Goal: Task Accomplishment & Management: Contribute content

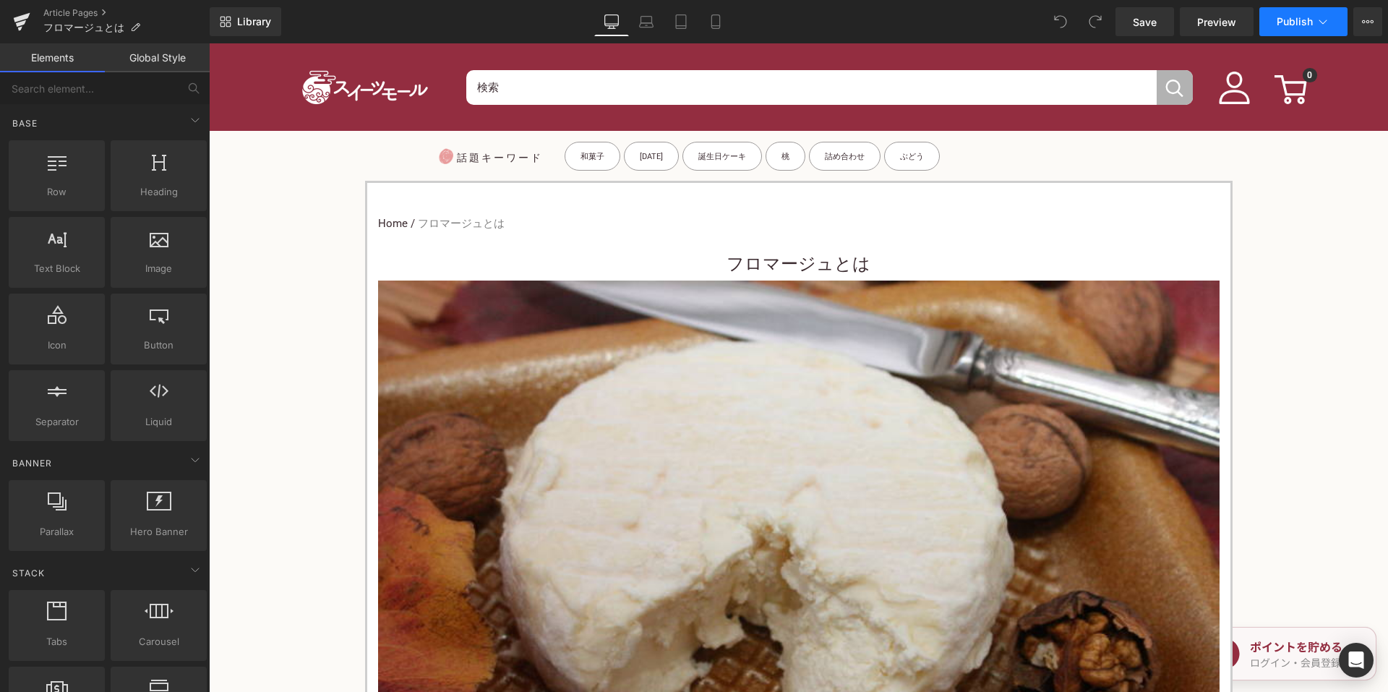
click at [1312, 14] on button "Publish" at bounding box center [1303, 21] width 88 height 29
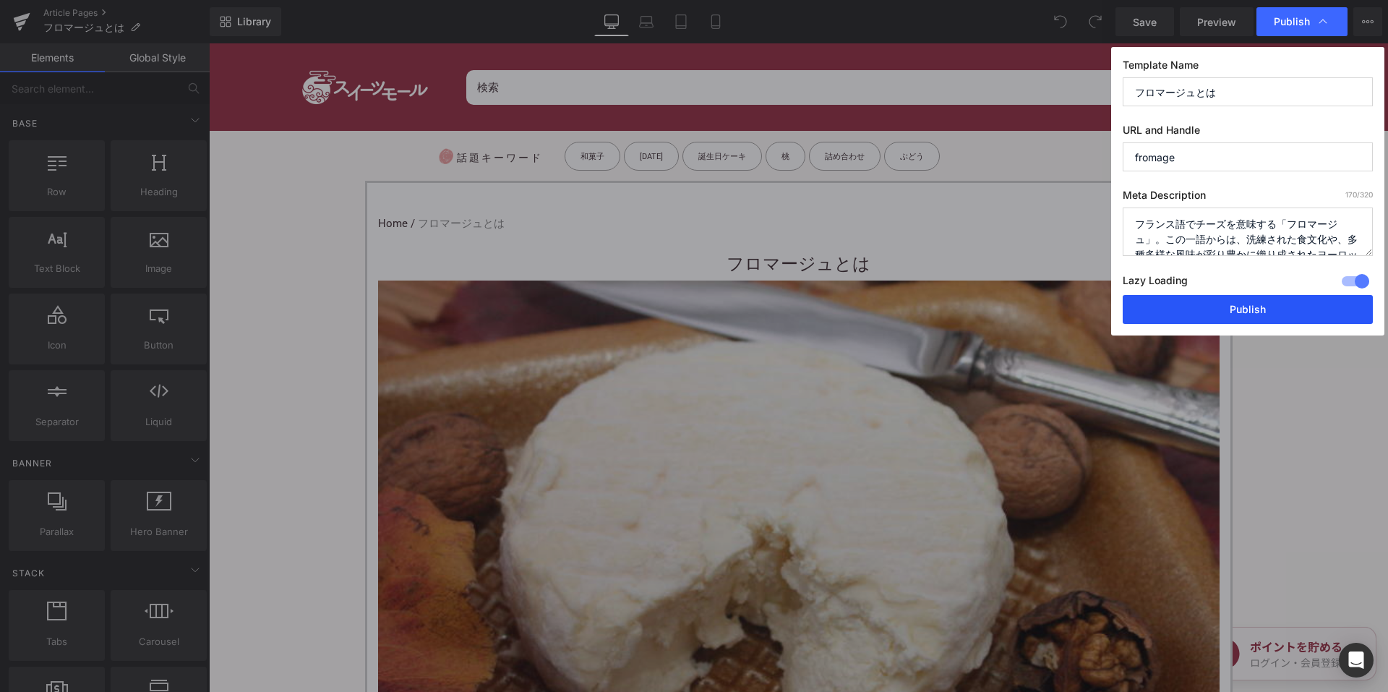
click at [1209, 301] on button "Publish" at bounding box center [1247, 309] width 250 height 29
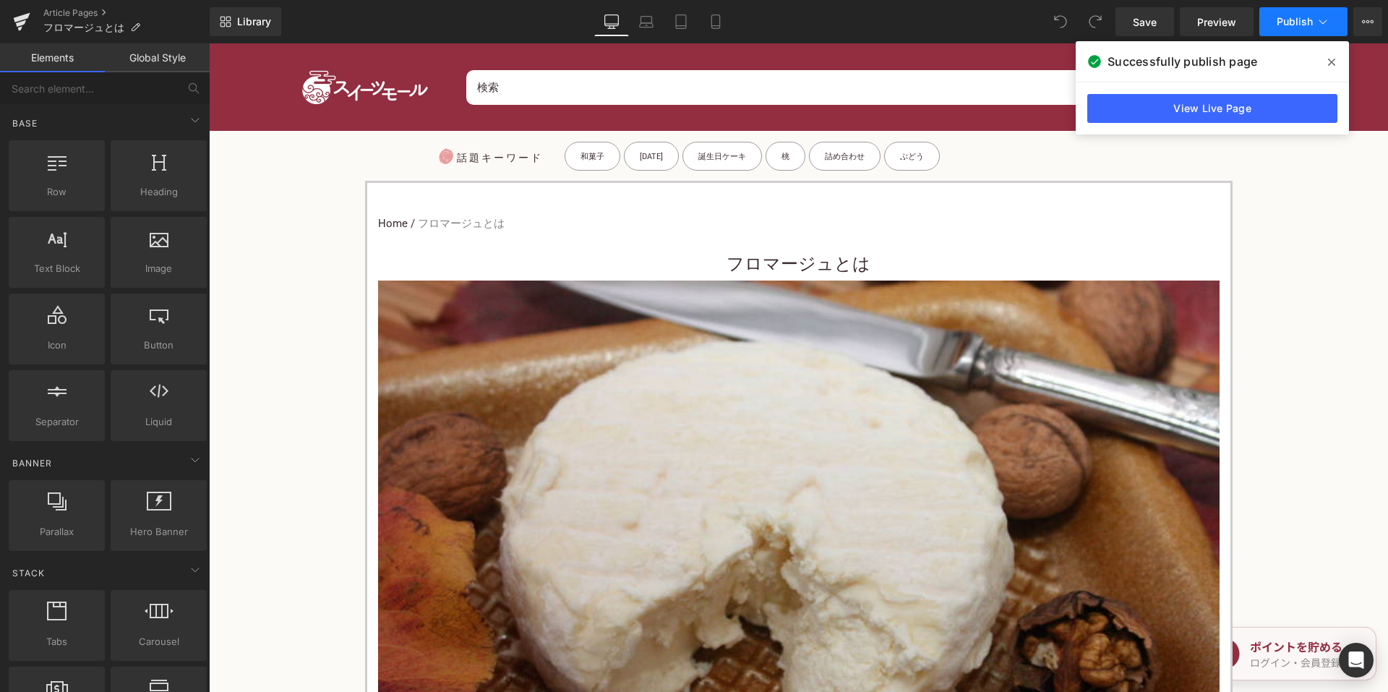
click at [1283, 27] on button "Publish" at bounding box center [1303, 21] width 88 height 29
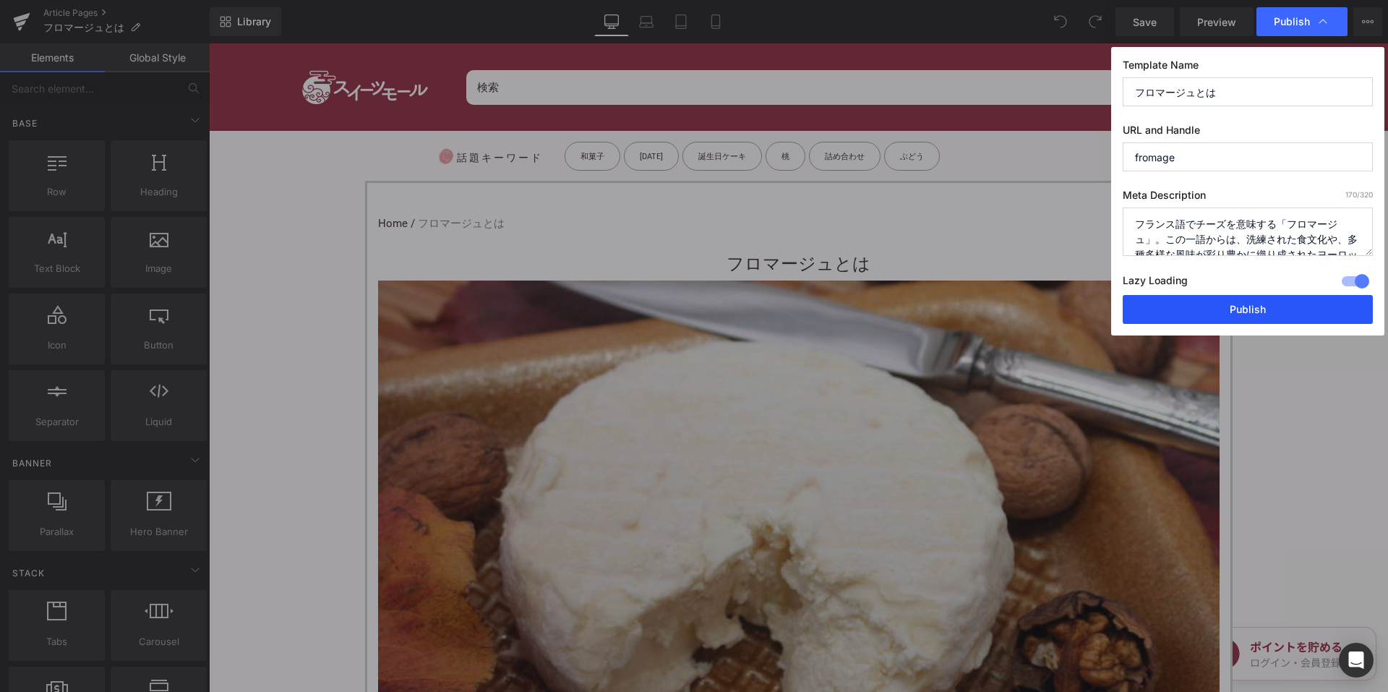
click at [1187, 298] on button "Publish" at bounding box center [1247, 309] width 250 height 29
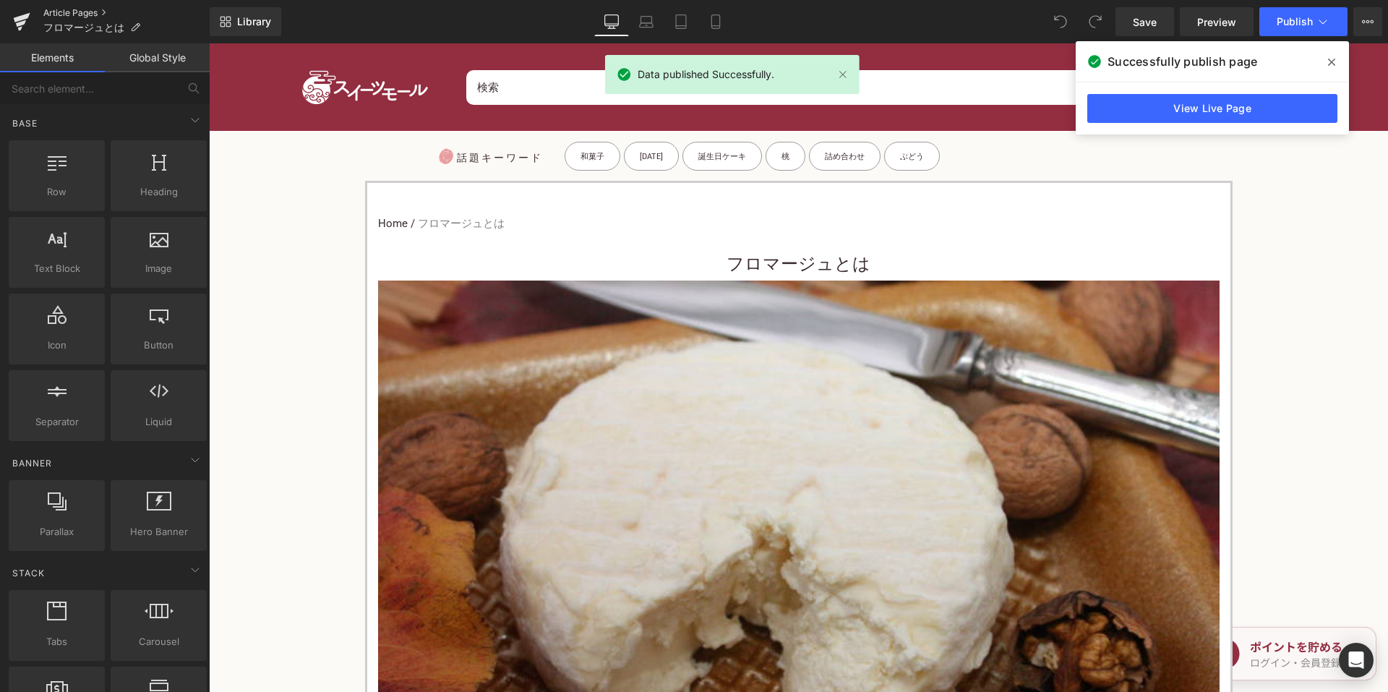
click at [99, 12] on link "Article Pages" at bounding box center [126, 13] width 166 height 12
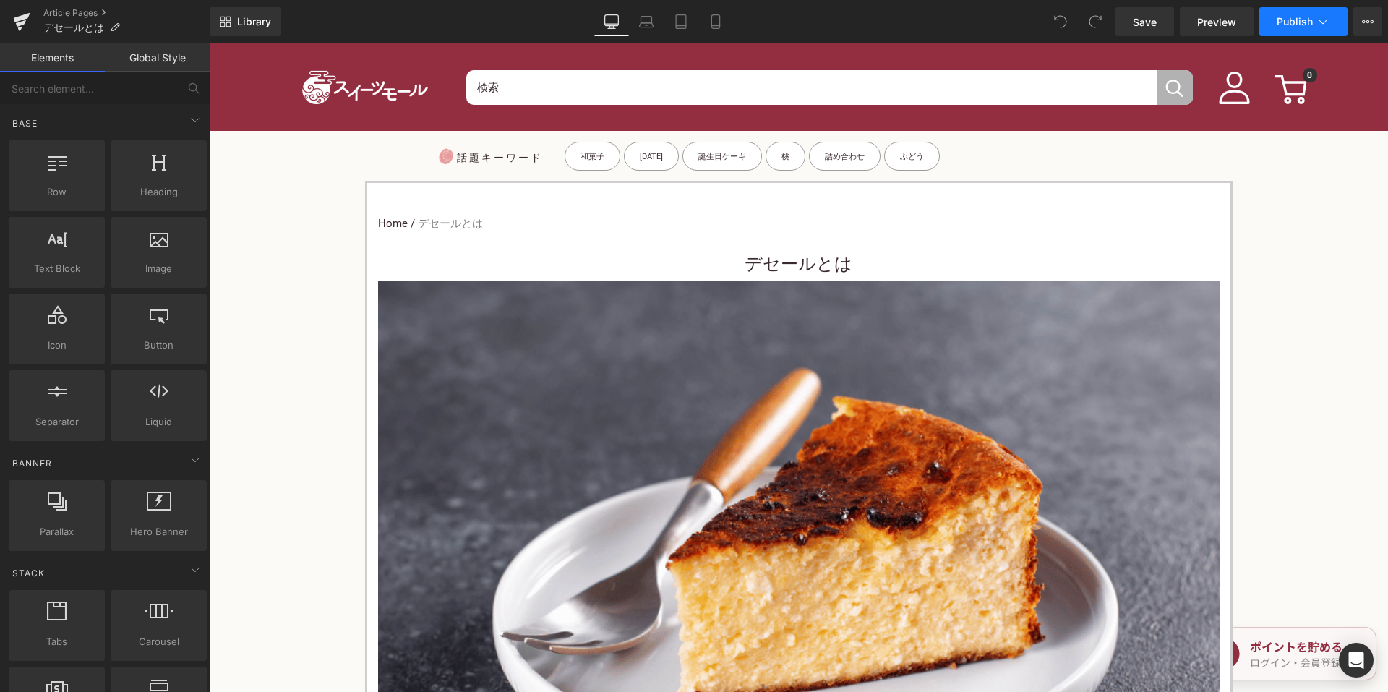
click at [1286, 24] on span "Publish" at bounding box center [1294, 22] width 36 height 12
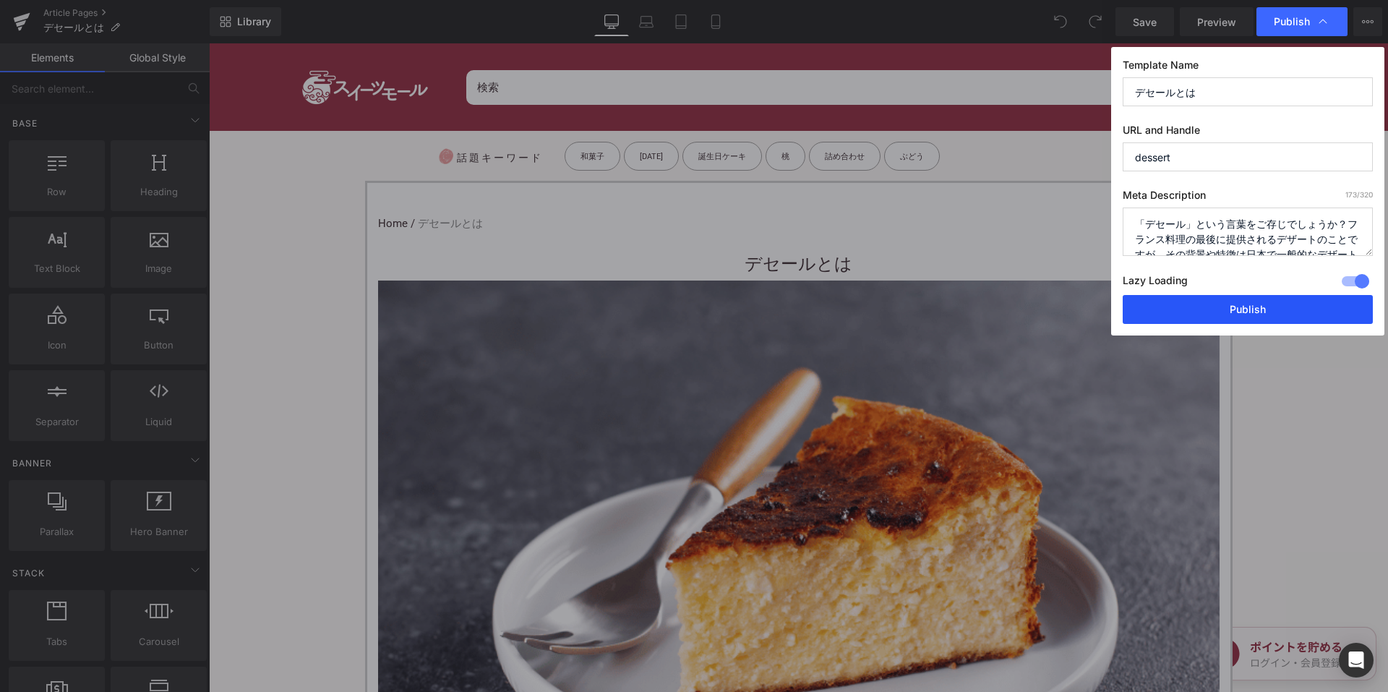
click at [1183, 309] on button "Publish" at bounding box center [1247, 309] width 250 height 29
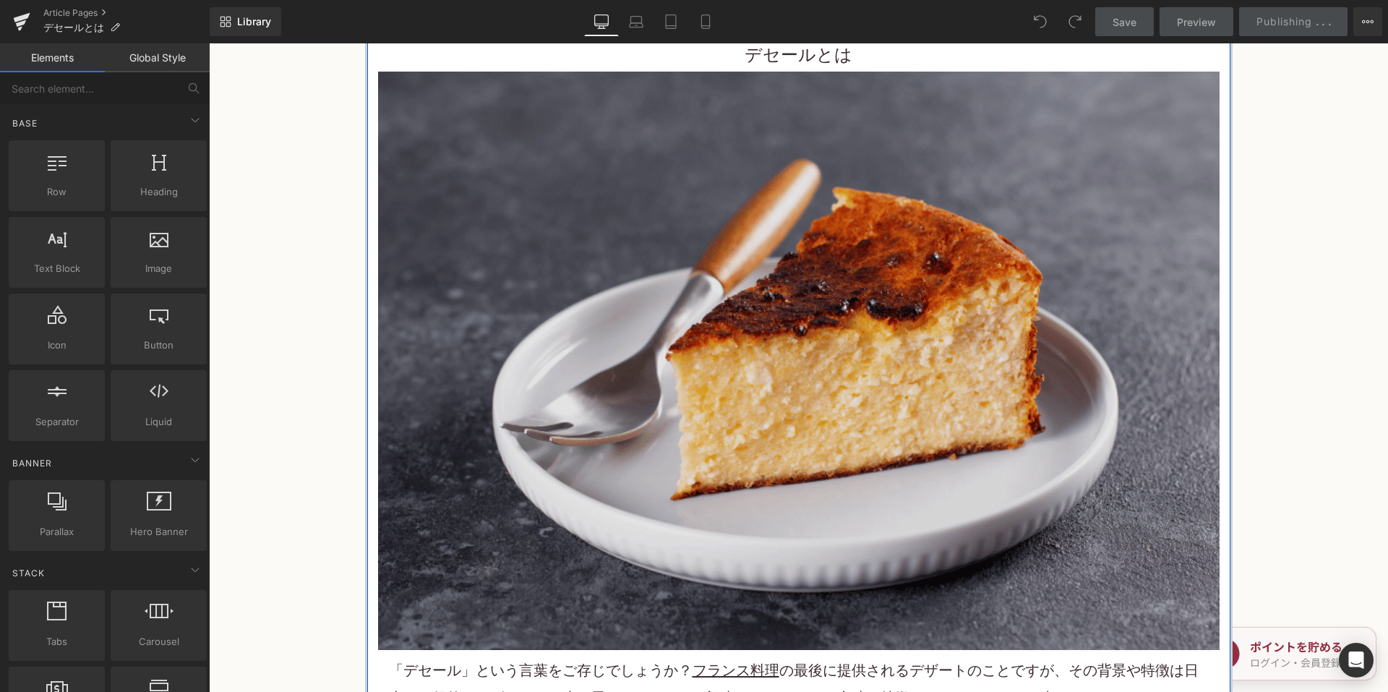
scroll to position [217, 0]
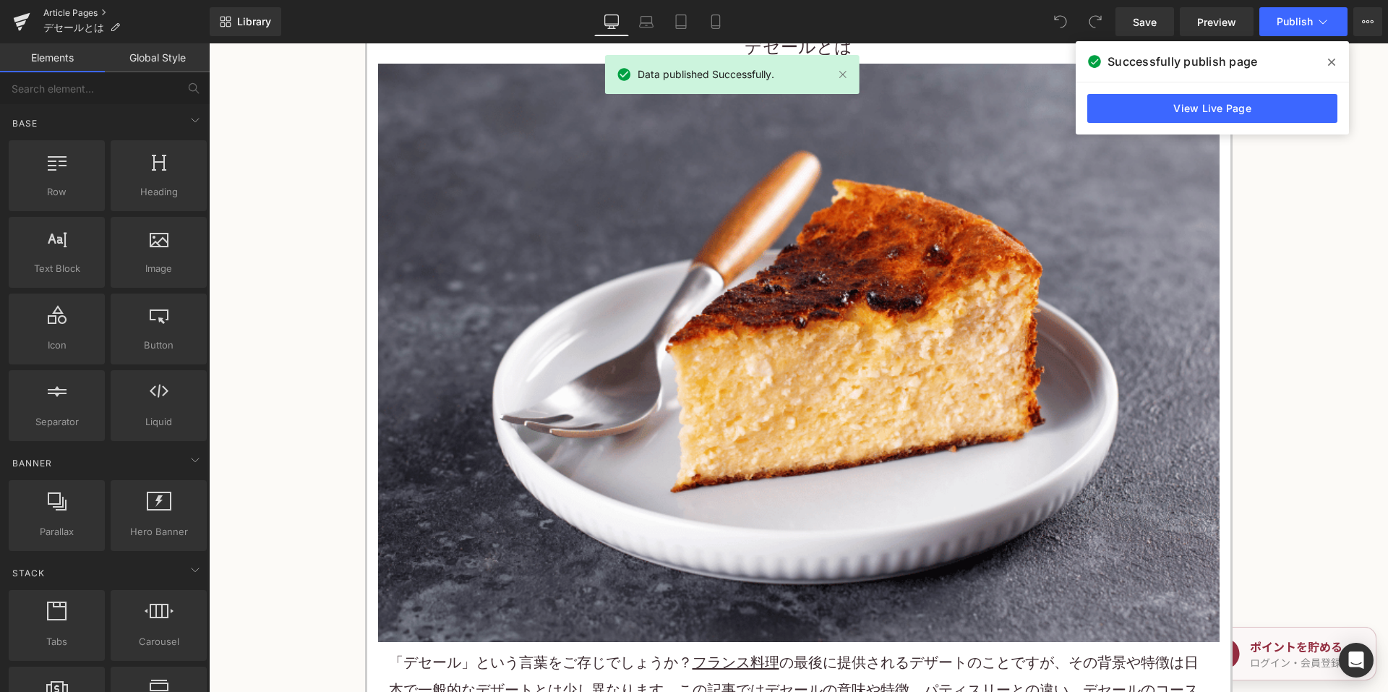
click at [51, 12] on link "Article Pages" at bounding box center [126, 13] width 166 height 12
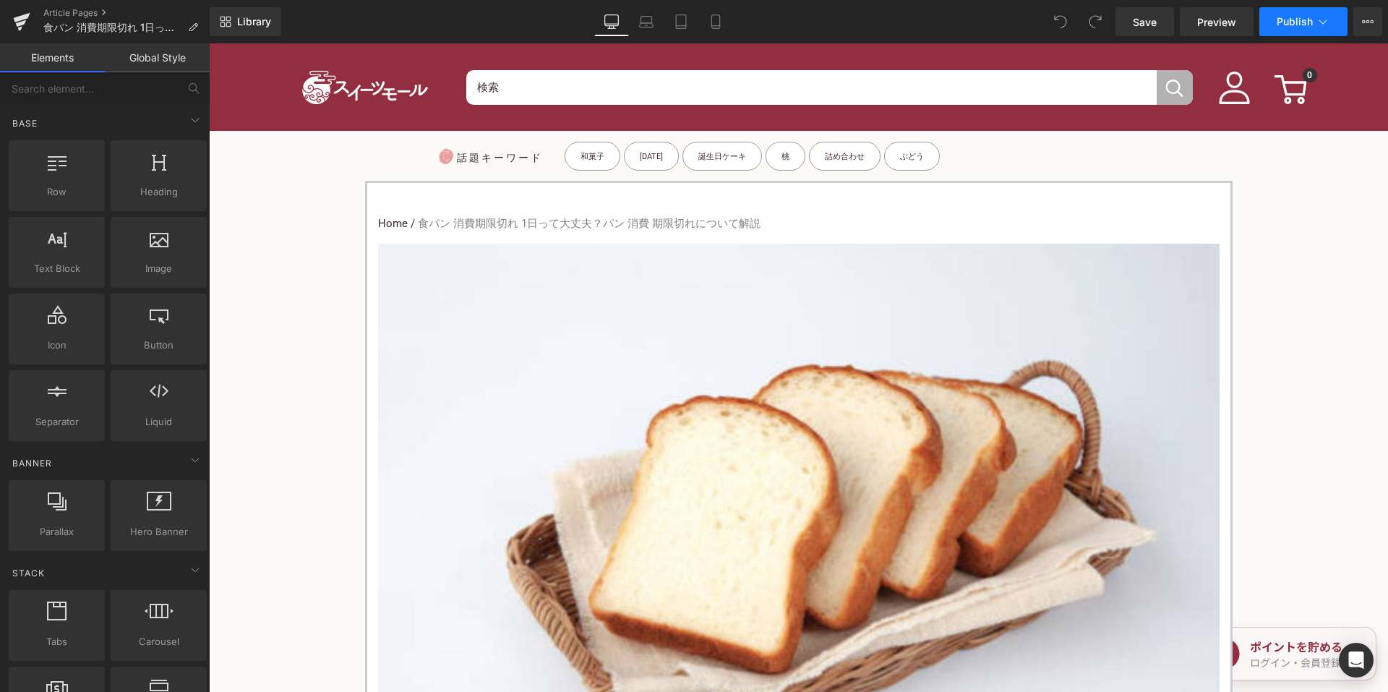
click at [1307, 33] on button "Publish" at bounding box center [1303, 21] width 88 height 29
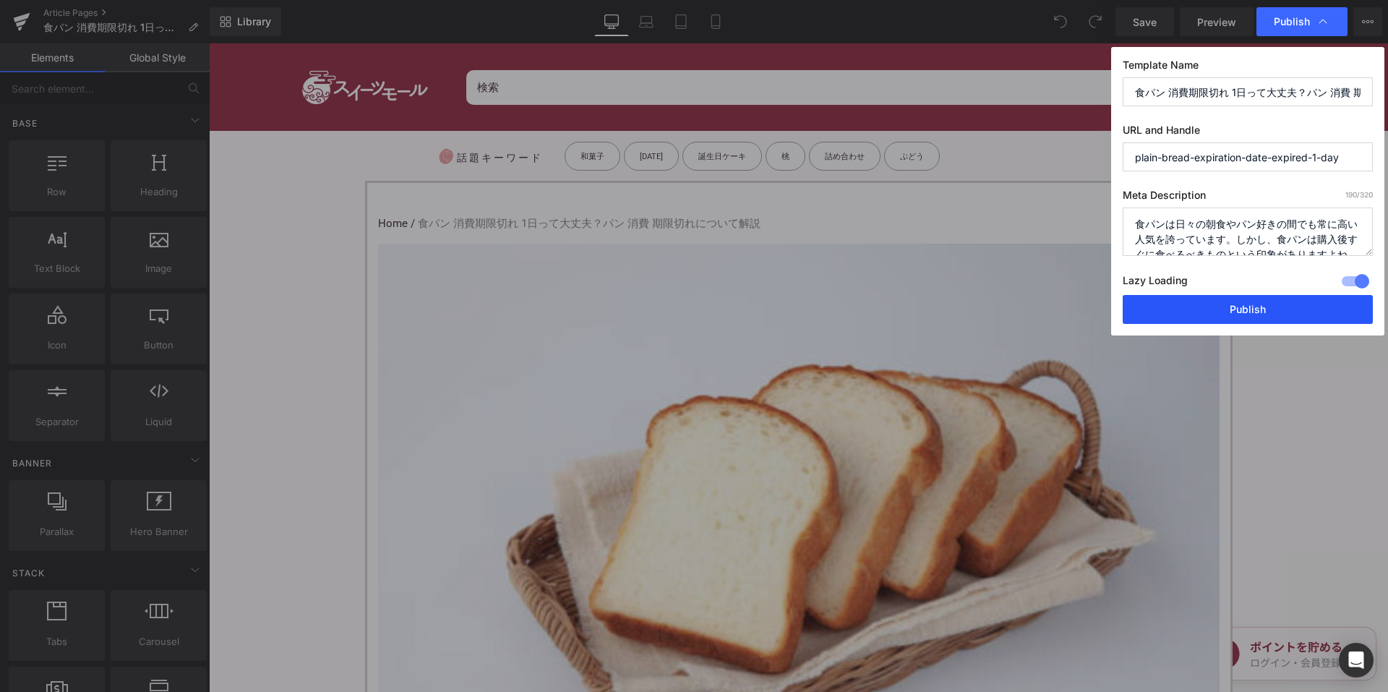
click at [1208, 307] on button "Publish" at bounding box center [1247, 309] width 250 height 29
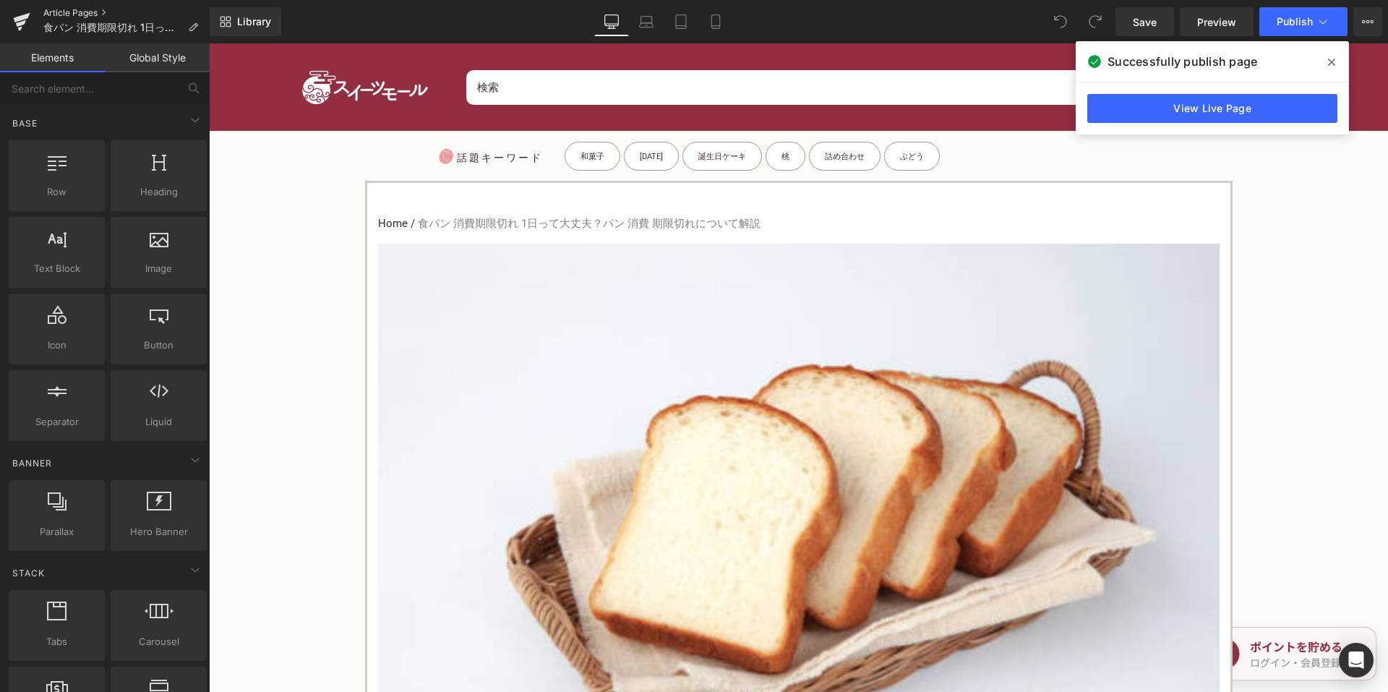
click at [88, 7] on link "Article Pages" at bounding box center [126, 13] width 166 height 12
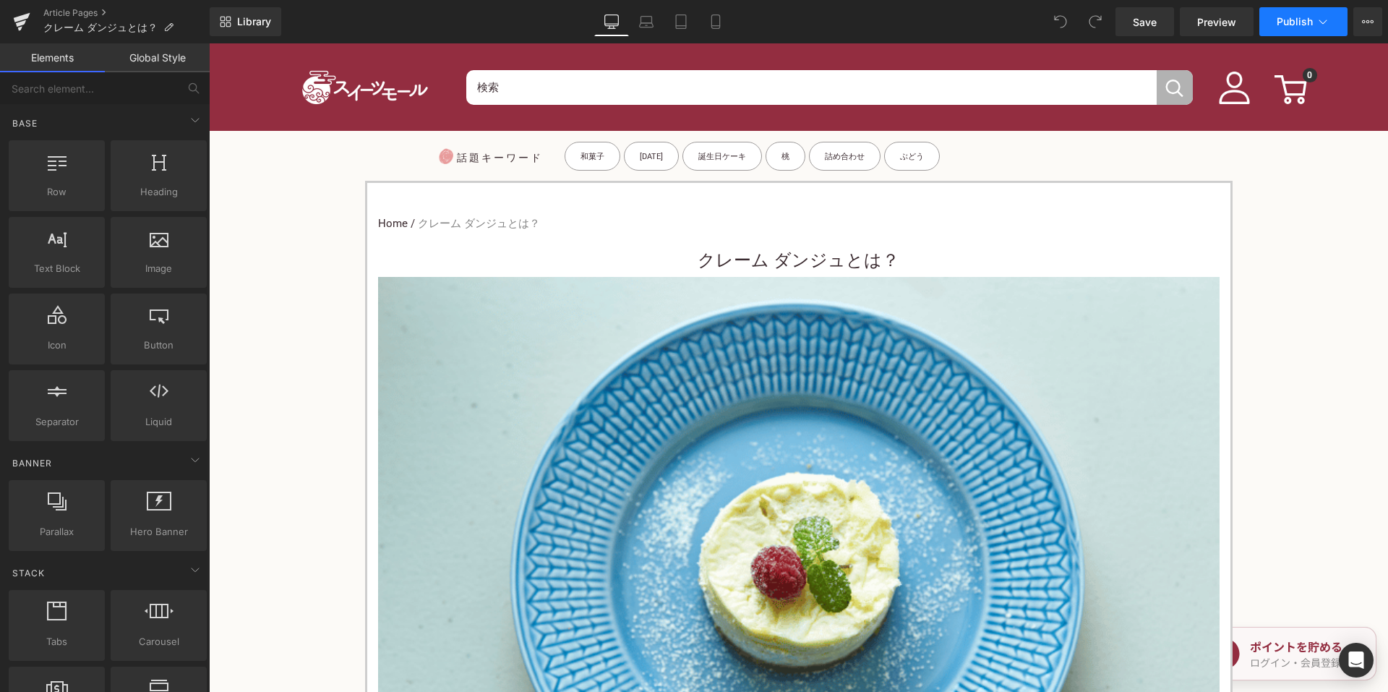
click at [1276, 30] on button "Publish" at bounding box center [1303, 21] width 88 height 29
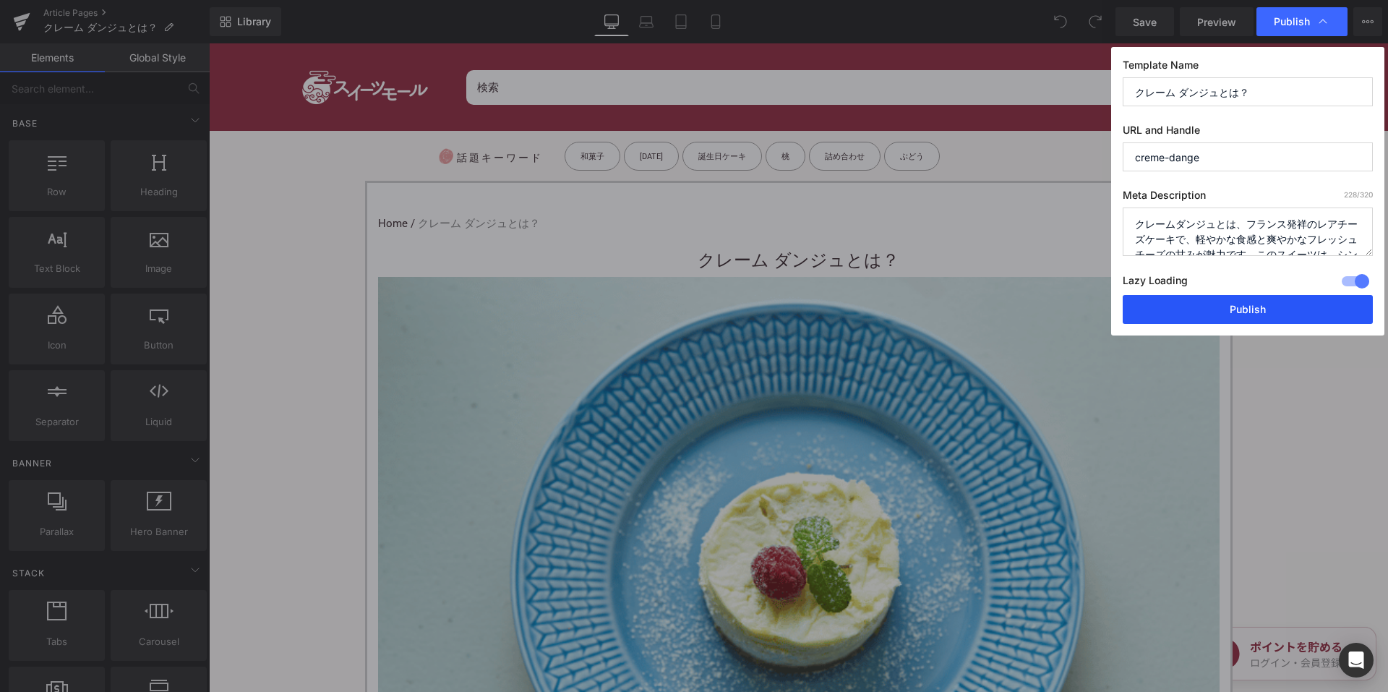
drag, startPoint x: 1212, startPoint y: 298, endPoint x: 992, endPoint y: 263, distance: 222.4
click at [1212, 298] on button "Publish" at bounding box center [1247, 309] width 250 height 29
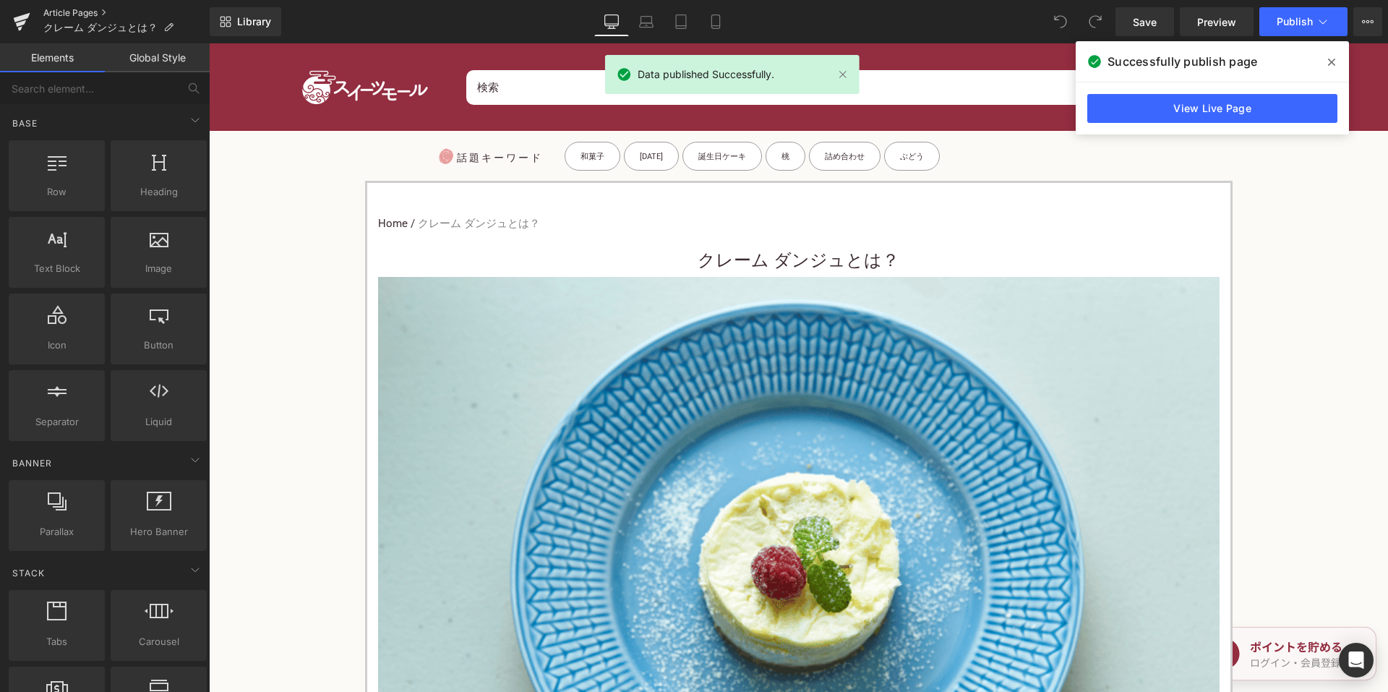
click at [85, 12] on link "Article Pages" at bounding box center [126, 13] width 166 height 12
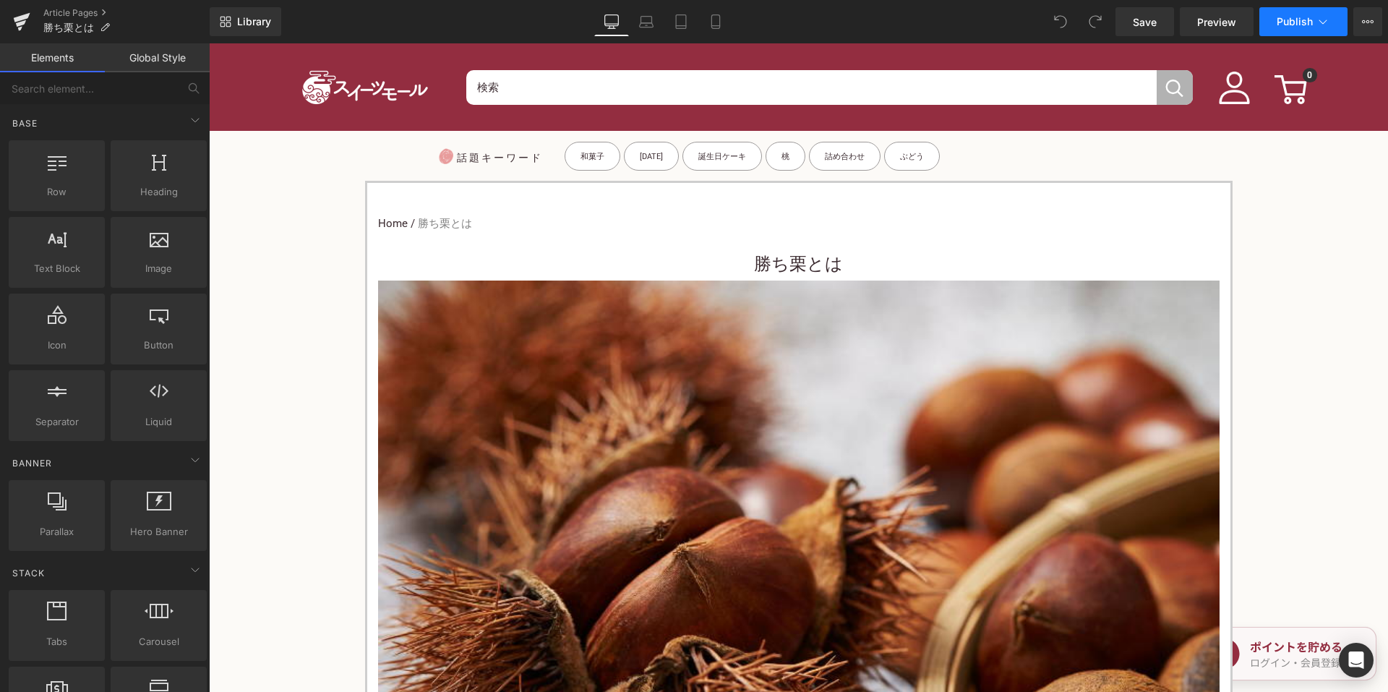
click at [1314, 25] on button "Publish" at bounding box center [1303, 21] width 88 height 29
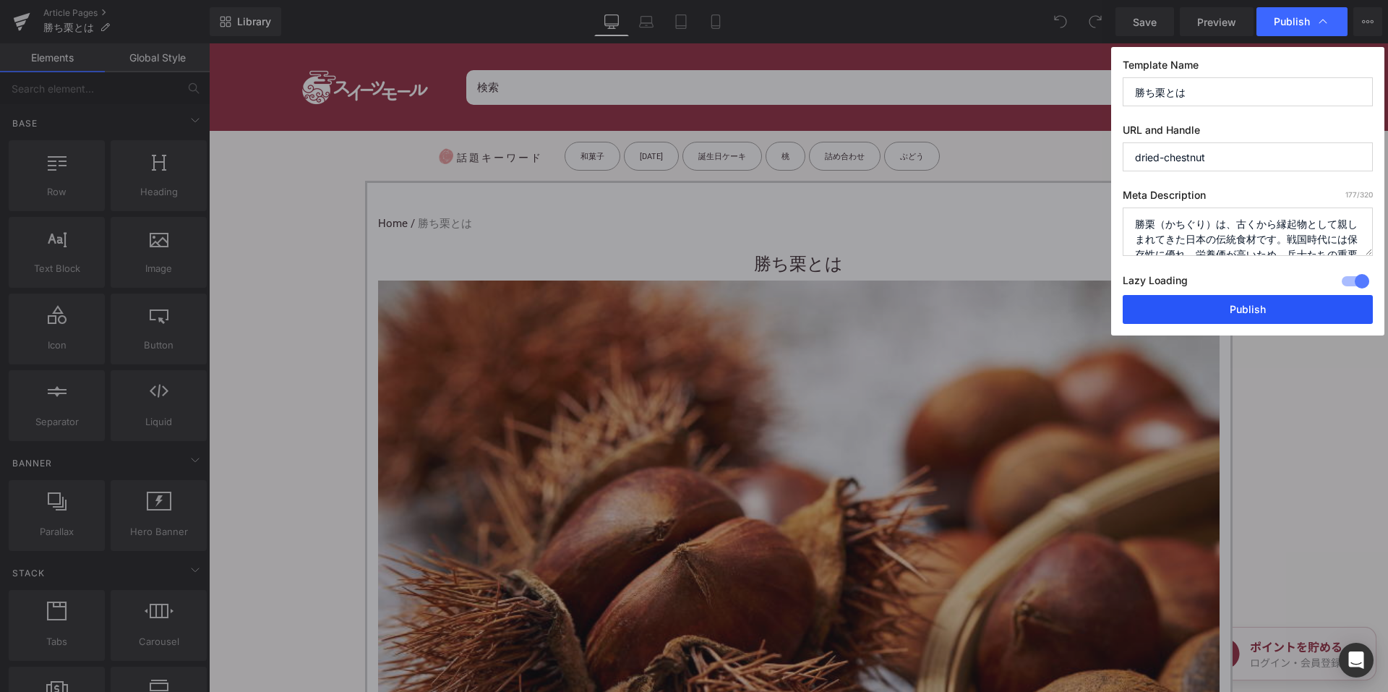
drag, startPoint x: 1187, startPoint y: 310, endPoint x: 968, endPoint y: 259, distance: 224.8
click at [1187, 310] on button "Publish" at bounding box center [1247, 309] width 250 height 29
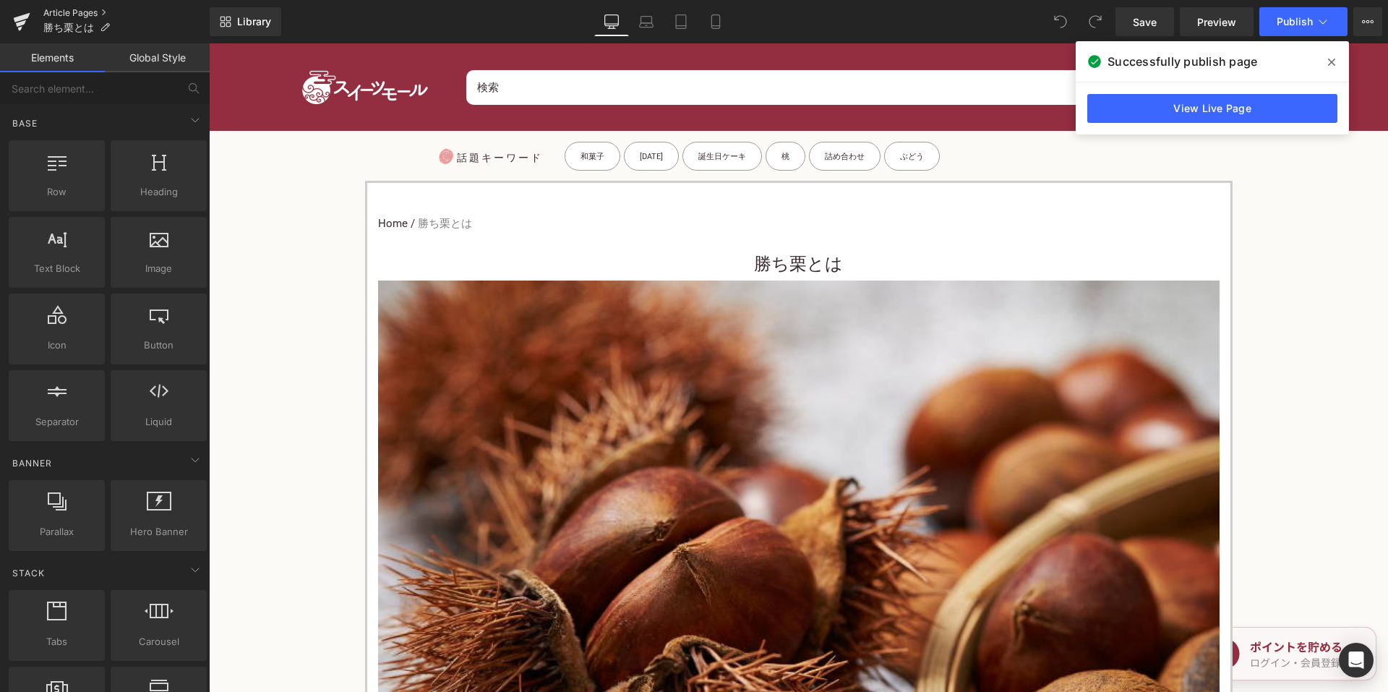
click at [98, 8] on link "Article Pages" at bounding box center [126, 13] width 166 height 12
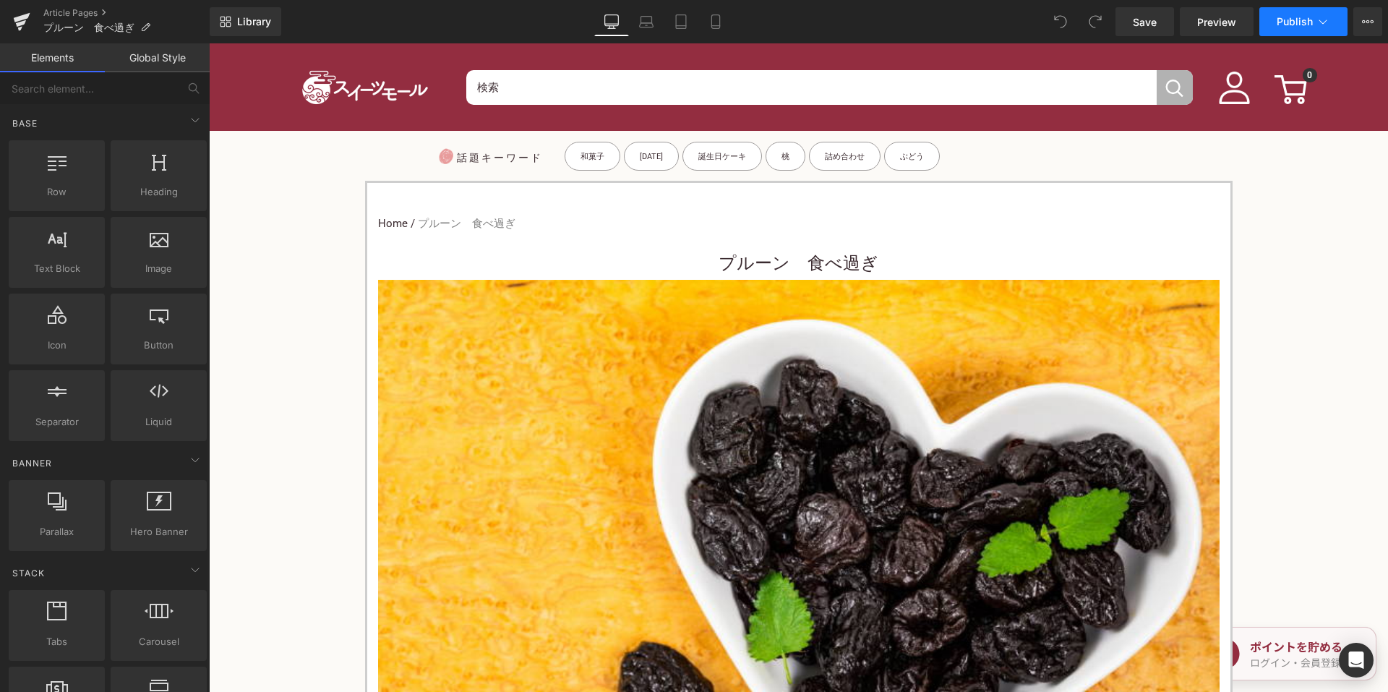
click at [1287, 33] on button "Publish" at bounding box center [1303, 21] width 88 height 29
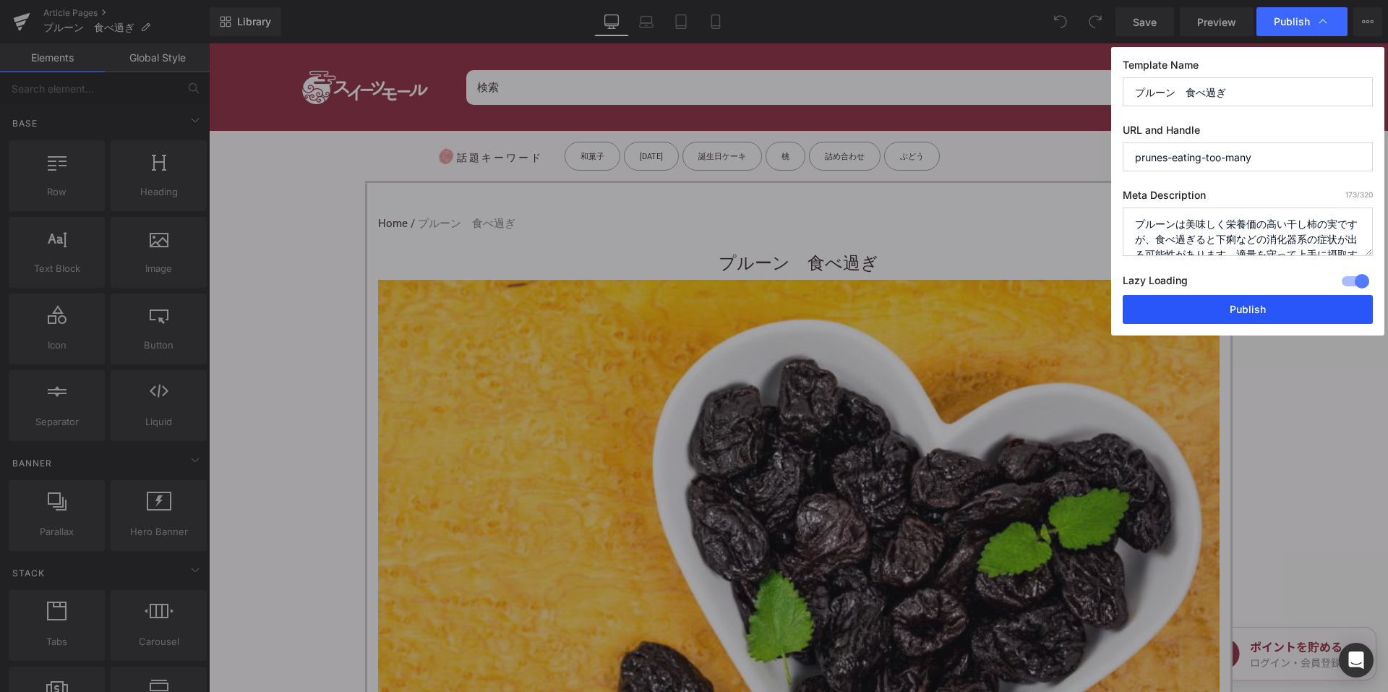
drag, startPoint x: 1187, startPoint y: 302, endPoint x: 977, endPoint y: 259, distance: 214.0
click at [1187, 302] on button "Publish" at bounding box center [1247, 309] width 250 height 29
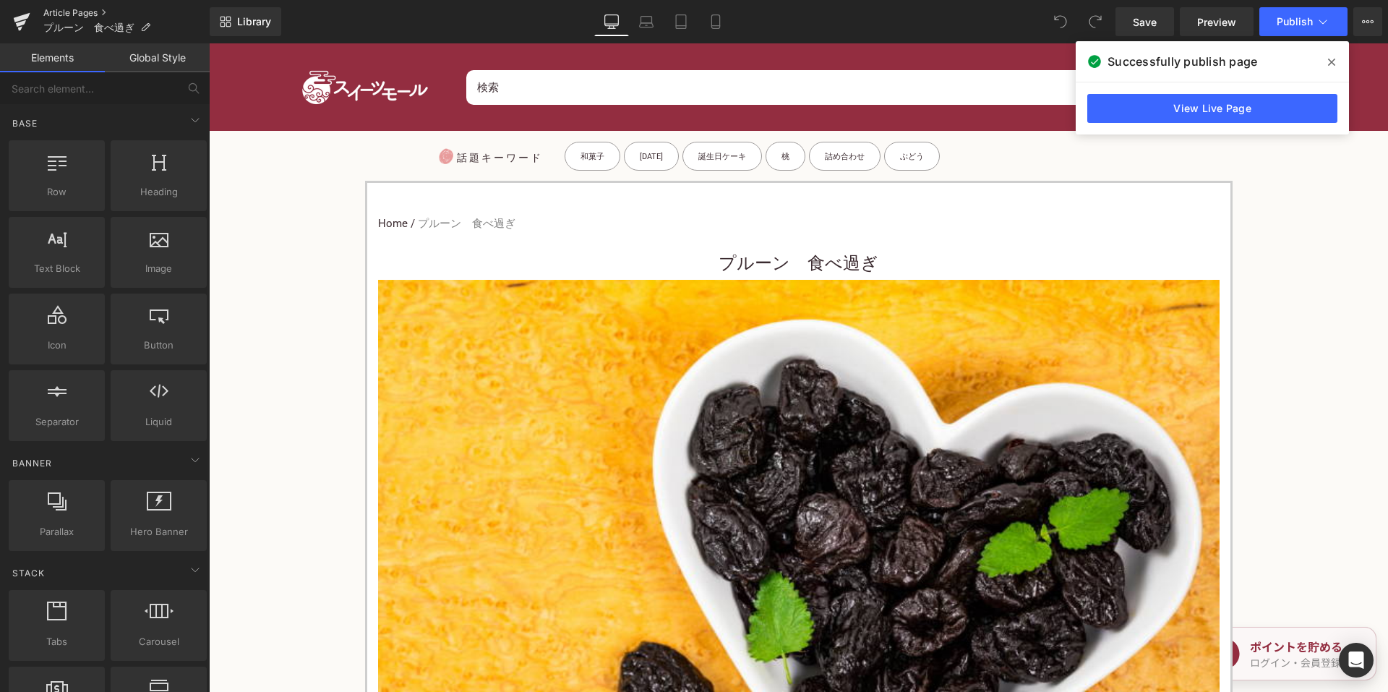
click at [73, 13] on link "Article Pages" at bounding box center [126, 13] width 166 height 12
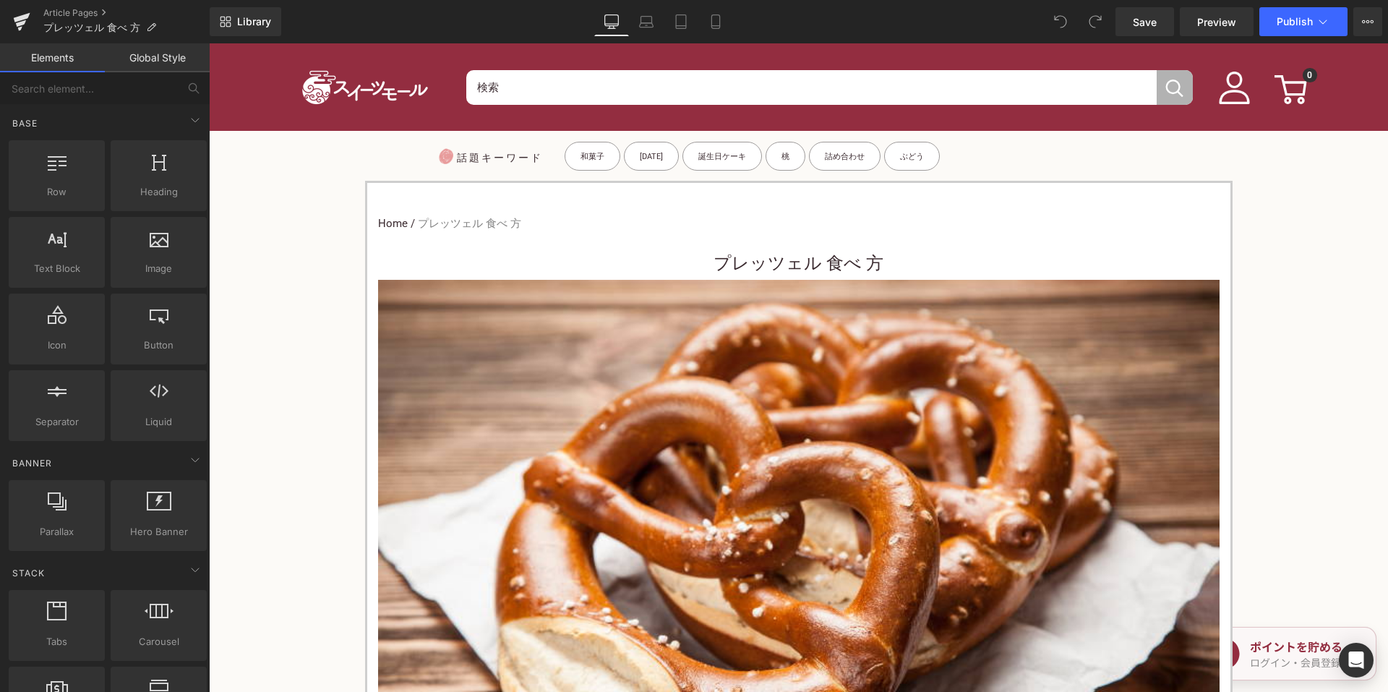
drag, startPoint x: 71, startPoint y: 9, endPoint x: 179, endPoint y: 1, distance: 108.0
click at [72, 9] on link "Article Pages" at bounding box center [126, 13] width 166 height 12
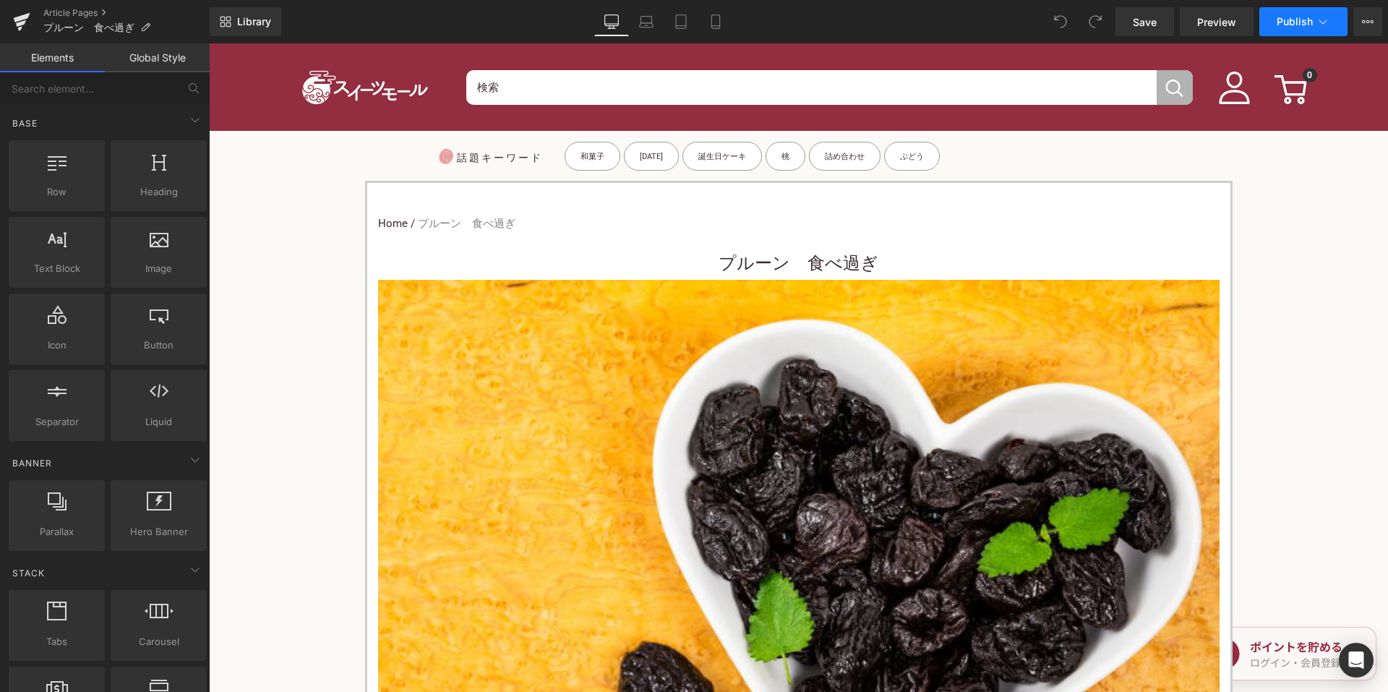
click at [1294, 20] on span "Publish" at bounding box center [1294, 22] width 36 height 12
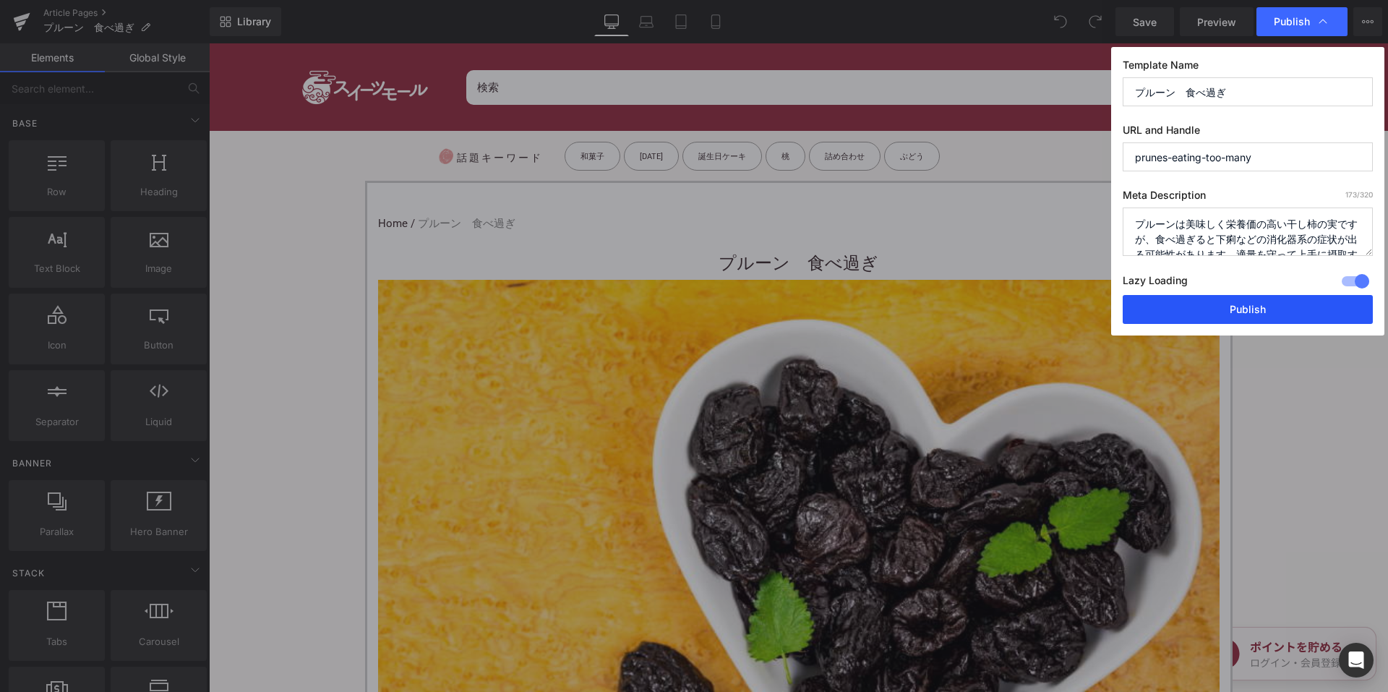
click at [1195, 300] on button "Publish" at bounding box center [1247, 309] width 250 height 29
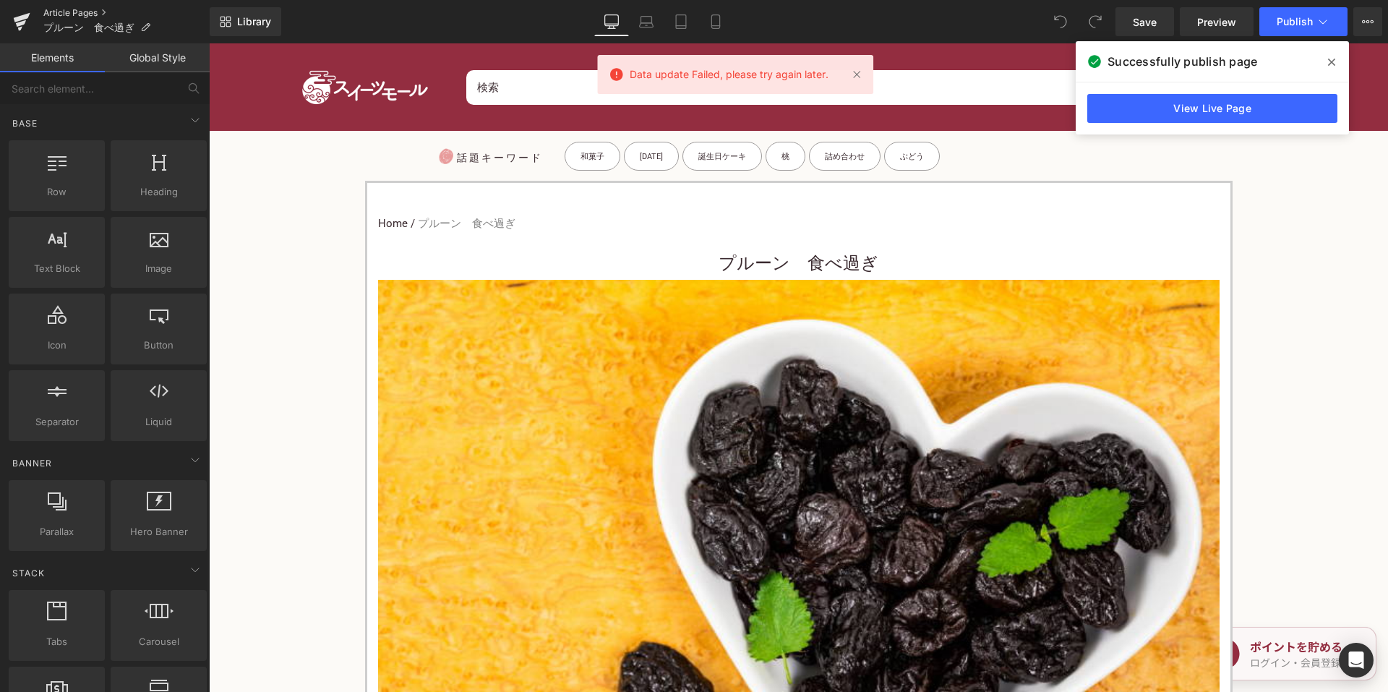
click at [61, 9] on link "Article Pages" at bounding box center [126, 13] width 166 height 12
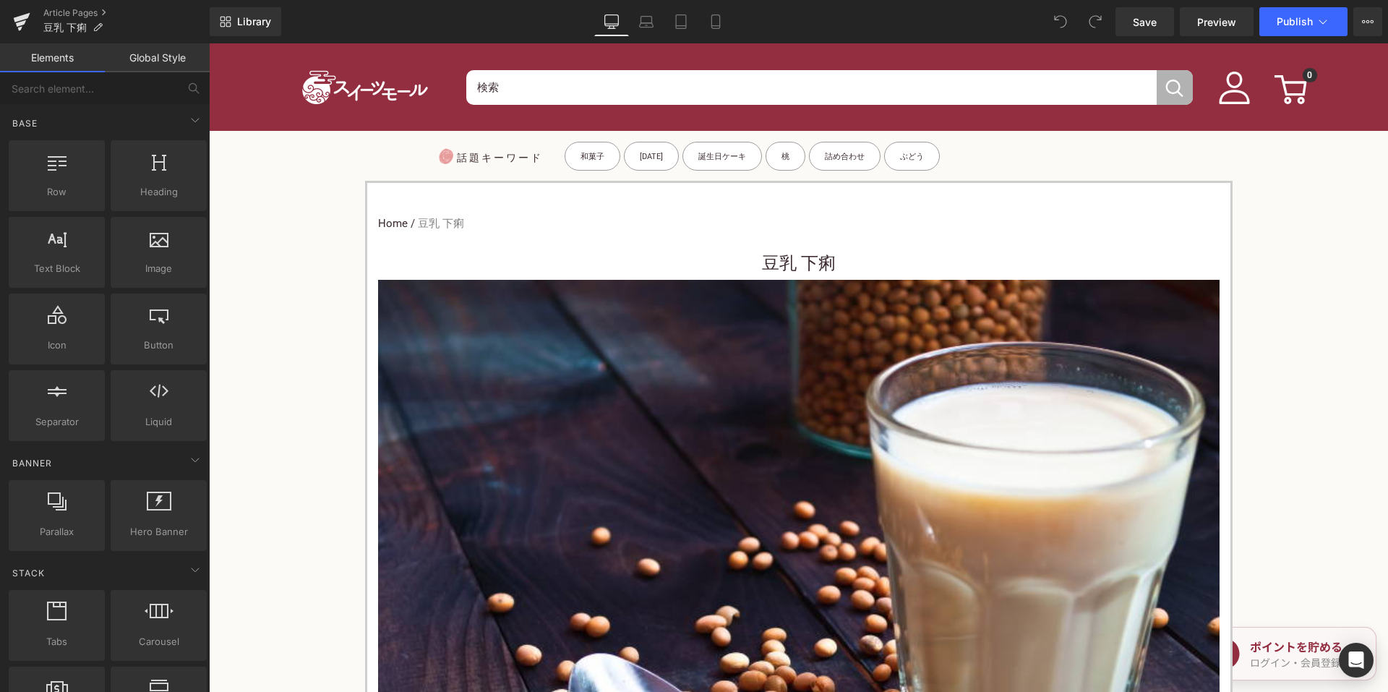
click at [718, 237] on nav "Home / 豆乳 下痢" at bounding box center [798, 224] width 841 height 38
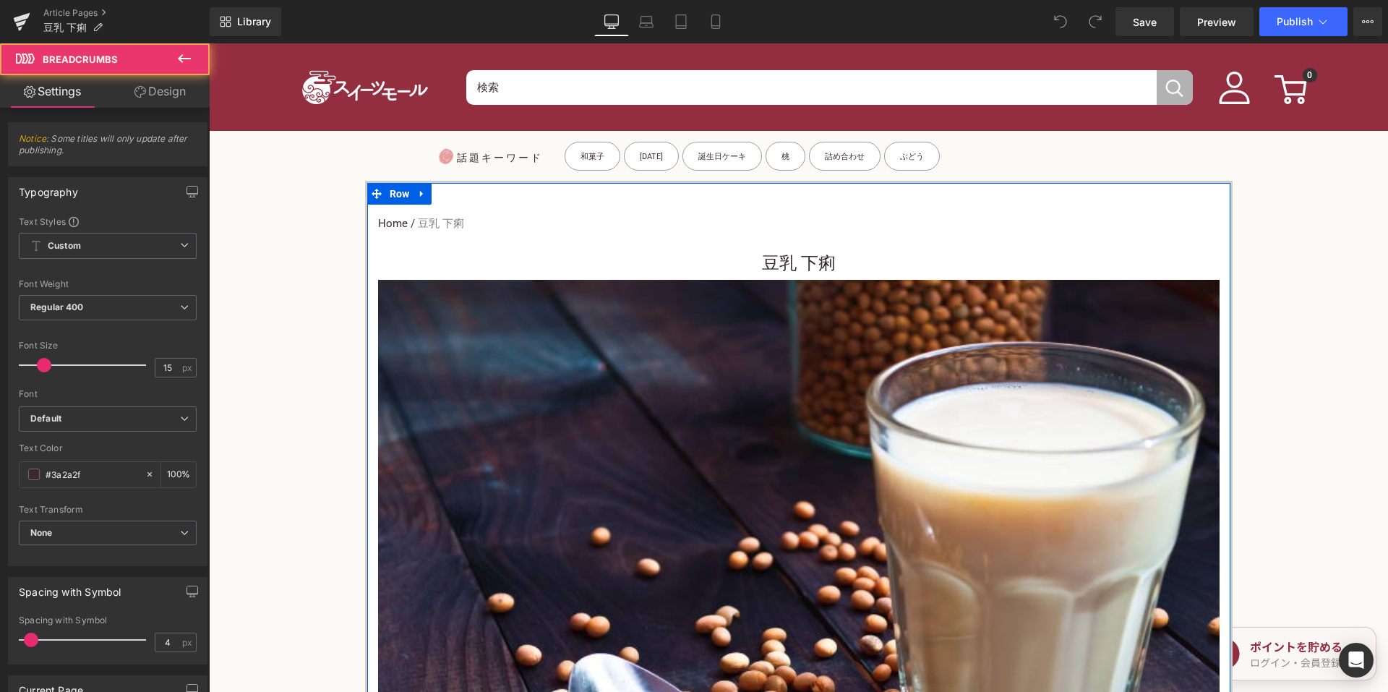
click at [746, 262] on h1 "豆乳 下痢" at bounding box center [798, 263] width 841 height 33
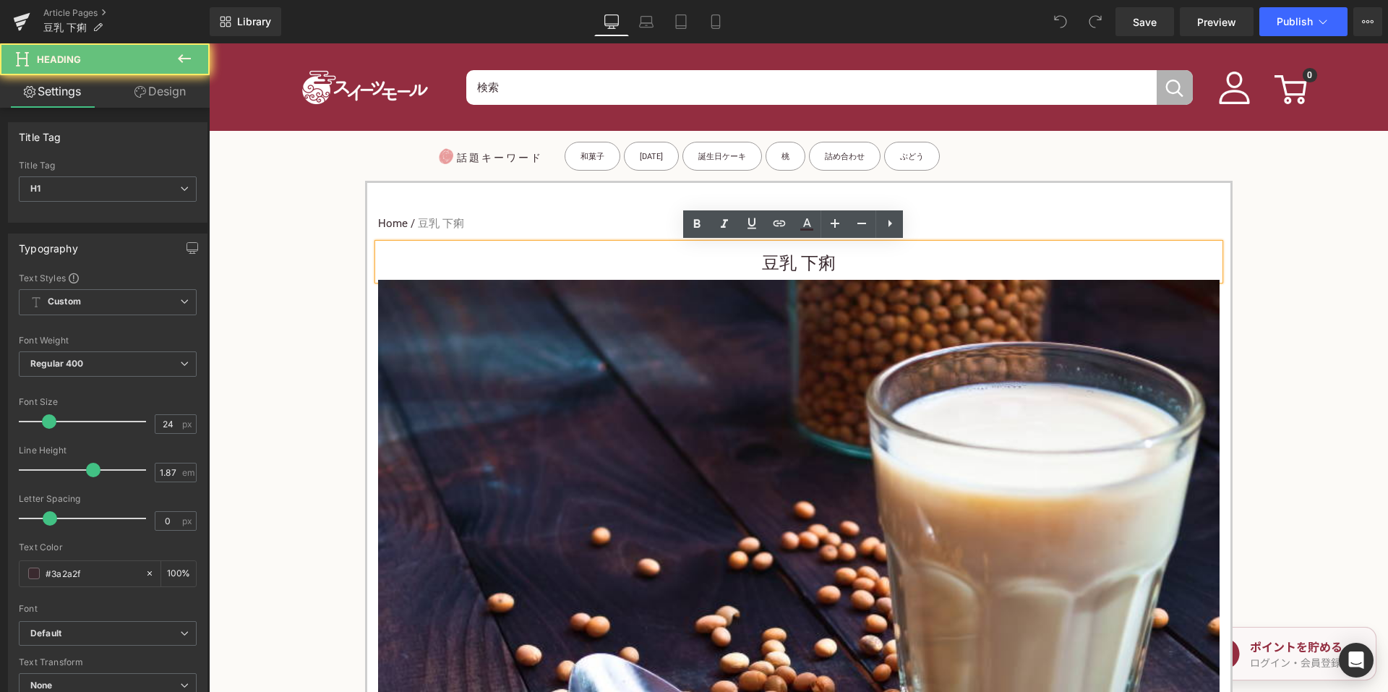
click at [723, 267] on h1 "豆乳 下痢" at bounding box center [798, 263] width 841 height 33
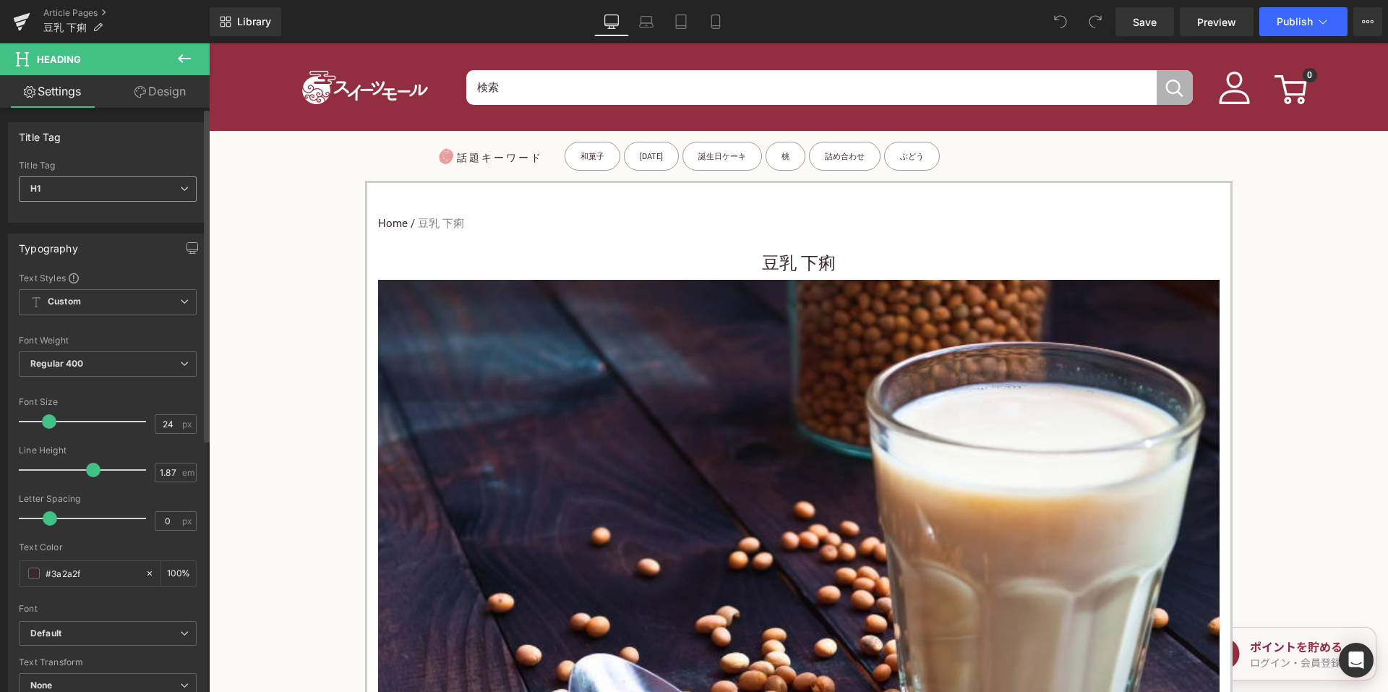
click at [150, 190] on span "H1" at bounding box center [108, 188] width 178 height 25
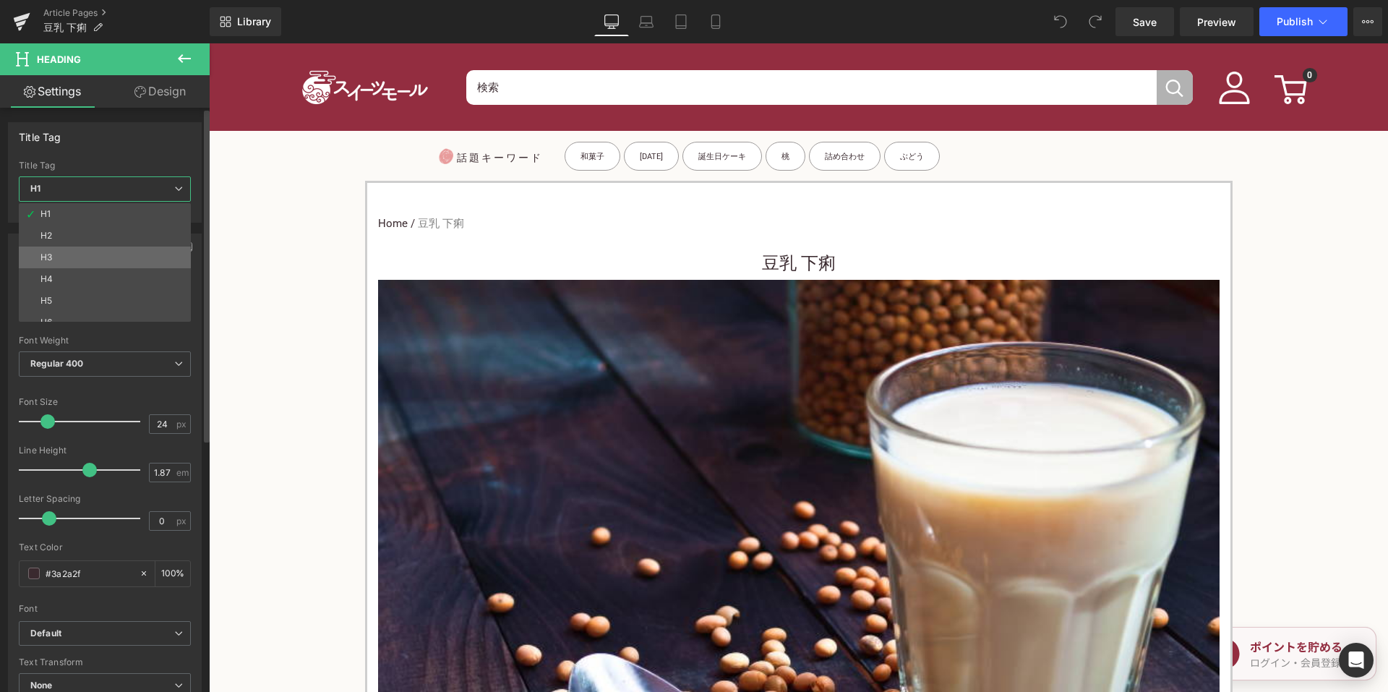
click at [109, 252] on li "H3" at bounding box center [108, 257] width 179 height 22
type input "15"
type input "100"
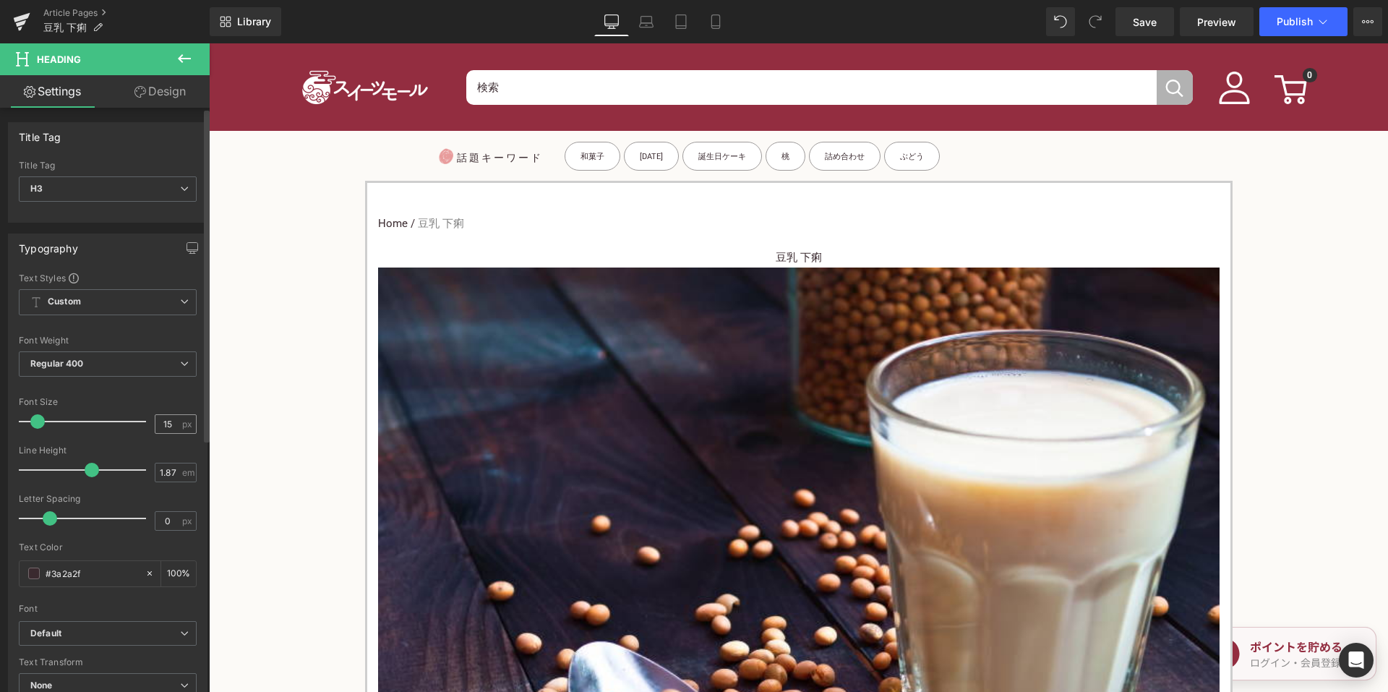
click at [174, 425] on div "15 px" at bounding box center [176, 424] width 42 height 20
drag, startPoint x: 168, startPoint y: 425, endPoint x: 155, endPoint y: 426, distance: 13.8
click at [155, 426] on input "15" at bounding box center [167, 424] width 25 height 18
type input "24"
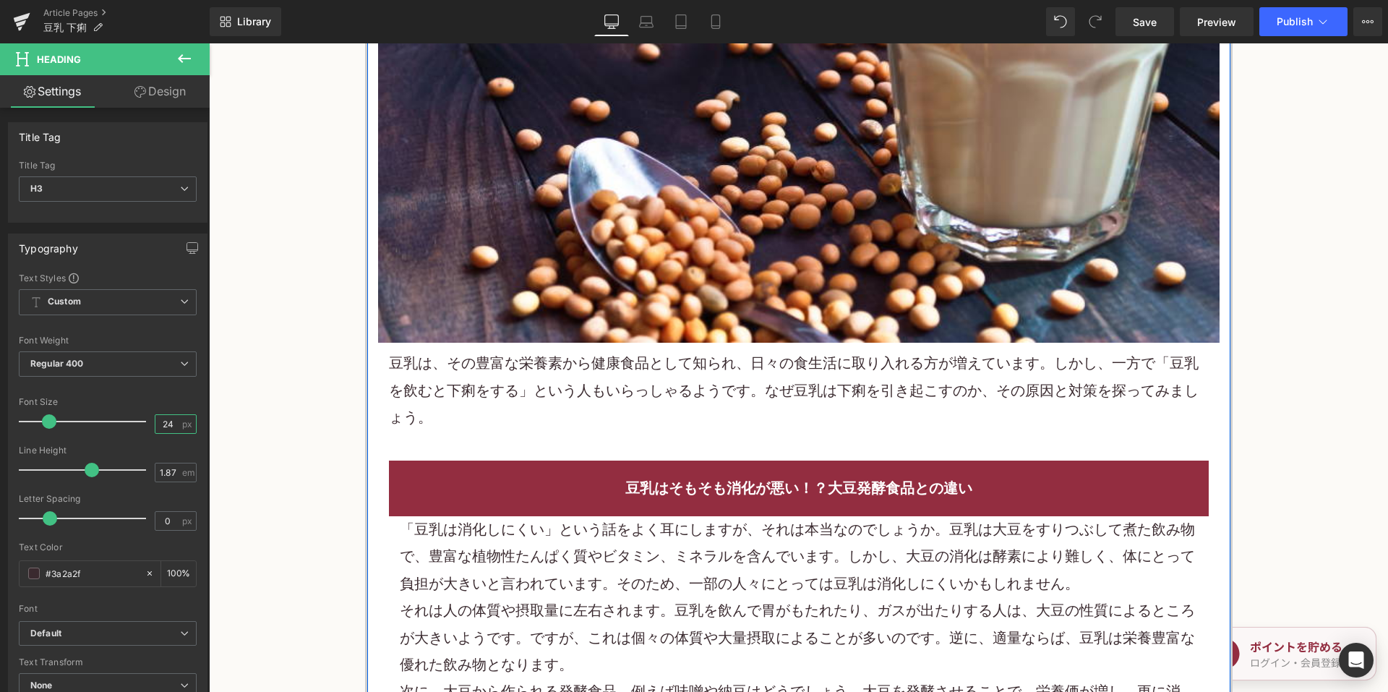
scroll to position [578, 0]
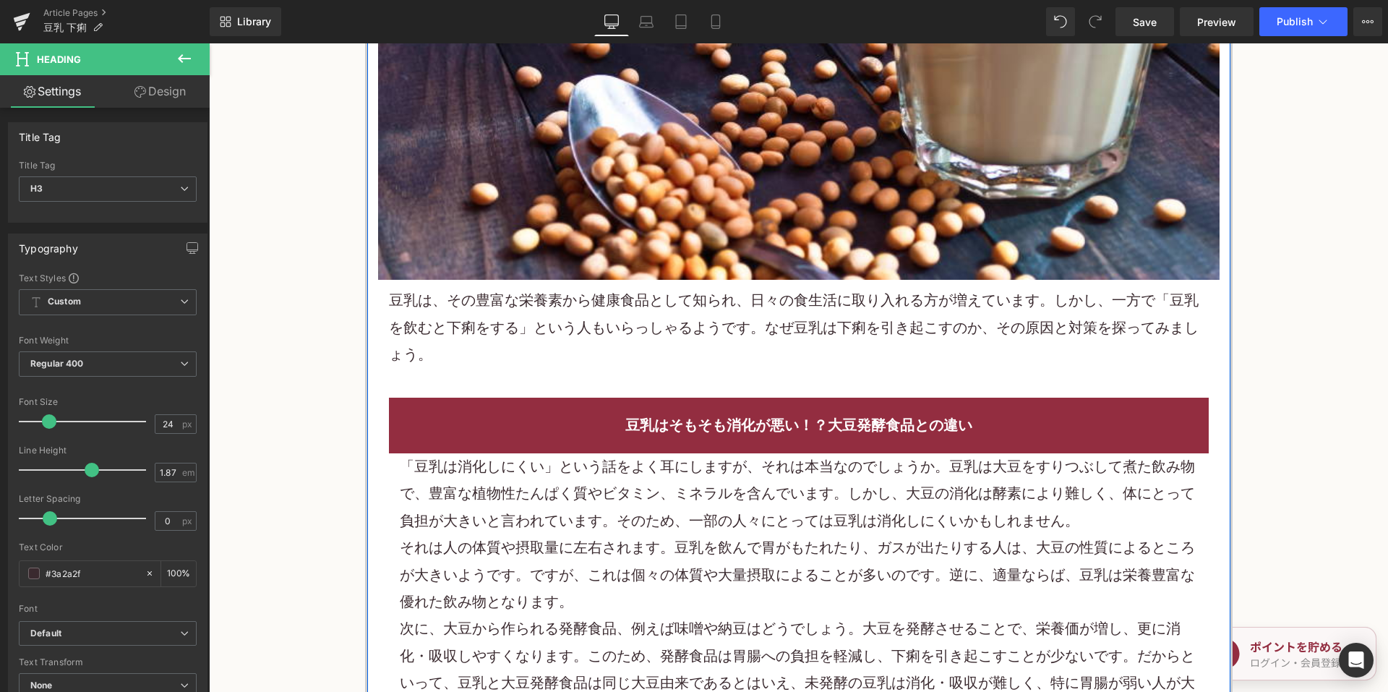
click at [586, 330] on p "豆乳 は、その豊富な栄養素から健康食品として知られ、日々の食生活に取り入れる方が増えています。しかし、一方で「豆乳を飲むと下痢をする」という人もいらっしゃるよ…" at bounding box center [799, 327] width 820 height 81
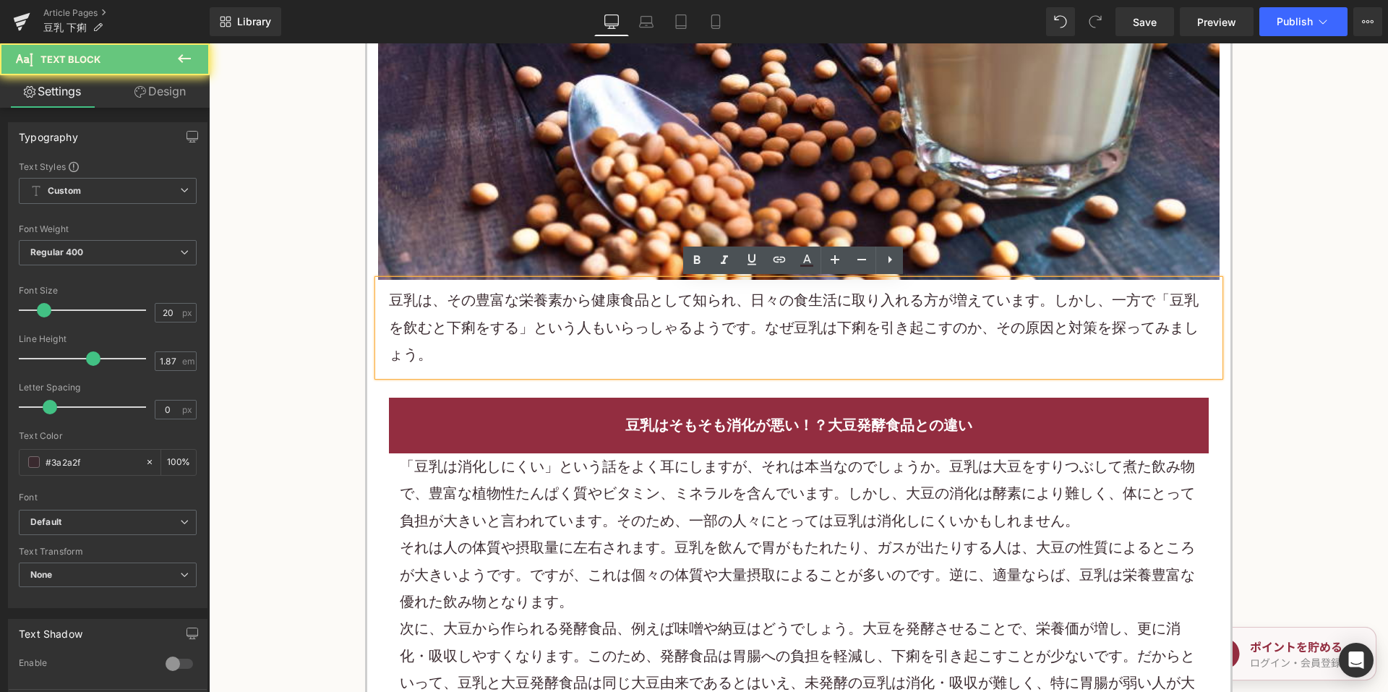
click at [586, 330] on p "豆乳 は、その豊富な栄養素から健康食品として知られ、日々の食生活に取り入れる方が増えています。しかし、一方で「豆乳を飲むと下痢をする」という人もいらっしゃるよ…" at bounding box center [799, 327] width 820 height 81
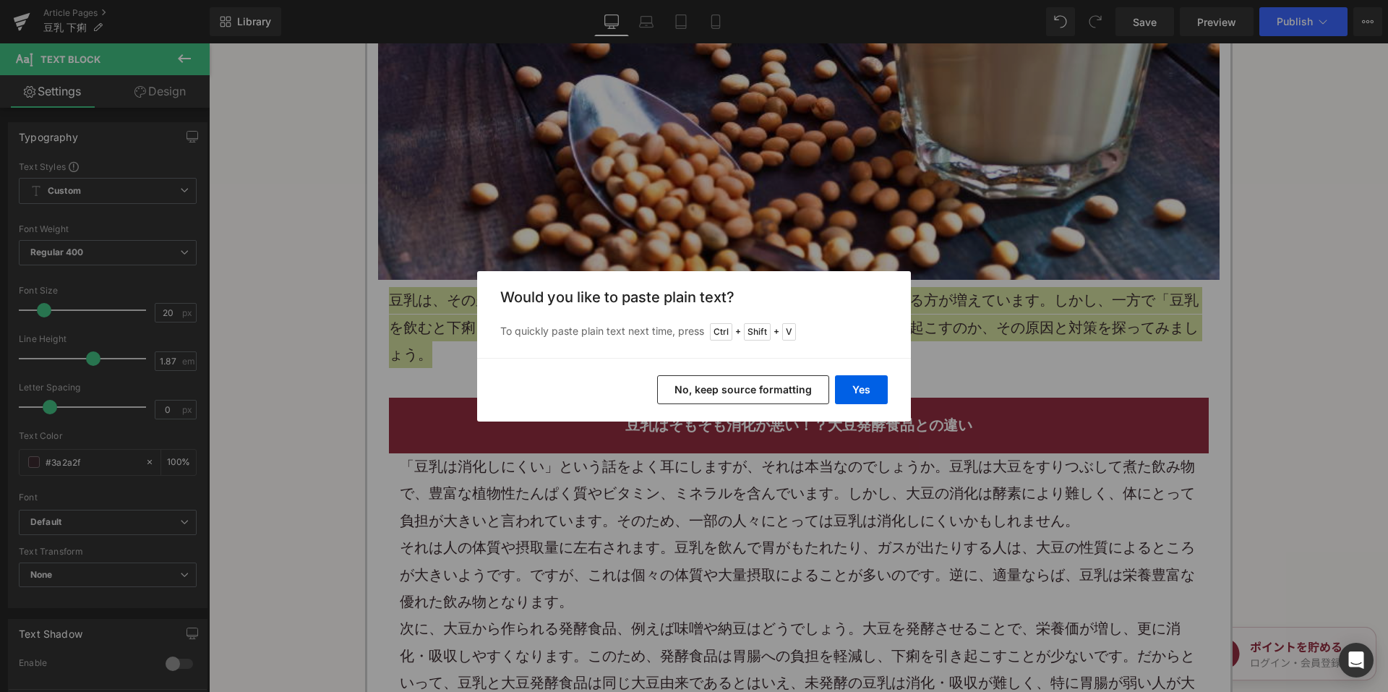
click at [703, 377] on button "No, keep source formatting" at bounding box center [743, 389] width 172 height 29
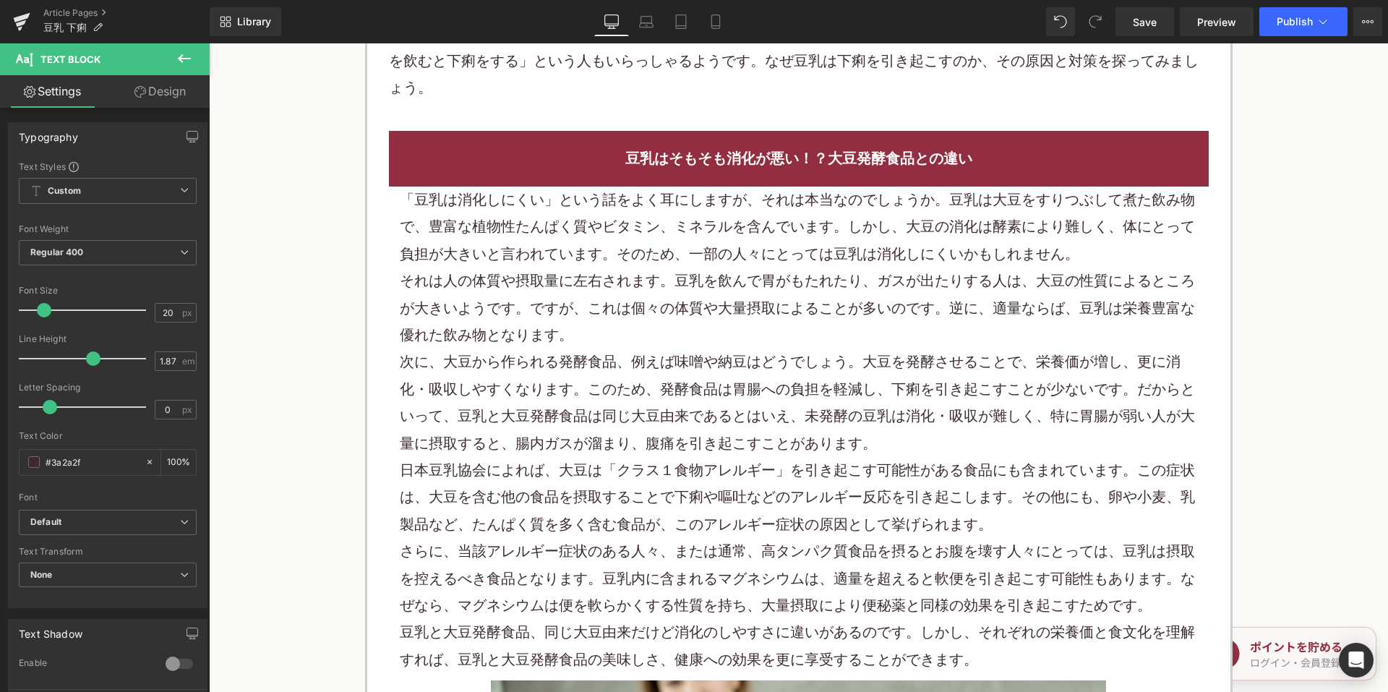
scroll to position [867, 0]
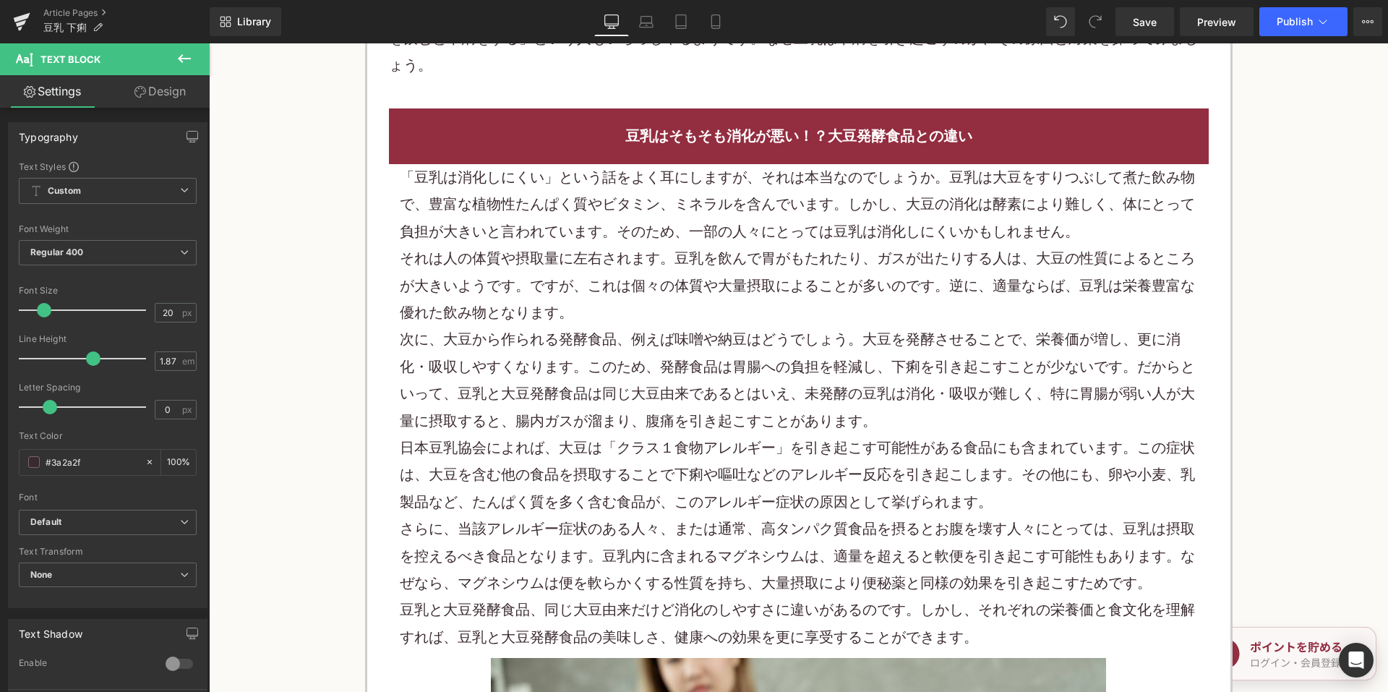
click at [696, 296] on p "それは人の体質や摂取量に左右されます。豆乳を飲んで胃がもたれたり、ガスが出たりする人は、大豆の性質によるところが大きいようです。ですが、これは個々の体質や大量…" at bounding box center [799, 285] width 798 height 81
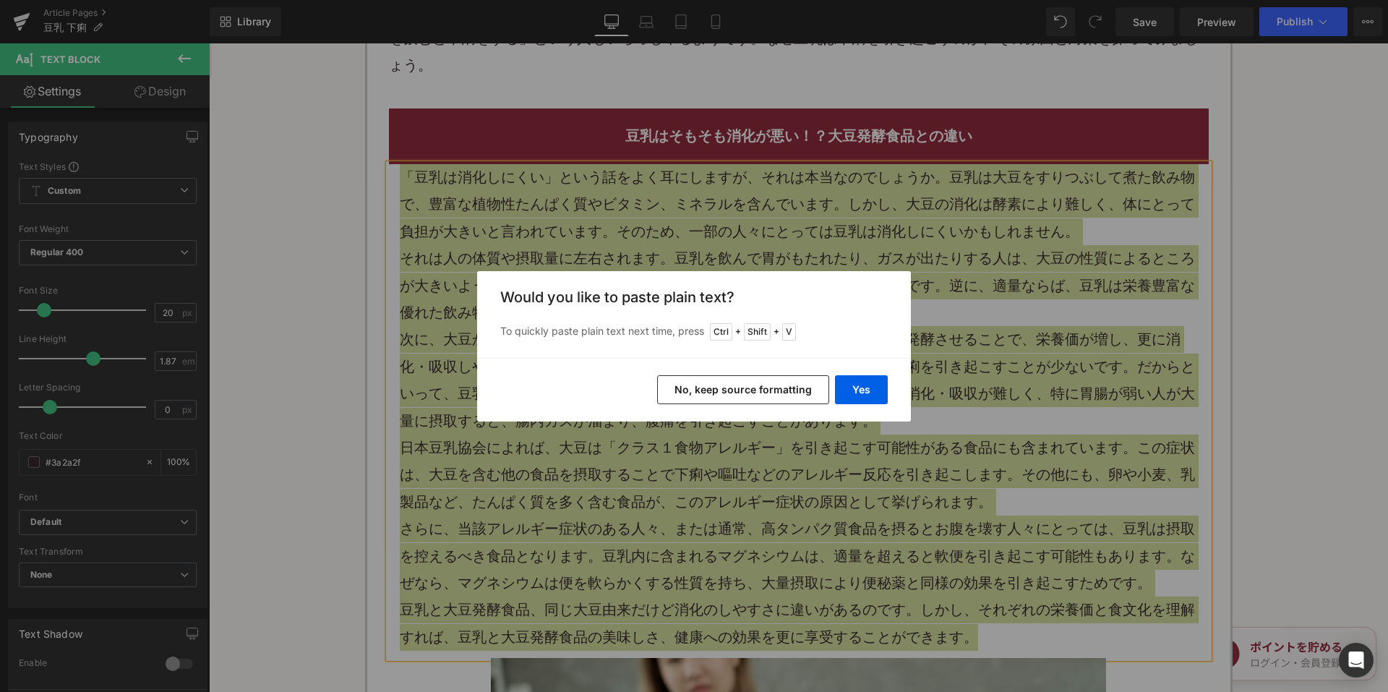
click at [709, 390] on button "No, keep source formatting" at bounding box center [743, 389] width 172 height 29
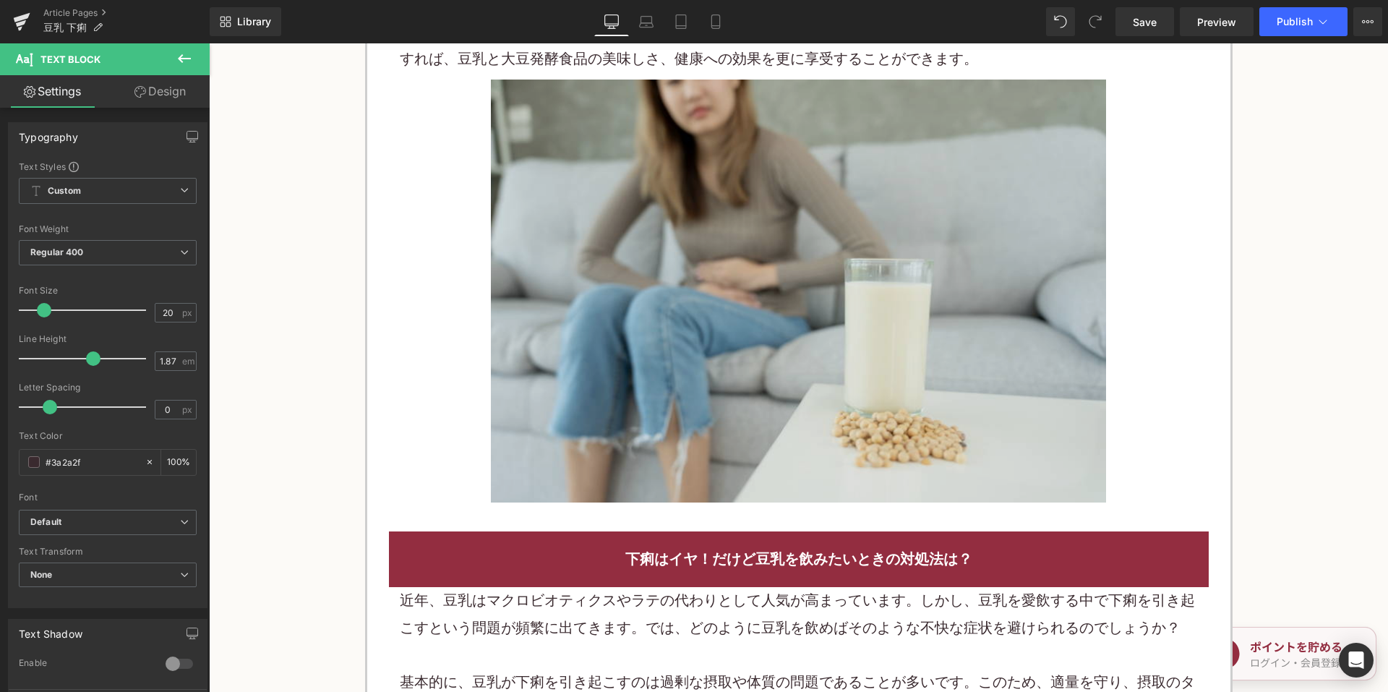
scroll to position [1735, 0]
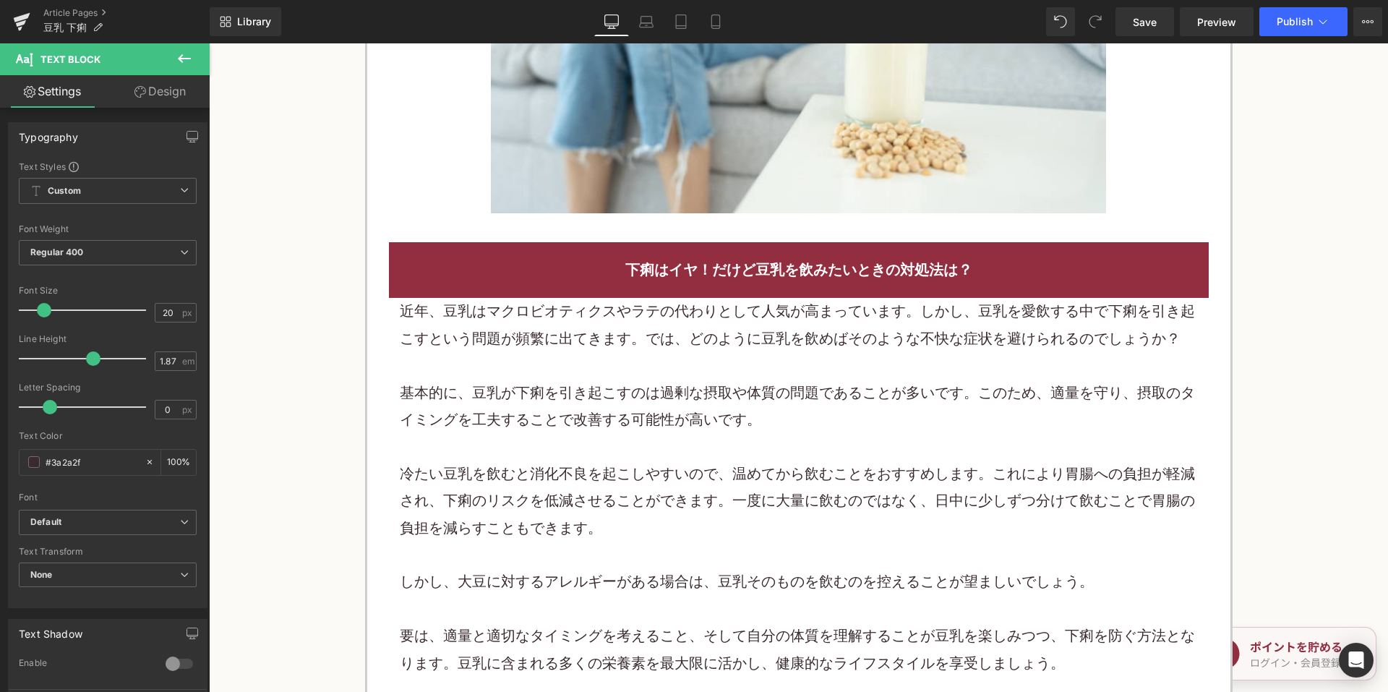
click at [596, 351] on p "近年、豆乳はマクロビオティクスやラテの代わりとして人気が高まっています。しかし、豆乳を愛飲する中で下痢を引き起こすという問題が頻繁に出てきます。では、どのよう…" at bounding box center [799, 325] width 798 height 54
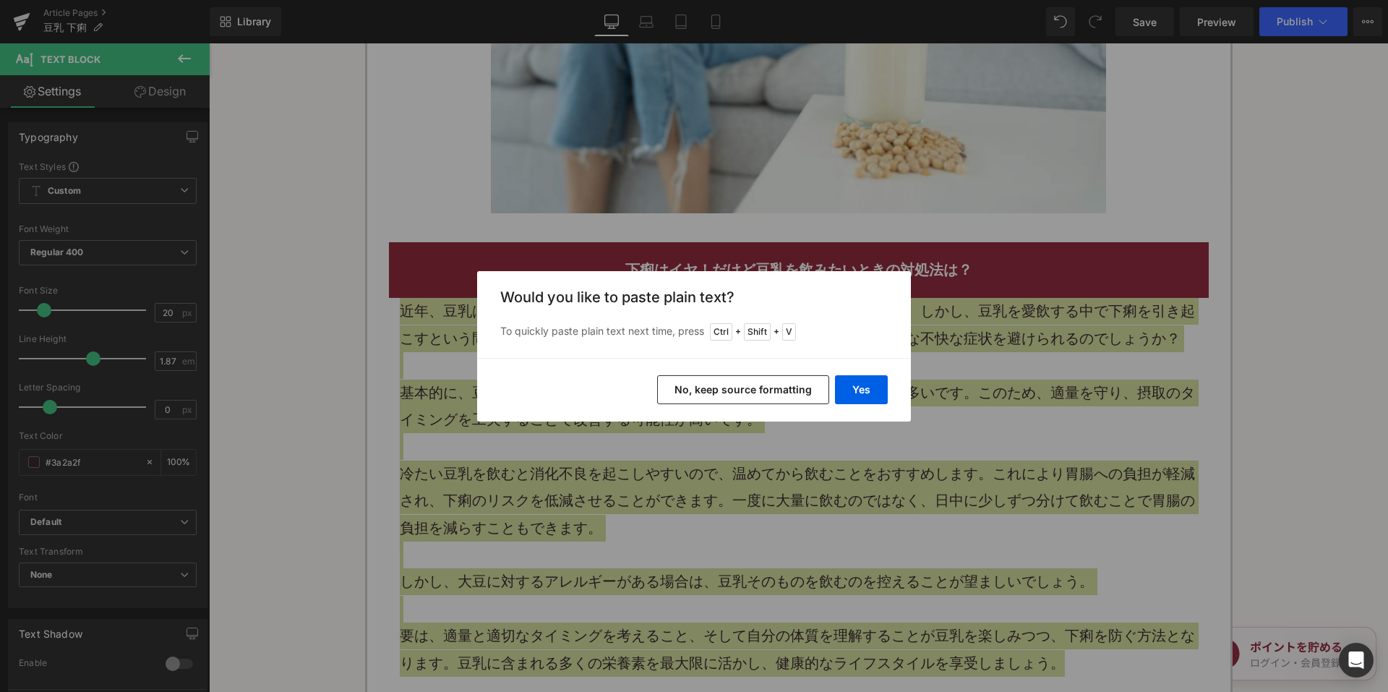
click at [696, 388] on button "No, keep source formatting" at bounding box center [743, 389] width 172 height 29
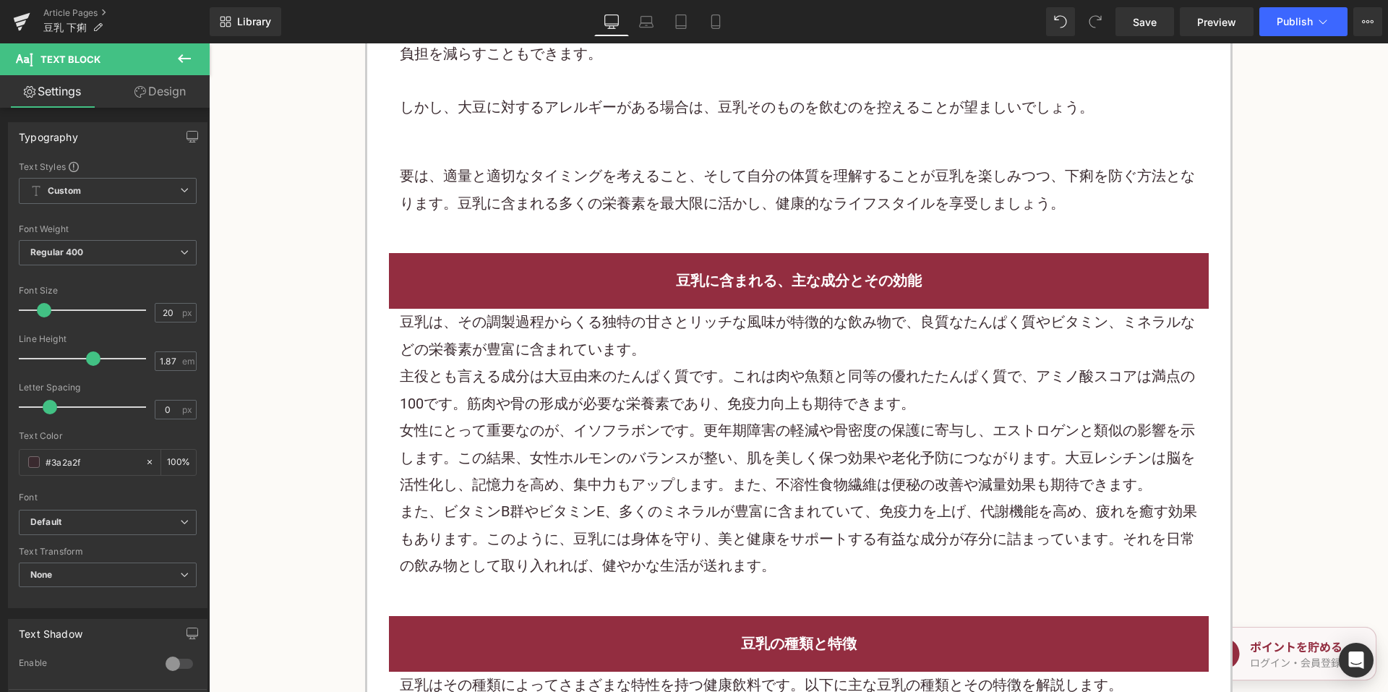
scroll to position [2240, 0]
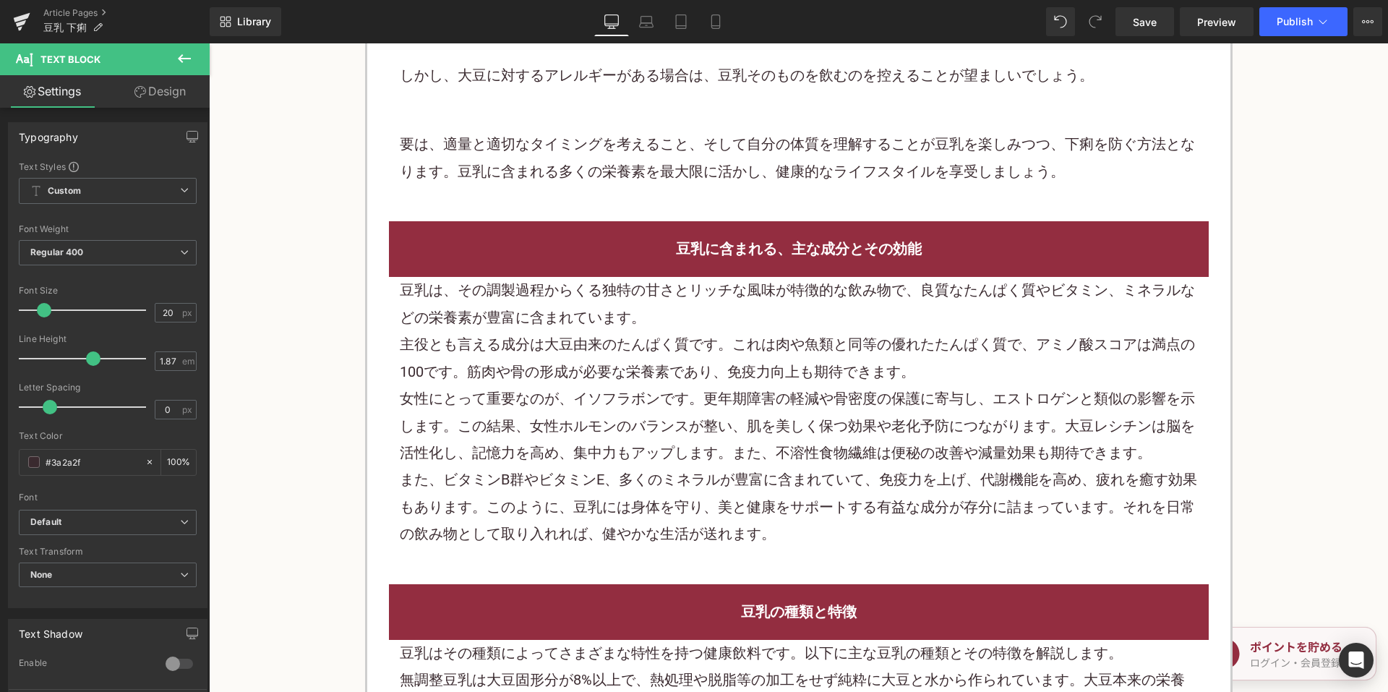
click at [656, 345] on p "主役とも言える成分は大豆由来のたんぱく質です。これは肉や魚類と同等の優れたたんぱく質で、アミノ酸スコアは満点の100です。筋肉や骨の形成が必要な栄養素であり、…" at bounding box center [799, 358] width 798 height 54
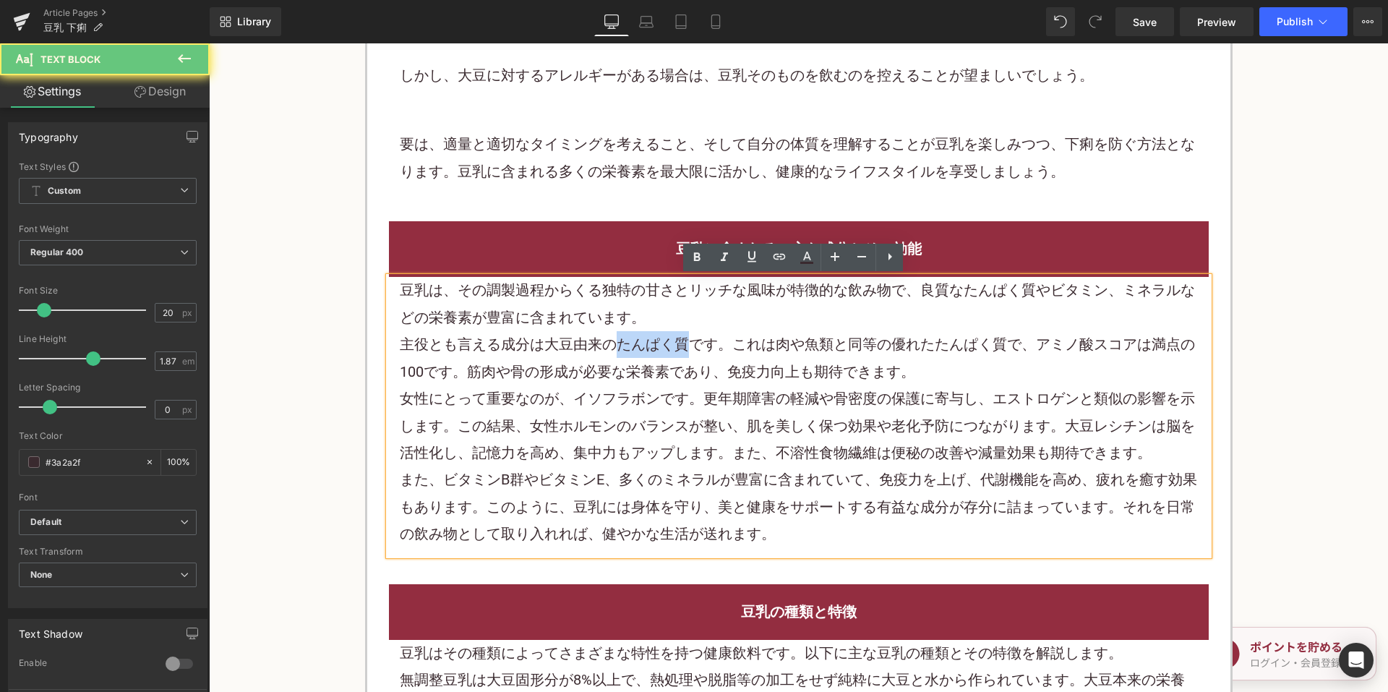
click at [656, 345] on p "主役とも言える成分は大豆由来のたんぱく質です。これは肉や魚類と同等の優れたたんぱく質で、アミノ酸スコアは満点の100です。筋肉や骨の形成が必要な栄養素であり、…" at bounding box center [799, 358] width 798 height 54
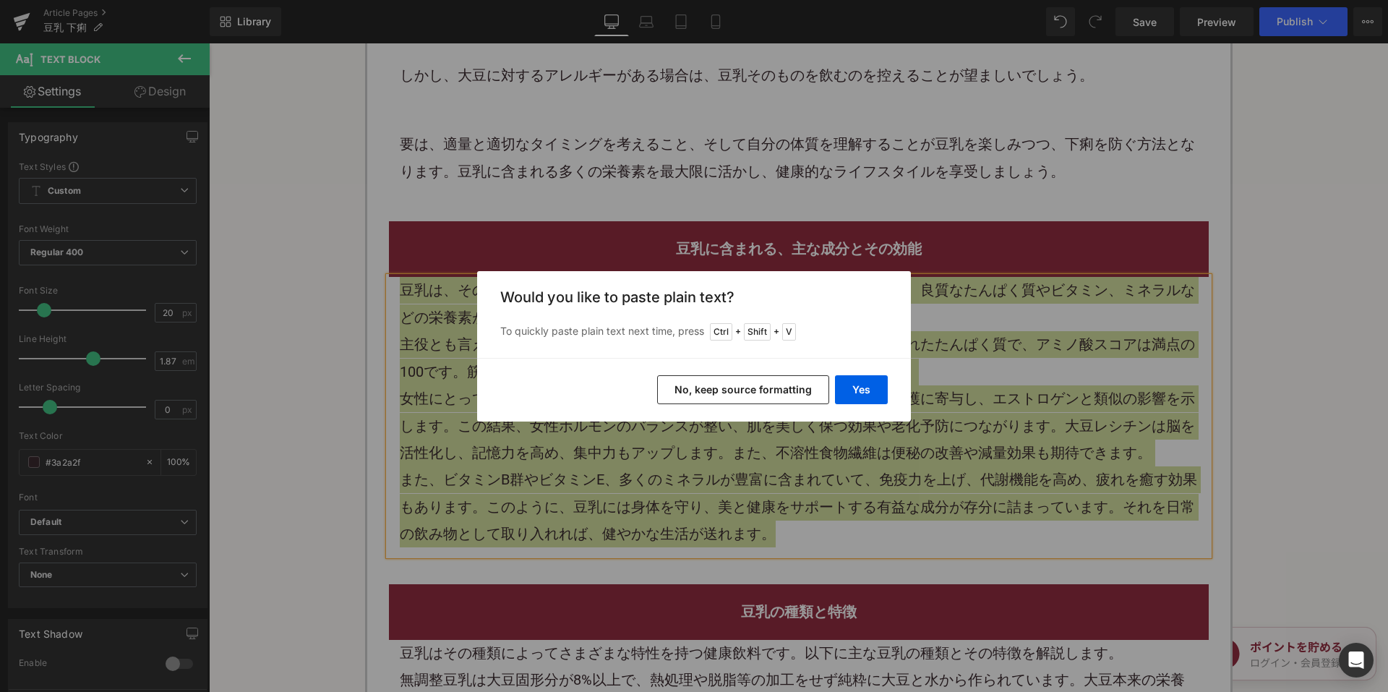
click at [713, 397] on button "No, keep source formatting" at bounding box center [743, 389] width 172 height 29
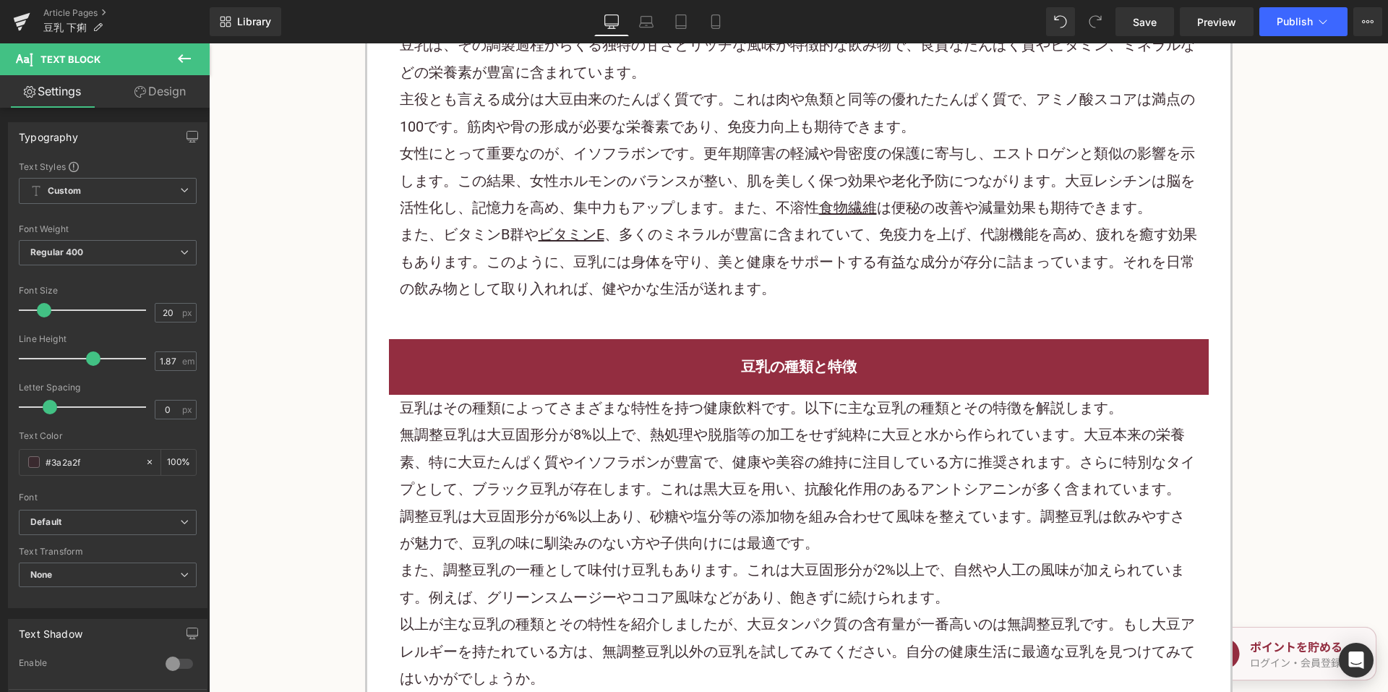
scroll to position [2530, 0]
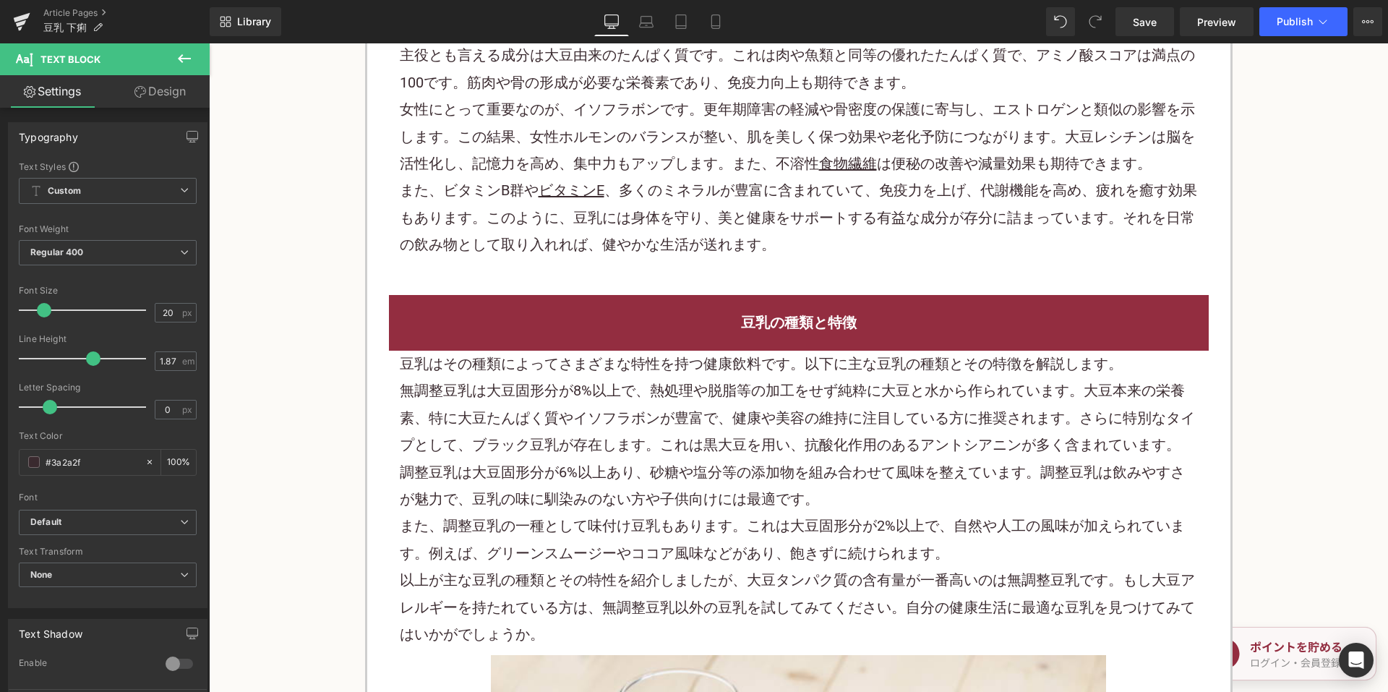
click at [555, 407] on p "無調整豆乳 は大豆固形分が8%以上で、熱処理や脱脂等の加工をせず純粋に大豆と水から作られています。大豆本来の栄養素、特に大豆たんぱく質やイソフラボンが豊富で、…" at bounding box center [799, 417] width 798 height 81
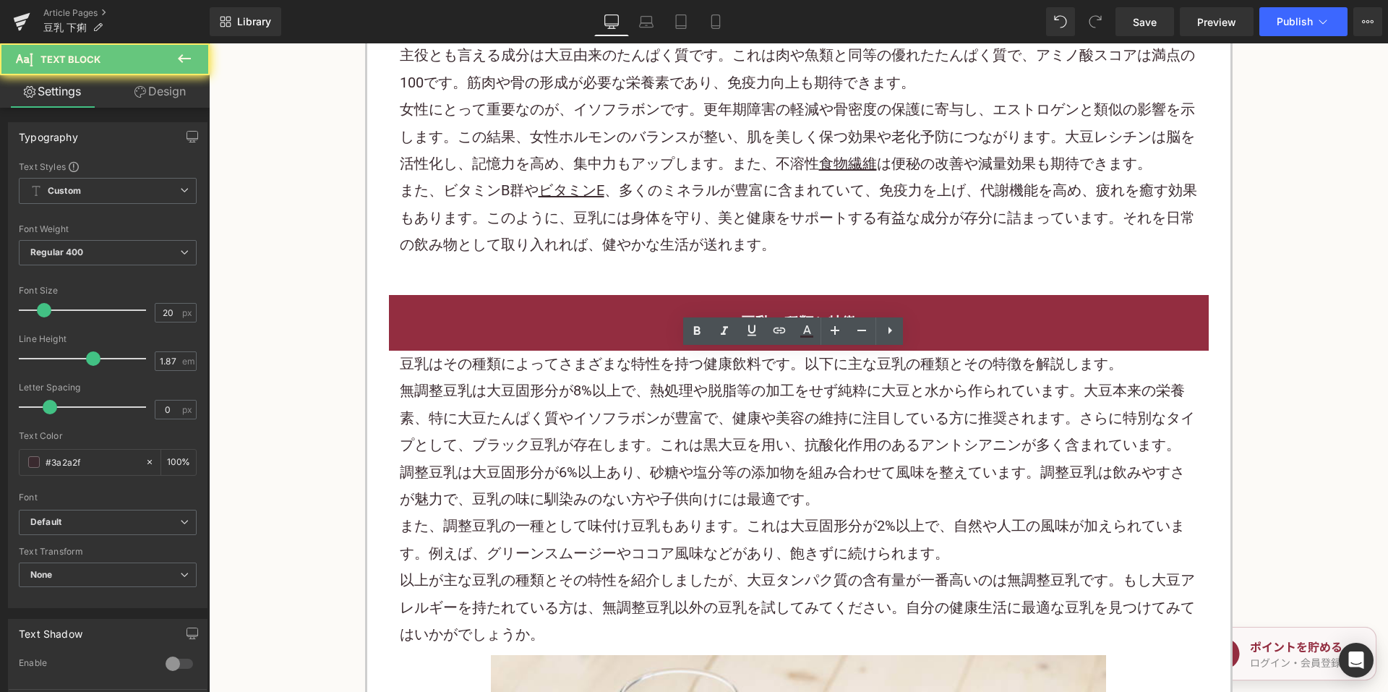
click at [555, 407] on p "無調整豆乳 は大豆固形分が8%以上で、熱処理や脱脂等の加工をせず純粋に大豆と水から作られています。大豆本来の栄養素、特に大豆たんぱく質やイソフラボンが豊富で、…" at bounding box center [799, 417] width 798 height 81
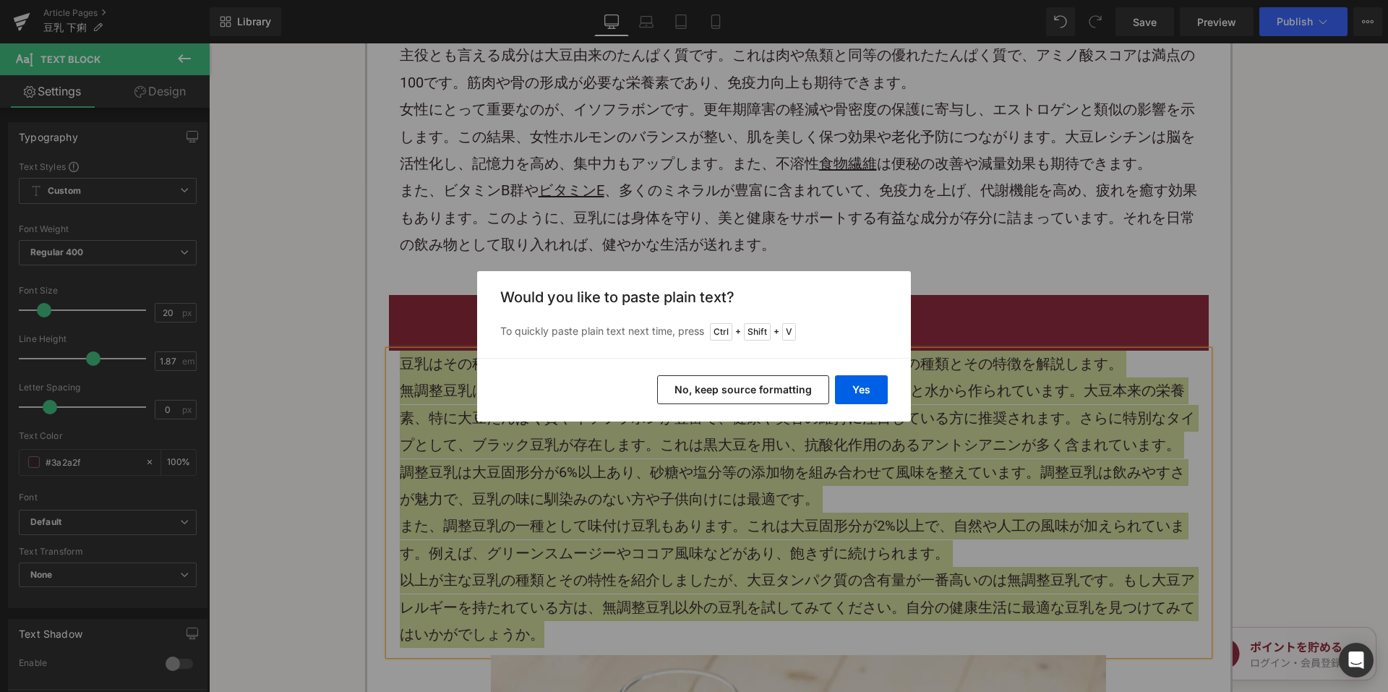
click at [705, 387] on button "No, keep source formatting" at bounding box center [743, 389] width 172 height 29
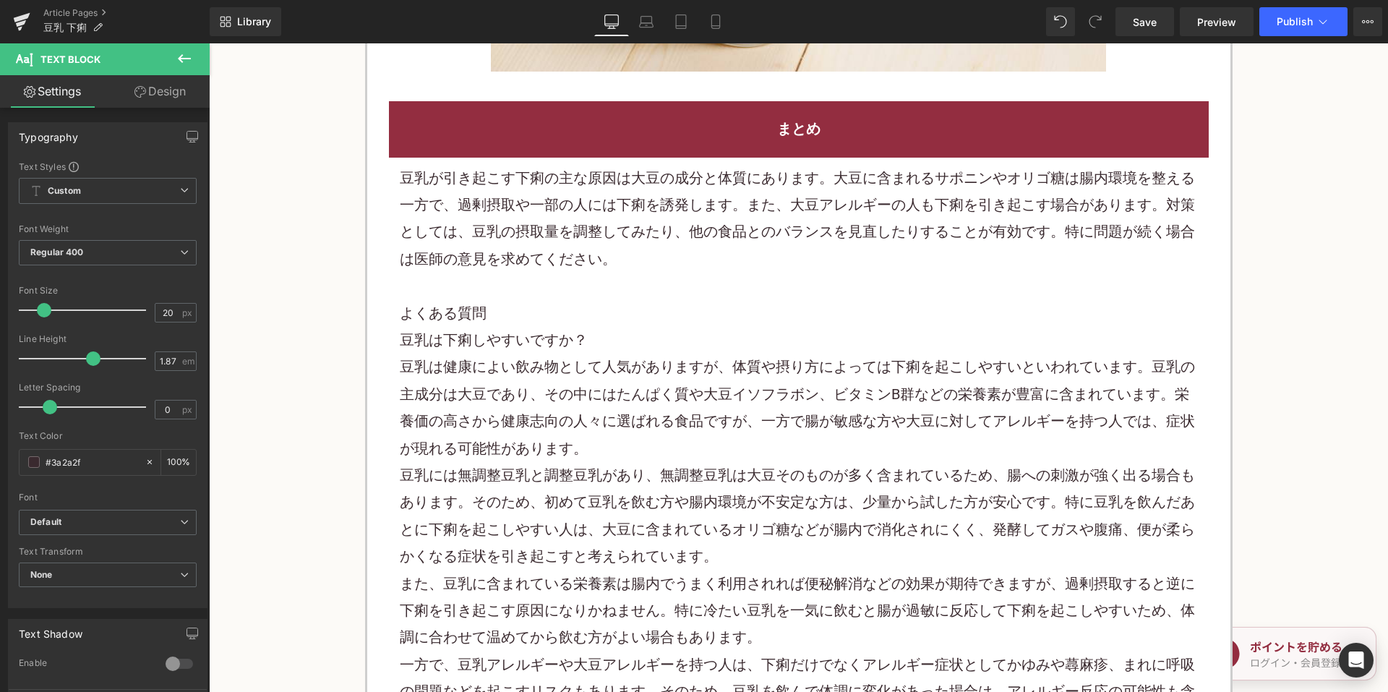
scroll to position [3541, 0]
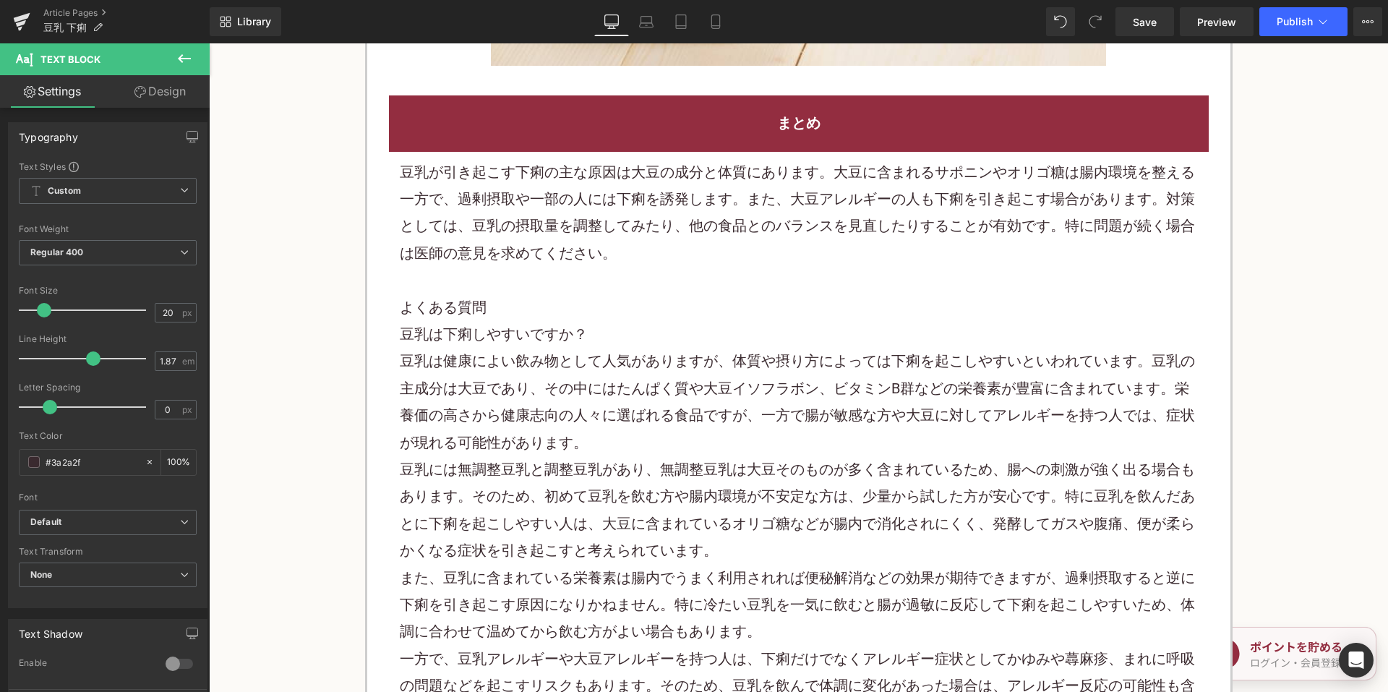
click at [601, 314] on h2 "よくある質問" at bounding box center [799, 307] width 798 height 27
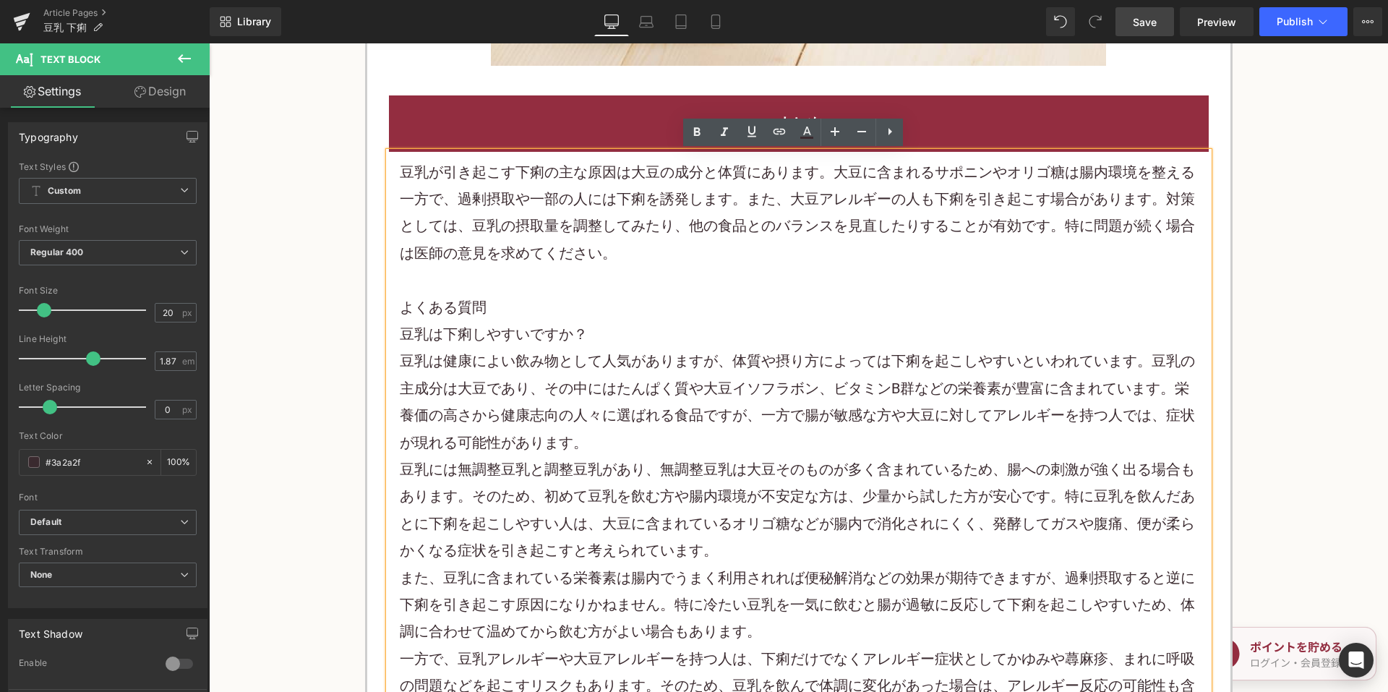
click at [1147, 23] on span "Save" at bounding box center [1145, 21] width 24 height 15
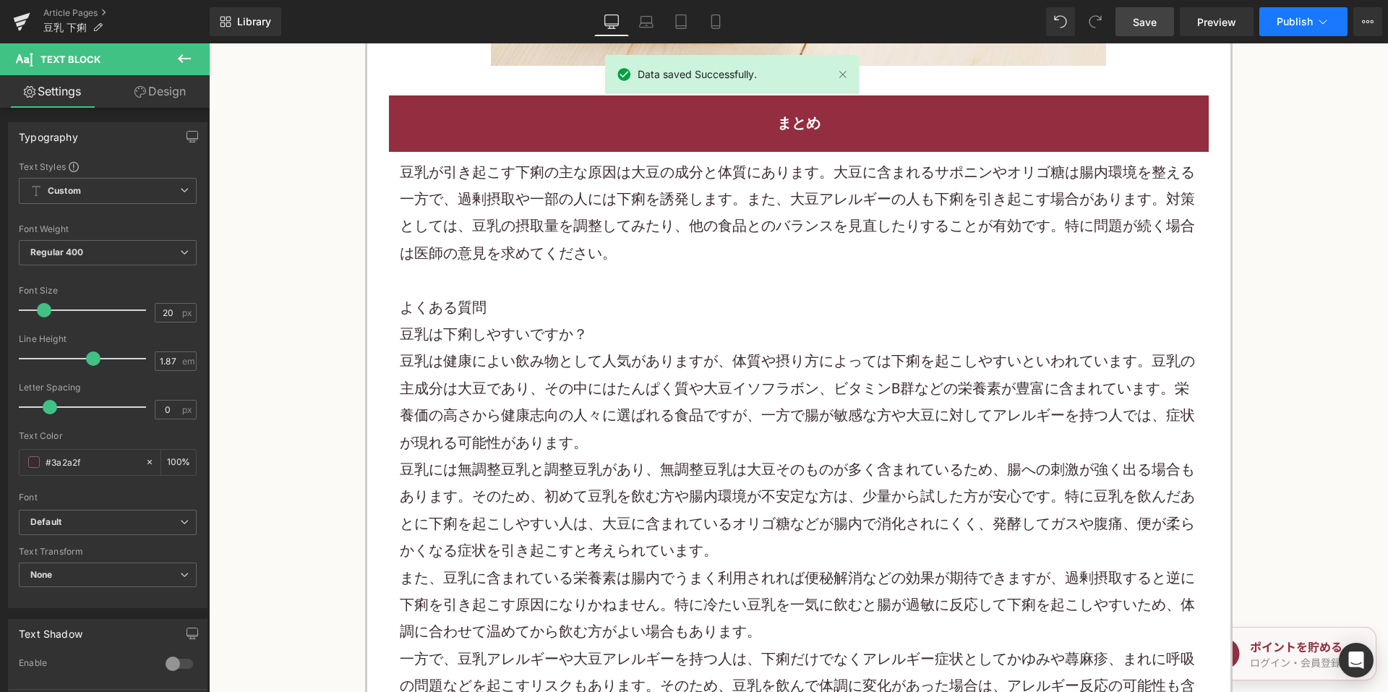
click at [1303, 23] on span "Publish" at bounding box center [1294, 22] width 36 height 12
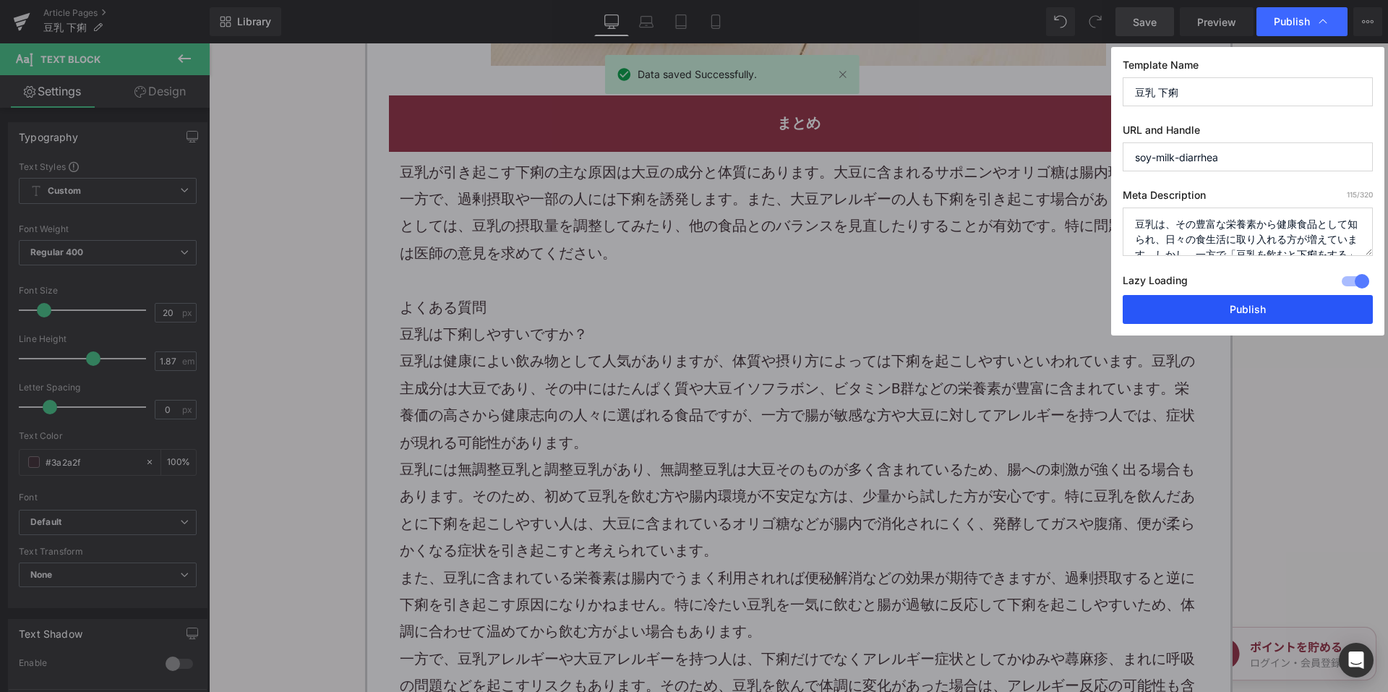
click at [1218, 309] on button "Publish" at bounding box center [1247, 309] width 250 height 29
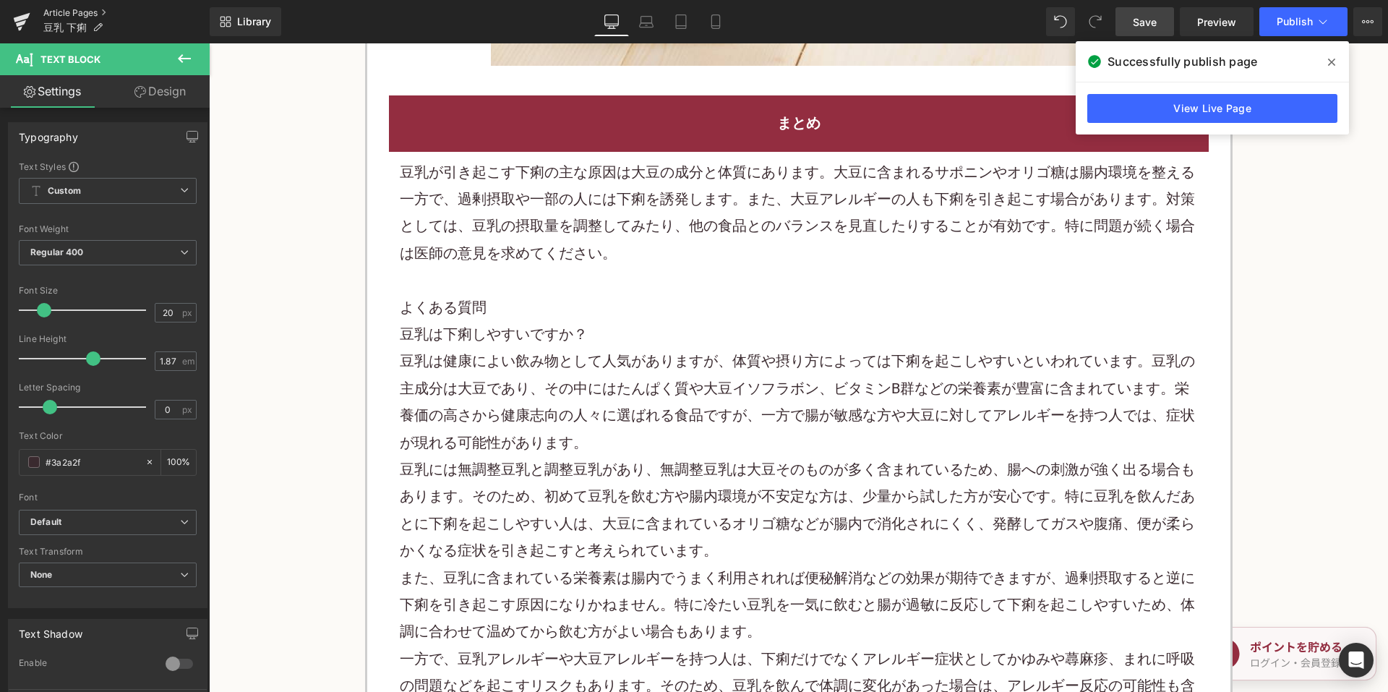
click at [90, 11] on link "Article Pages" at bounding box center [126, 13] width 166 height 12
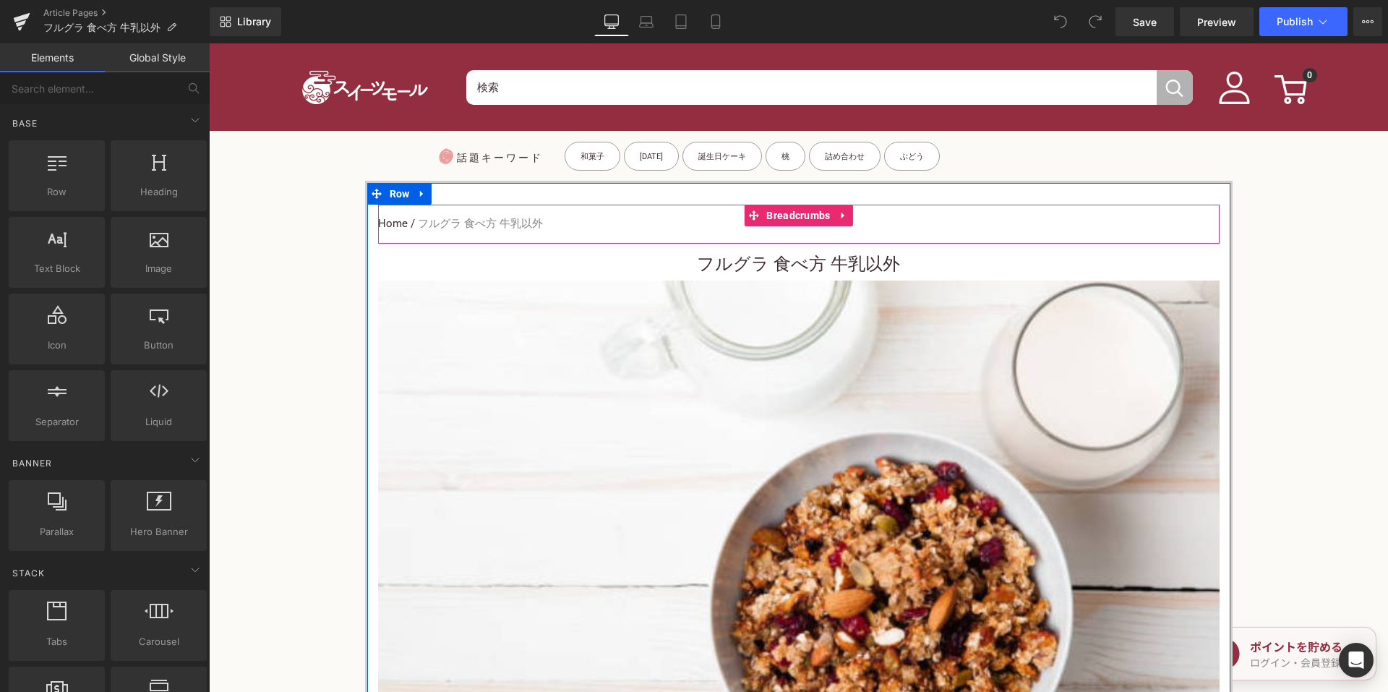
click at [702, 262] on h1 "フルグラ 食べ方 牛乳以外" at bounding box center [798, 264] width 841 height 33
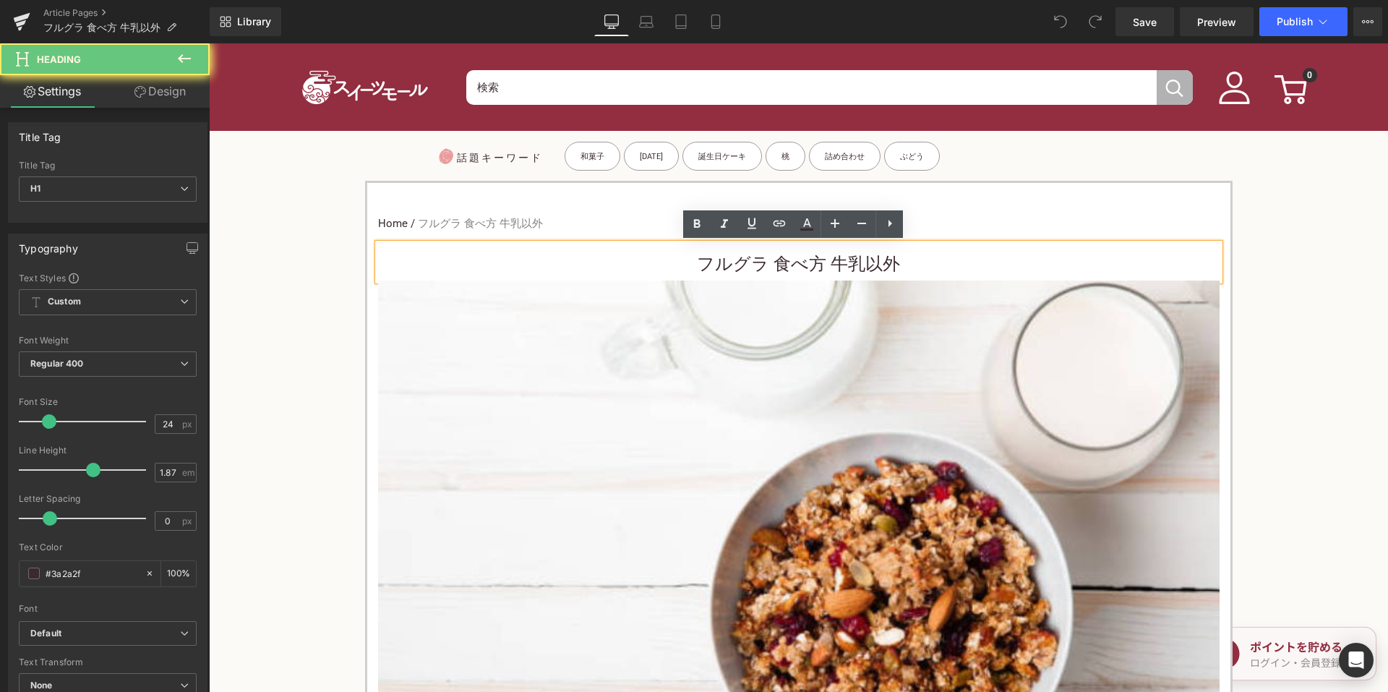
click at [702, 261] on h1 "フルグラ 食べ方 牛乳以外" at bounding box center [798, 264] width 841 height 33
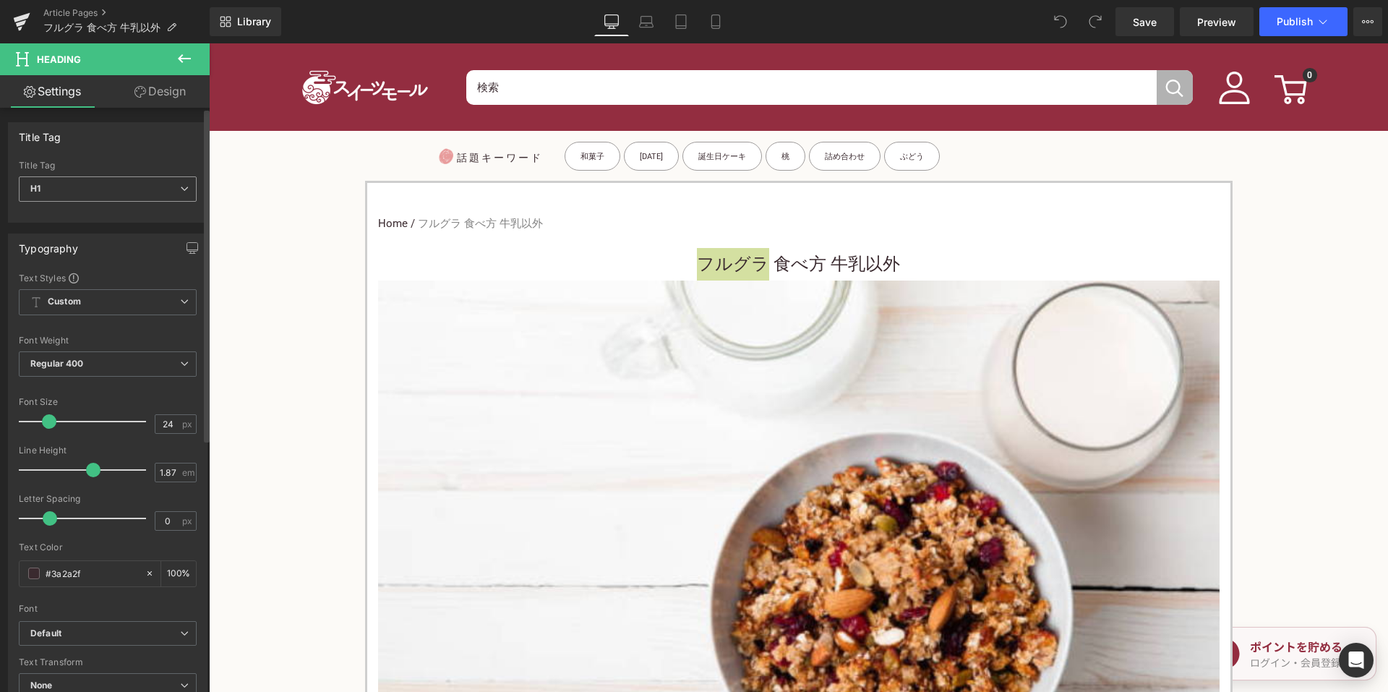
click at [159, 193] on span "H1" at bounding box center [108, 188] width 178 height 25
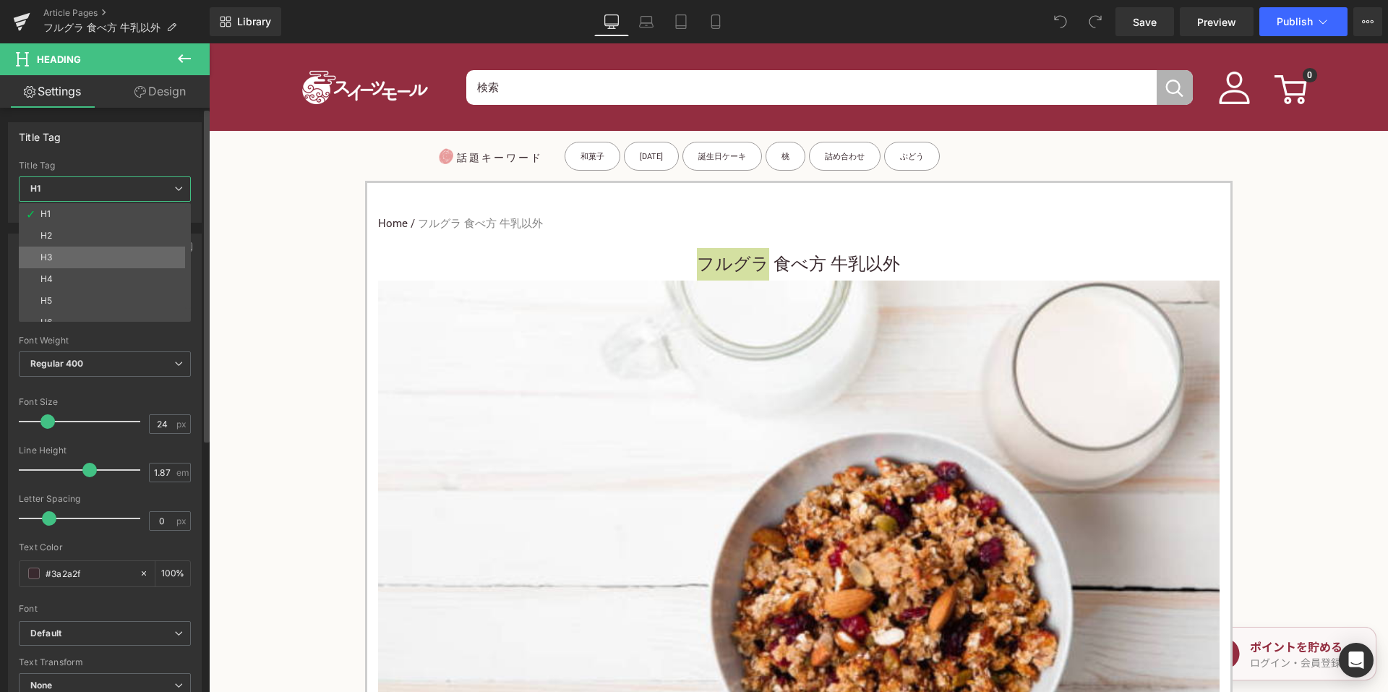
click at [102, 258] on li "H3" at bounding box center [108, 257] width 179 height 22
type input "15"
type input "100"
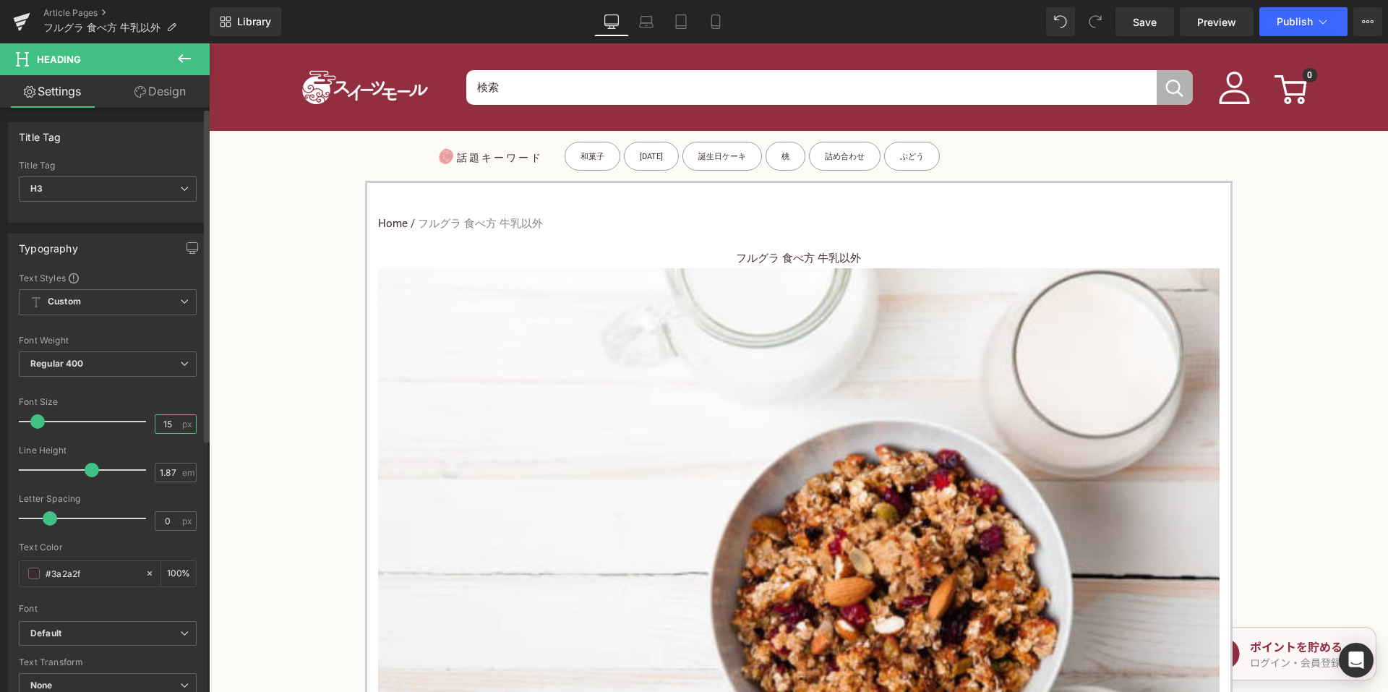
drag, startPoint x: 168, startPoint y: 424, endPoint x: 150, endPoint y: 423, distance: 18.1
click at [155, 424] on input "15" at bounding box center [167, 424] width 25 height 18
type input "24"
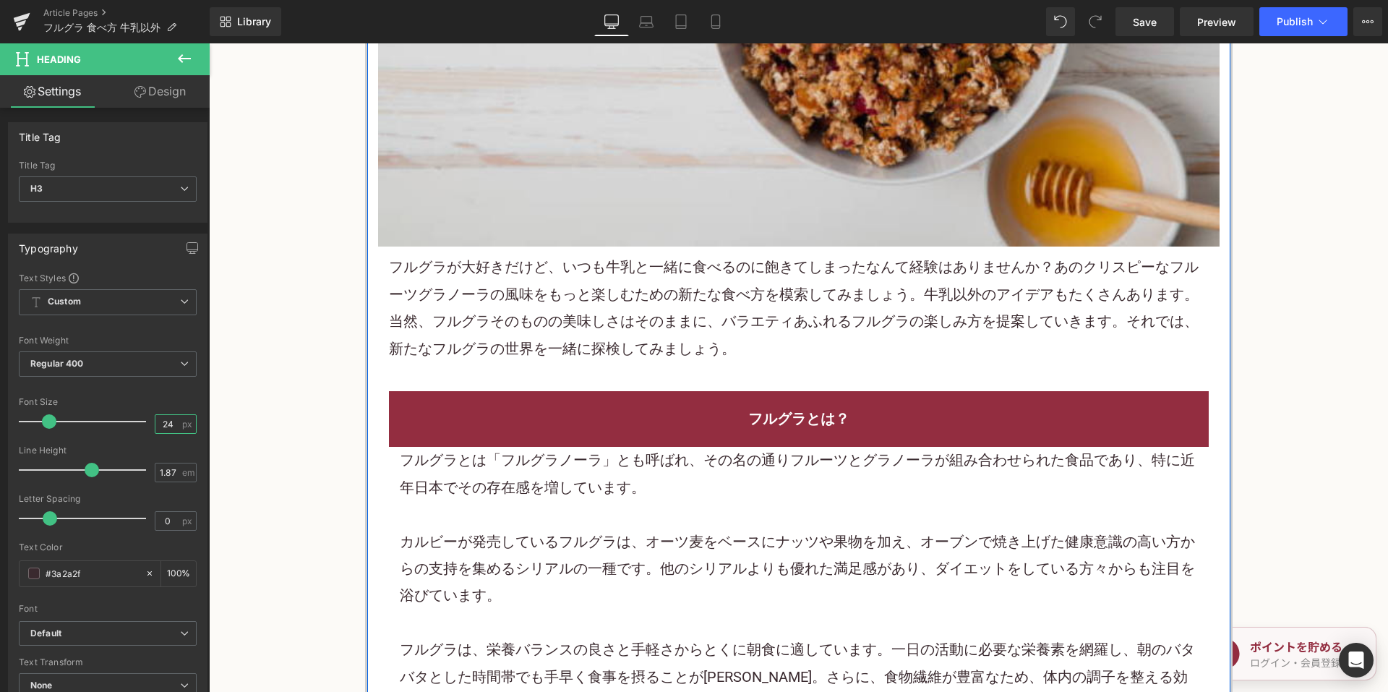
scroll to position [795, 0]
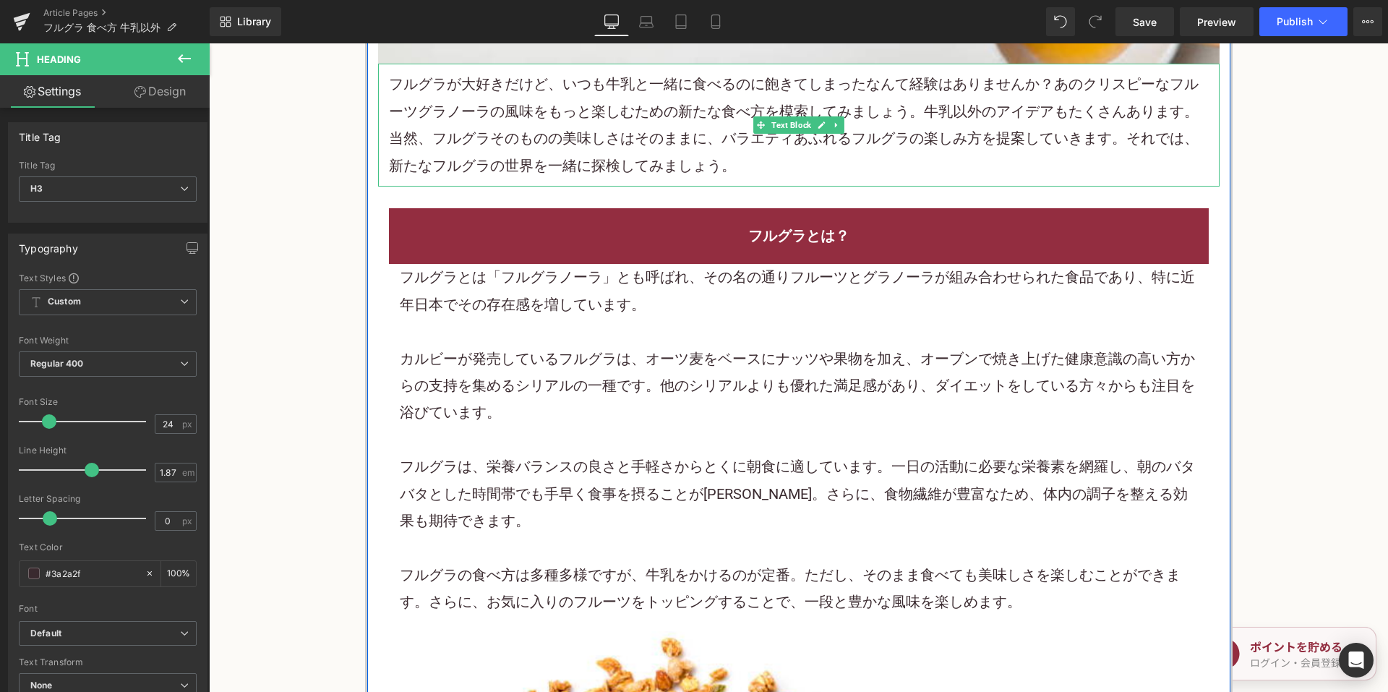
click at [643, 137] on p "フルグラが大好きだけど、いつも牛乳と一緒に食べるのに飽きてしまったなんて経験はありませんか？あのクリスピーなフルーツグラノーラの風味をもっと楽しむための新たな…" at bounding box center [799, 125] width 820 height 108
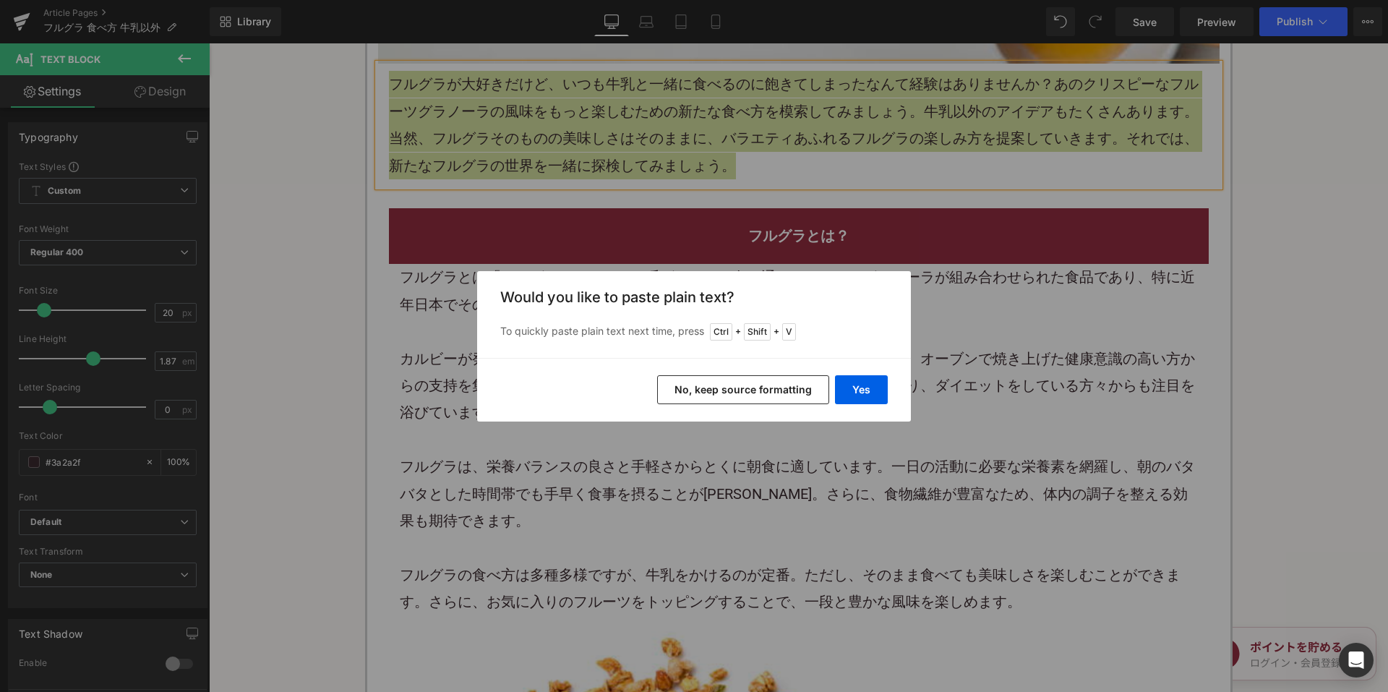
drag, startPoint x: 678, startPoint y: 389, endPoint x: 481, endPoint y: 50, distance: 391.8
click at [678, 389] on button "No, keep source formatting" at bounding box center [743, 389] width 172 height 29
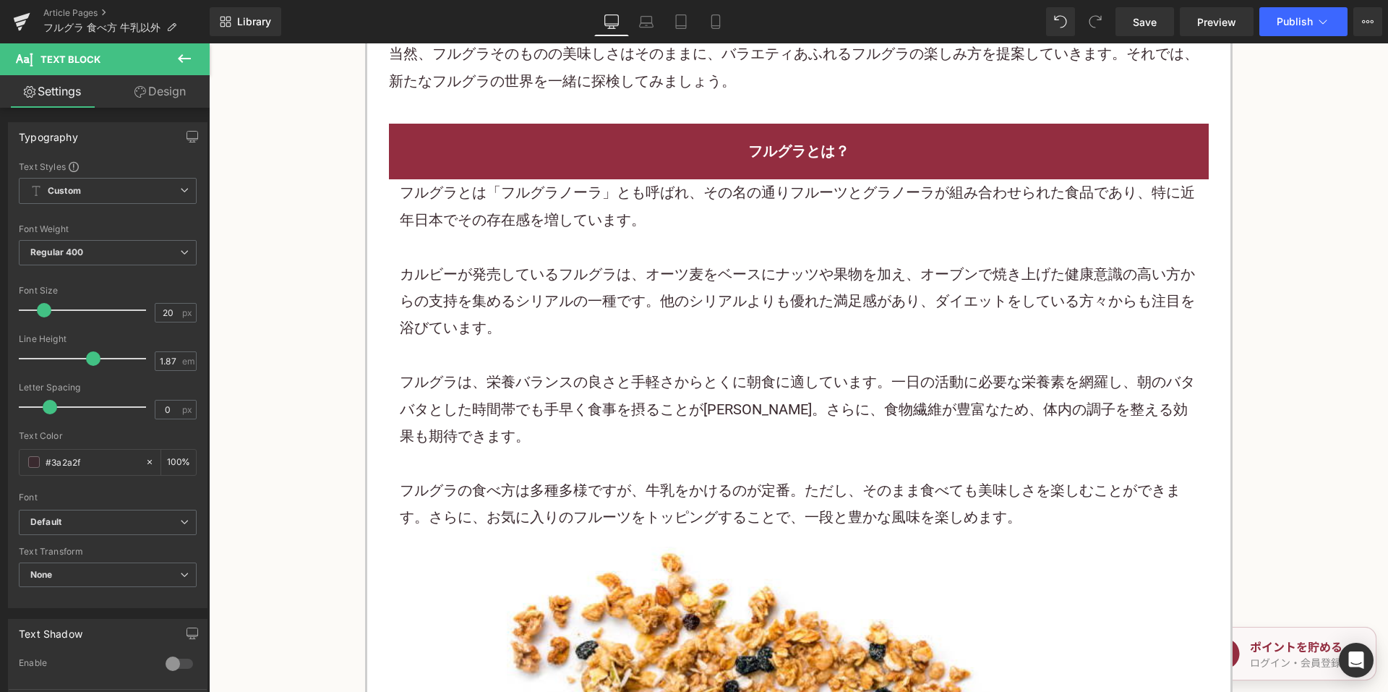
scroll to position [1012, 0]
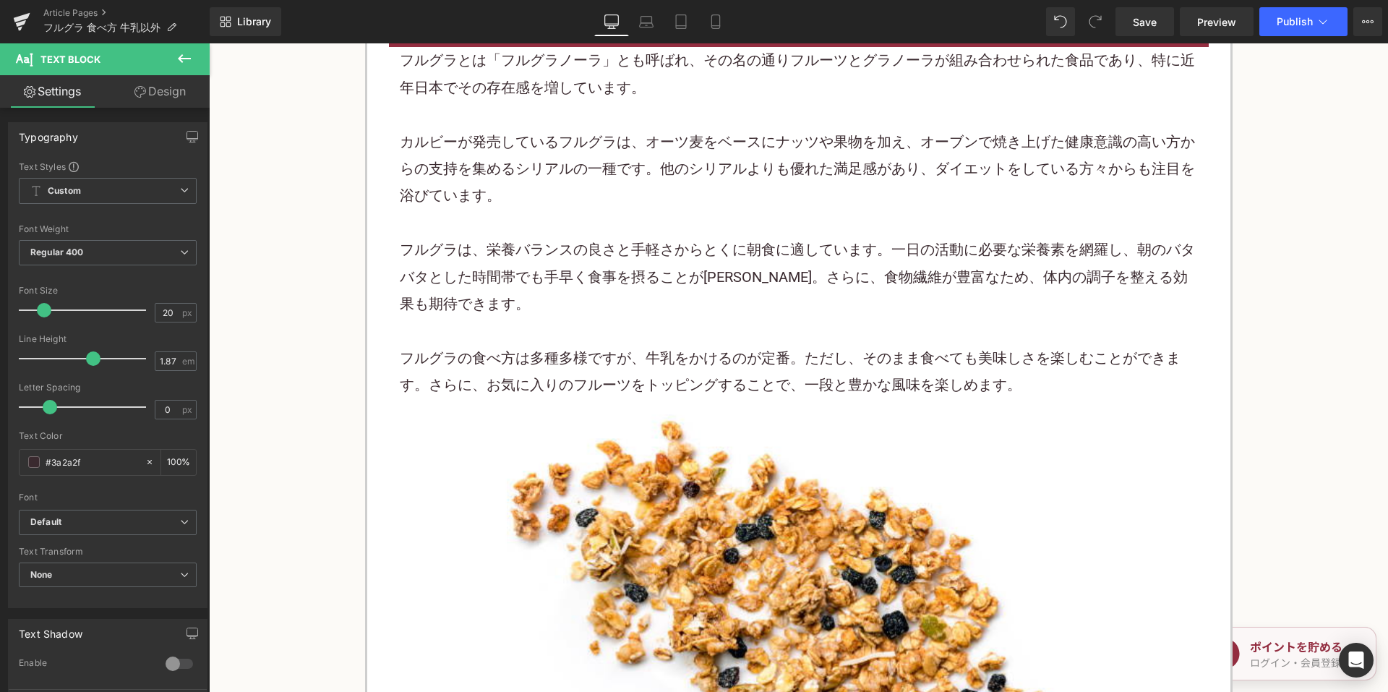
click at [641, 133] on div "カルビーが発売しているフルグラは、オーツ麦をベースにナッツや果物を加え、オーブンで焼き上げた健康意識の高い方からの支持を集めるシリアルの一種です。他のシリアル…" at bounding box center [799, 169] width 798 height 81
click at [640, 133] on div "カルビーが発売しているフルグラは、オーツ麦をベースにナッツや果物を加え、オーブンで焼き上げた健康意識の高い方からの支持を集めるシリアルの一種です。他のシリアル…" at bounding box center [799, 169] width 798 height 81
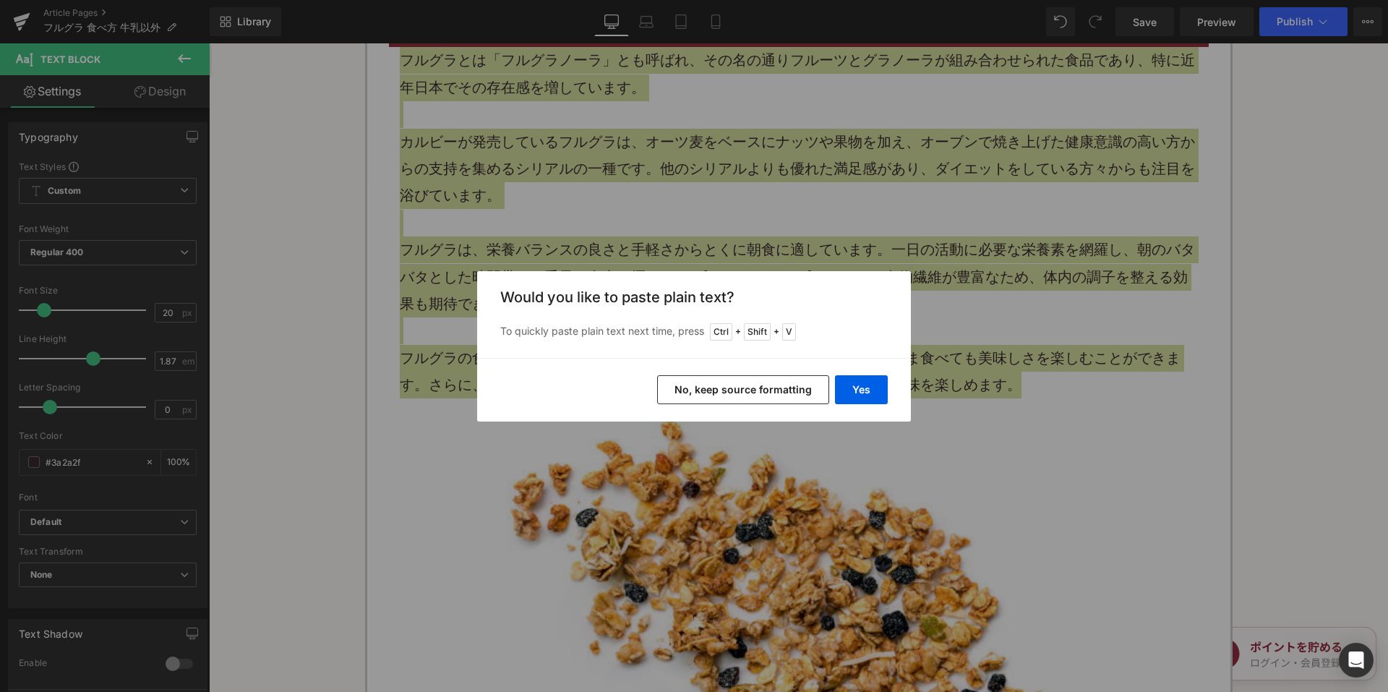
click at [713, 382] on button "No, keep source formatting" at bounding box center [743, 389] width 172 height 29
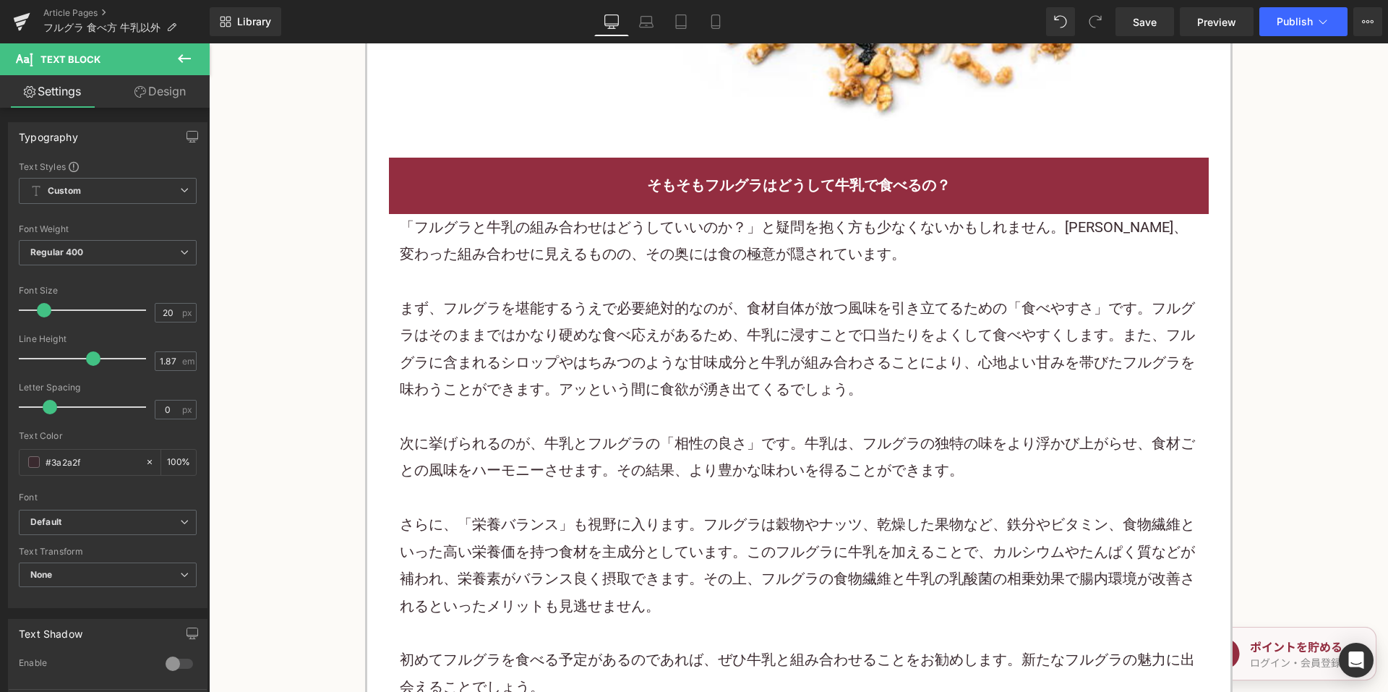
click at [596, 307] on div "まず、フルグラを堪能するうえで必要絶対的なのが、食材自体が放つ風味を引き立てるための「食べやすさ」です。フルグラはそのままではかなり硬めな食べ応えがあるため、…" at bounding box center [799, 349] width 798 height 108
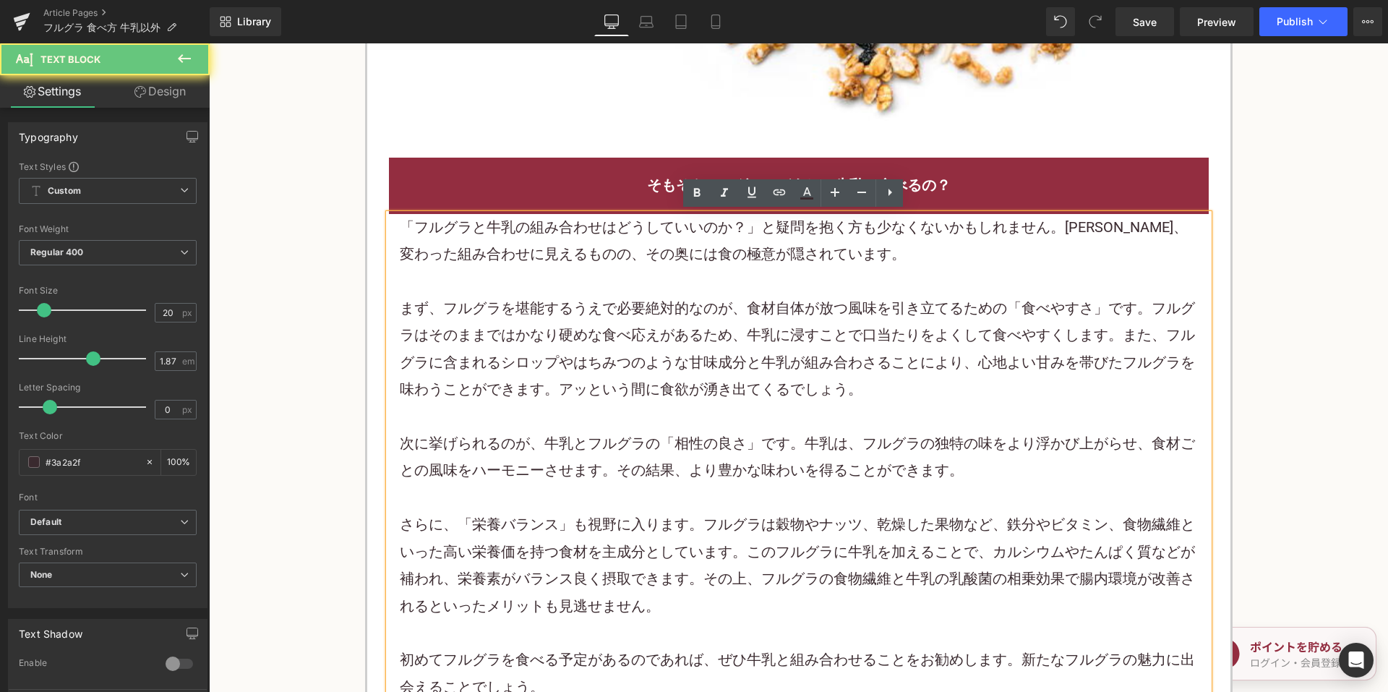
scroll to position [1662, 0]
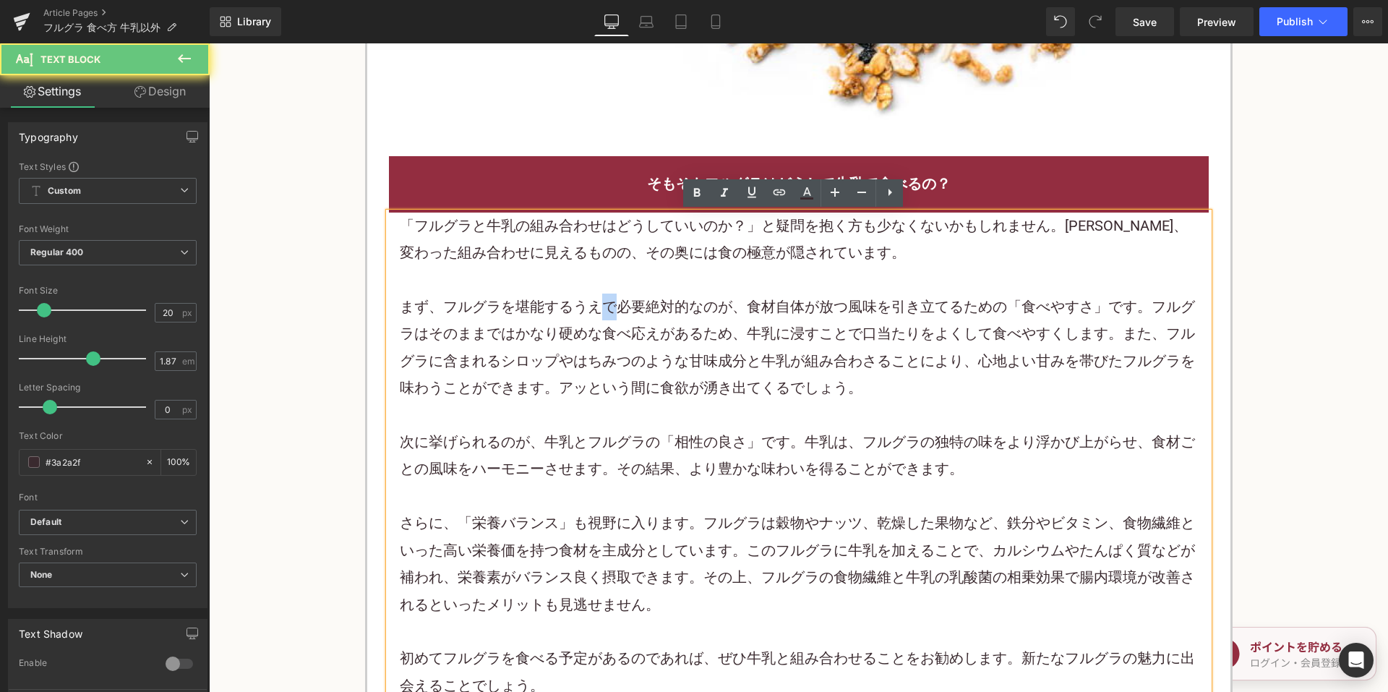
click at [596, 307] on div "まず、フルグラを堪能するうえで必要絶対的なのが、食材自体が放つ風味を引き立てるための「食べやすさ」です。フルグラはそのままではかなり硬めな食べ応えがあるため、…" at bounding box center [799, 347] width 798 height 108
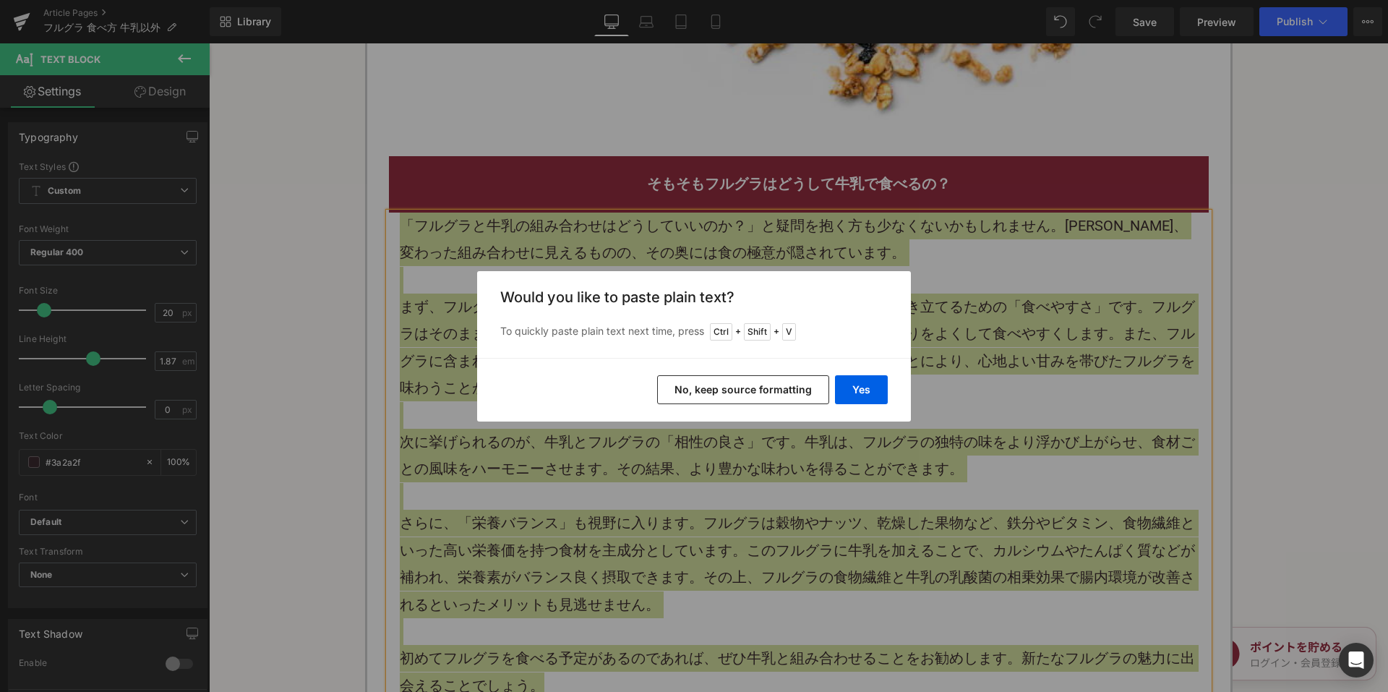
click at [713, 392] on button "No, keep source formatting" at bounding box center [743, 389] width 172 height 29
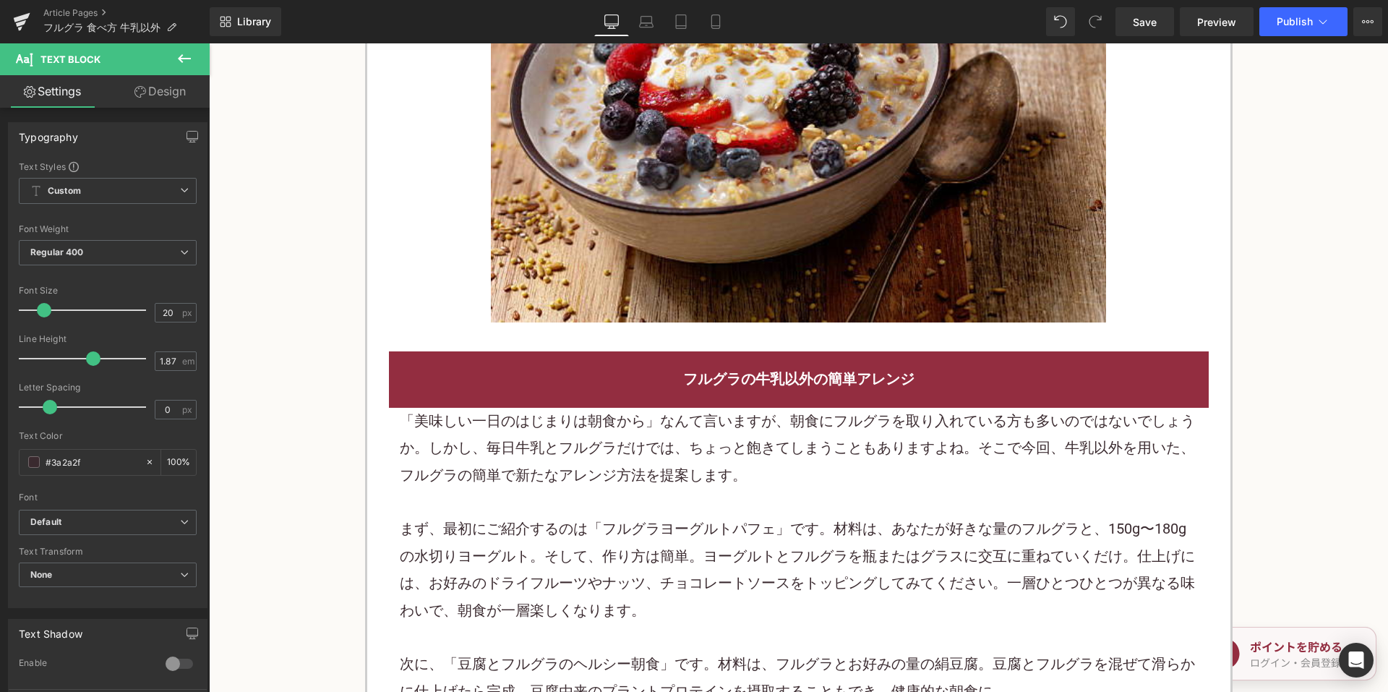
scroll to position [2457, 0]
click at [612, 452] on div "「美味しい一日のはじまりは朝食から」なんて言いますが、朝食にフルグラを取り入れている方も多いのではないでしょうか。しかし、毎日牛乳とフルグラだけでは、ちょっと…" at bounding box center [799, 447] width 798 height 81
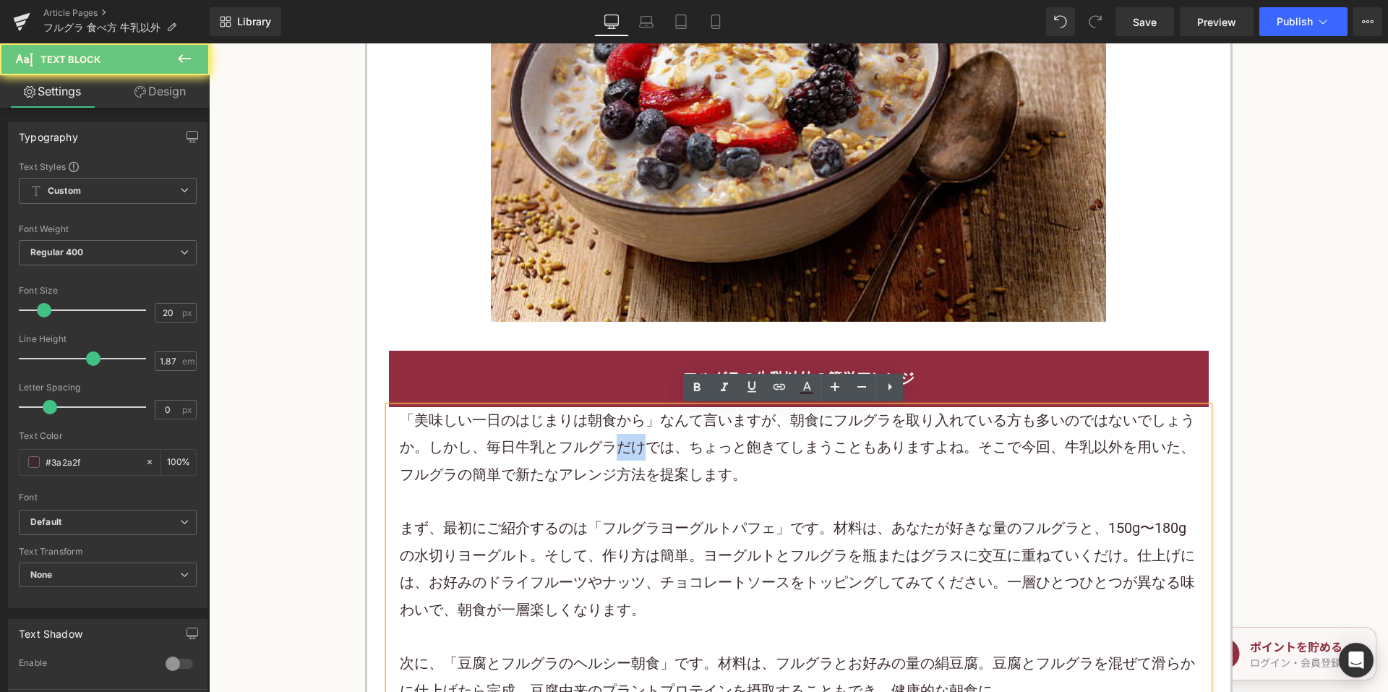
click at [612, 452] on div "「美味しい一日のはじまりは朝食から」なんて言いますが、朝食にフルグラを取り入れている方も多いのではないでしょうか。しかし、毎日牛乳とフルグラだけでは、ちょっと…" at bounding box center [799, 447] width 798 height 81
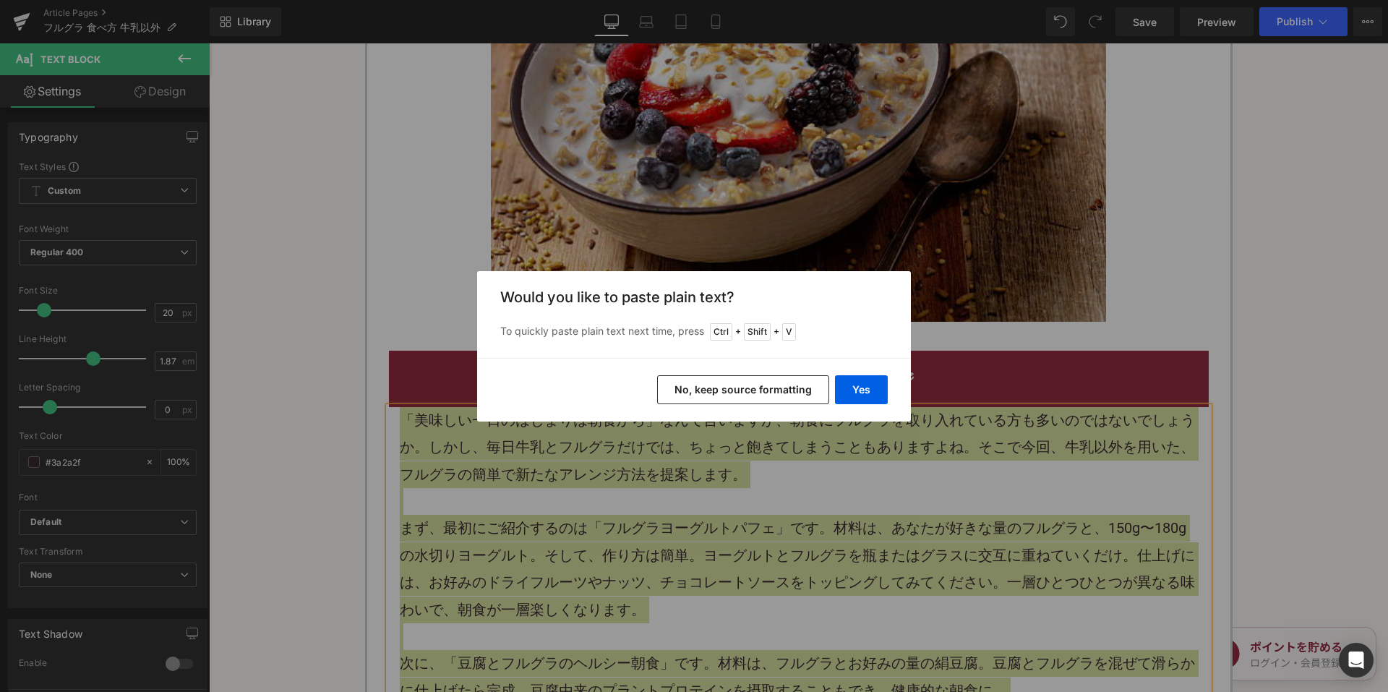
drag, startPoint x: 699, startPoint y: 385, endPoint x: 444, endPoint y: 158, distance: 341.9
click at [699, 385] on button "No, keep source formatting" at bounding box center [743, 389] width 172 height 29
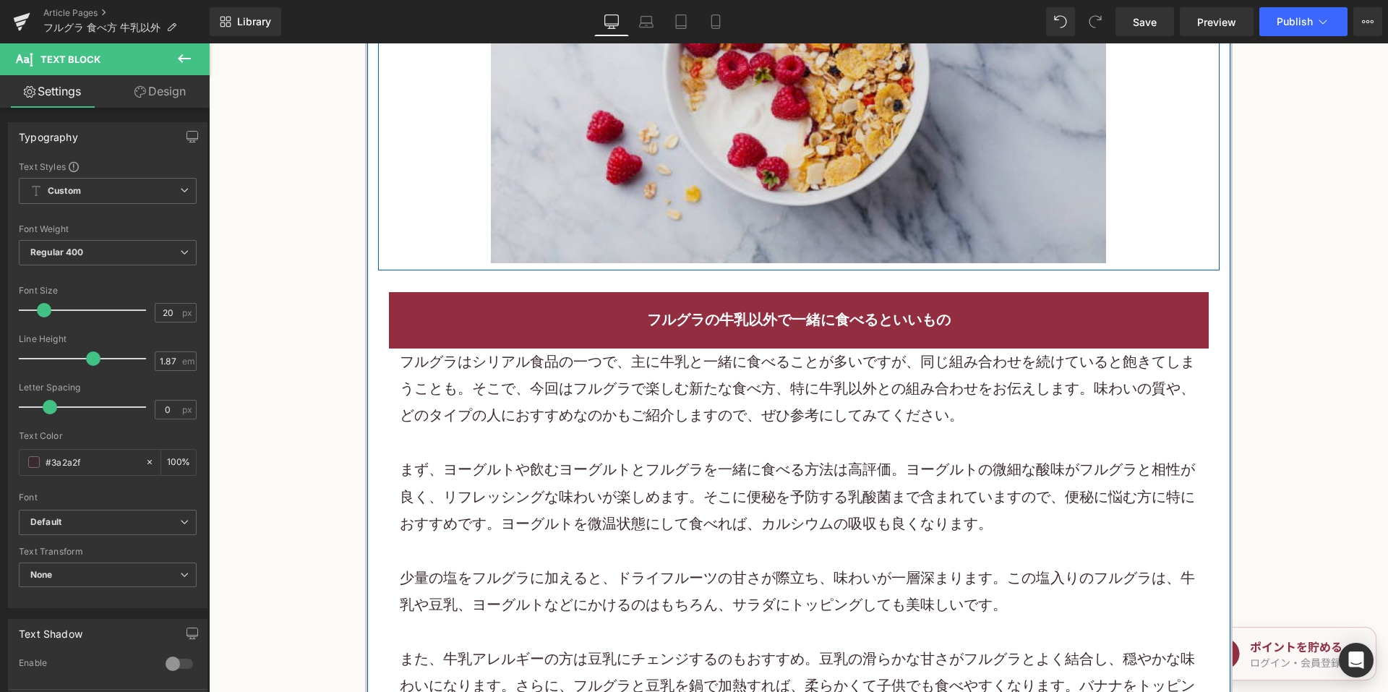
scroll to position [4481, 0]
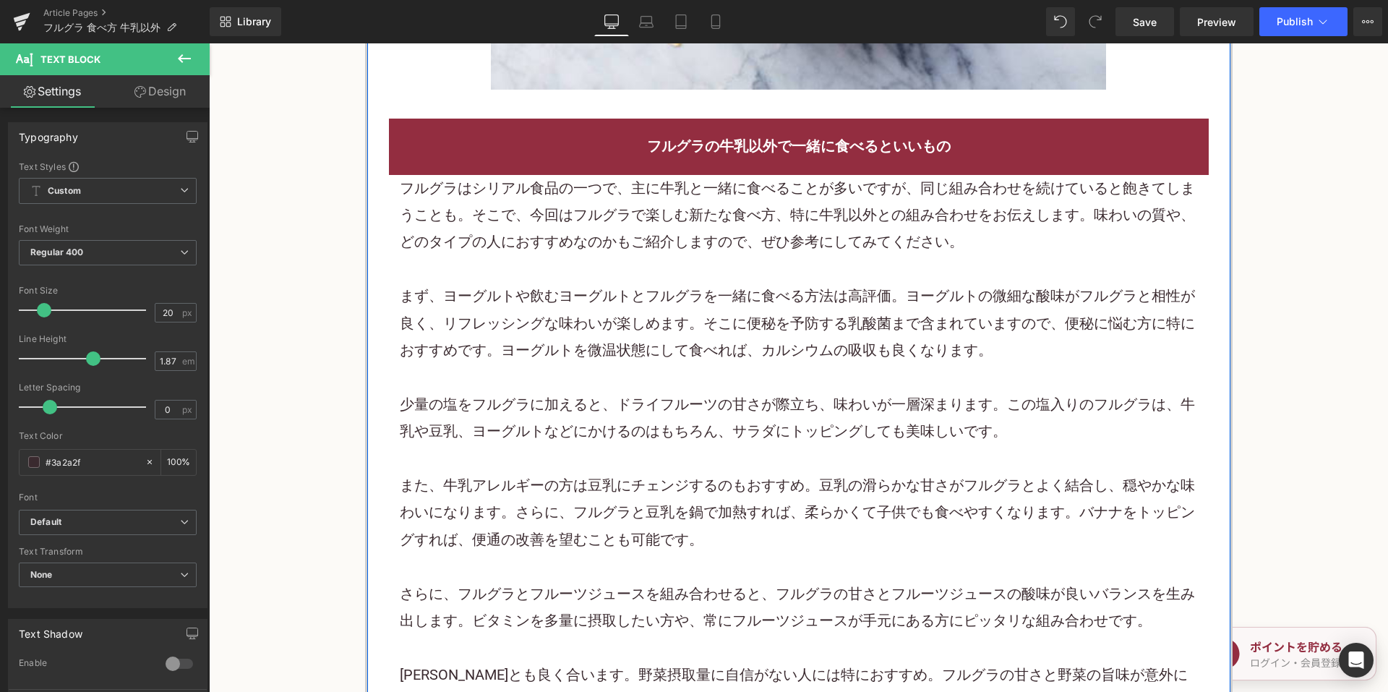
click at [585, 291] on div "まず、ヨーグルトや飲むヨーグルトとフルグラを一緒に食べる方法は高評価。ヨーグルトの微細な酸味がフルグラと相性が良く、リフレッシングな味わいが楽しめます。そこに…" at bounding box center [799, 323] width 798 height 81
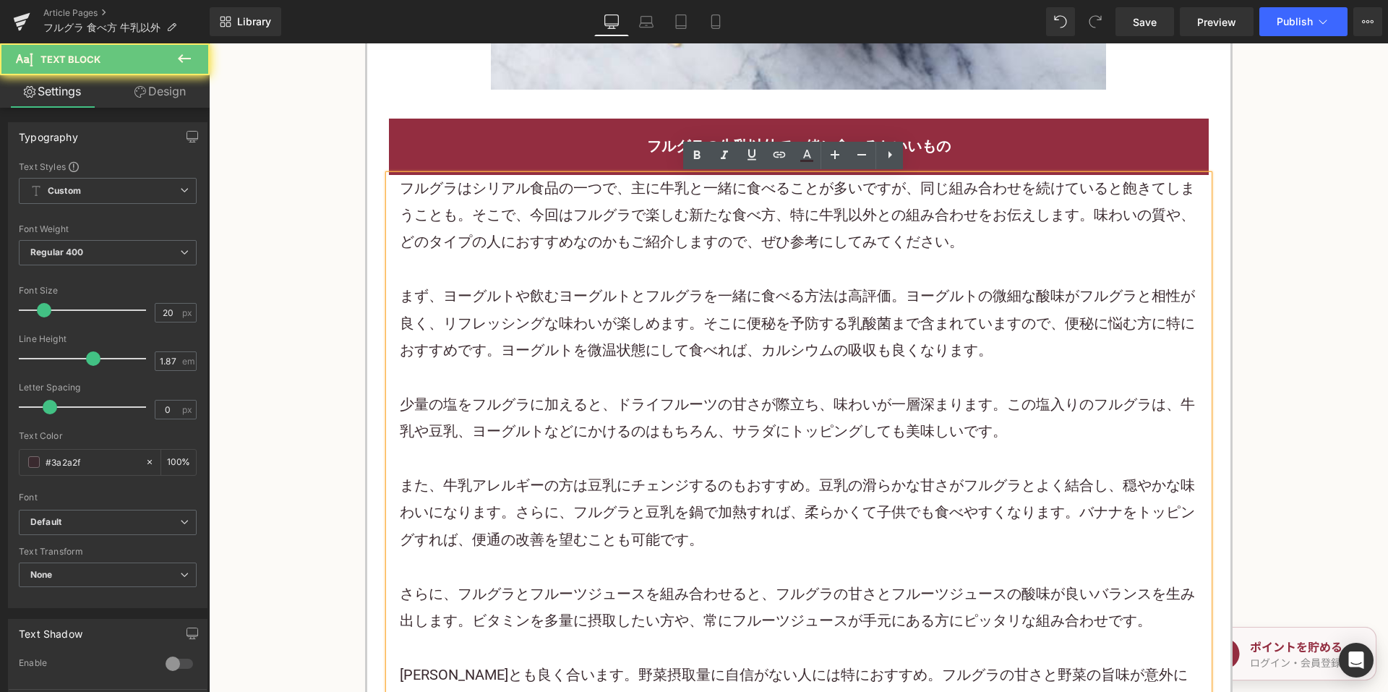
click at [585, 291] on div "まず、ヨーグルトや飲むヨーグルトとフルグラを一緒に食べる方法は高評価。ヨーグルトの微細な酸味がフルグラと相性が良く、リフレッシングな味わいが楽しめます。そこに…" at bounding box center [799, 323] width 798 height 81
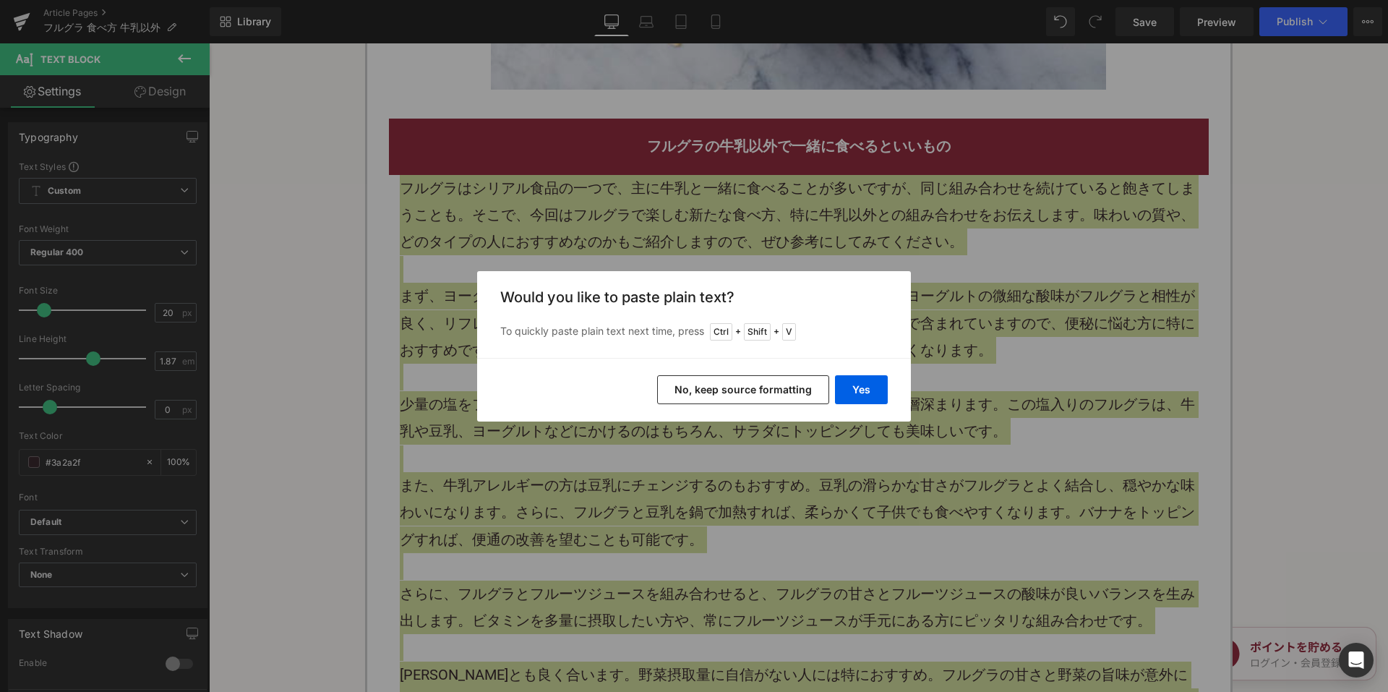
click at [729, 403] on button "No, keep source formatting" at bounding box center [743, 389] width 172 height 29
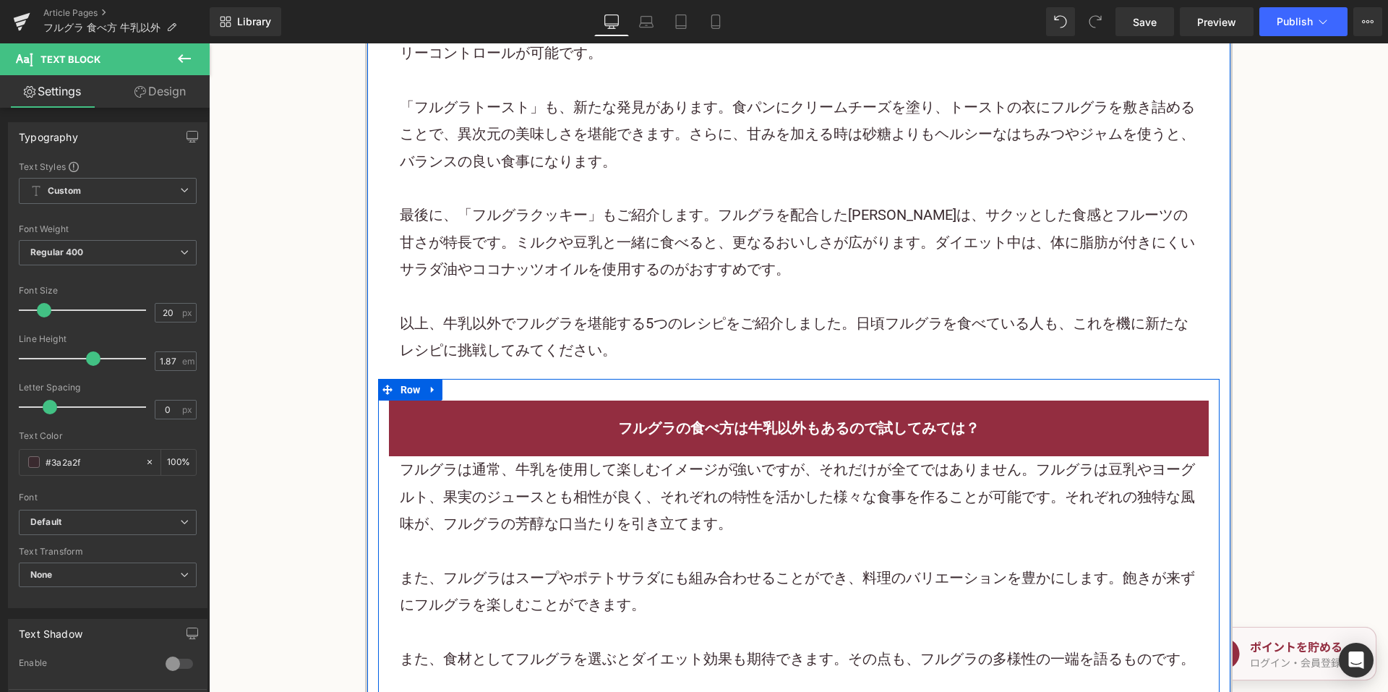
scroll to position [5493, 0]
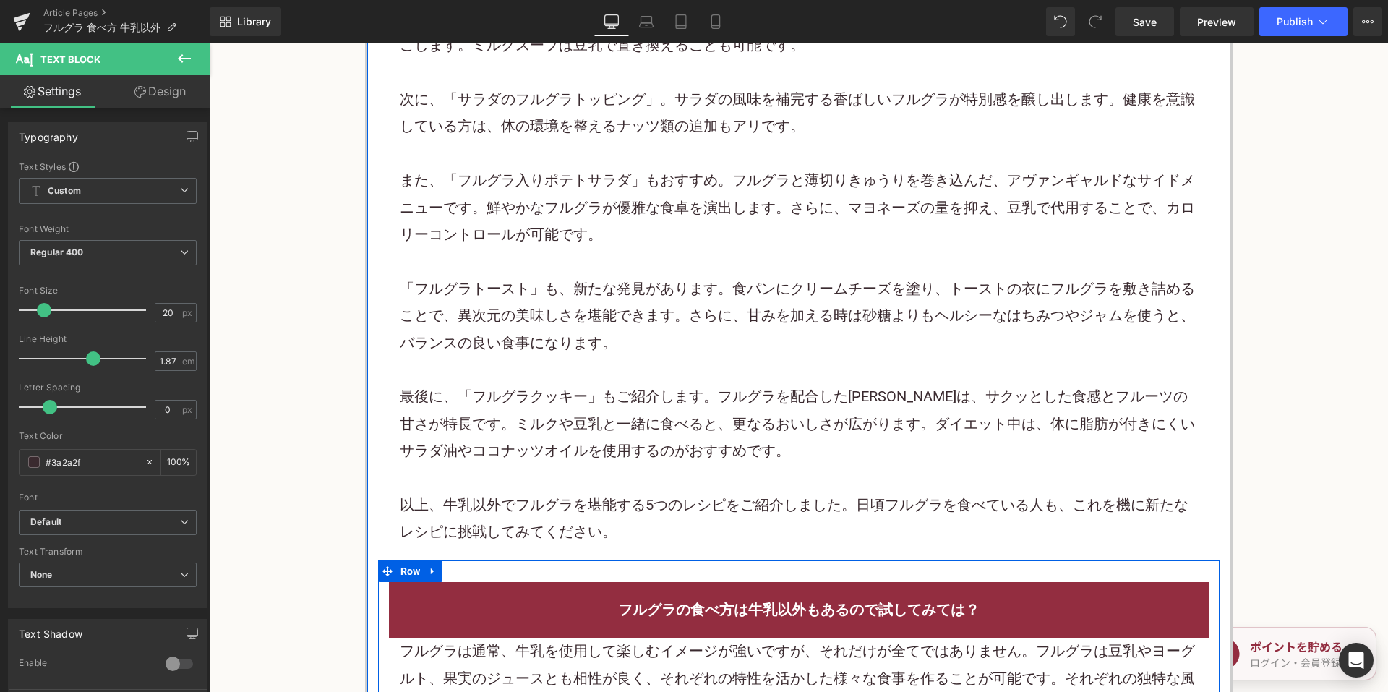
click at [646, 229] on div "また、「フルグラ入りポテトサラダ」もおすすめ。フルグラと薄切りきゅうりを巻き込んだ、アヴァンギャルドなサイドメニューです。鮮やかなフルグラが優雅な食卓を演出し…" at bounding box center [799, 207] width 798 height 81
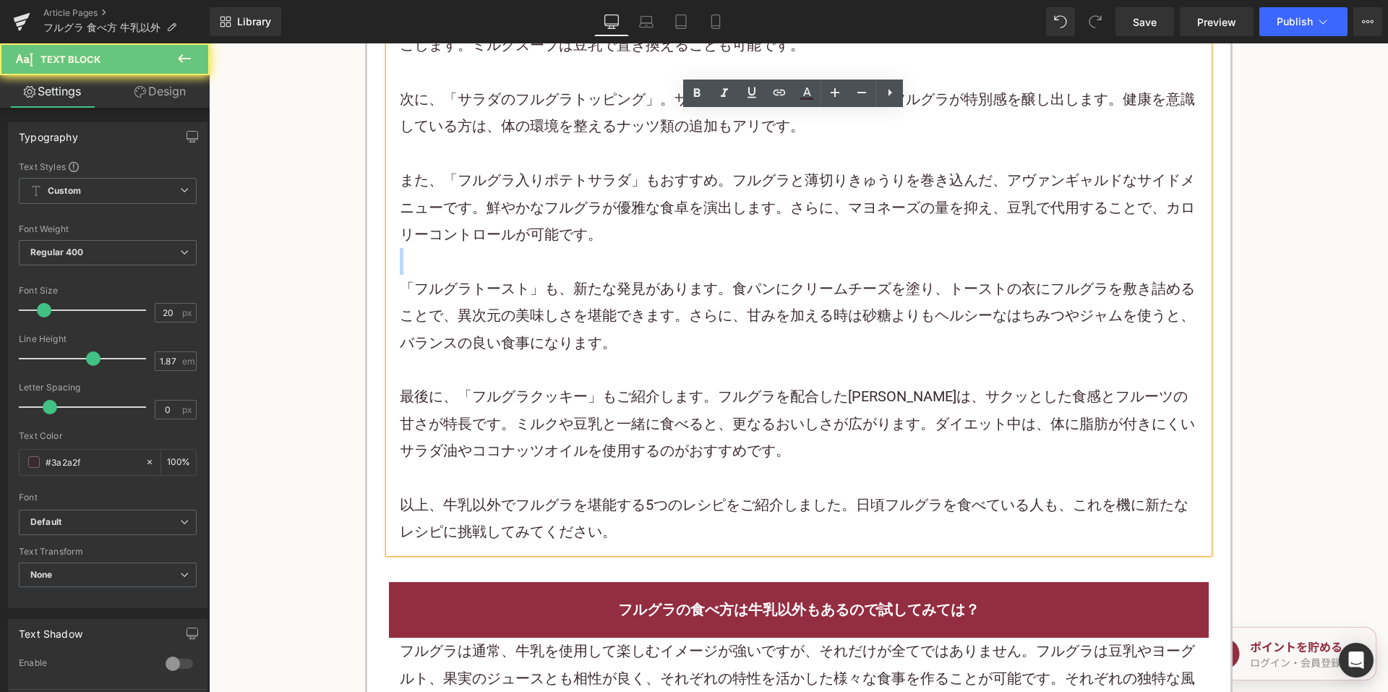
click at [646, 229] on div "また、「フルグラ入りポテトサラダ」もおすすめ。フルグラと薄切りきゅうりを巻き込んだ、アヴァンギャルドなサイドメニューです。鮮やかなフルグラが優雅な食卓を演出し…" at bounding box center [799, 207] width 798 height 81
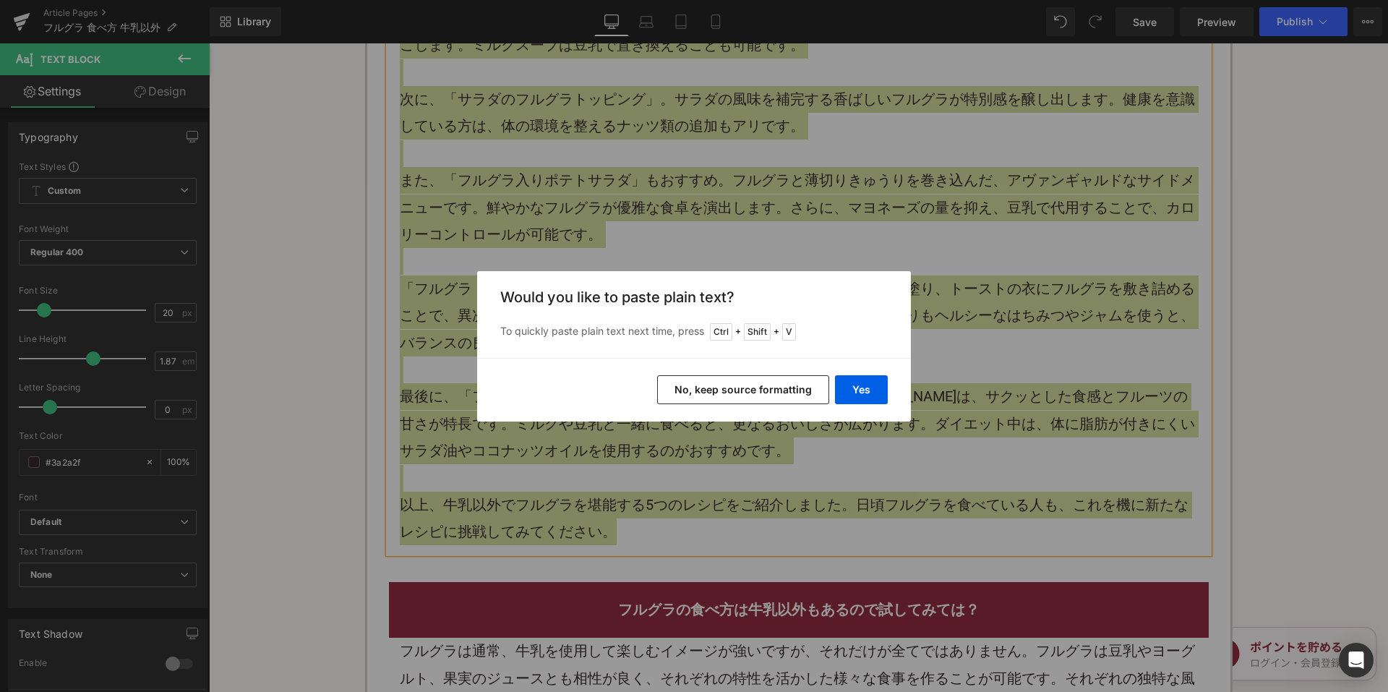
click at [700, 392] on button "No, keep source formatting" at bounding box center [743, 389] width 172 height 29
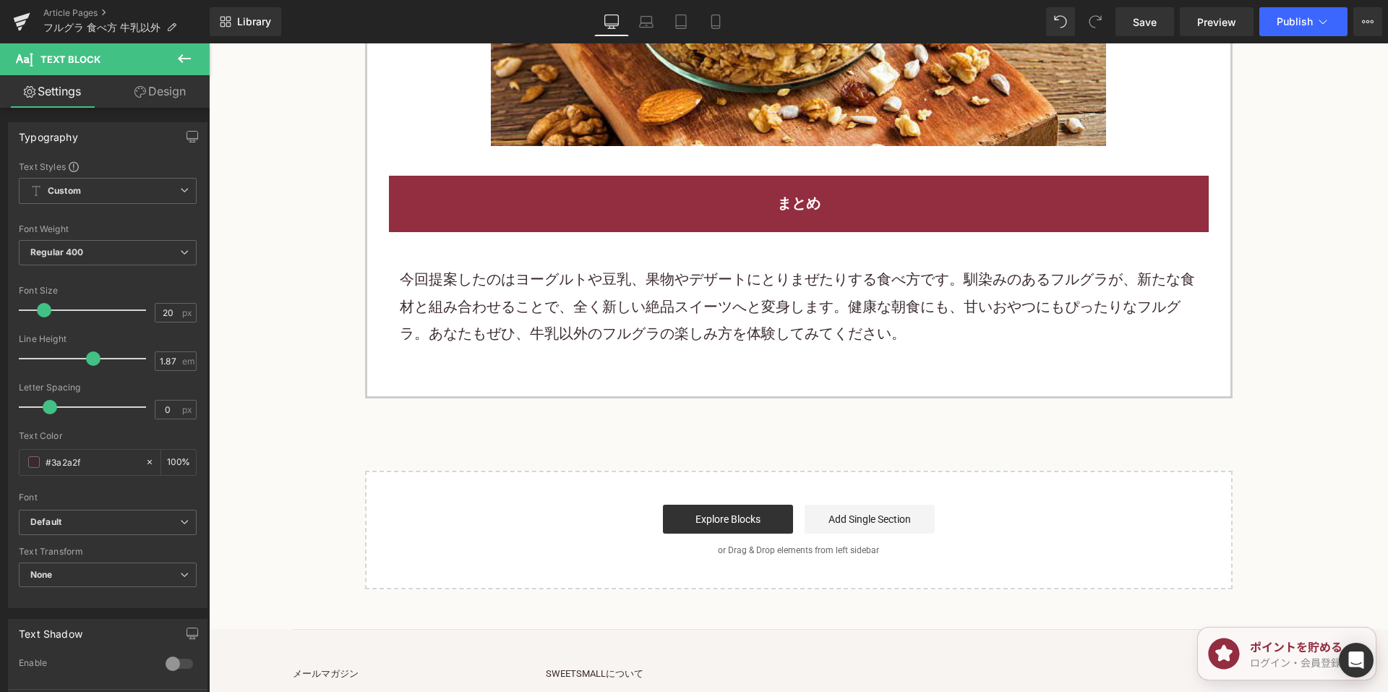
scroll to position [6794, 0]
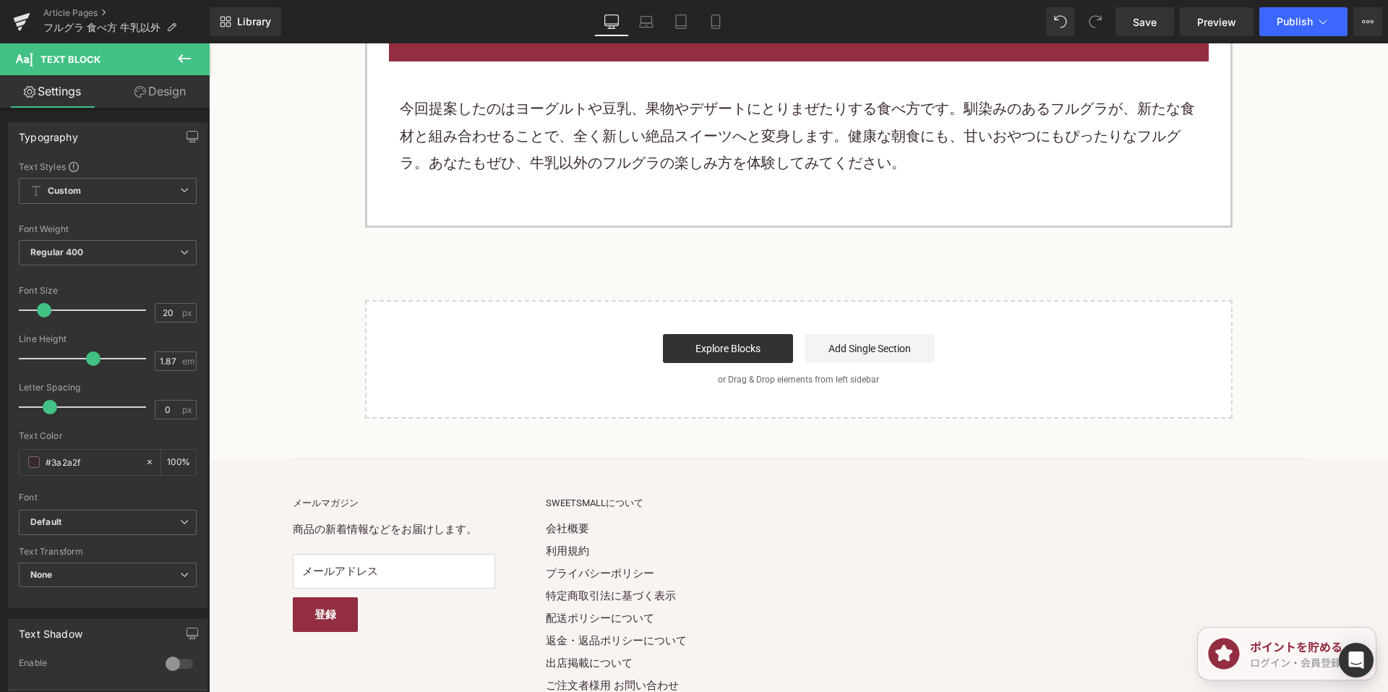
click at [676, 147] on p "今回提案したのはヨーグルトや豆乳、果物やデザートにとりまぜたりする食べ方です。馴染みのあるフルグラが、新たな食材と組み合わせることで、全く新しい絶品スイーツへ…" at bounding box center [799, 135] width 798 height 81
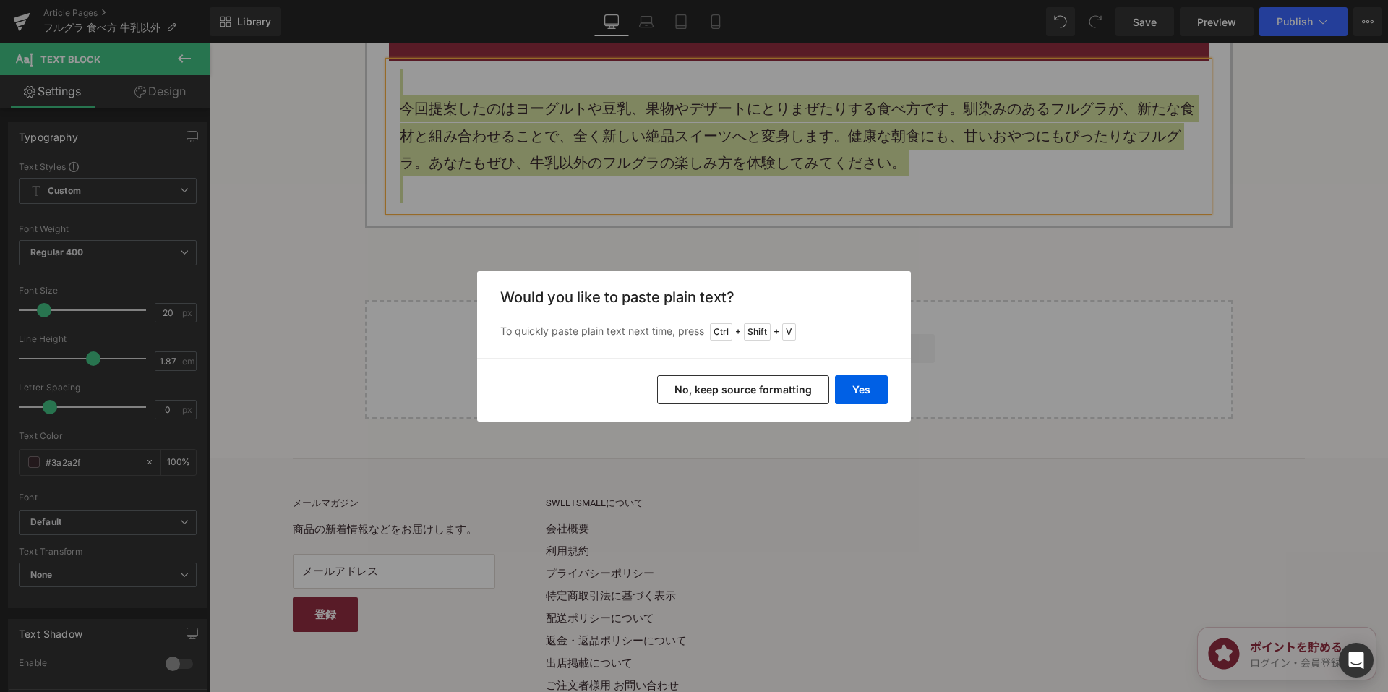
click at [689, 401] on button "No, keep source formatting" at bounding box center [743, 389] width 172 height 29
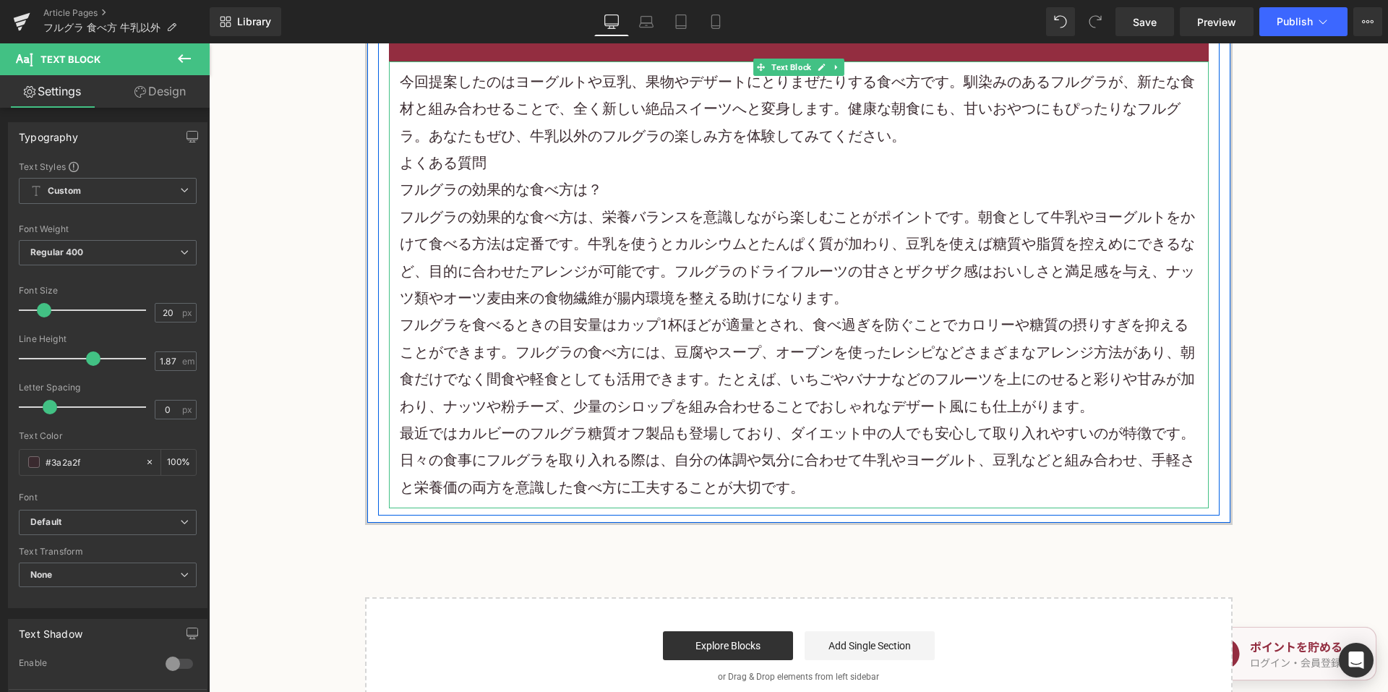
click at [949, 130] on p "今回提案したのはヨーグルトや豆乳、果物やデザートにとりまぜたりする食べ方です。馴染みのあるフルグラが、新たな食材と組み合わせることで、全く新しい絶品 スイーツ…" at bounding box center [799, 109] width 798 height 81
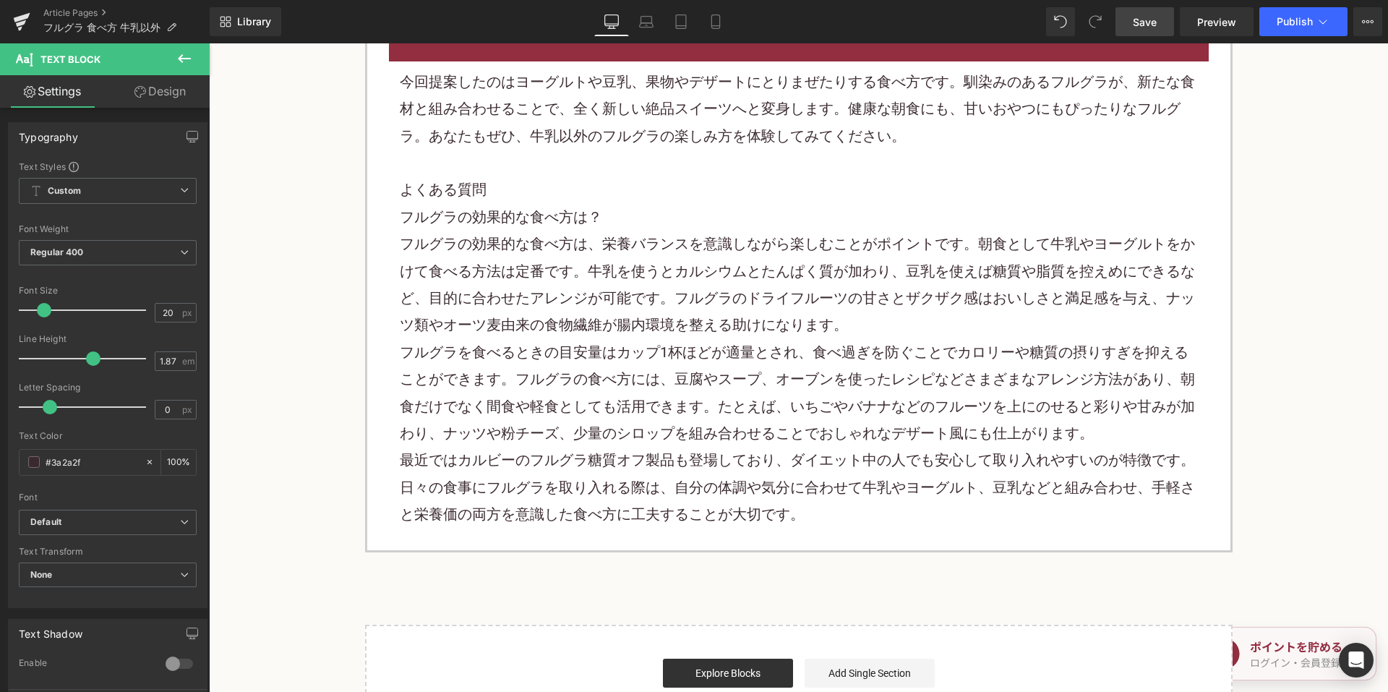
click at [1148, 17] on span "Save" at bounding box center [1145, 21] width 24 height 15
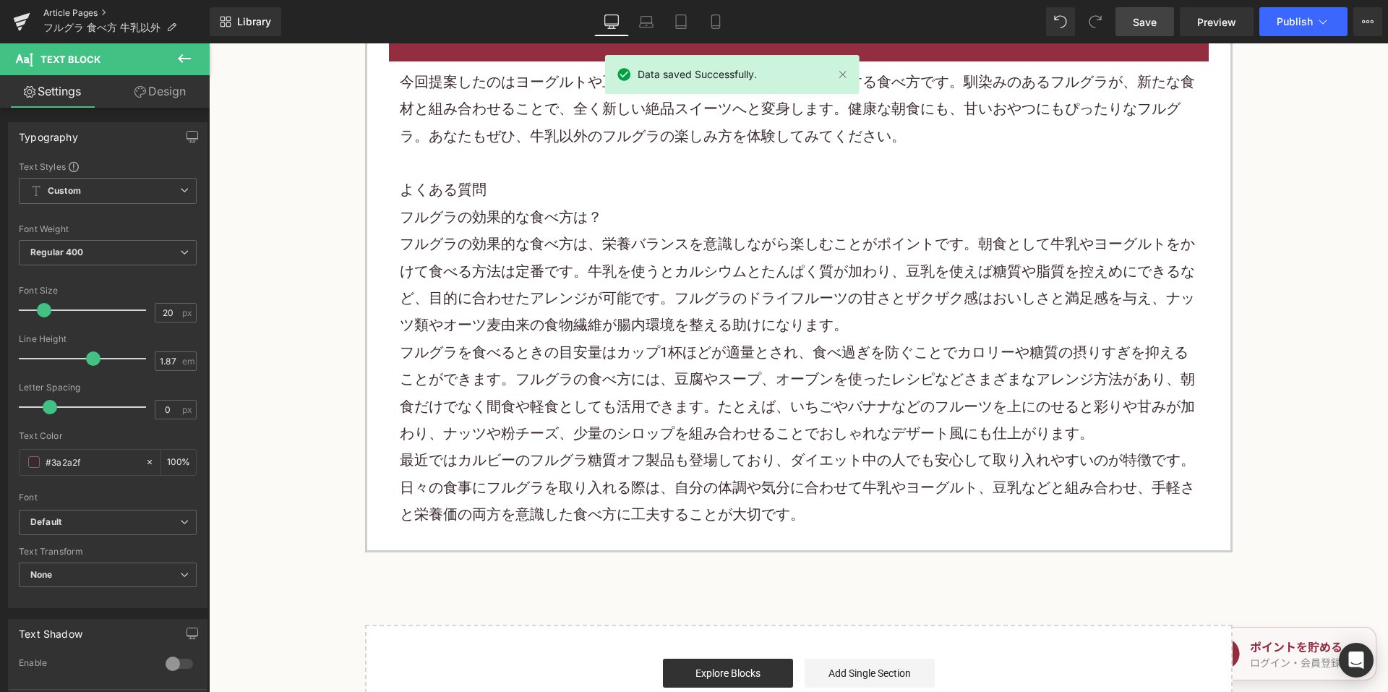
click at [95, 11] on link "Article Pages" at bounding box center [126, 13] width 166 height 12
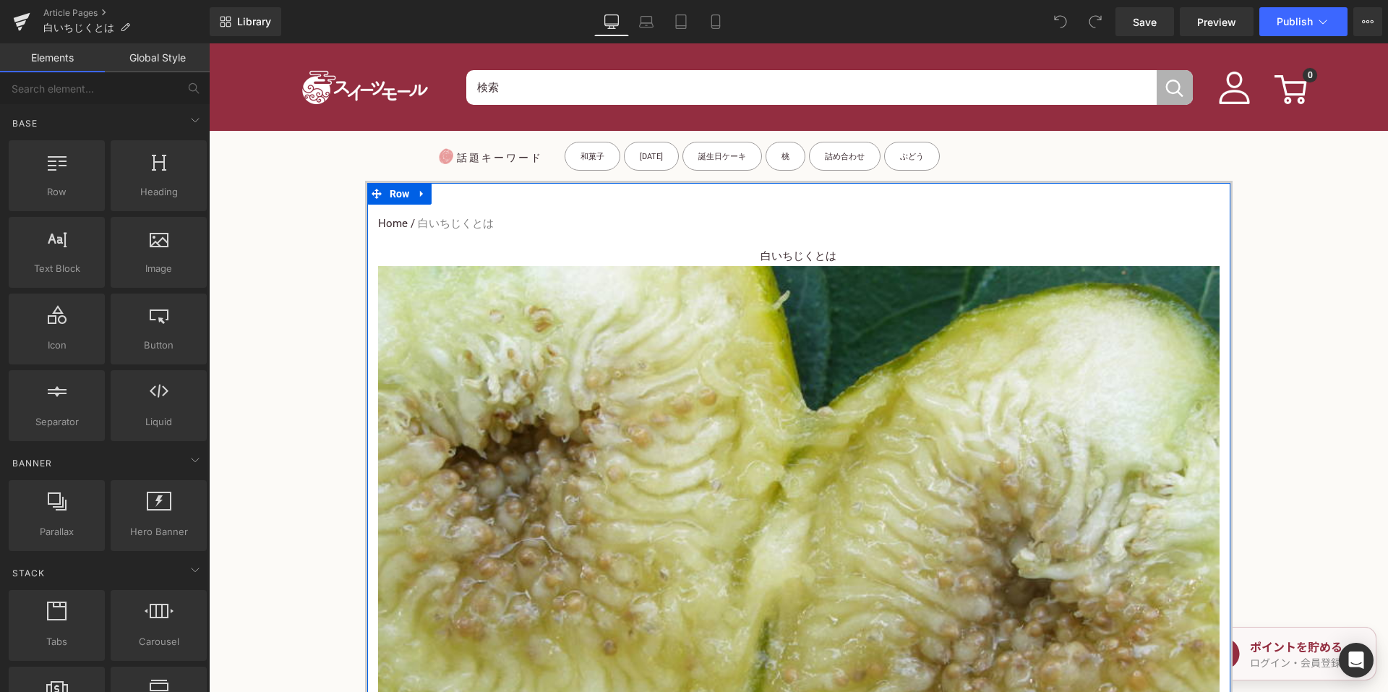
click at [746, 252] on h2 "白いちじくとは" at bounding box center [798, 256] width 841 height 20
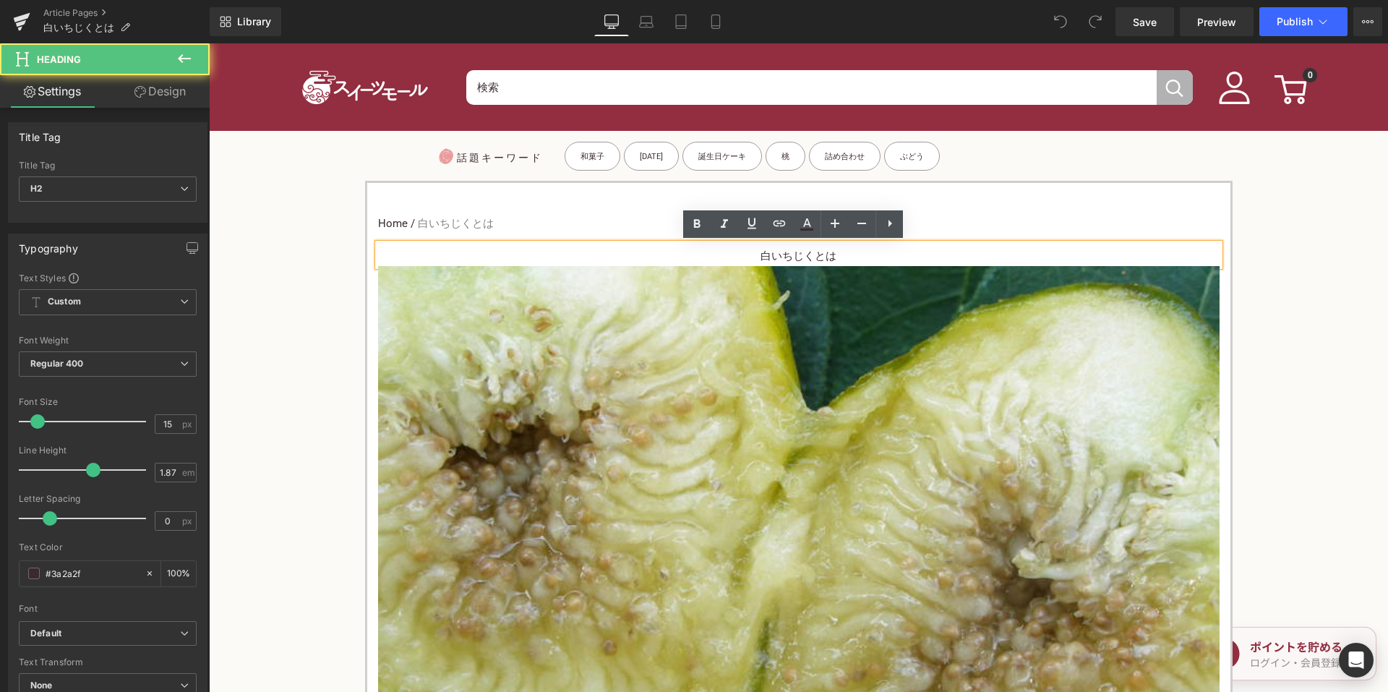
click at [742, 251] on h2 "白いちじくとは" at bounding box center [798, 256] width 841 height 20
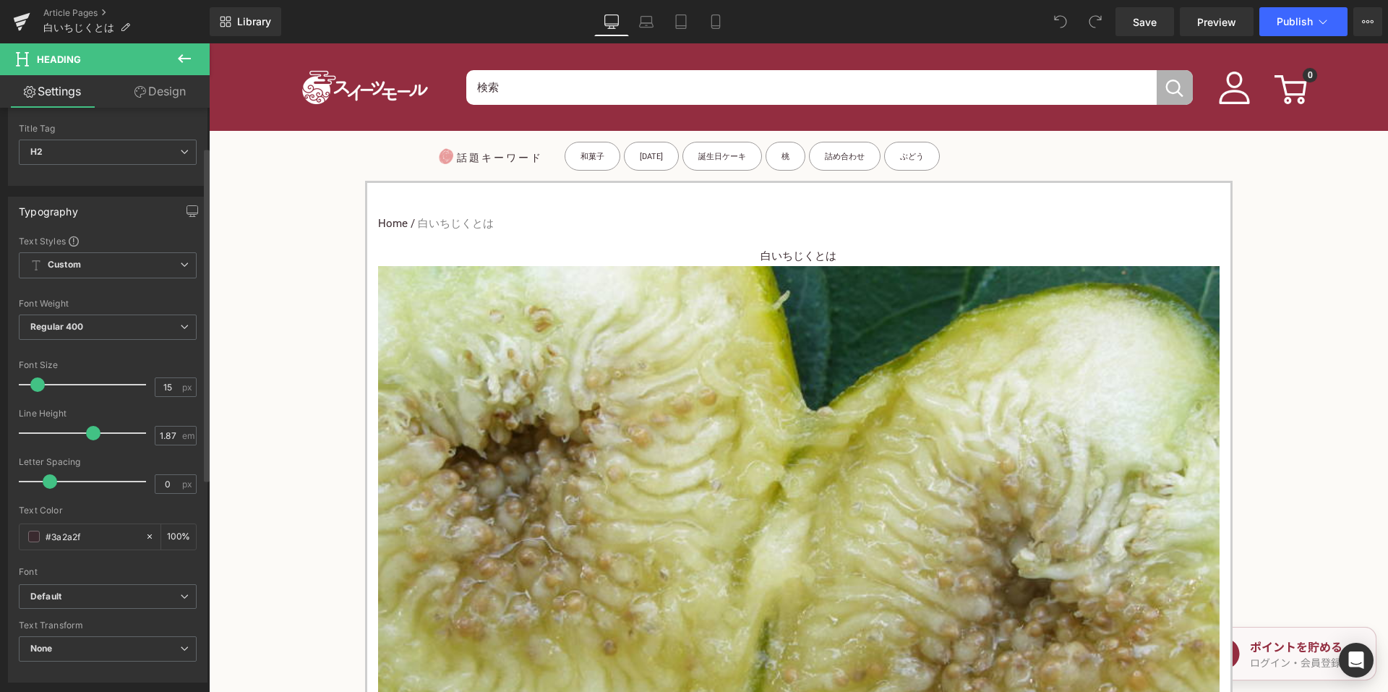
scroll to position [72, 0]
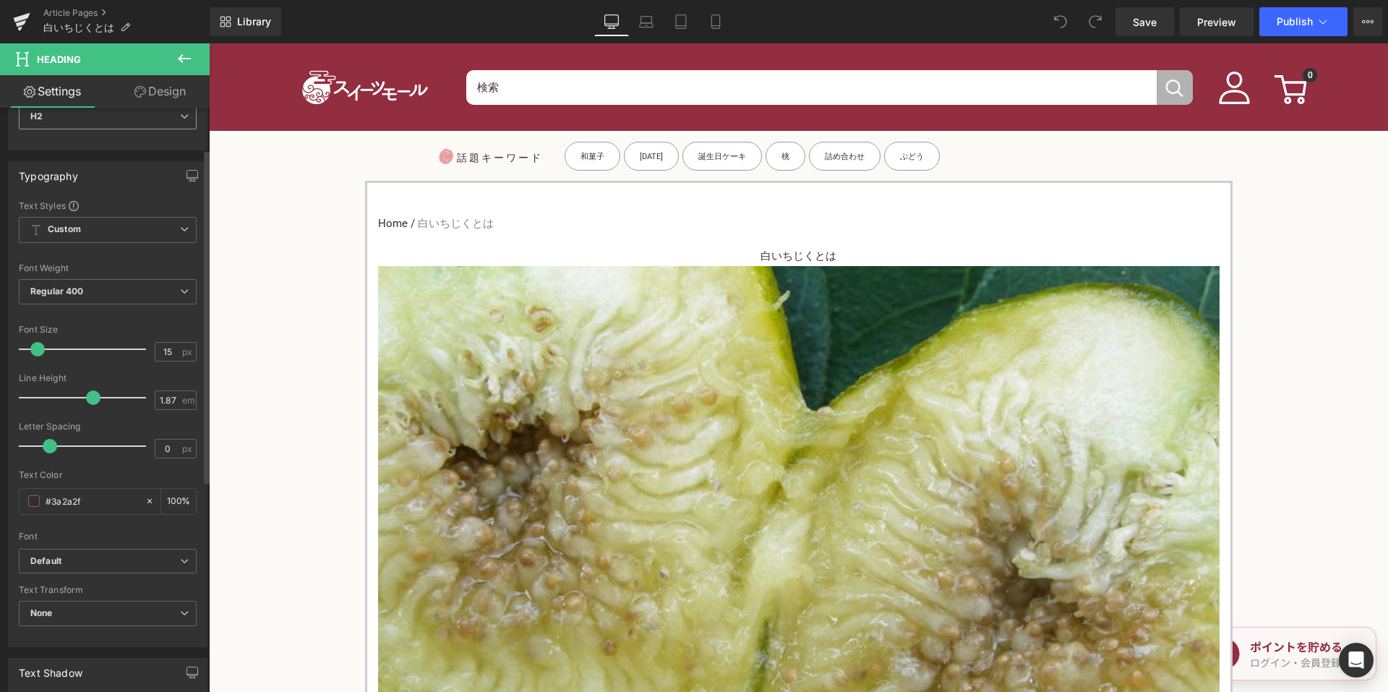
click at [119, 119] on span "H2" at bounding box center [108, 116] width 178 height 25
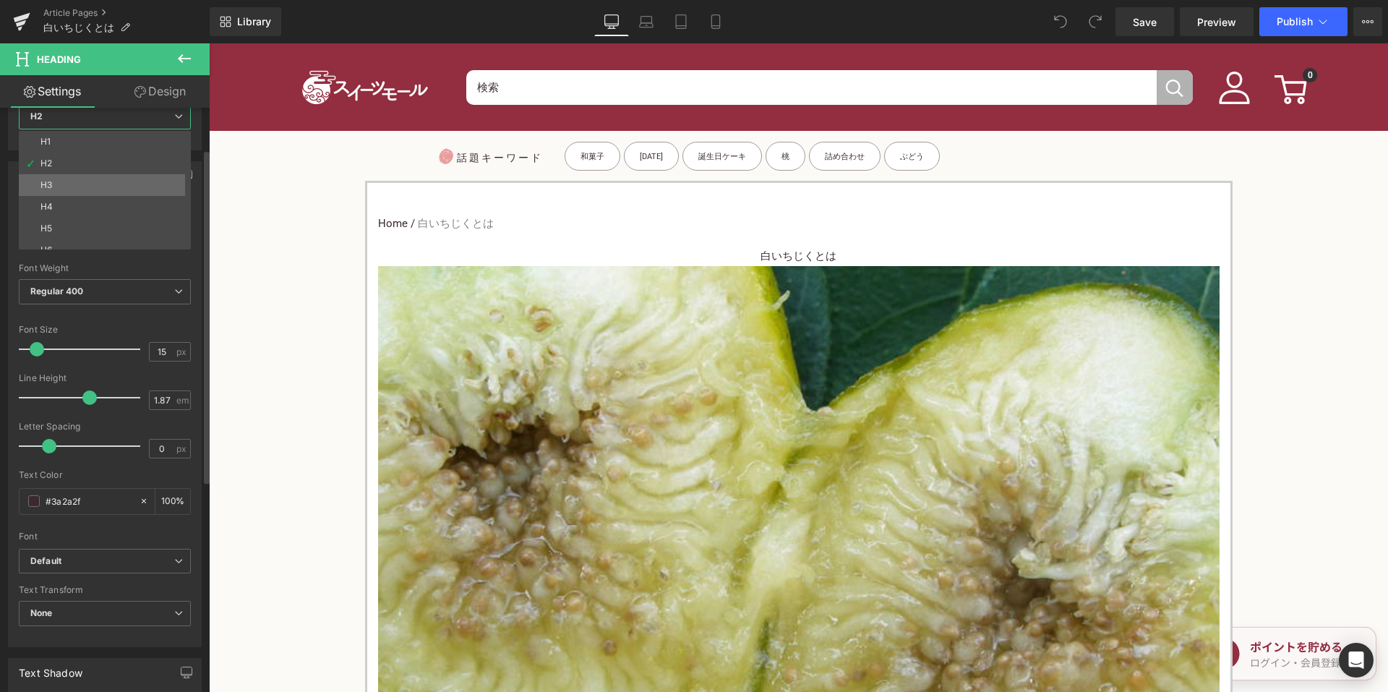
click at [85, 181] on li "H3" at bounding box center [108, 185] width 179 height 22
type input "100"
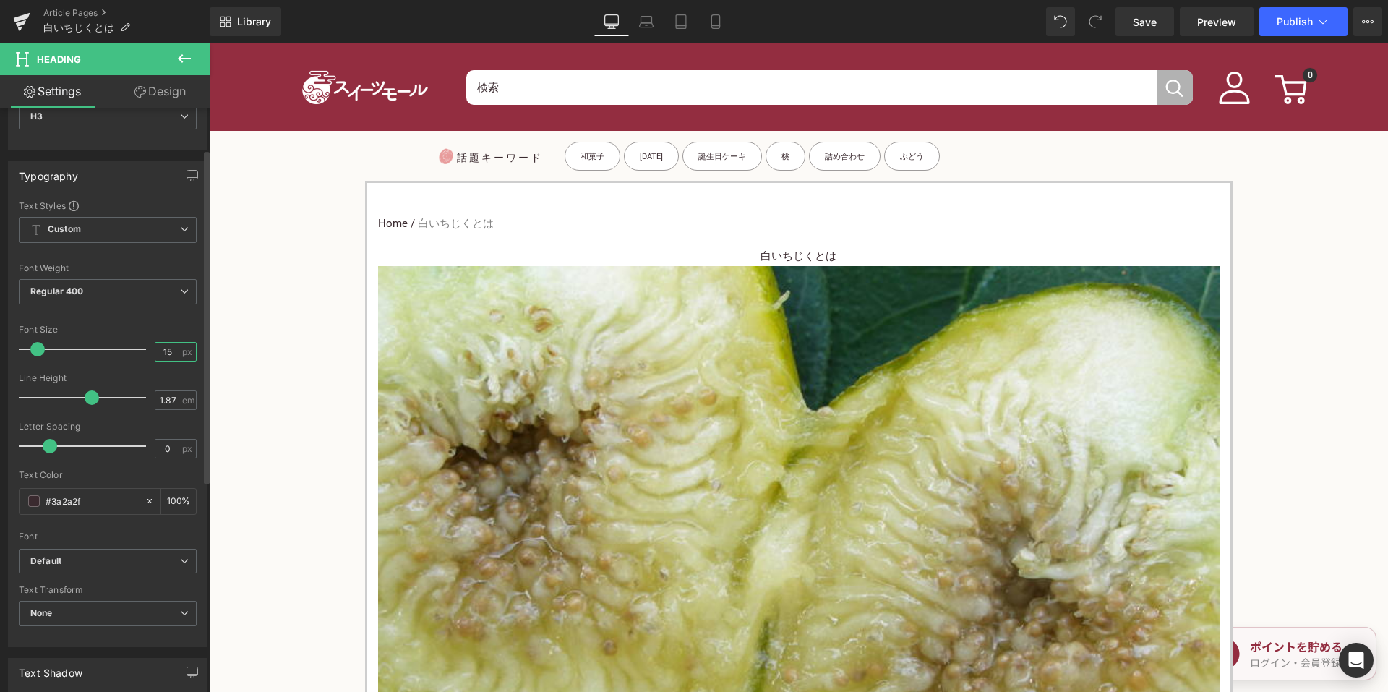
drag, startPoint x: 171, startPoint y: 353, endPoint x: 155, endPoint y: 351, distance: 16.7
click at [155, 352] on input "15" at bounding box center [167, 352] width 25 height 18
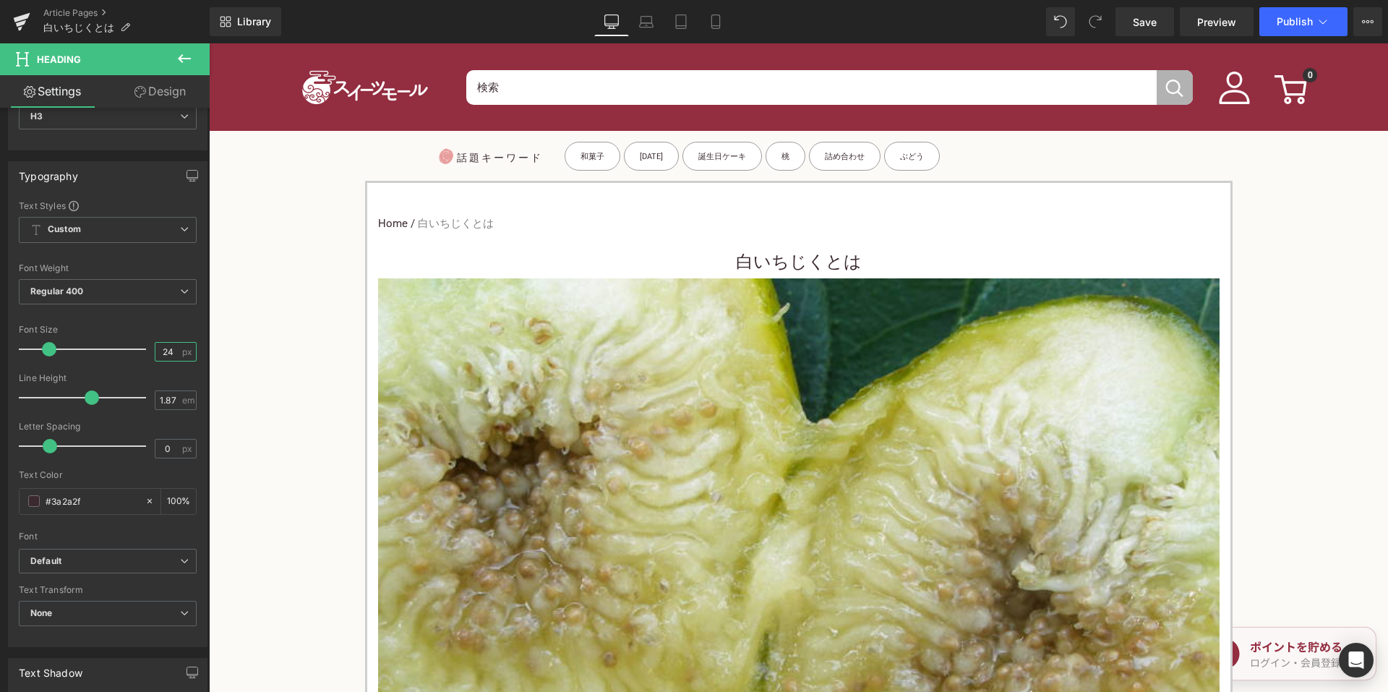
type input "24"
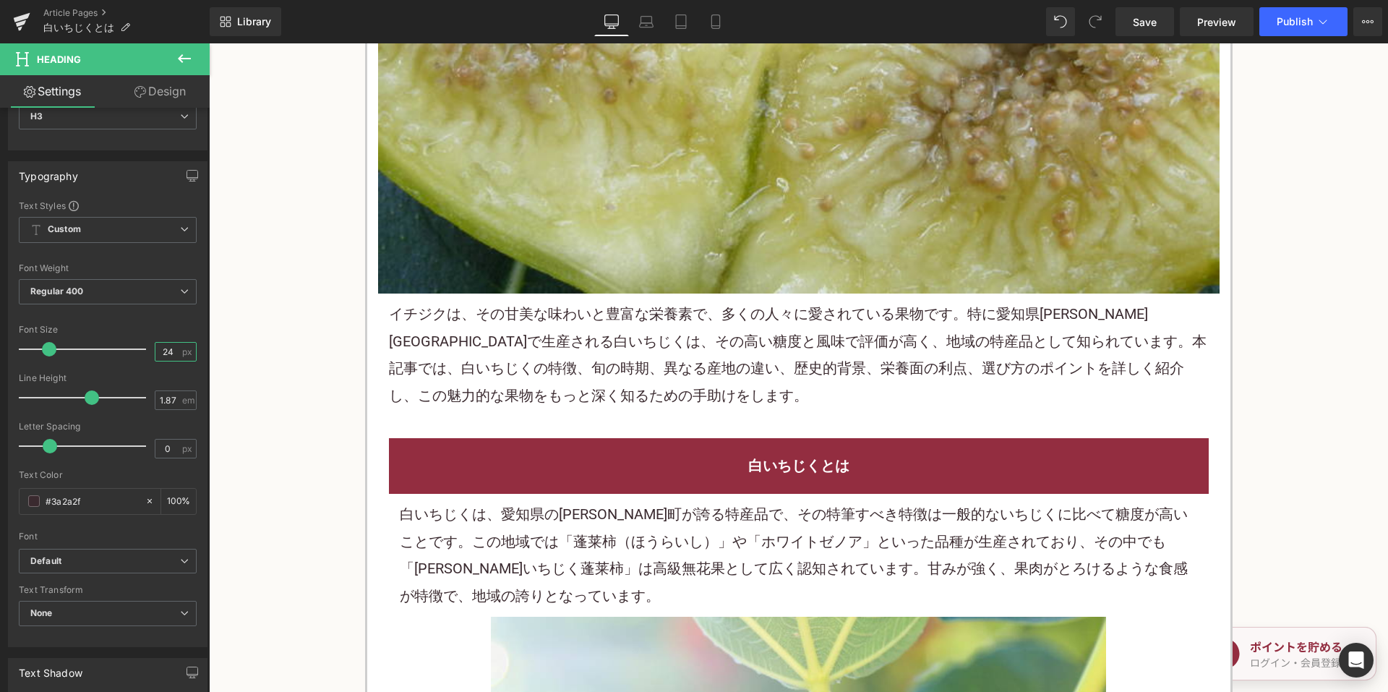
scroll to position [650, 0]
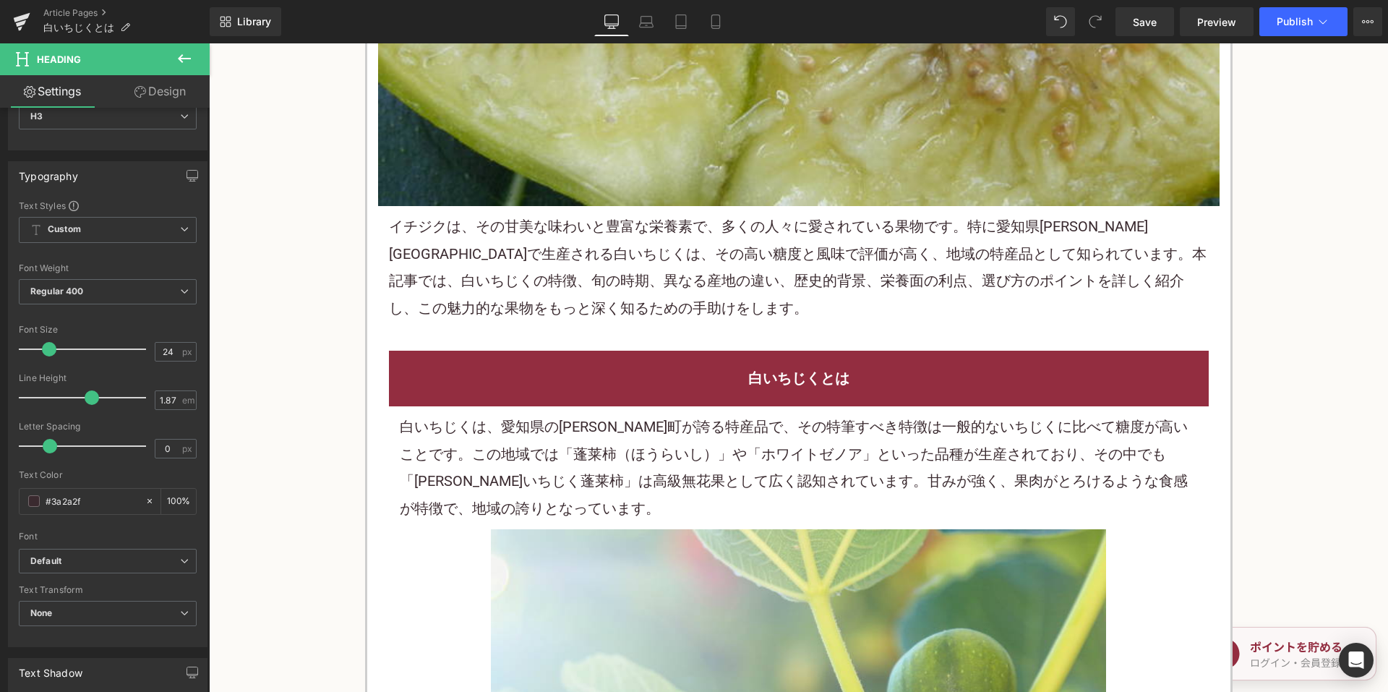
click at [644, 298] on p "イチジクは、その甘美な味わいと豊富な栄養素で、多くの人々に愛されている 果物 です。特に愛知県蟹江町で生産される白いちじくは、その高い 糖度 と風味で評価が高…" at bounding box center [799, 267] width 820 height 108
click at [641, 293] on p "イチジクは、その甘美な味わいと豊富な栄養素で、多くの人々に愛されている 果物 です。特に愛知県蟹江町で生産される白いちじくは、その高い 糖度 と風味で評価が高…" at bounding box center [799, 267] width 820 height 108
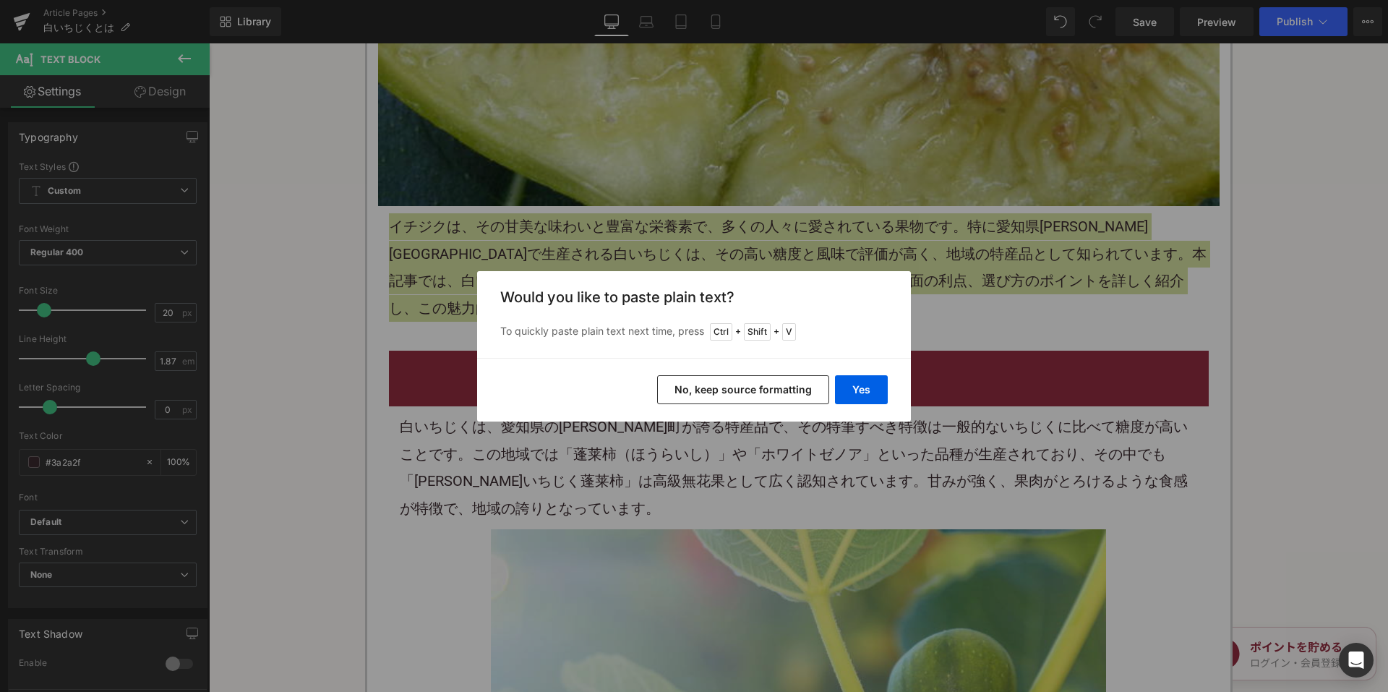
click at [743, 383] on button "No, keep source formatting" at bounding box center [743, 389] width 172 height 29
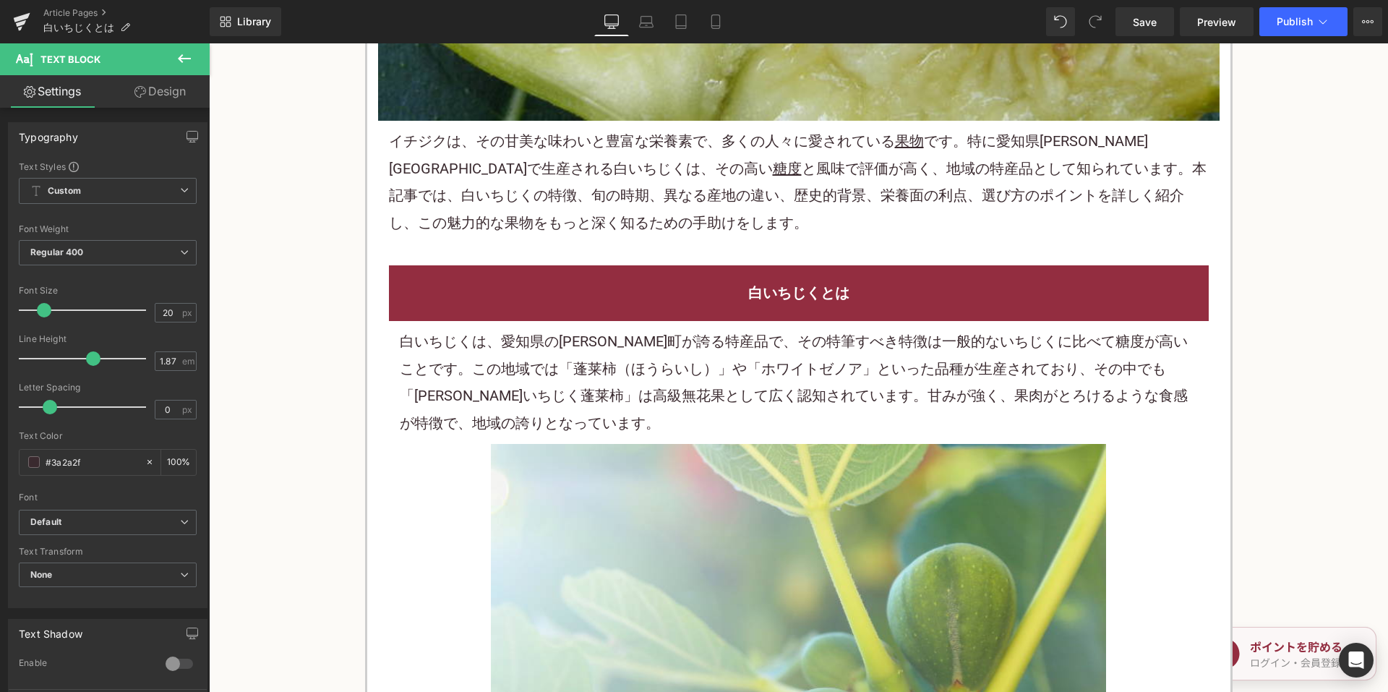
scroll to position [867, 0]
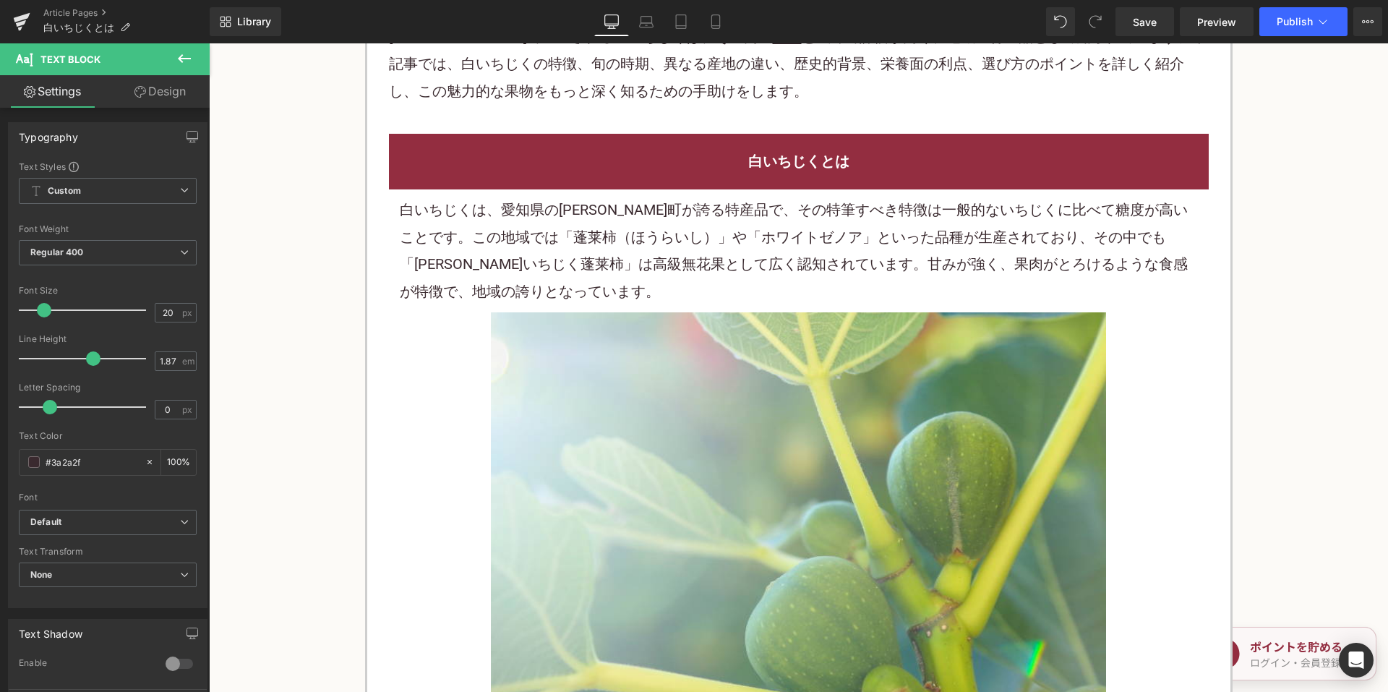
click at [624, 191] on div "白いちじくは、愛知県の蟹江町が誇る特産品で、その特筆すべき特徴は一般的ないちじくに比べて糖度が高いことです。この地域では「蓬莱 柿 （ほうらいし）」や「ホワイ…" at bounding box center [799, 250] width 820 height 123
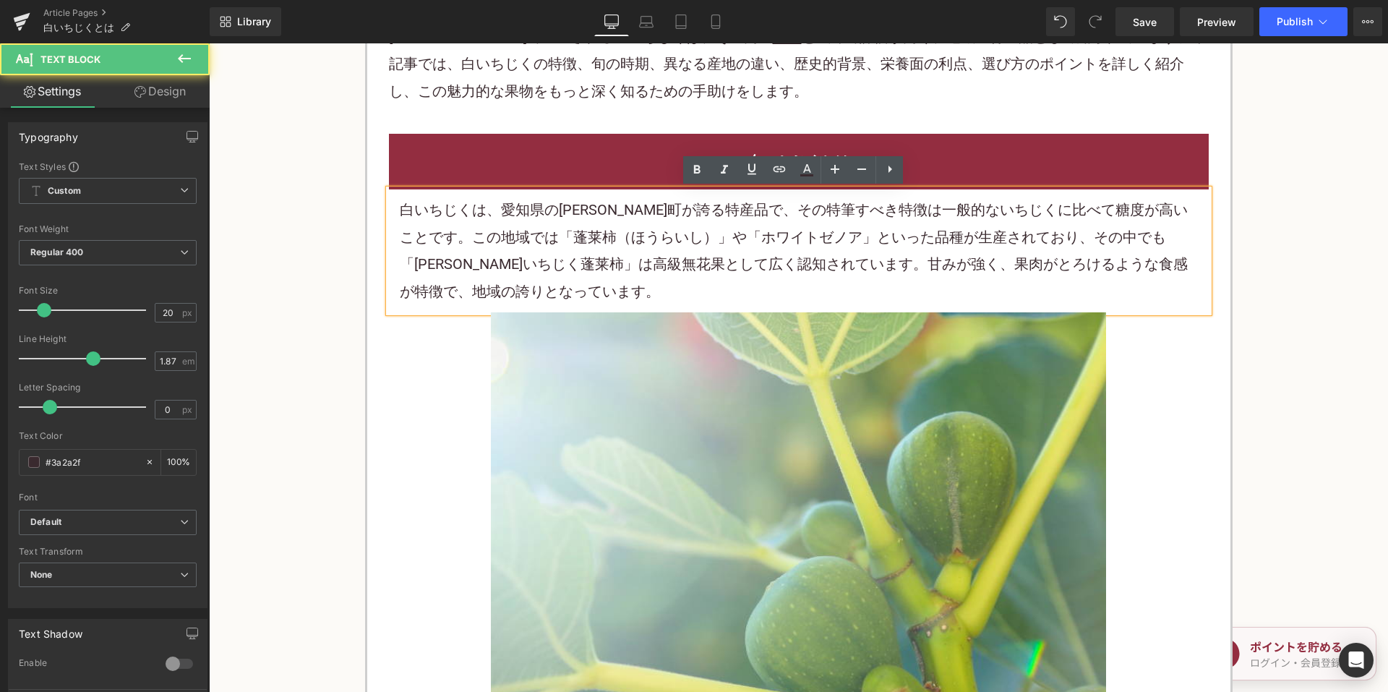
click at [617, 205] on p "白いちじくは、愛知県の蟹江町が誇る特産品で、その特筆すべき特徴は一般的ないちじくに比べて糖度が高いことです。この地域では「蓬莱 柿 （ほうらいし）」や「ホワイ…" at bounding box center [799, 251] width 798 height 108
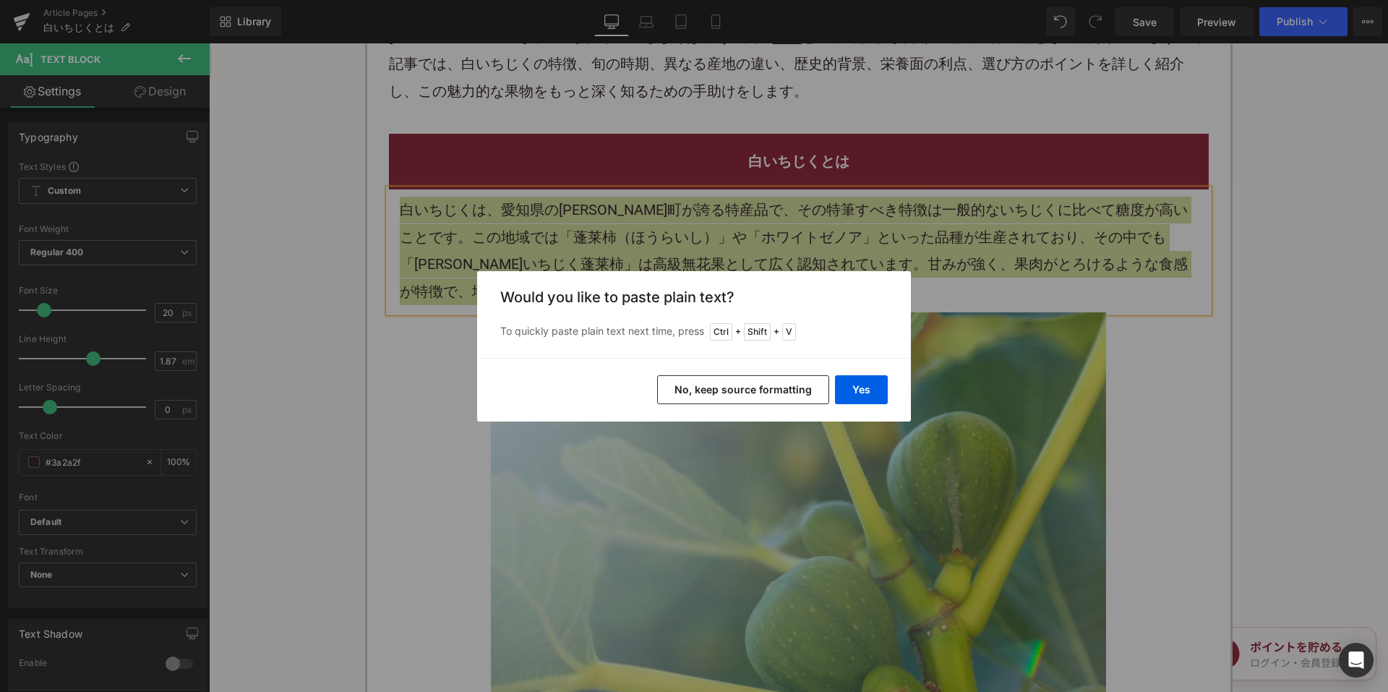
drag, startPoint x: 706, startPoint y: 390, endPoint x: 515, endPoint y: 90, distance: 355.9
click at [706, 390] on button "No, keep source formatting" at bounding box center [743, 389] width 172 height 29
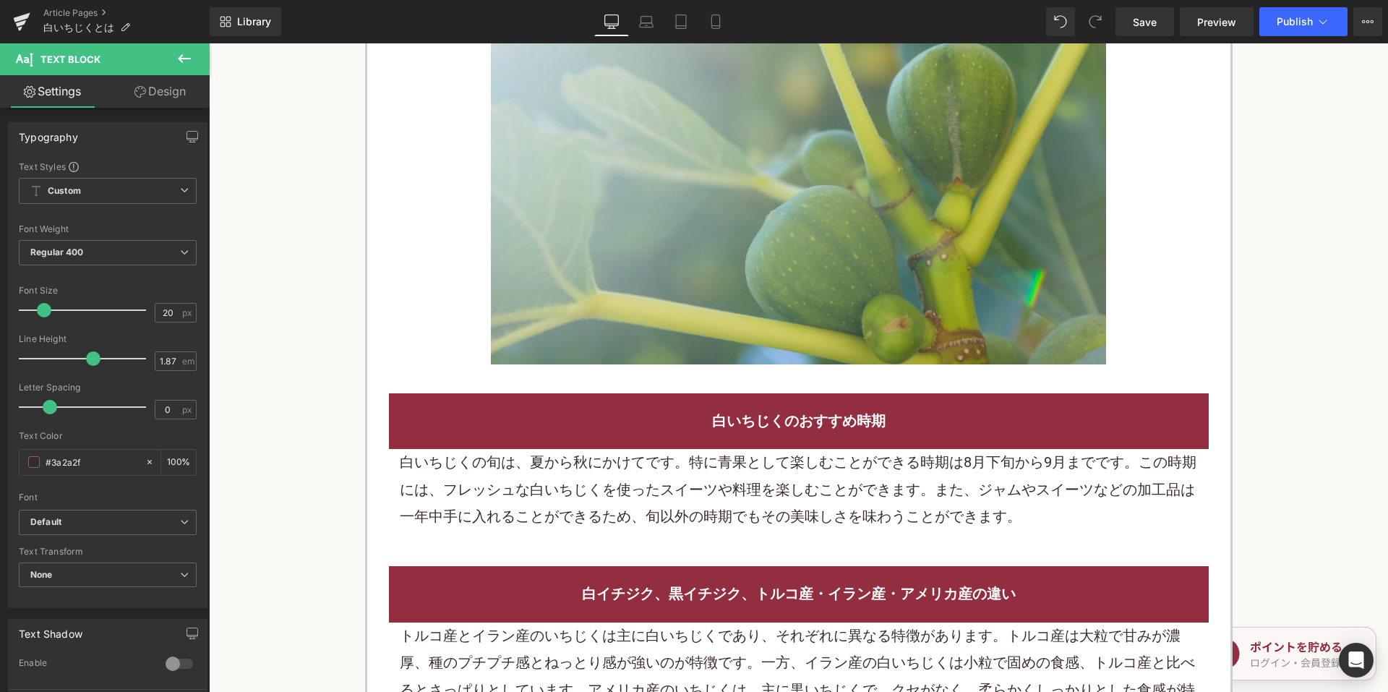
scroll to position [1373, 0]
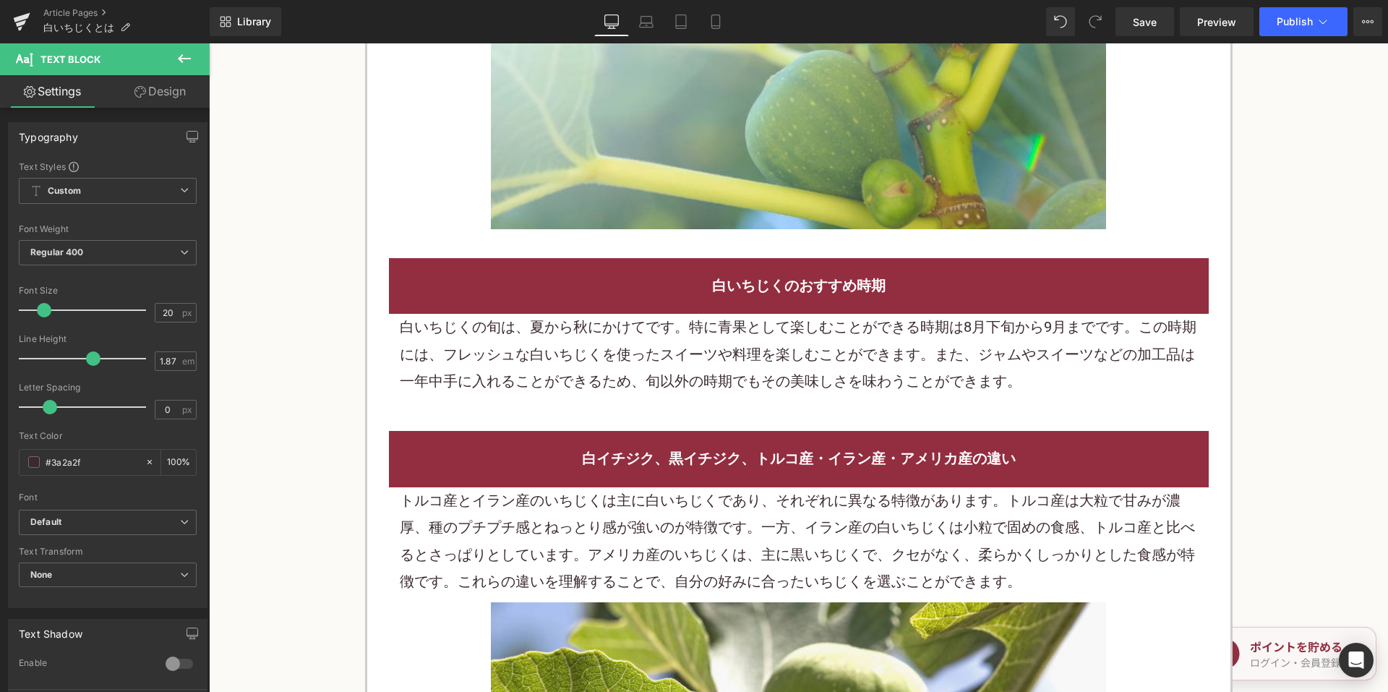
click at [631, 325] on p "白いちじくの旬は、夏から秋にかけてです。特に青果として楽しむことができる時期は8月下旬から9月までです。この時期には、フレッシュな白いちじくを使った スイーツ…" at bounding box center [799, 354] width 798 height 81
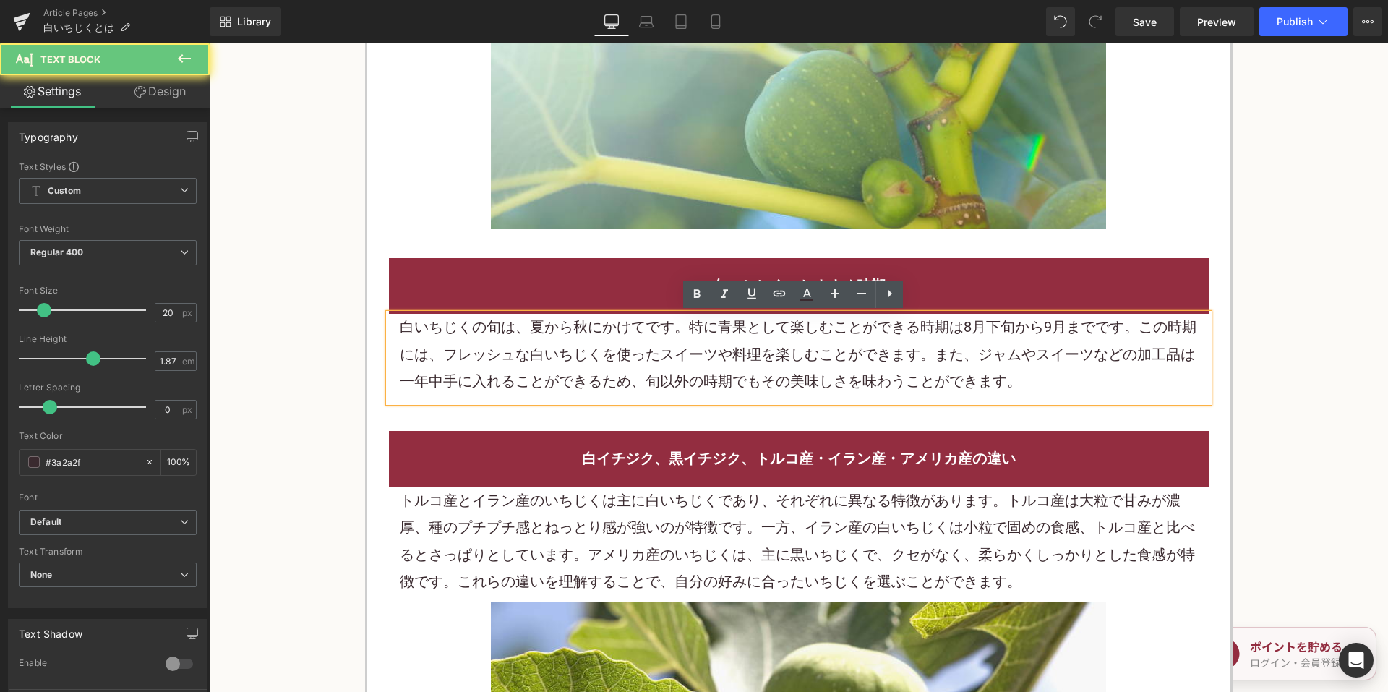
click at [626, 330] on p "白いちじくの旬は、夏から秋にかけてです。特に青果として楽しむことができる時期は8月下旬から9月までです。この時期には、フレッシュな白いちじくを使った スイーツ…" at bounding box center [799, 354] width 798 height 81
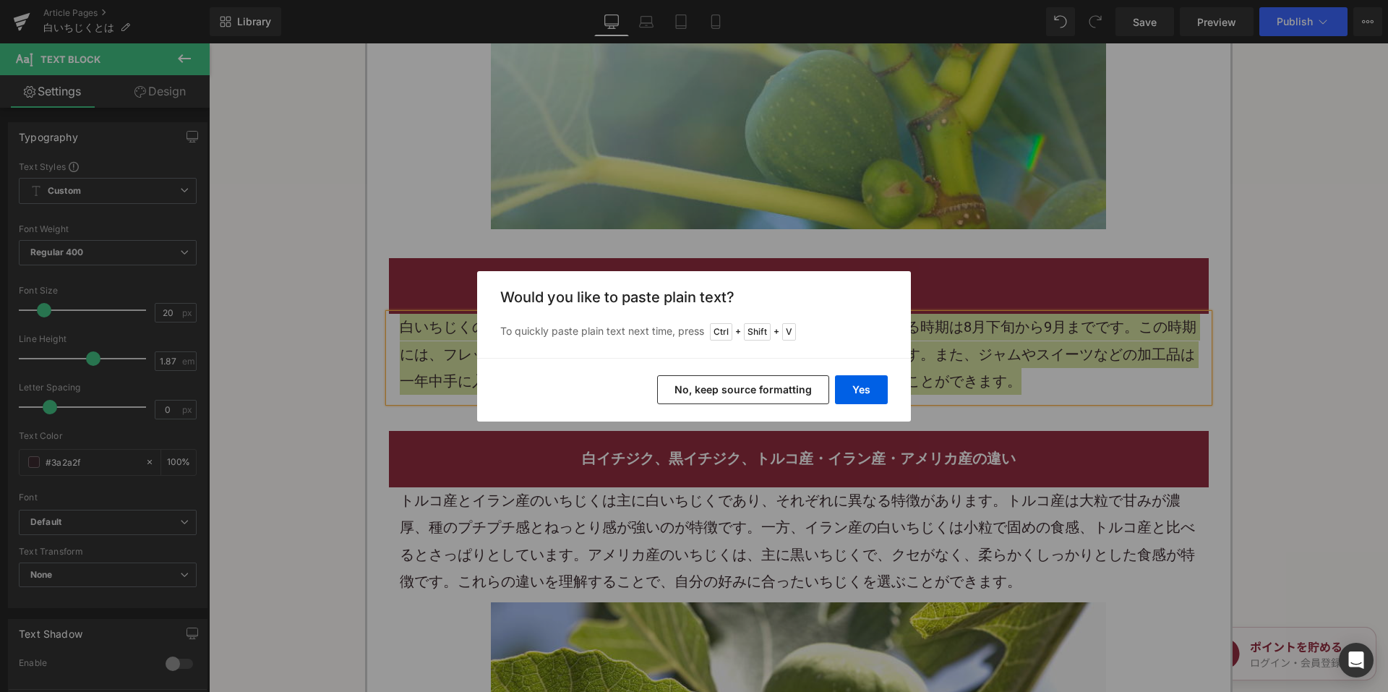
click at [692, 384] on button "No, keep source formatting" at bounding box center [743, 389] width 172 height 29
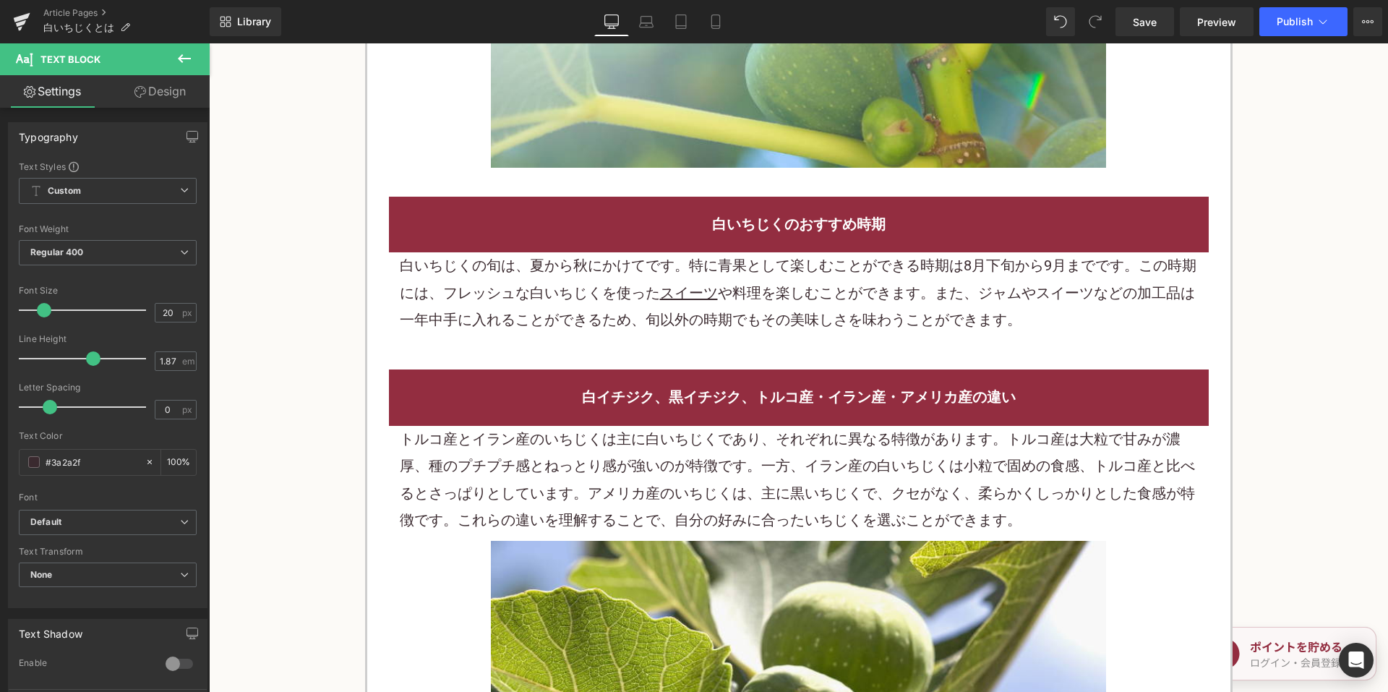
scroll to position [1590, 0]
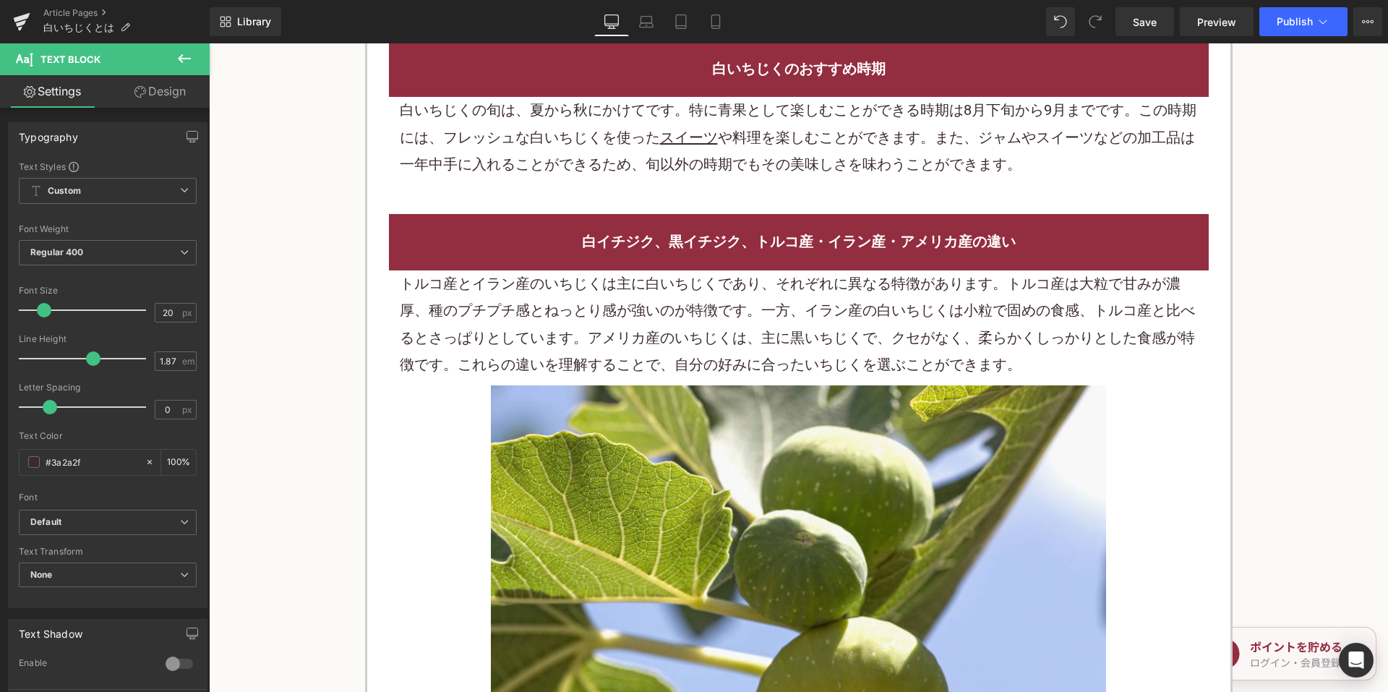
click at [663, 322] on p "トルコ産とイラン産のいちじくは主に白いちじくであり、それぞれに異なる特徴があります。トルコ産は大粒で甘みが濃厚、種のプチプチ感とねっとり感が強いのが特徴です。…" at bounding box center [799, 324] width 798 height 108
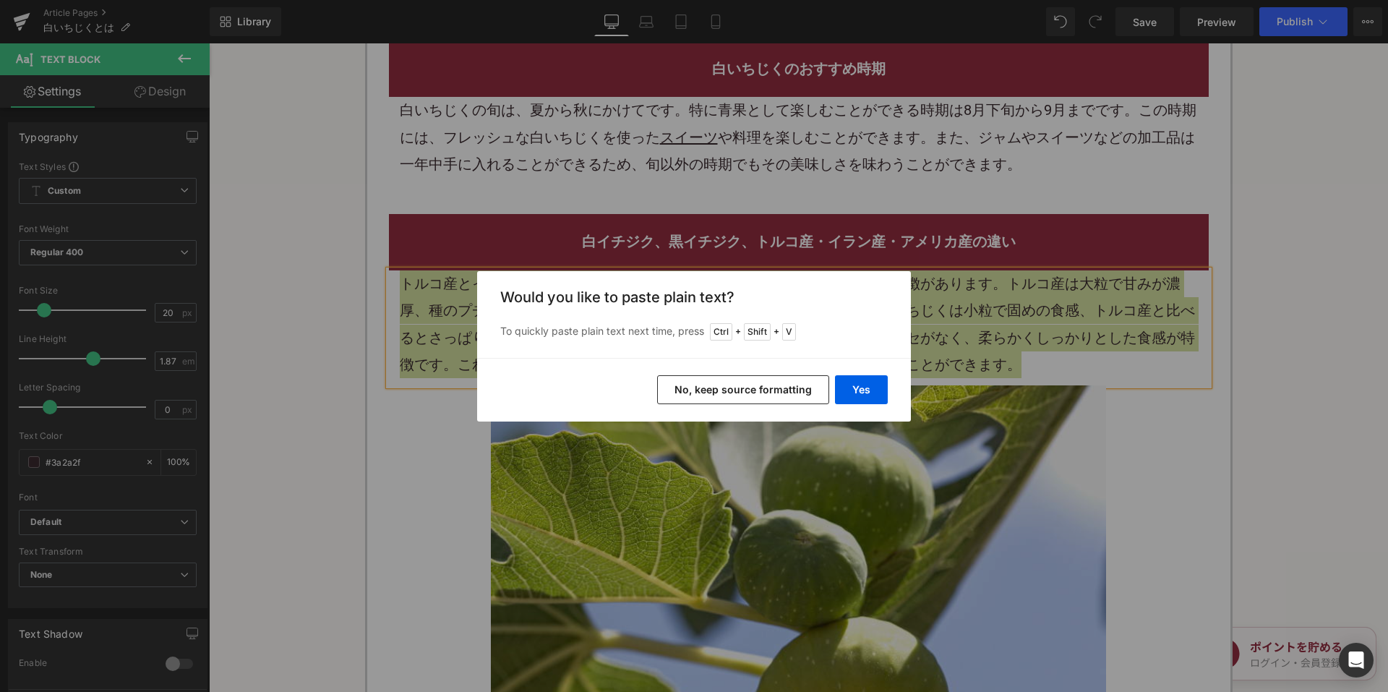
click at [734, 403] on div "Yes No, keep source formatting" at bounding box center [694, 390] width 434 height 64
click at [734, 394] on button "No, keep source formatting" at bounding box center [743, 389] width 172 height 29
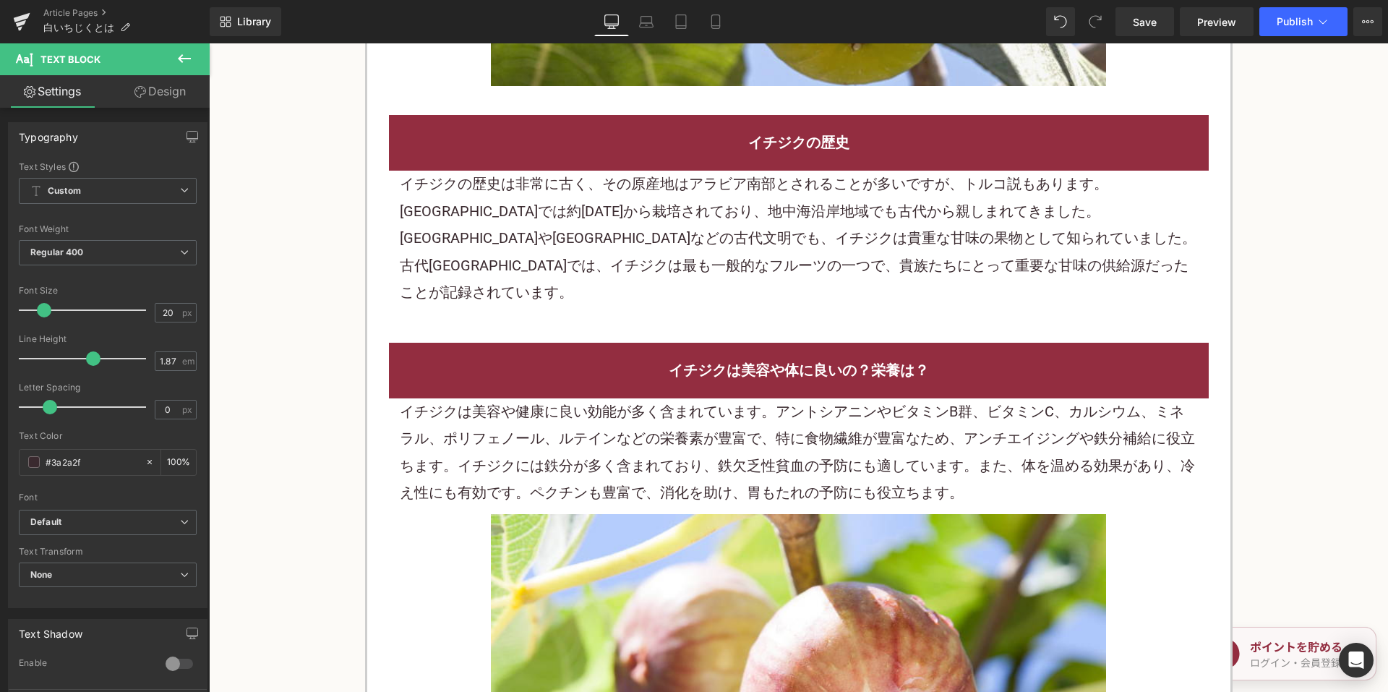
click at [676, 246] on p "イチジクの歴史は非常に古く、その原産地はアラビア南部とされることが多いですが、トルコ説もあります。メソポタミアでは約6000年前から栽培されており、地中海沿岸…" at bounding box center [799, 238] width 798 height 135
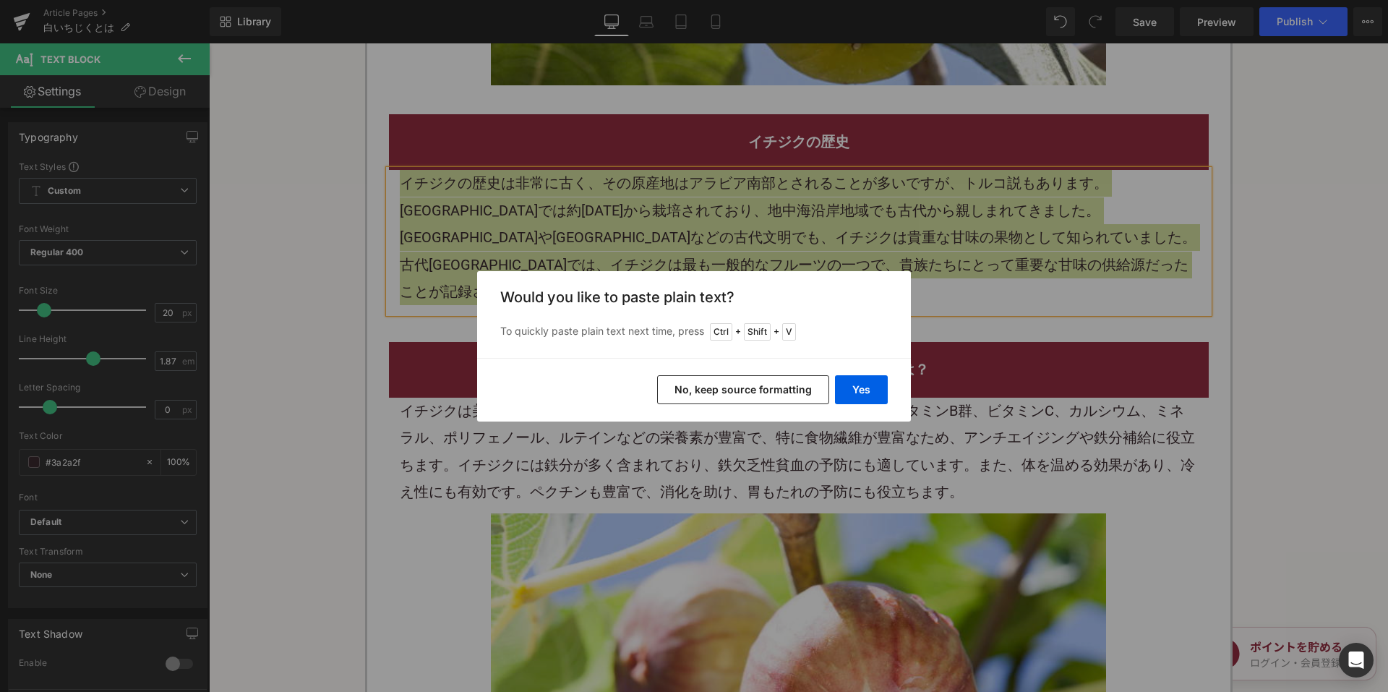
drag, startPoint x: 718, startPoint y: 391, endPoint x: 582, endPoint y: 103, distance: 318.1
click at [718, 391] on button "No, keep source formatting" at bounding box center [743, 389] width 172 height 29
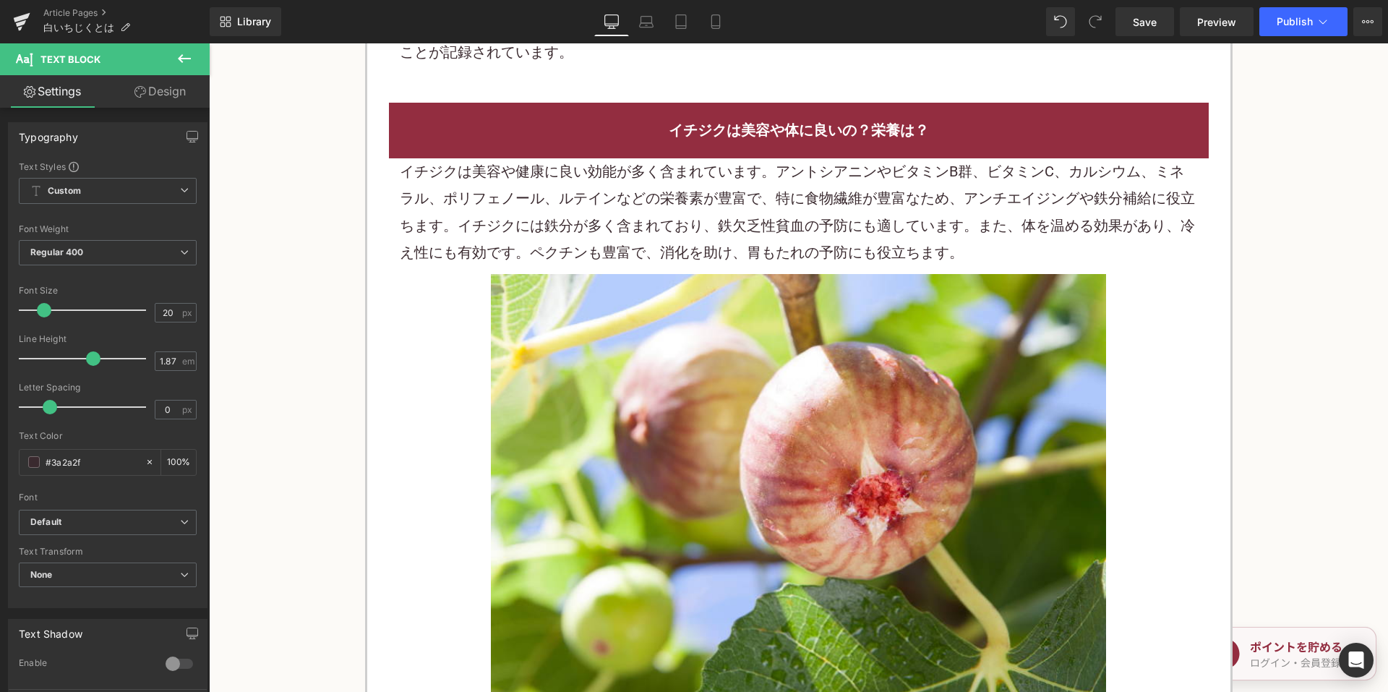
scroll to position [2530, 0]
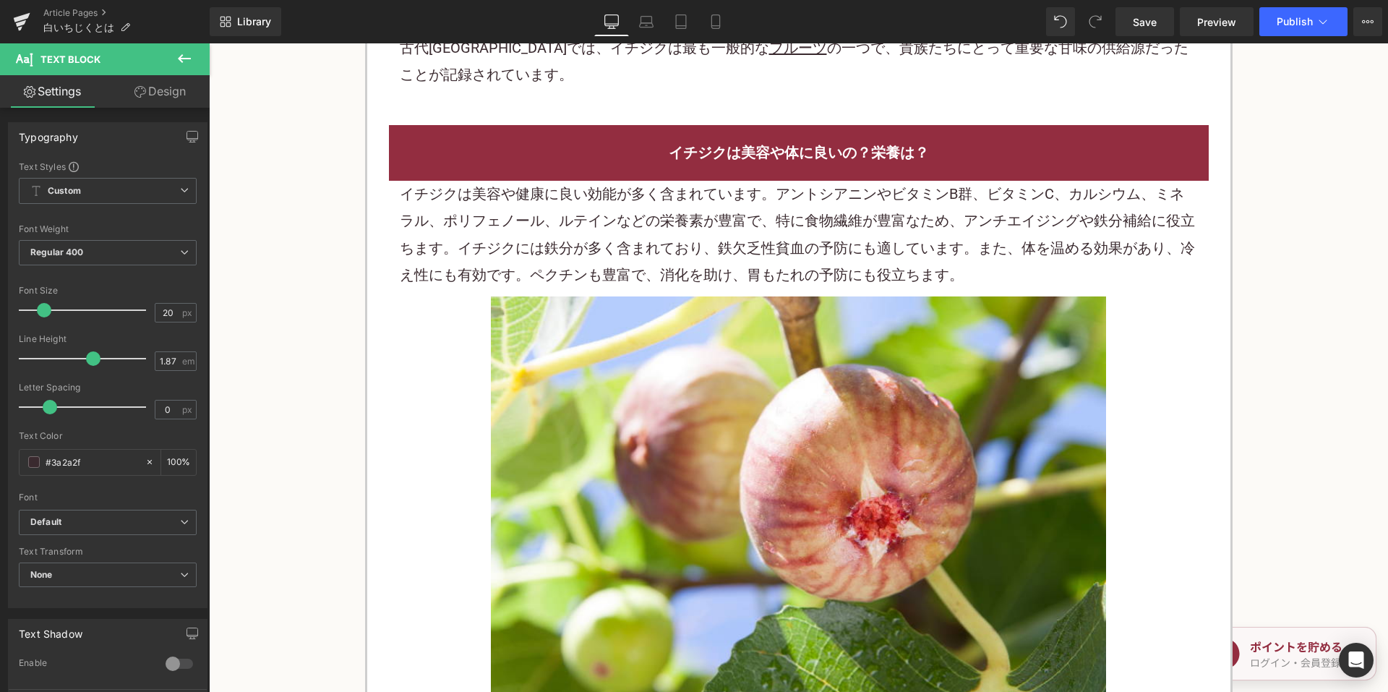
click at [585, 181] on p "イチジクは美容や健康に良い効能が多く含まれています。アントシアニンやビタミンB群、 ビタミンC 、カルシウム、ミネラル、ポリフェノール、ルテインなどの栄養素が…" at bounding box center [799, 235] width 798 height 108
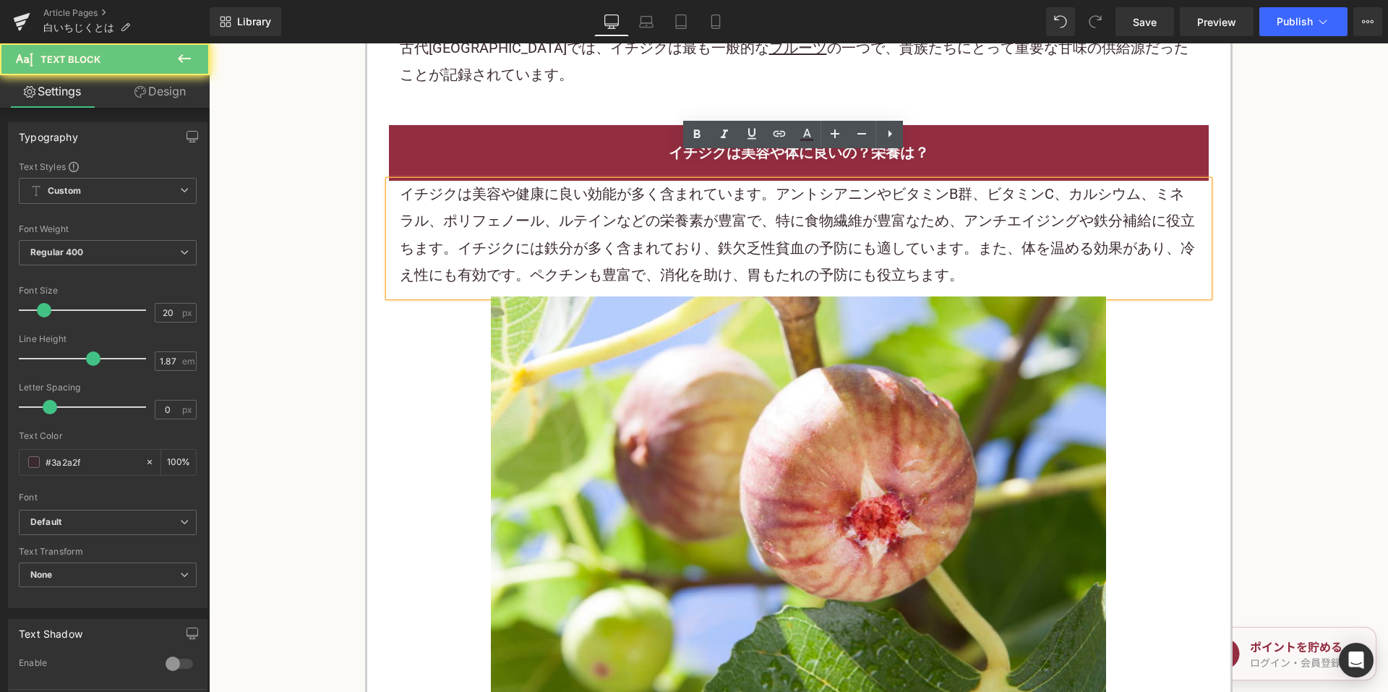
click at [583, 181] on p "イチジクは美容や健康に良い効能が多く含まれています。アントシアニンやビタミンB群、 ビタミンC 、カルシウム、ミネラル、ポリフェノール、ルテインなどの栄養素が…" at bounding box center [799, 235] width 798 height 108
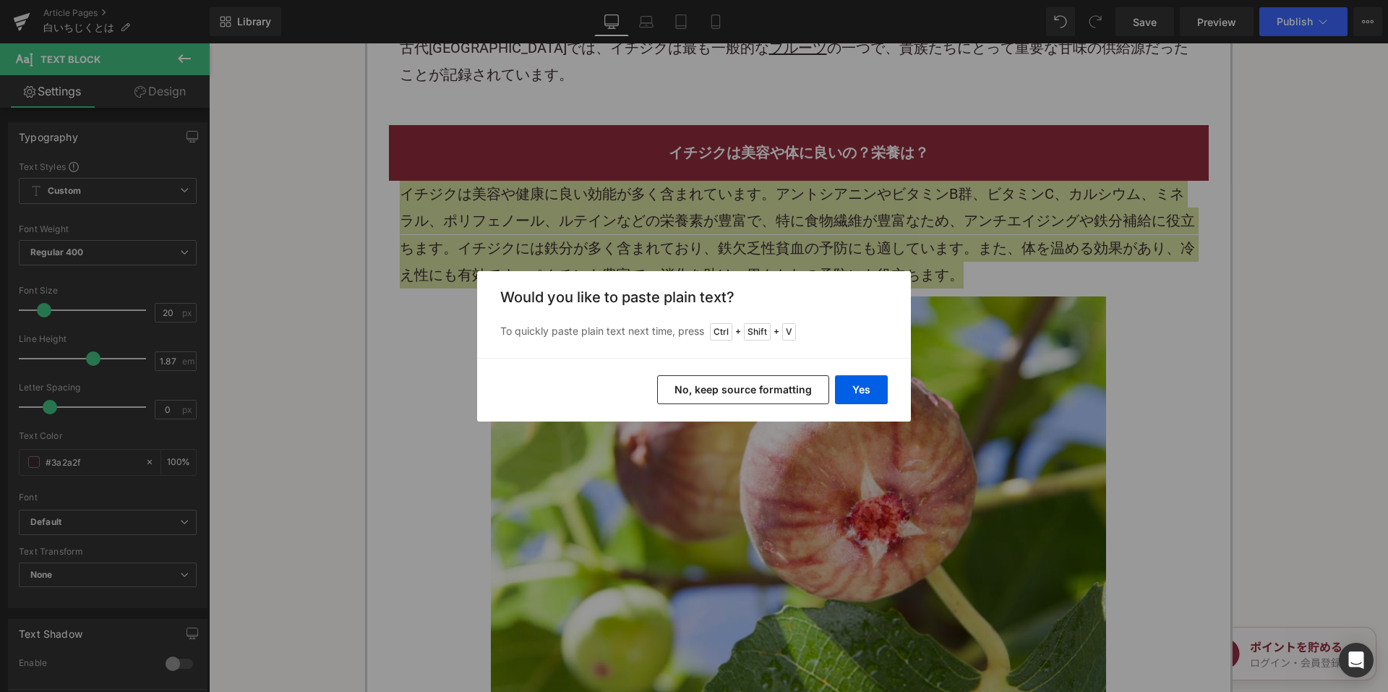
click at [695, 384] on button "No, keep source formatting" at bounding box center [743, 389] width 172 height 29
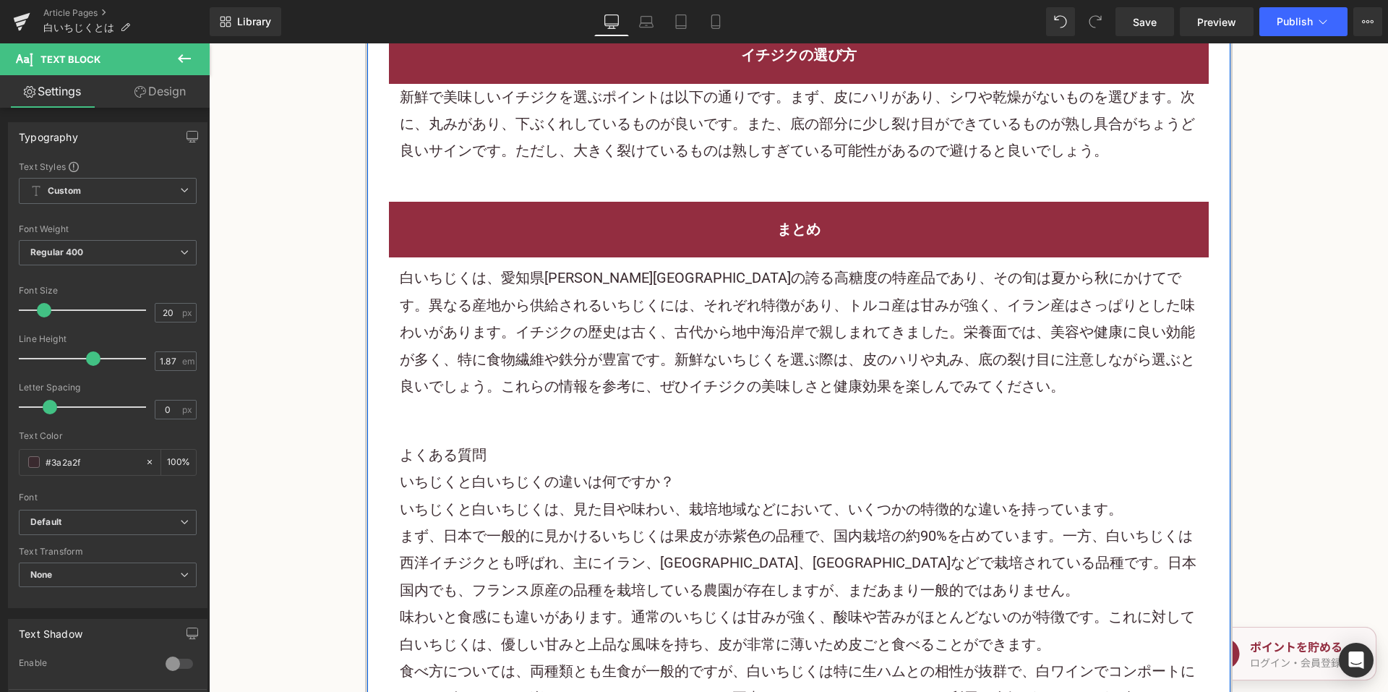
scroll to position [3252, 0]
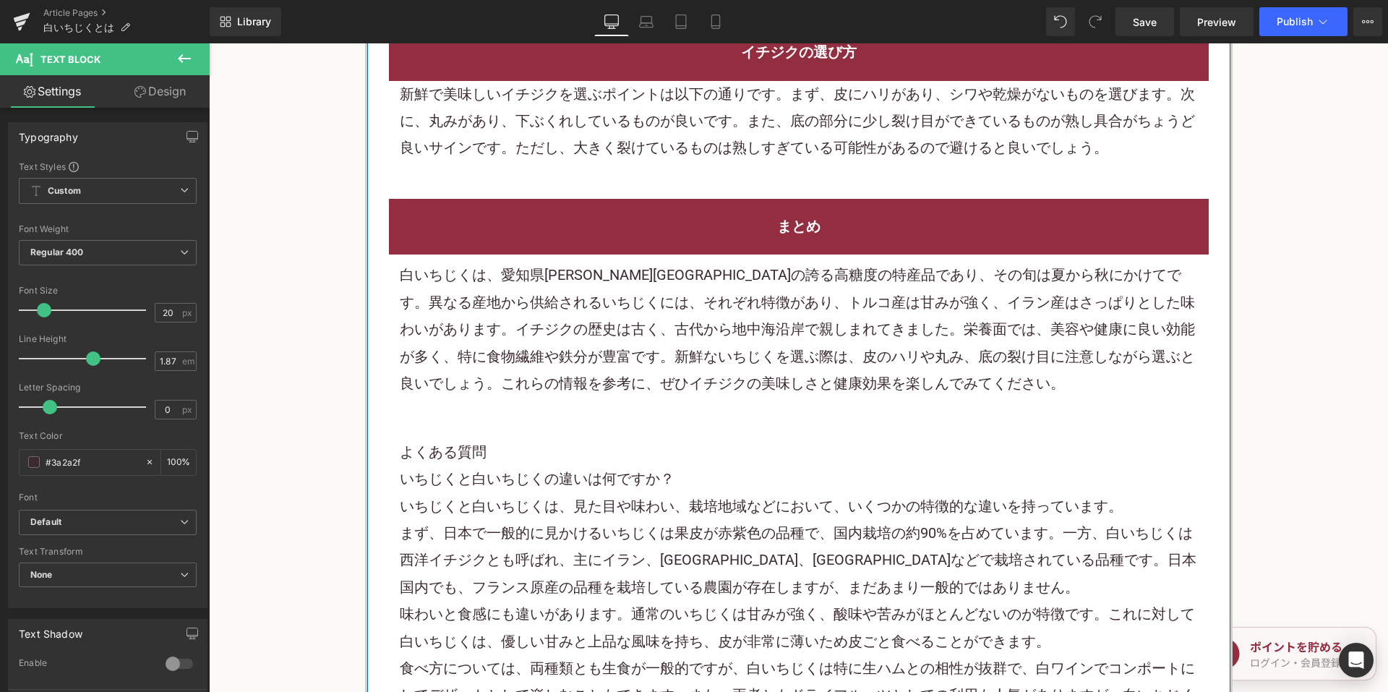
click at [651, 311] on p "白いちじくは、愛知県蟹江町の誇る高糖度の特産品であり、その旬は夏から秋にかけてです。異なる産地から供給されるいちじくには、それぞれ特徴があり、トルコ産は甘みが…" at bounding box center [799, 329] width 798 height 135
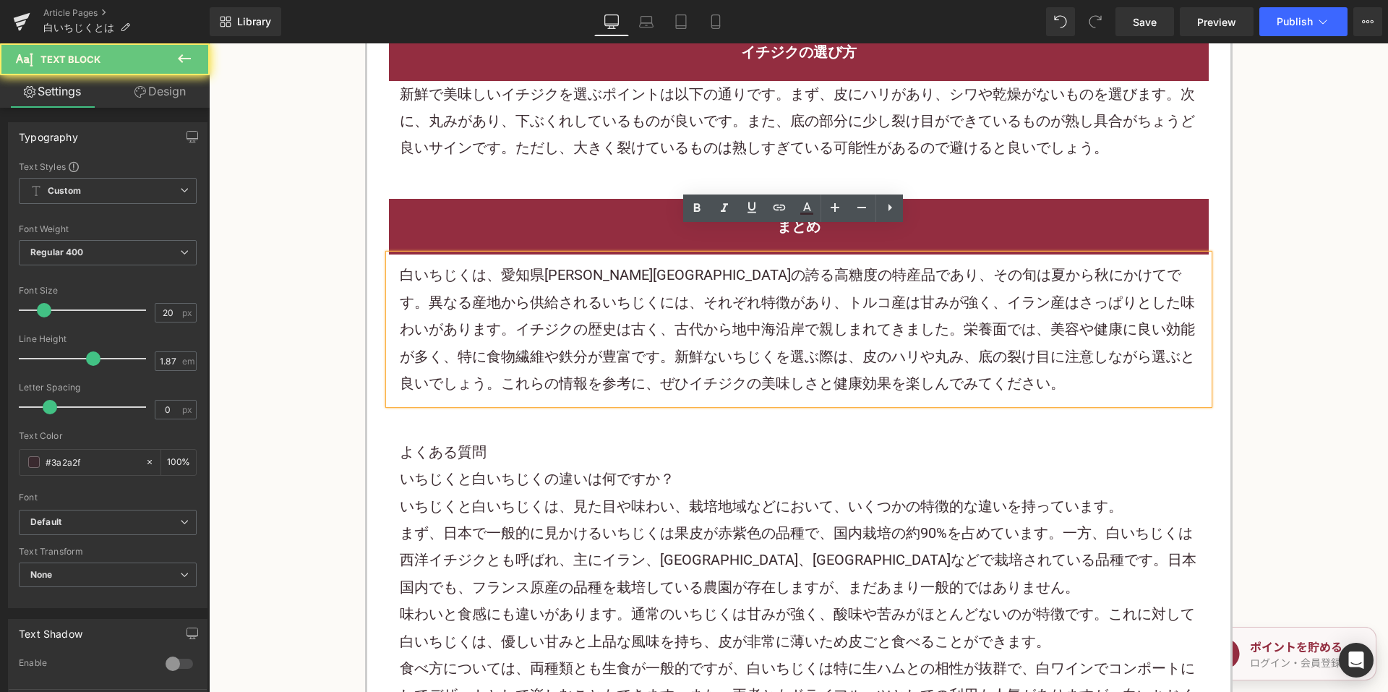
click at [651, 311] on p "白いちじくは、愛知県蟹江町の誇る高糖度の特産品であり、その旬は夏から秋にかけてです。異なる産地から供給されるいちじくには、それぞれ特徴があり、トルコ産は甘みが…" at bounding box center [799, 329] width 798 height 135
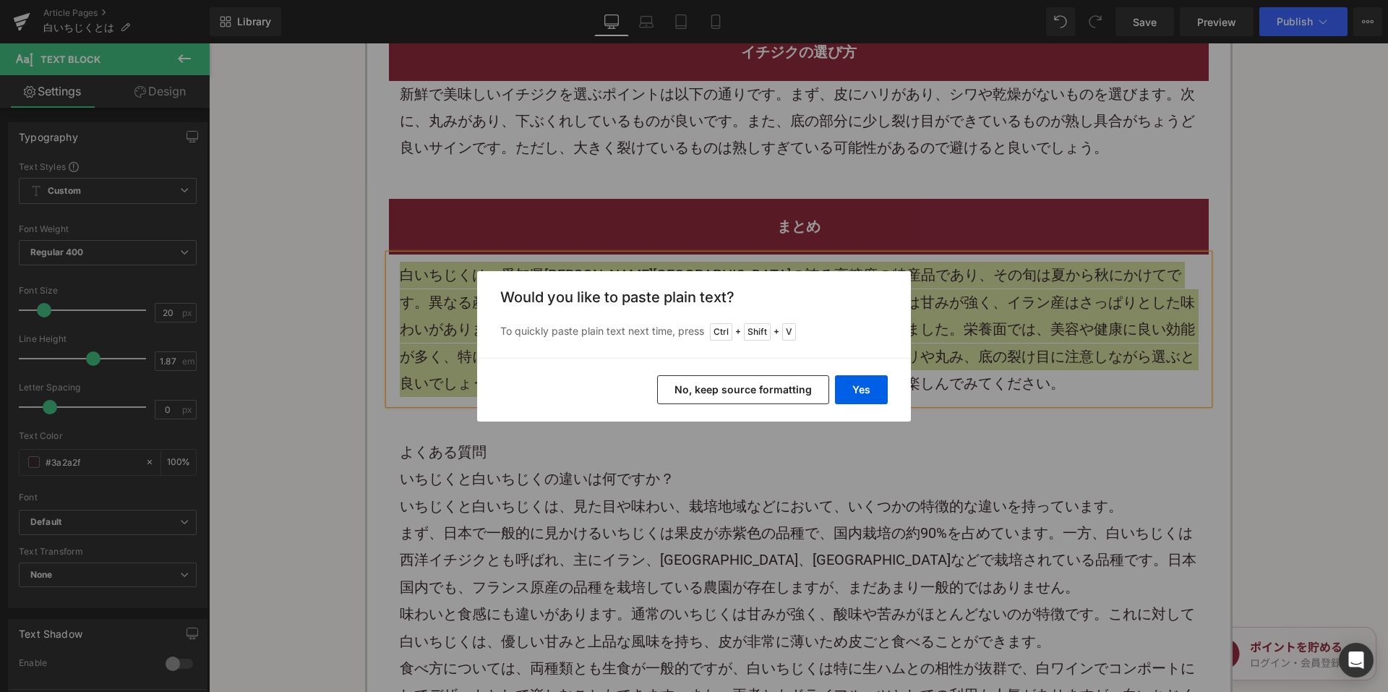
click at [727, 392] on button "No, keep source formatting" at bounding box center [743, 389] width 172 height 29
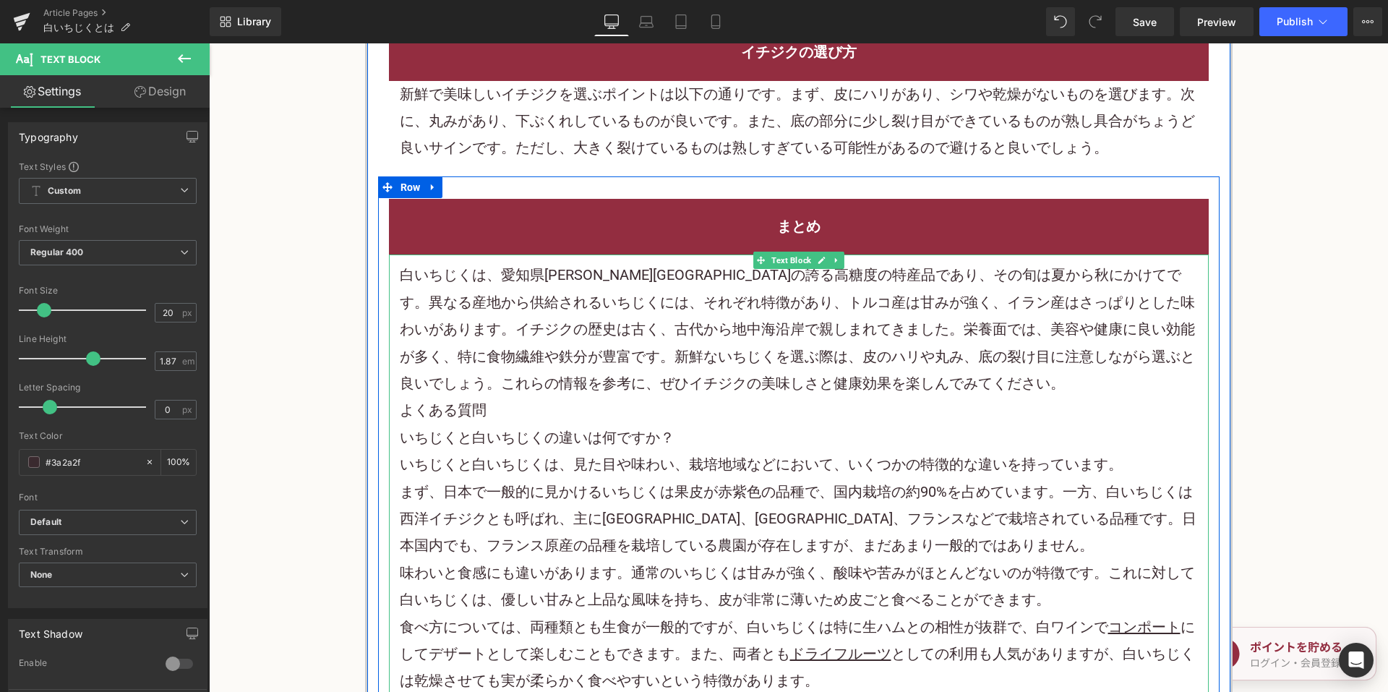
click at [880, 356] on p "白いちじくは、愛知県蟹江町の誇る高糖度の特産品であり、その旬は夏から秋にかけてです。異なる産地から供給されるいちじくには、それぞれ特徴があり、トルコ産は甘みが…" at bounding box center [799, 329] width 798 height 135
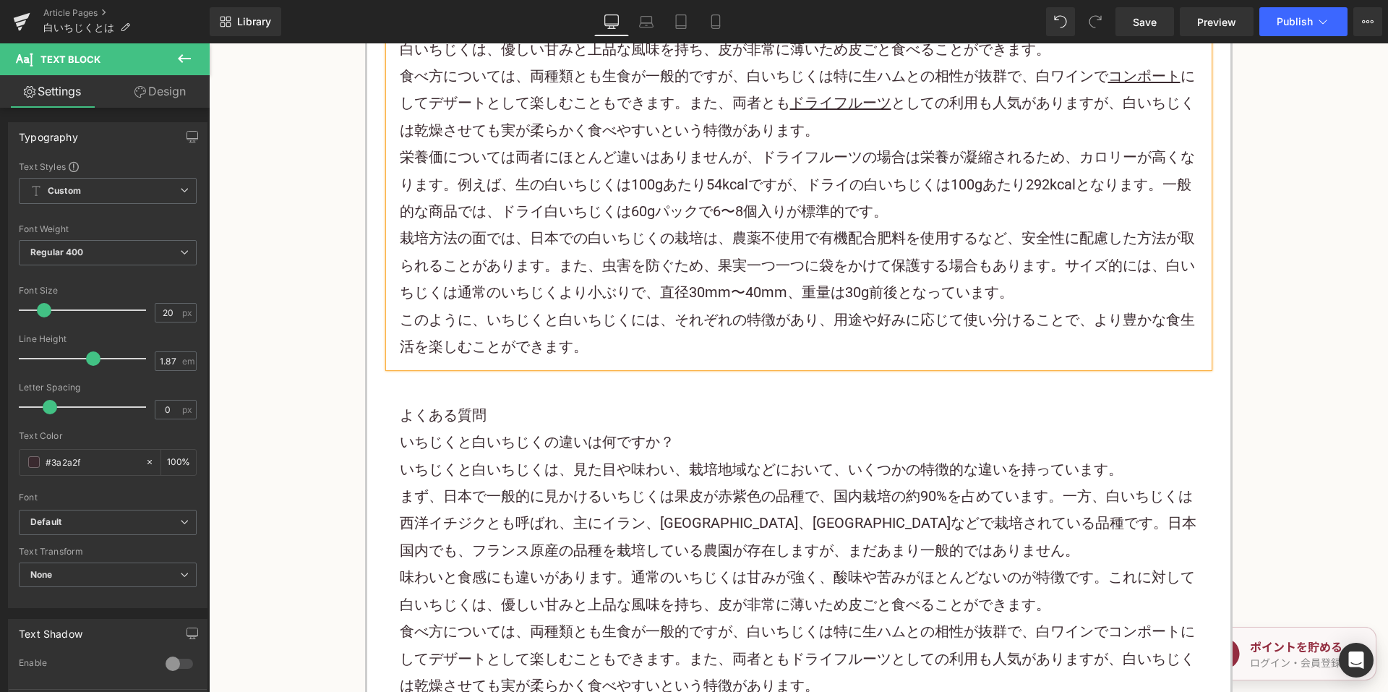
scroll to position [3831, 0]
click at [545, 401] on h2 "よくある質問" at bounding box center [799, 414] width 798 height 27
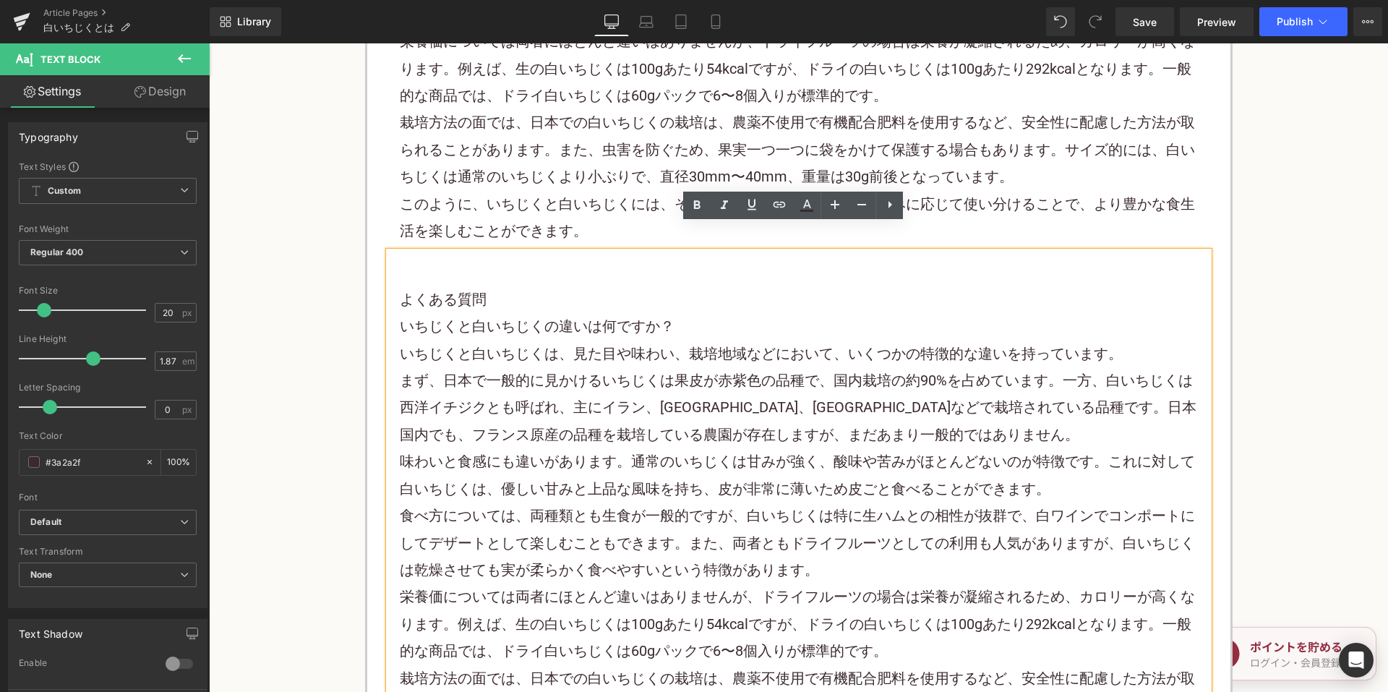
scroll to position [3903, 0]
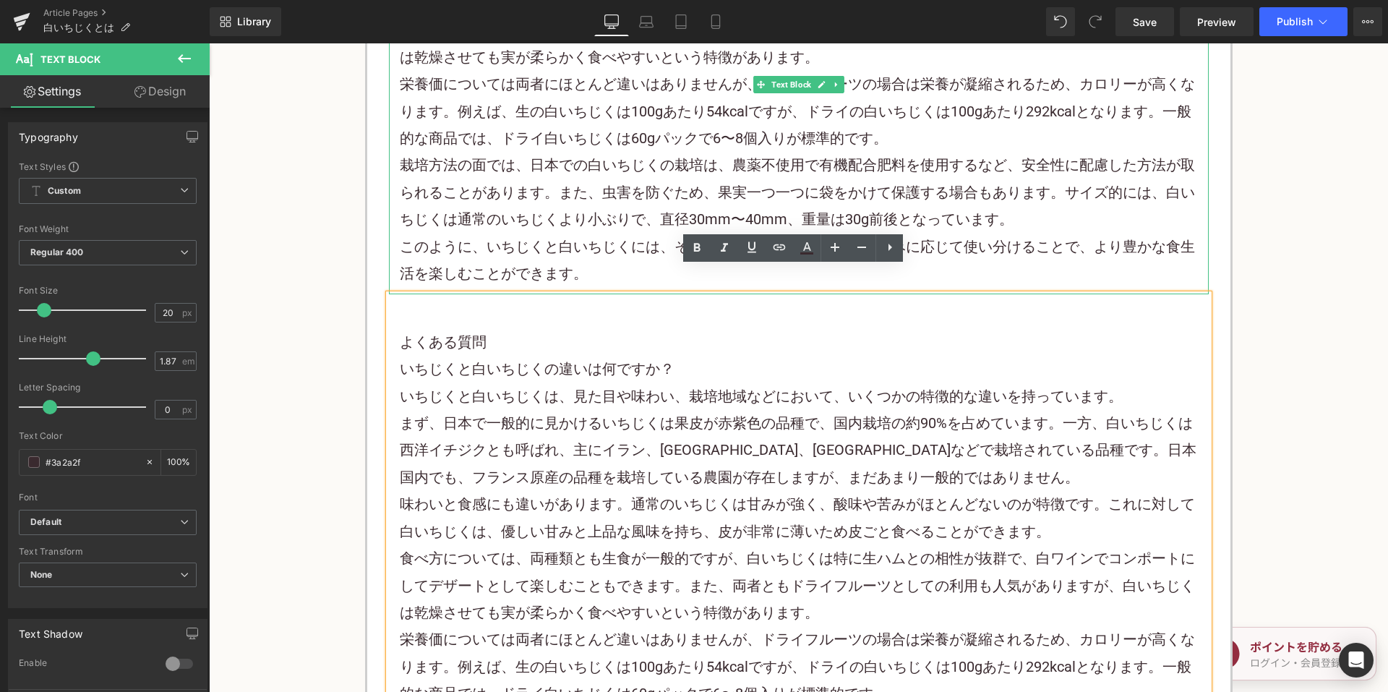
click at [457, 233] on p "このように、いちじくと白いちじくには、それぞれの特徴があり、用途や好みに応じて使い分けることで、より豊かな食生活を楽しむことができます。" at bounding box center [799, 260] width 798 height 54
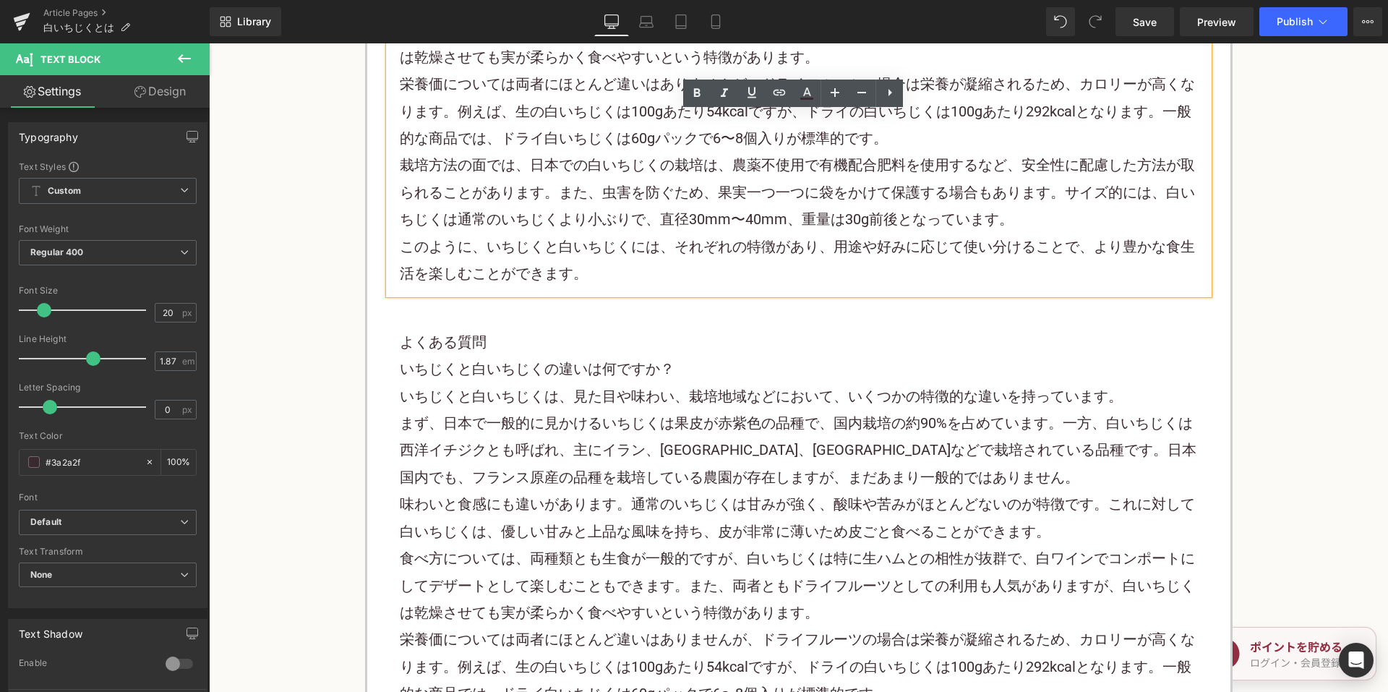
click at [481, 301] on p at bounding box center [799, 314] width 798 height 27
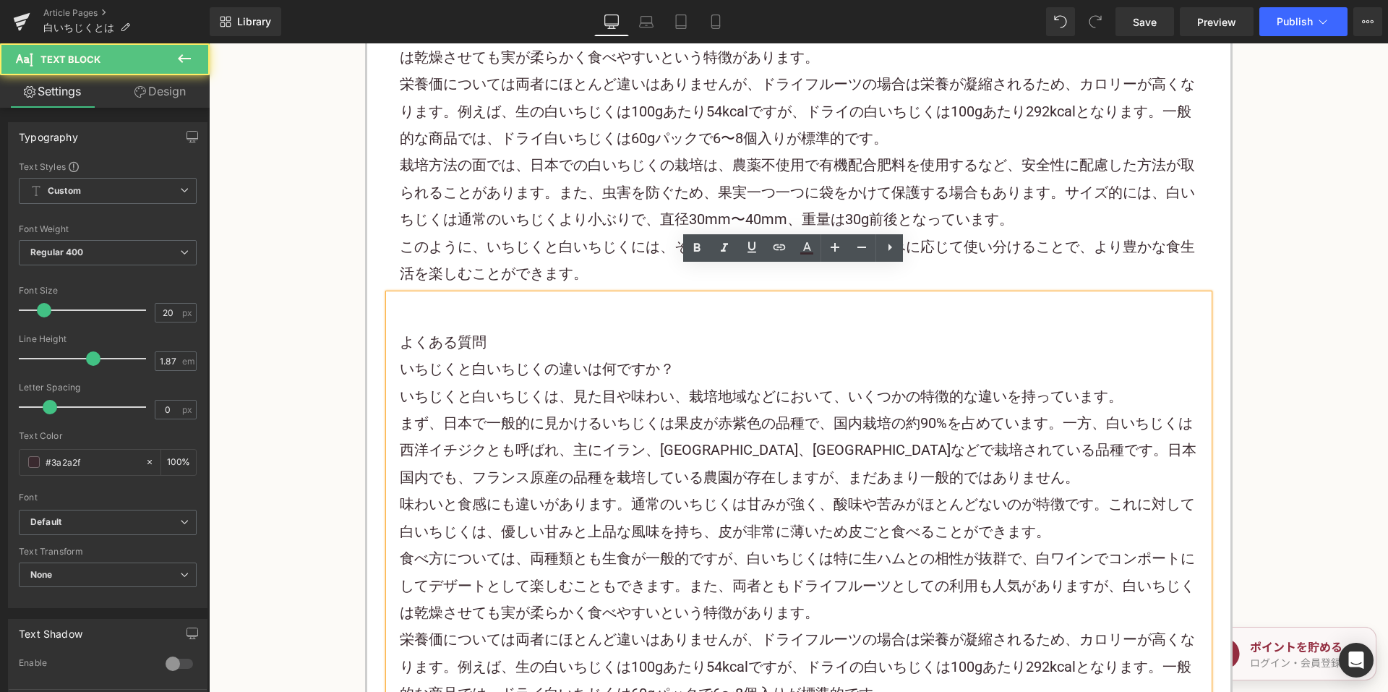
click at [662, 233] on p "このように、いちじくと白いちじくには、それぞれの特徴があり、用途や好みに応じて使い分けることで、より豊かな食生活を楽しむことができます。" at bounding box center [799, 260] width 798 height 54
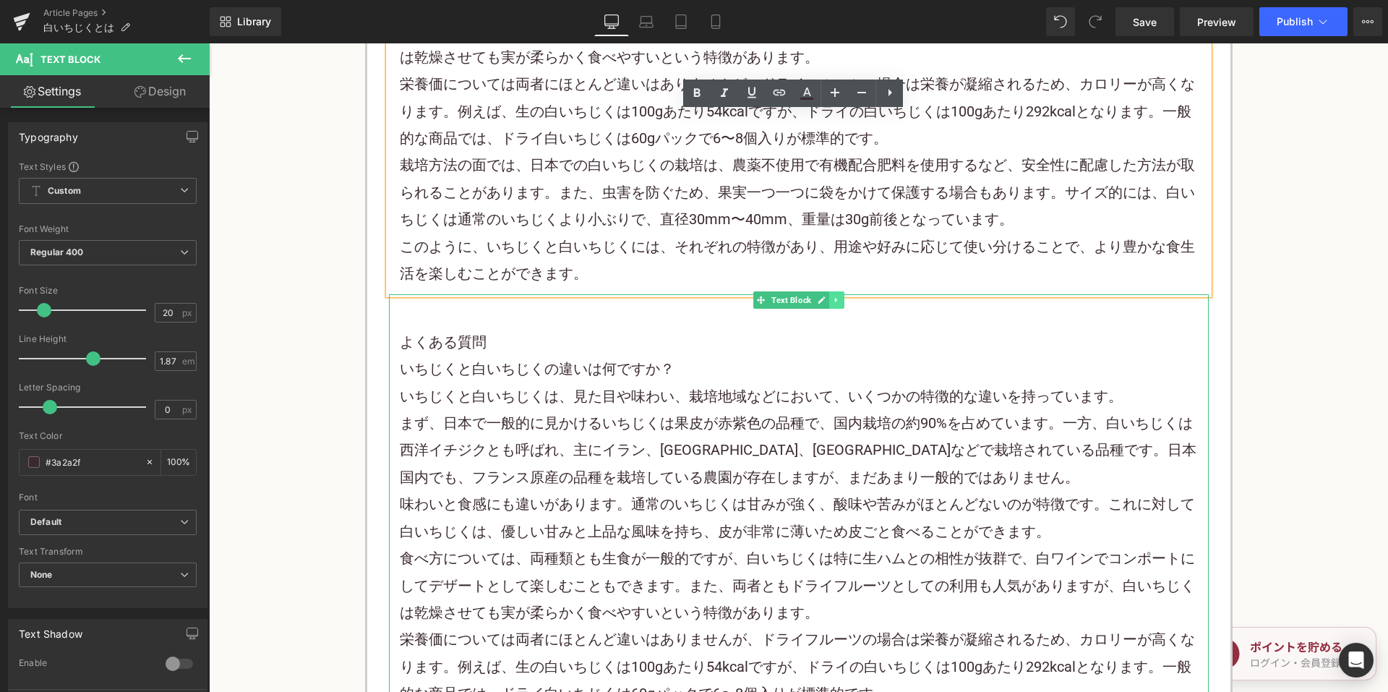
click at [832, 296] on icon at bounding box center [836, 300] width 8 height 9
click at [841, 296] on icon at bounding box center [844, 300] width 8 height 9
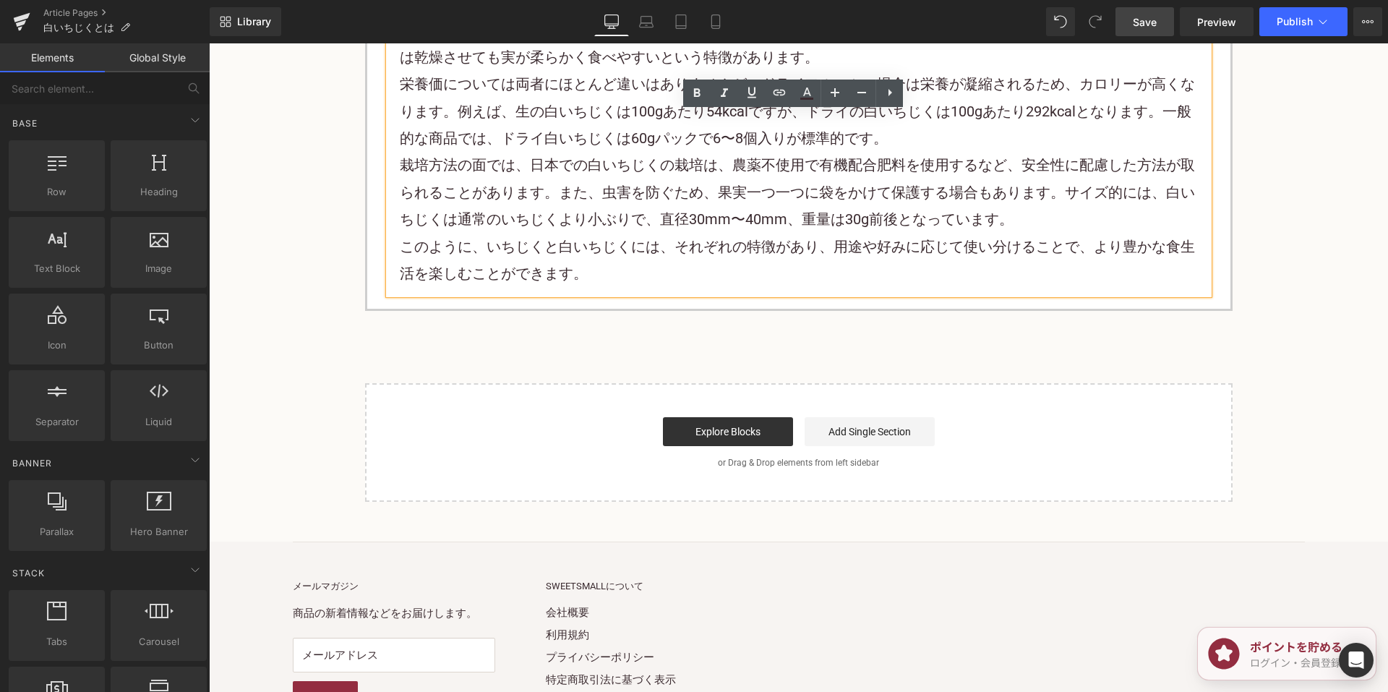
click at [1156, 25] on span "Save" at bounding box center [1145, 21] width 24 height 15
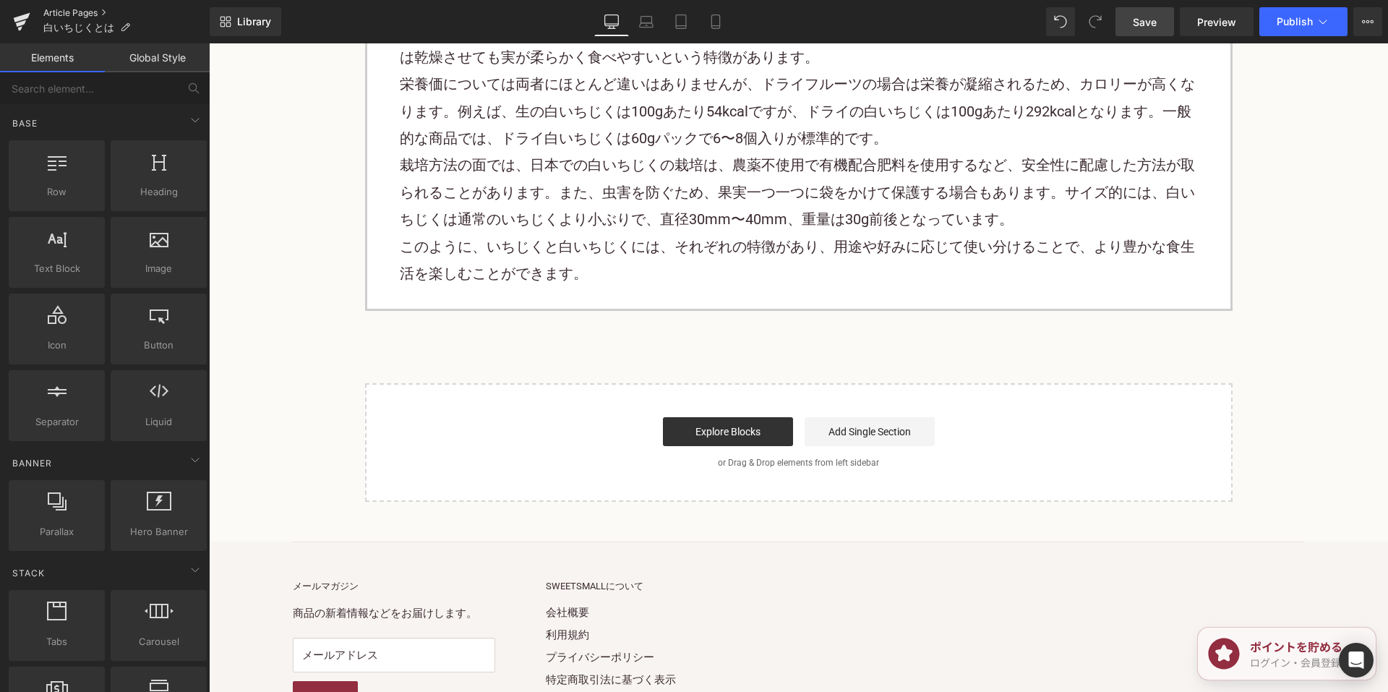
click at [82, 12] on link "Article Pages" at bounding box center [126, 13] width 166 height 12
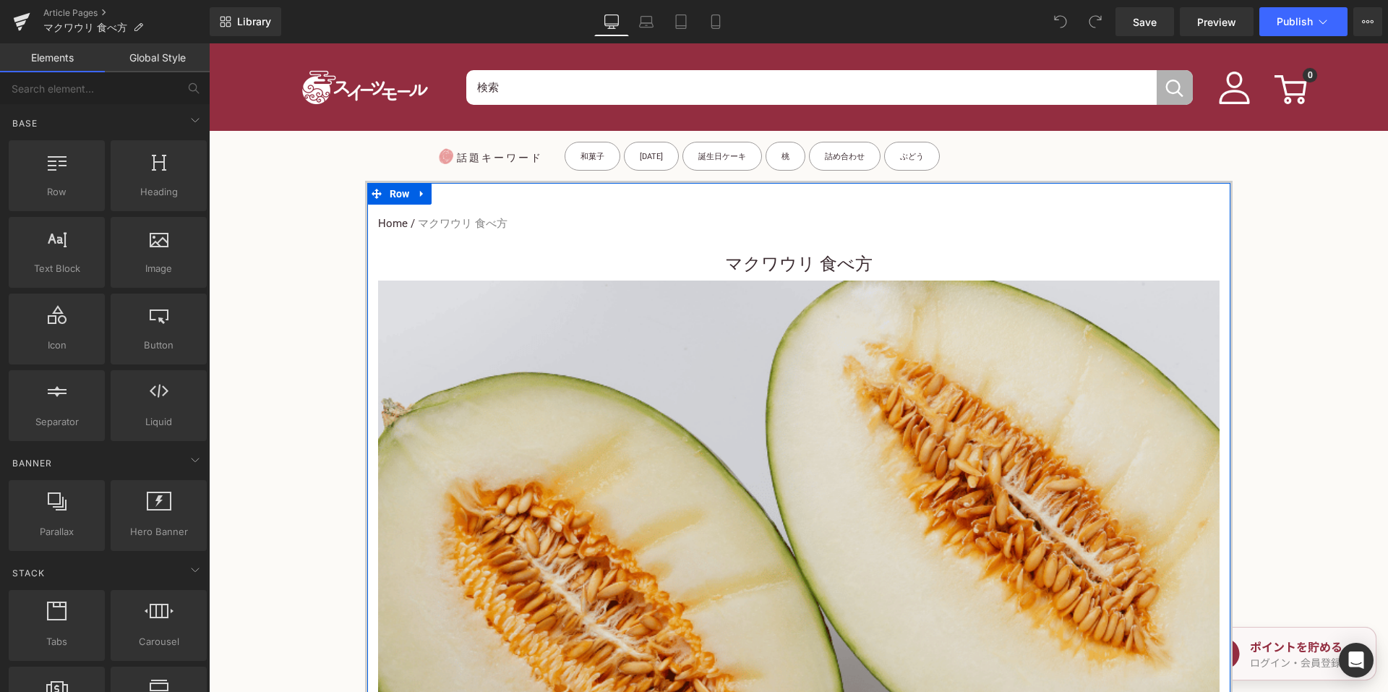
click at [705, 264] on h2 "マクワウリ 食べ方" at bounding box center [798, 264] width 841 height 33
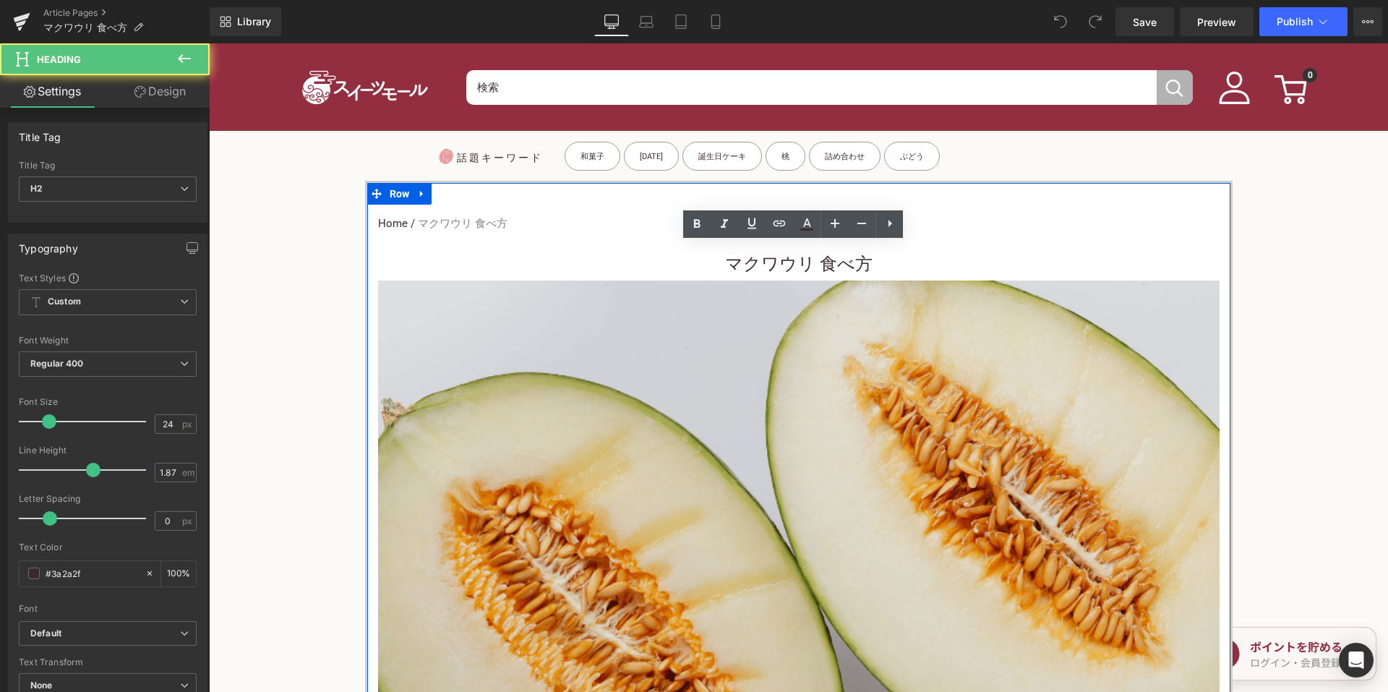
click at [723, 262] on h2 "マクワウリ 食べ方" at bounding box center [798, 264] width 841 height 33
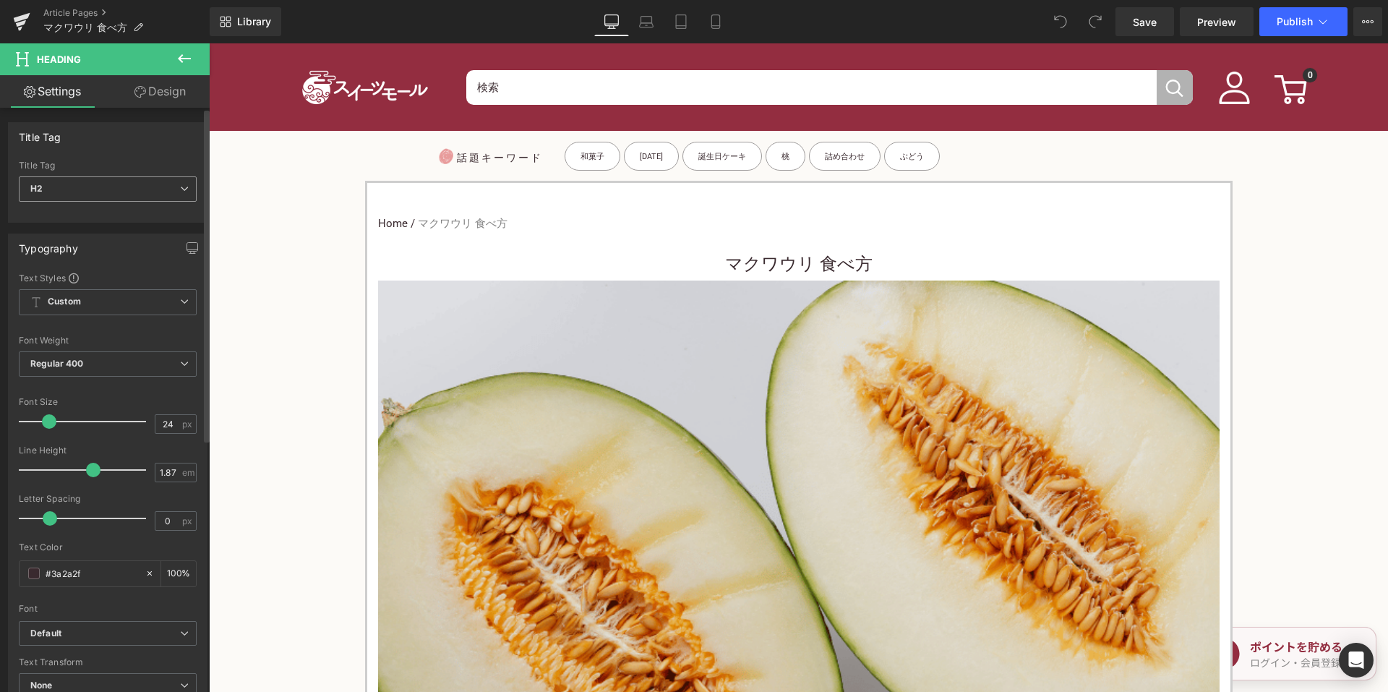
click at [162, 192] on span "H2" at bounding box center [108, 188] width 178 height 25
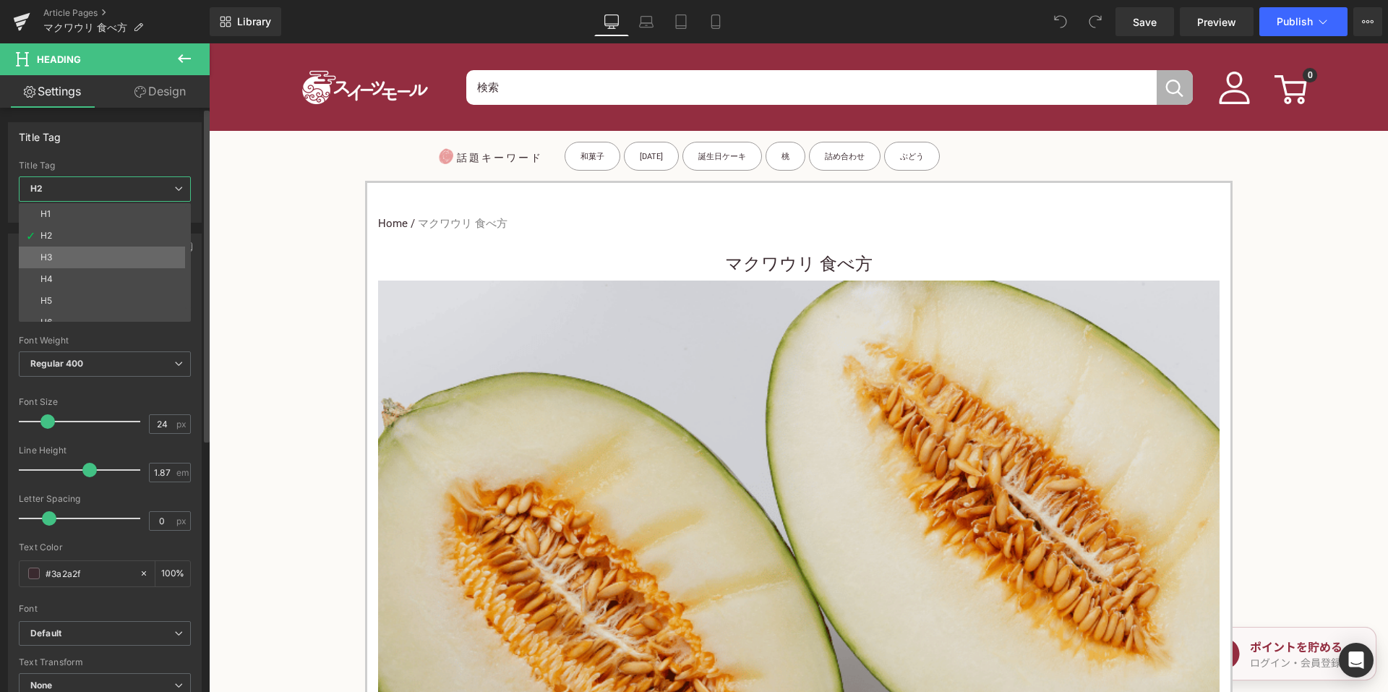
click at [104, 263] on li "H3" at bounding box center [108, 257] width 179 height 22
type input "15"
type input "100"
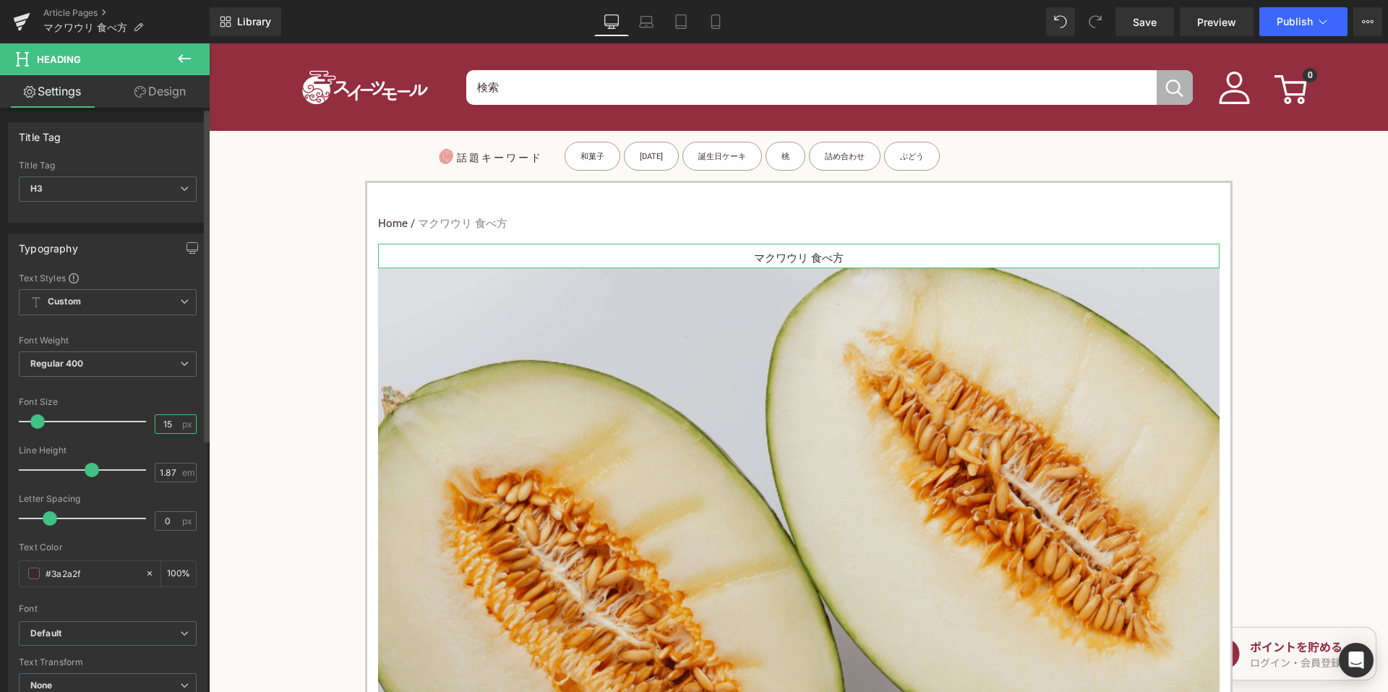
drag, startPoint x: 168, startPoint y: 425, endPoint x: 147, endPoint y: 415, distance: 23.3
click at [155, 420] on div "15 px" at bounding box center [176, 424] width 42 height 20
type input "24"
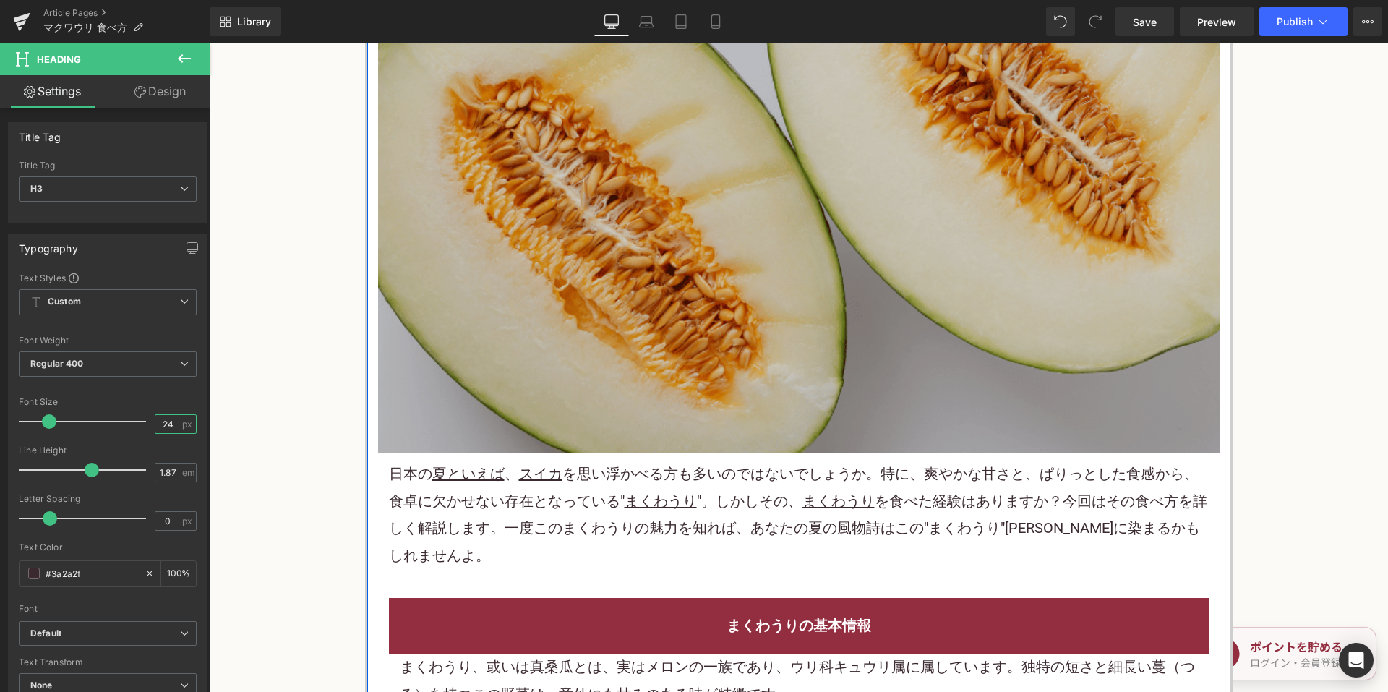
scroll to position [434, 0]
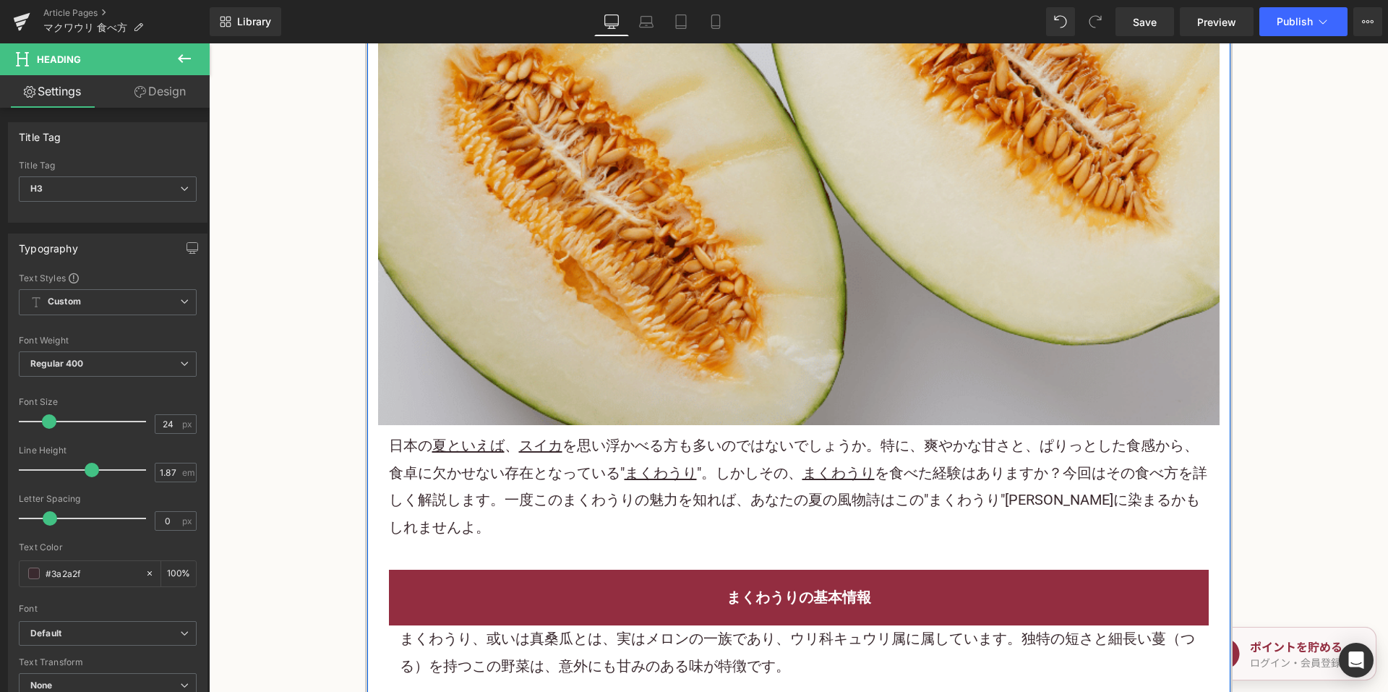
click at [571, 481] on p "日本の 夏といえば 、 スイカ を思い浮かべる方も多いのではないでしょうか。特に、爽やかな甘さと、ぱりっとした食感から、食卓に欠かせない存在となっている" ま…" at bounding box center [799, 486] width 820 height 108
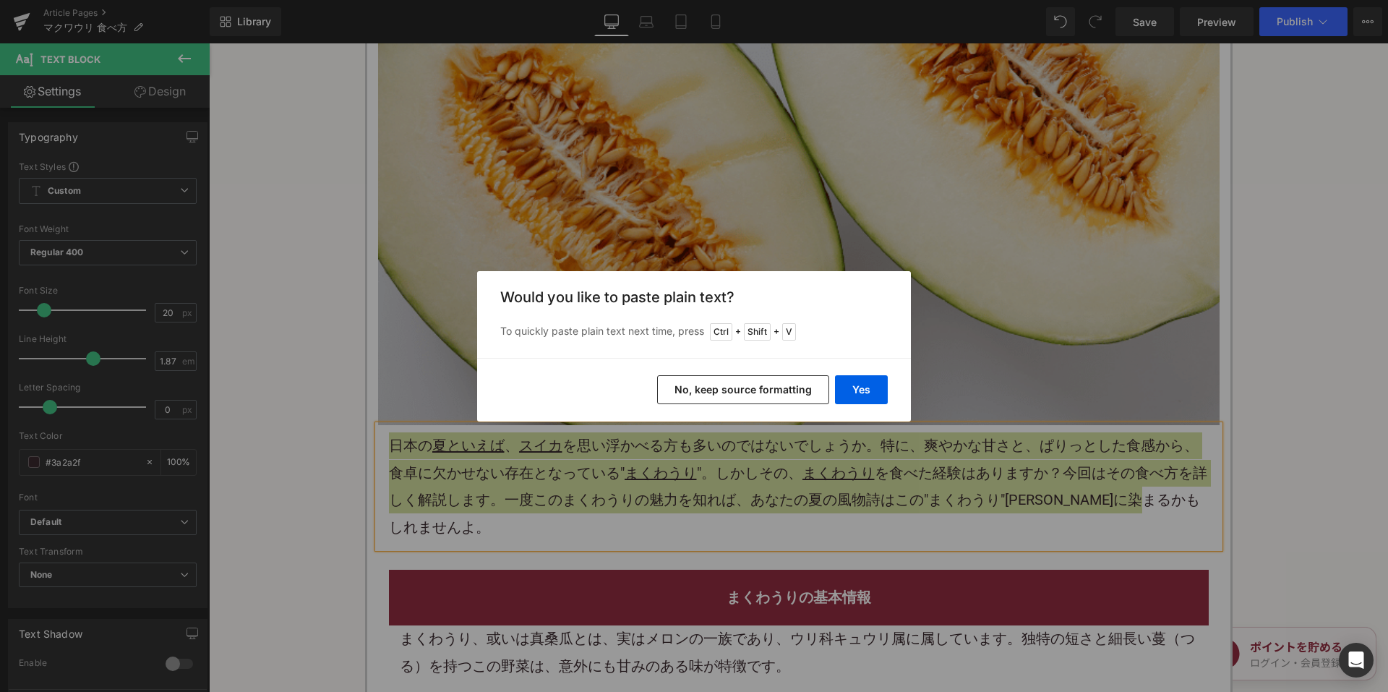
drag, startPoint x: 694, startPoint y: 397, endPoint x: 485, endPoint y: 353, distance: 213.3
click at [694, 397] on button "No, keep source formatting" at bounding box center [743, 389] width 172 height 29
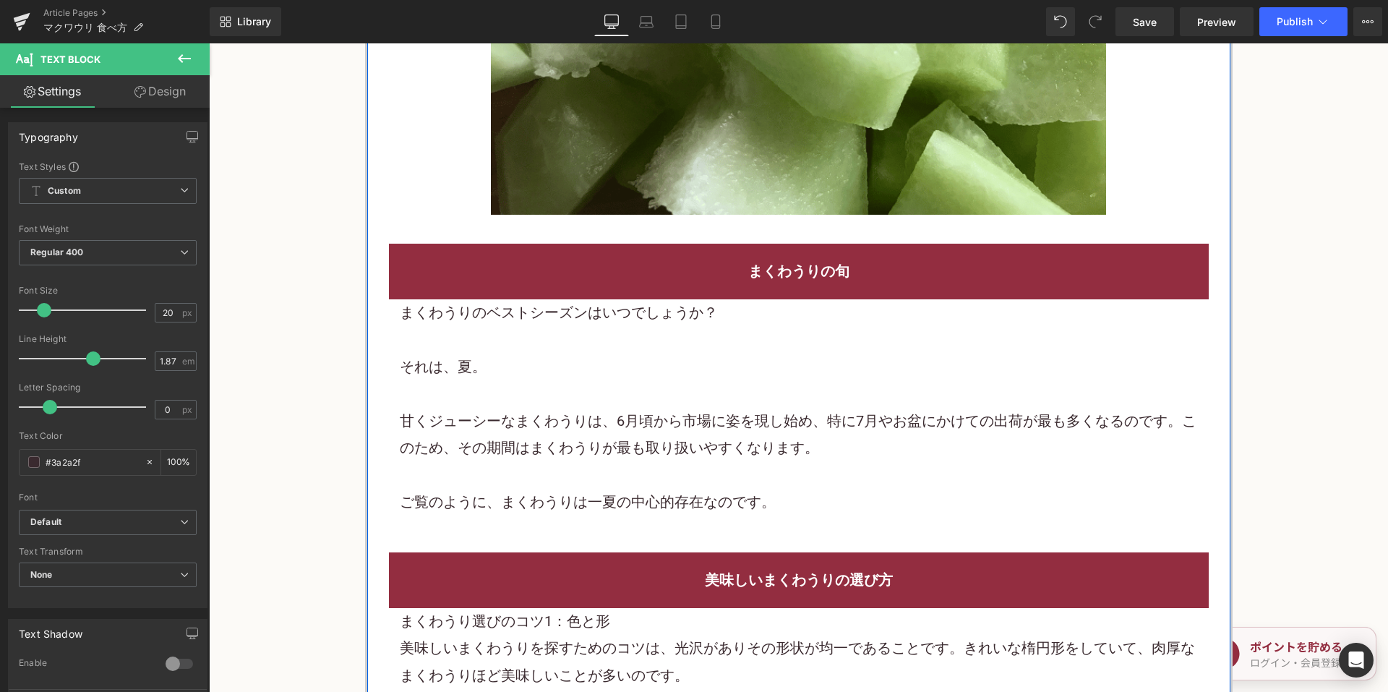
scroll to position [1735, 0]
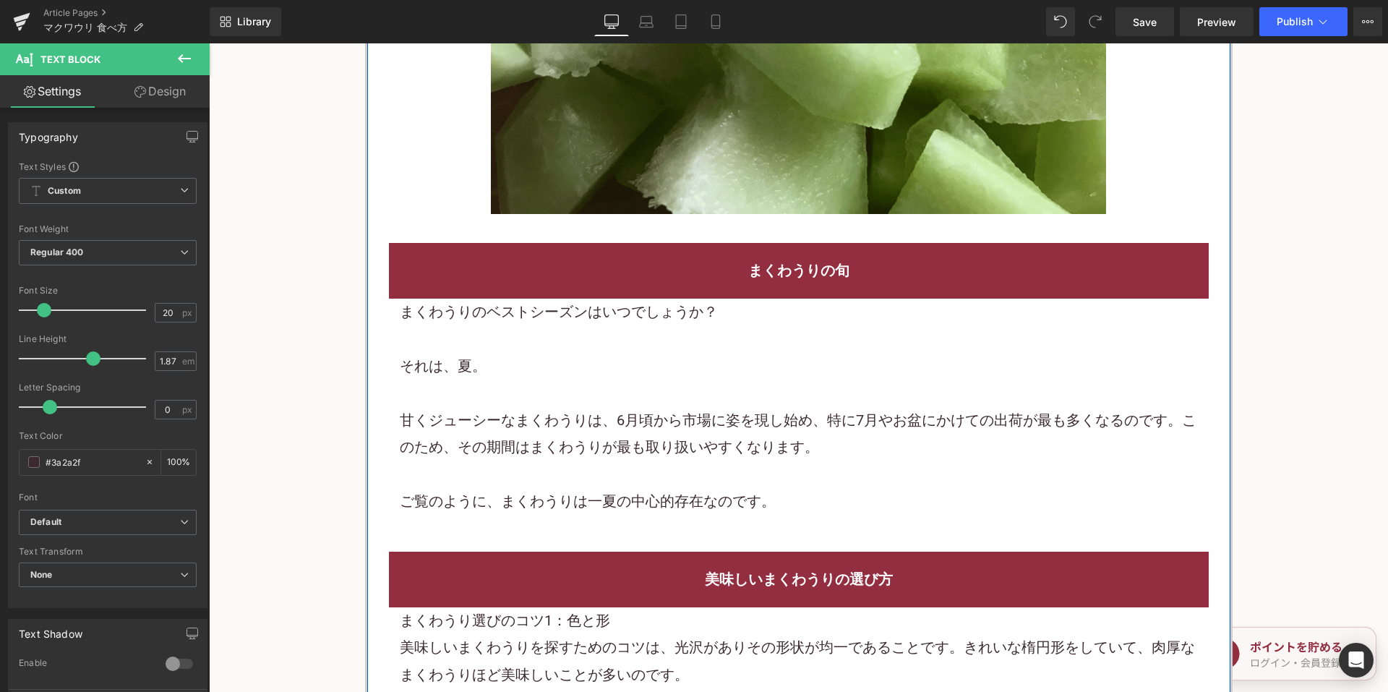
click at [643, 326] on div at bounding box center [799, 339] width 798 height 27
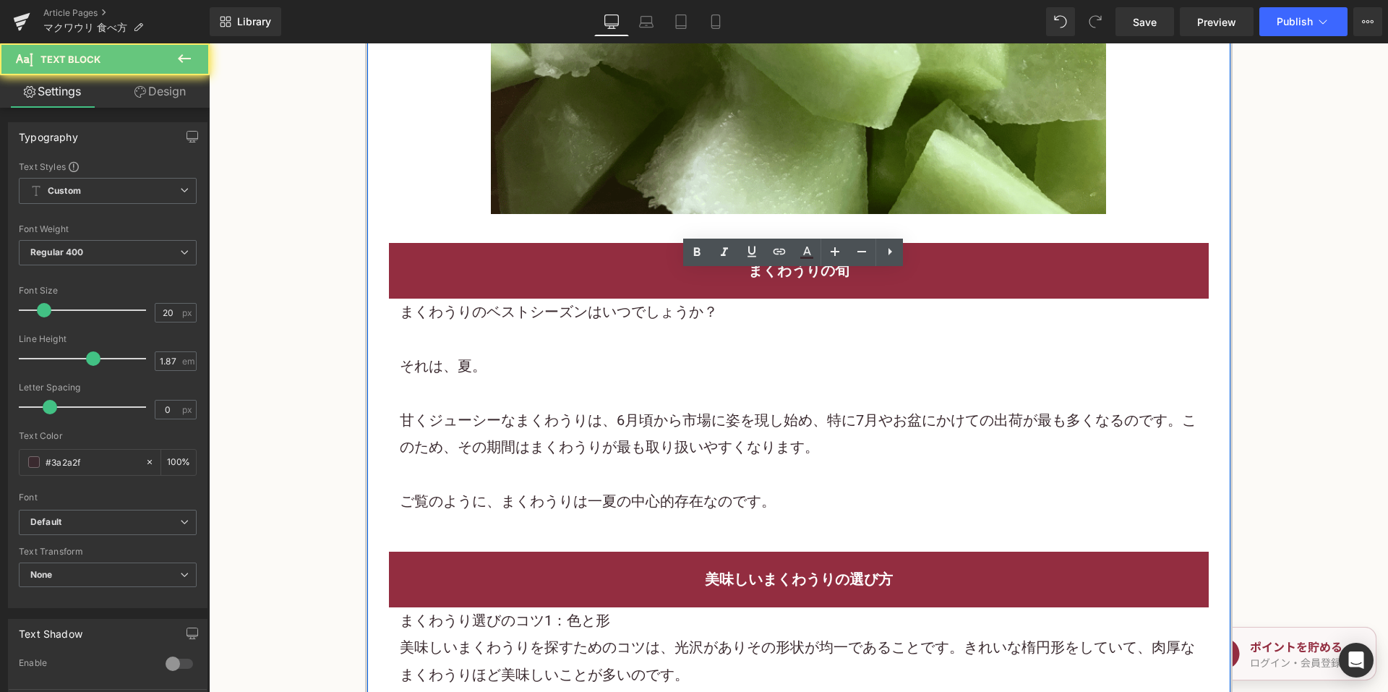
click at [643, 326] on div at bounding box center [799, 339] width 798 height 27
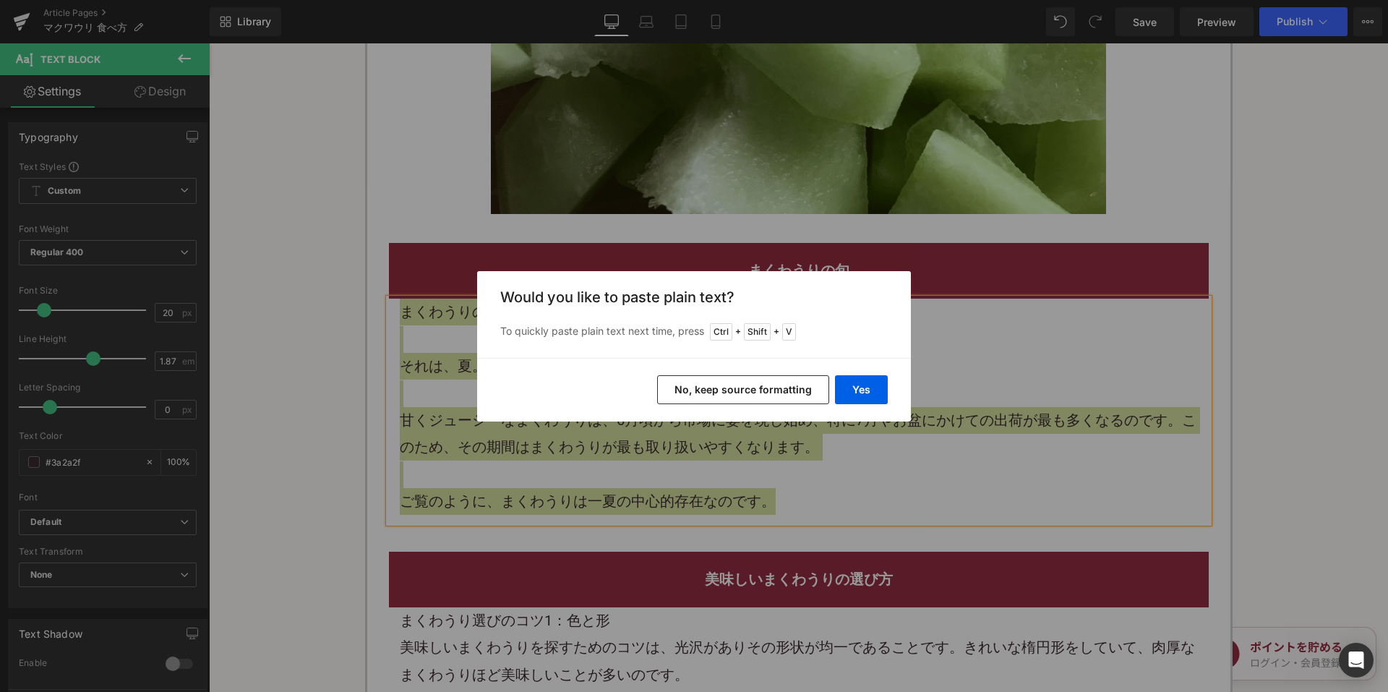
click at [727, 394] on button "No, keep source formatting" at bounding box center [743, 389] width 172 height 29
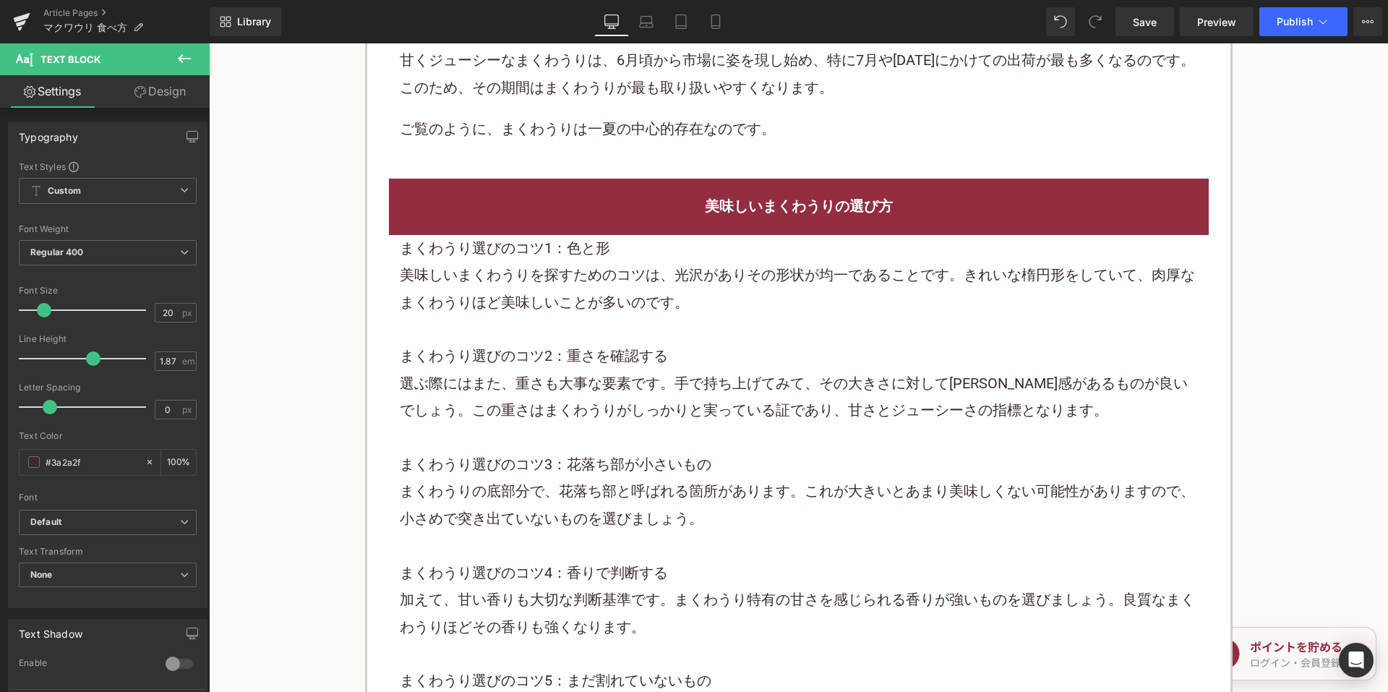
scroll to position [2096, 0]
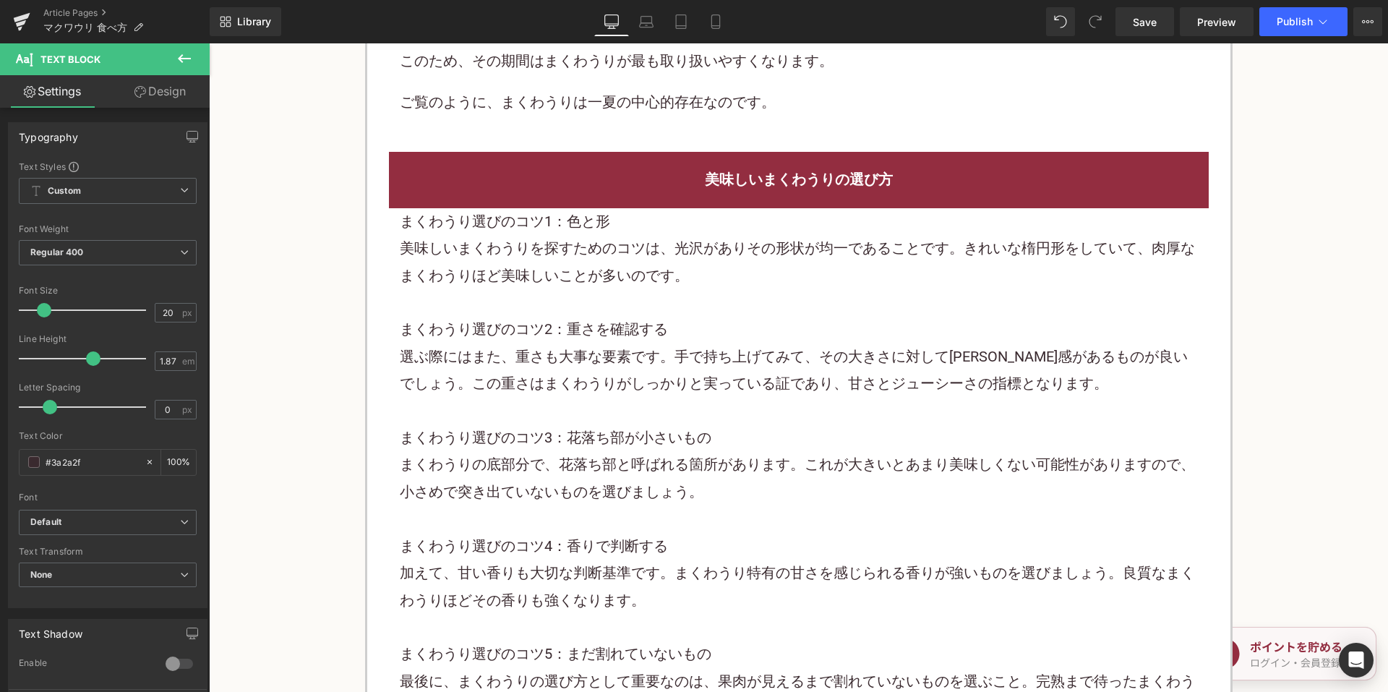
click at [654, 320] on span "まくわうり選びのコツ2：重さを確認する" at bounding box center [534, 328] width 268 height 17
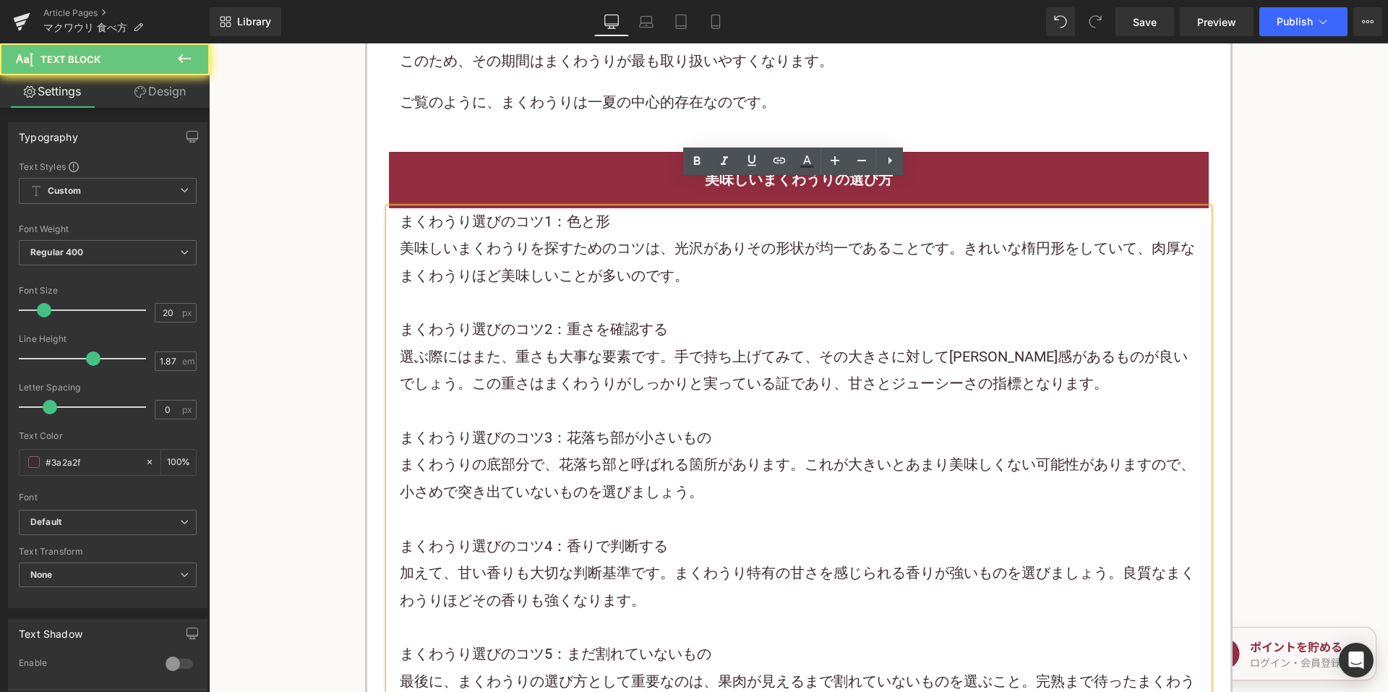
click at [653, 320] on span "まくわうり選びのコツ2：重さを確認する" at bounding box center [534, 328] width 268 height 17
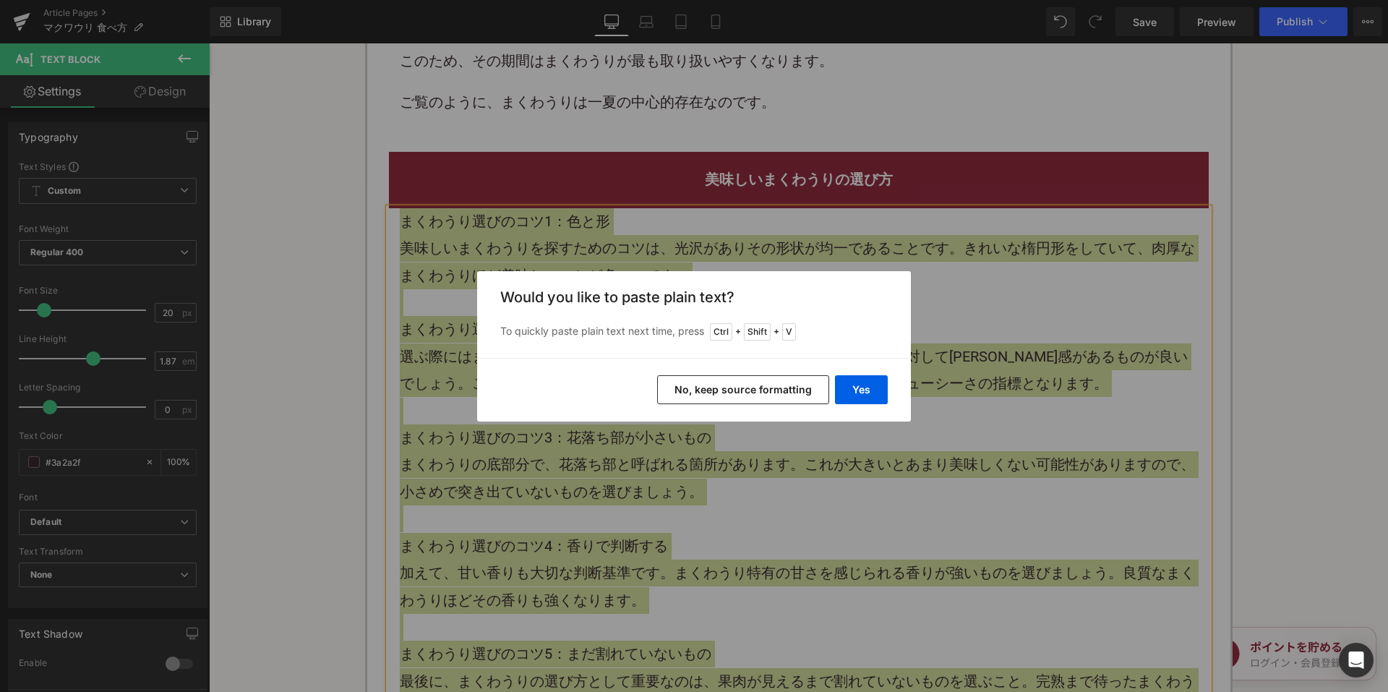
click at [731, 402] on button "No, keep source formatting" at bounding box center [743, 389] width 172 height 29
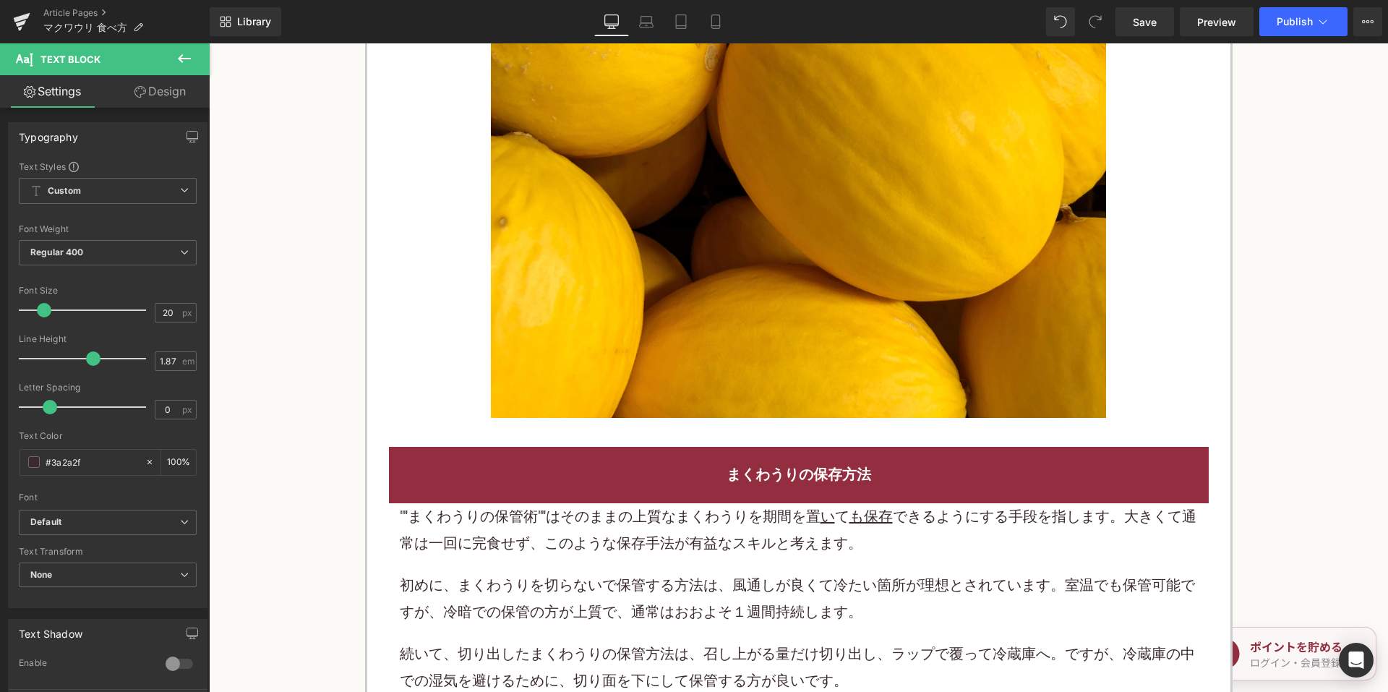
scroll to position [3397, 0]
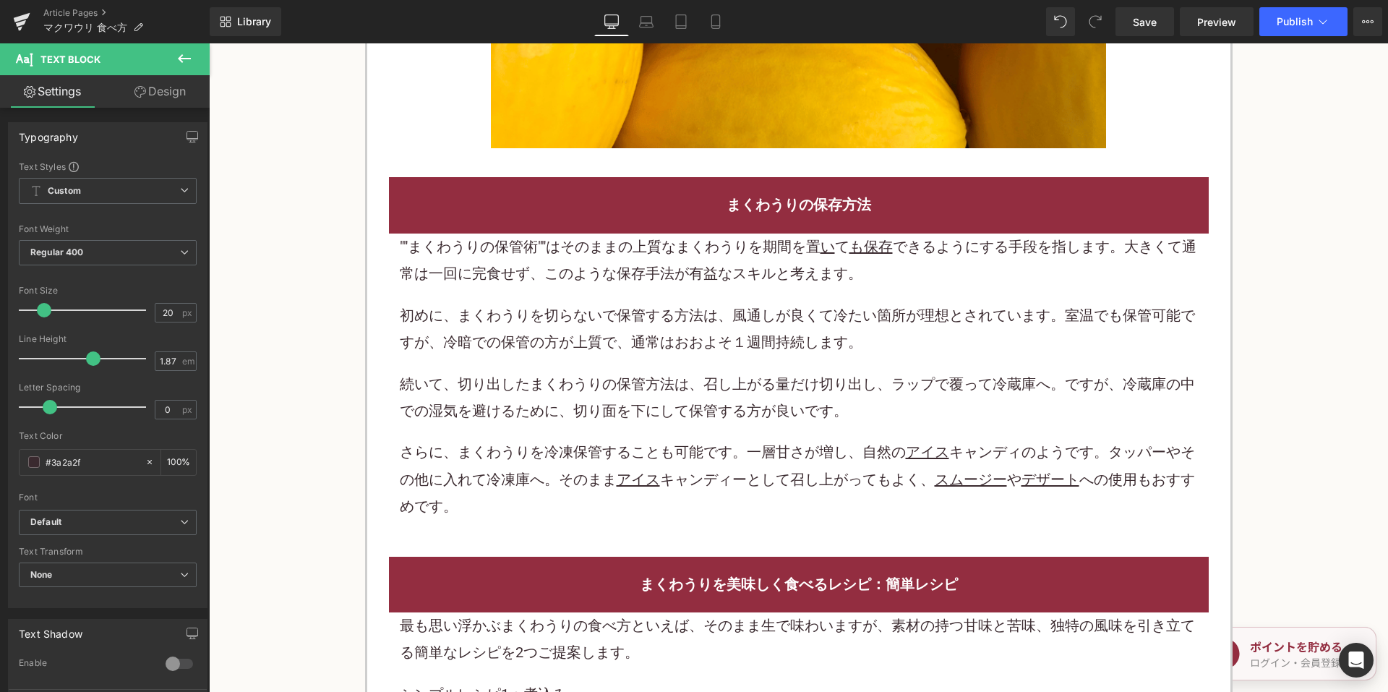
click at [614, 330] on div """まくわうりの保管術""はそのままの上質なまくわうりを期間を置 い て も保存 できるようにする手段を指します。大きくて通常は一回に完食せず、このような保存…" at bounding box center [799, 376] width 798 height 287
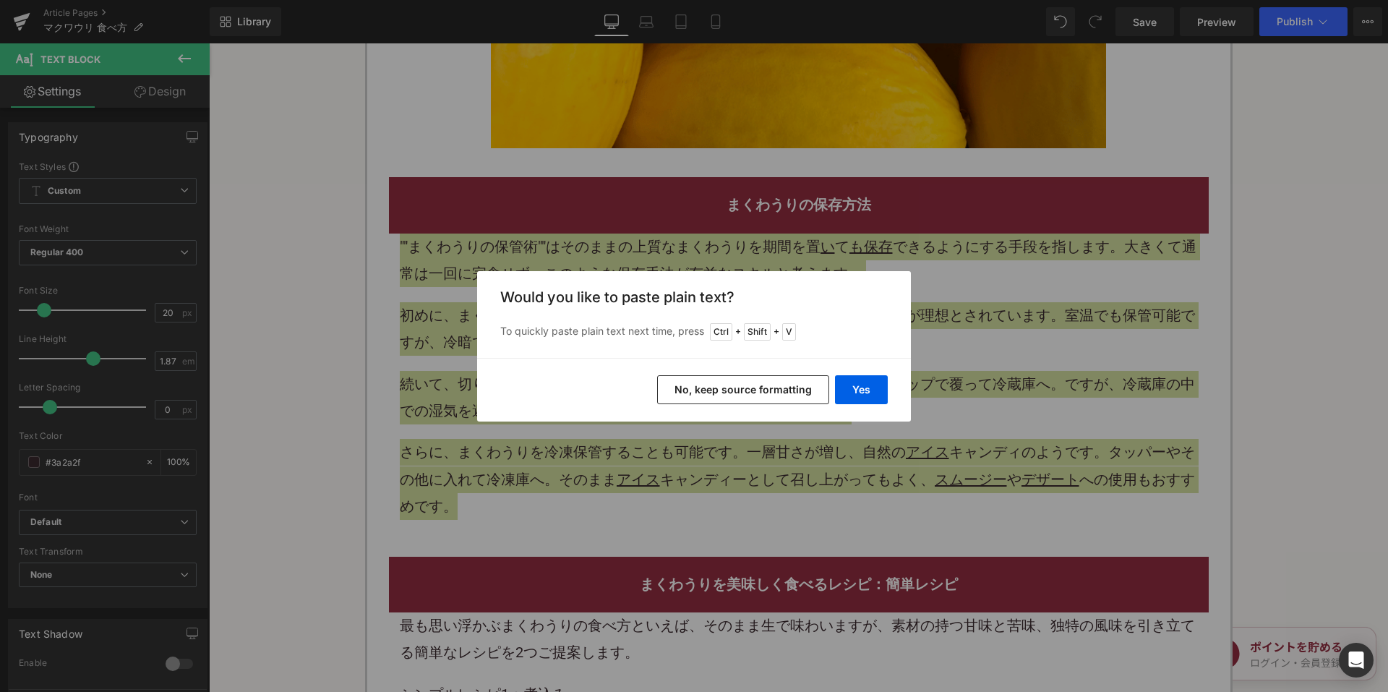
click at [717, 390] on button "No, keep source formatting" at bounding box center [743, 389] width 172 height 29
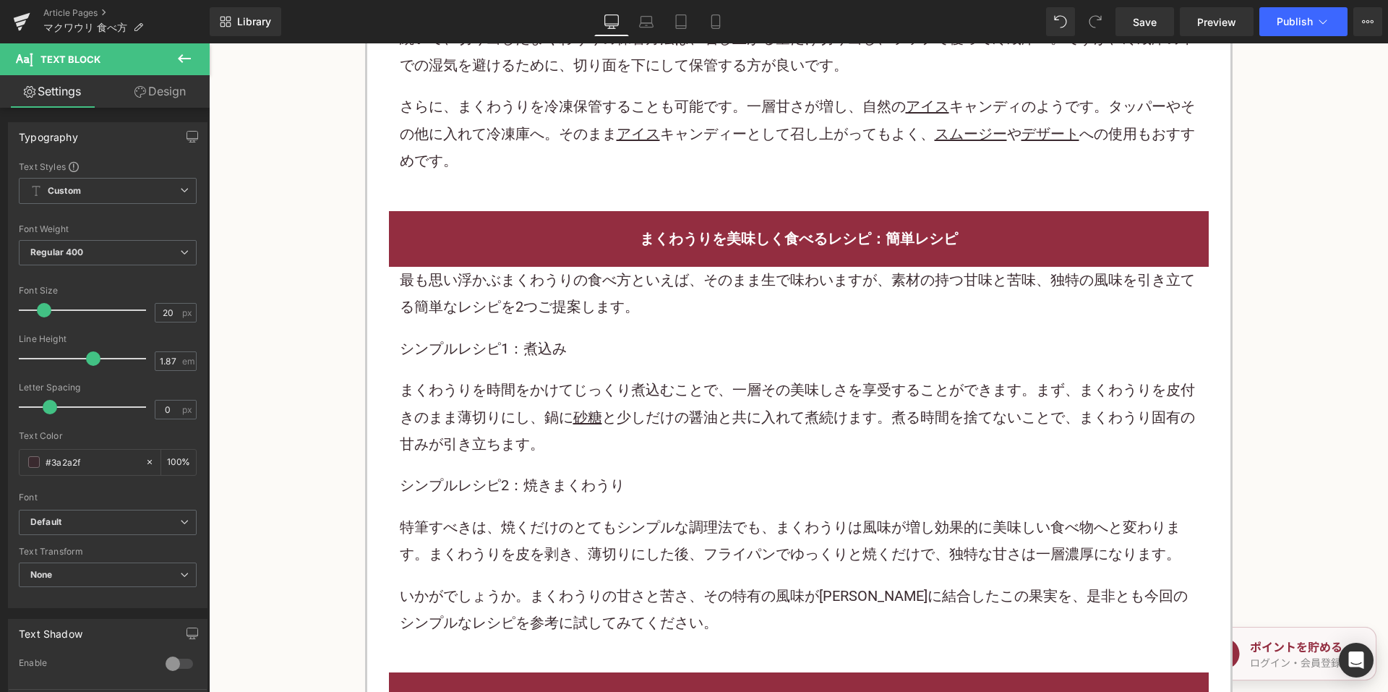
scroll to position [3758, 0]
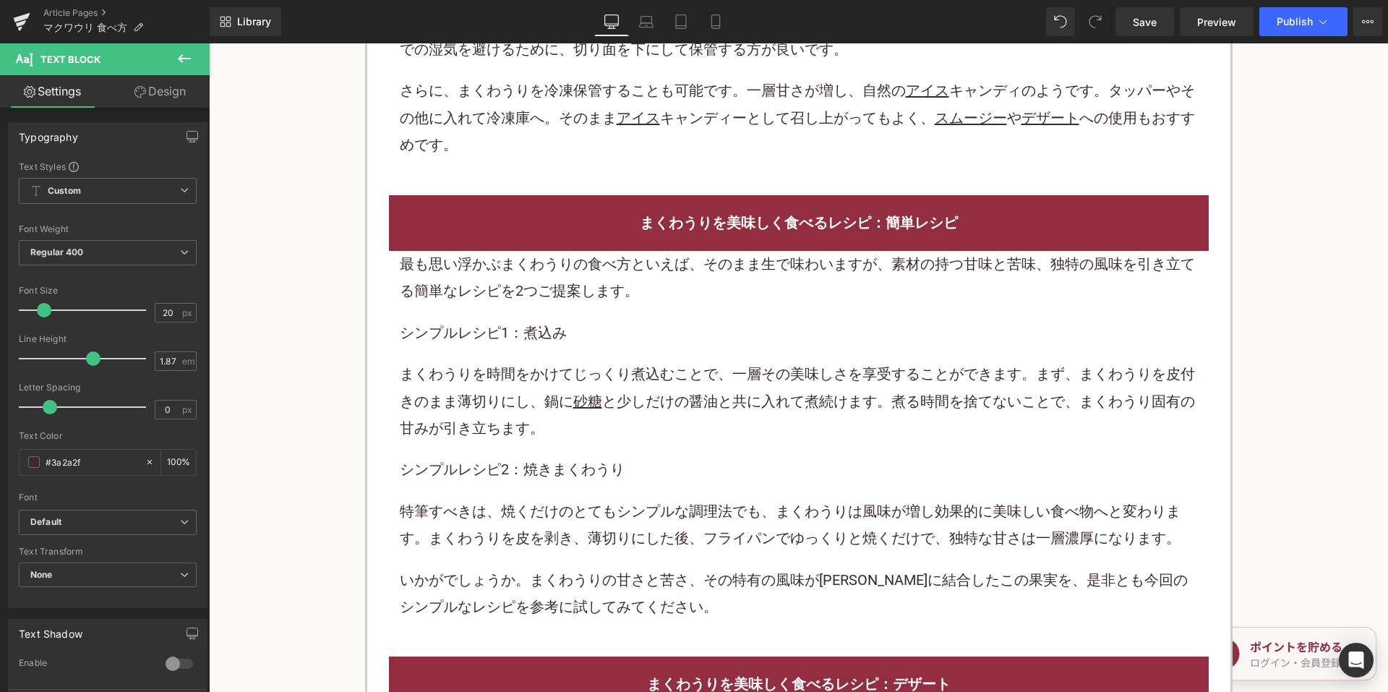
click at [624, 322] on div "最も思い浮かぶまくわうりの食べ方といえば、そのまま生で味わいますが、素材の持つ甘味と苦味、独特の風味を引き立てる簡単なレシピを2つご提案します。 シンプルレシ…" at bounding box center [799, 435] width 798 height 369
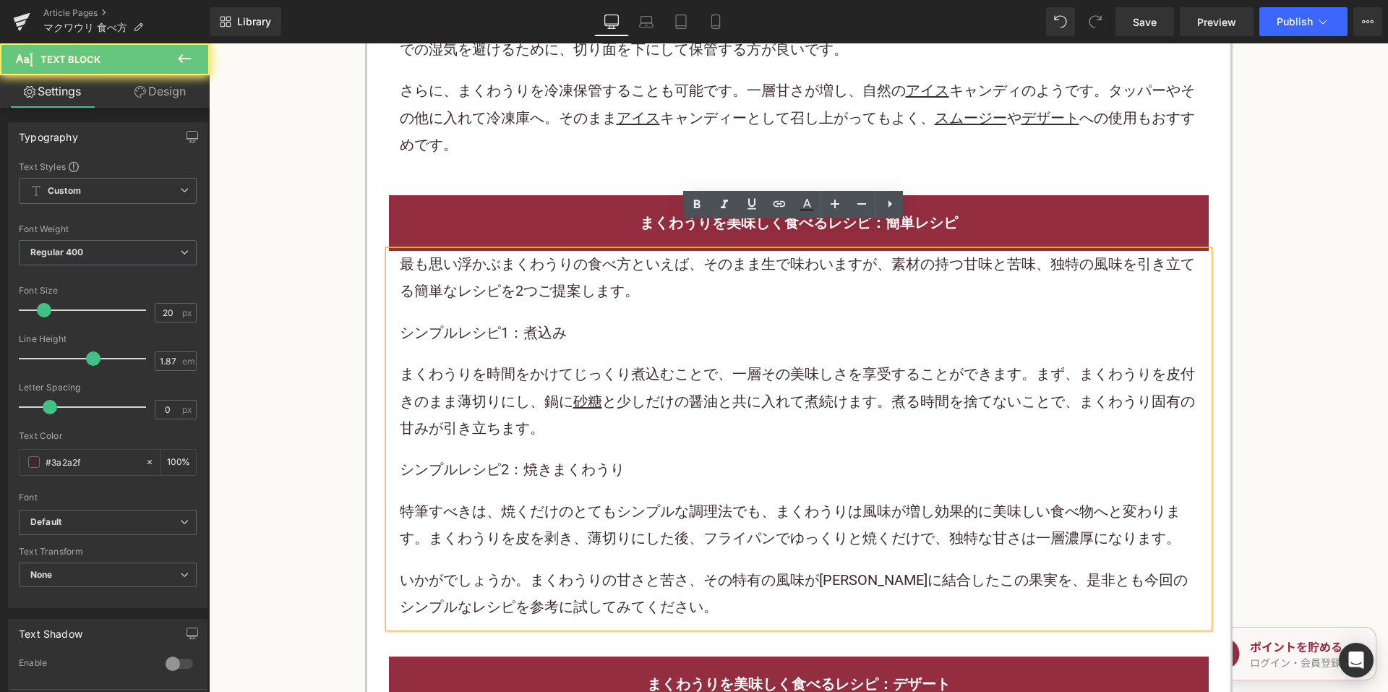
click at [609, 319] on p "シンプルレシピ1：煮込み" at bounding box center [799, 332] width 798 height 27
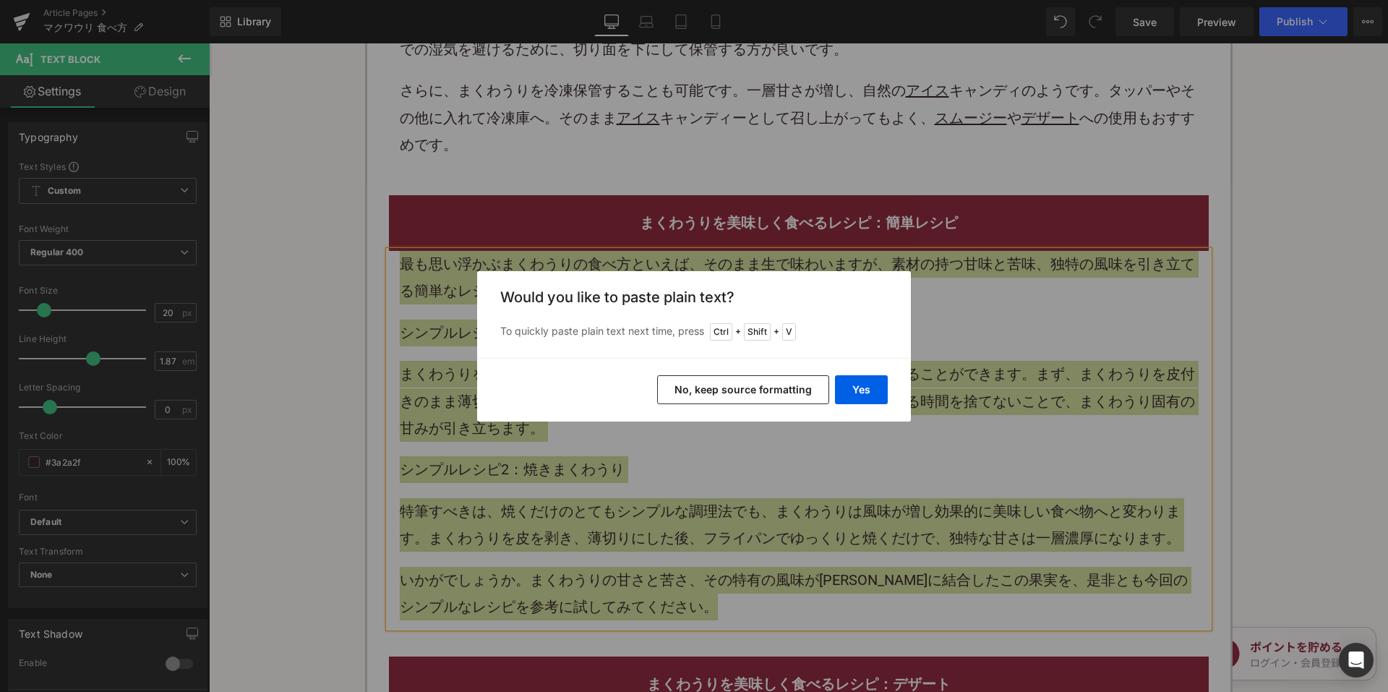
click at [702, 380] on button "No, keep source formatting" at bounding box center [743, 389] width 172 height 29
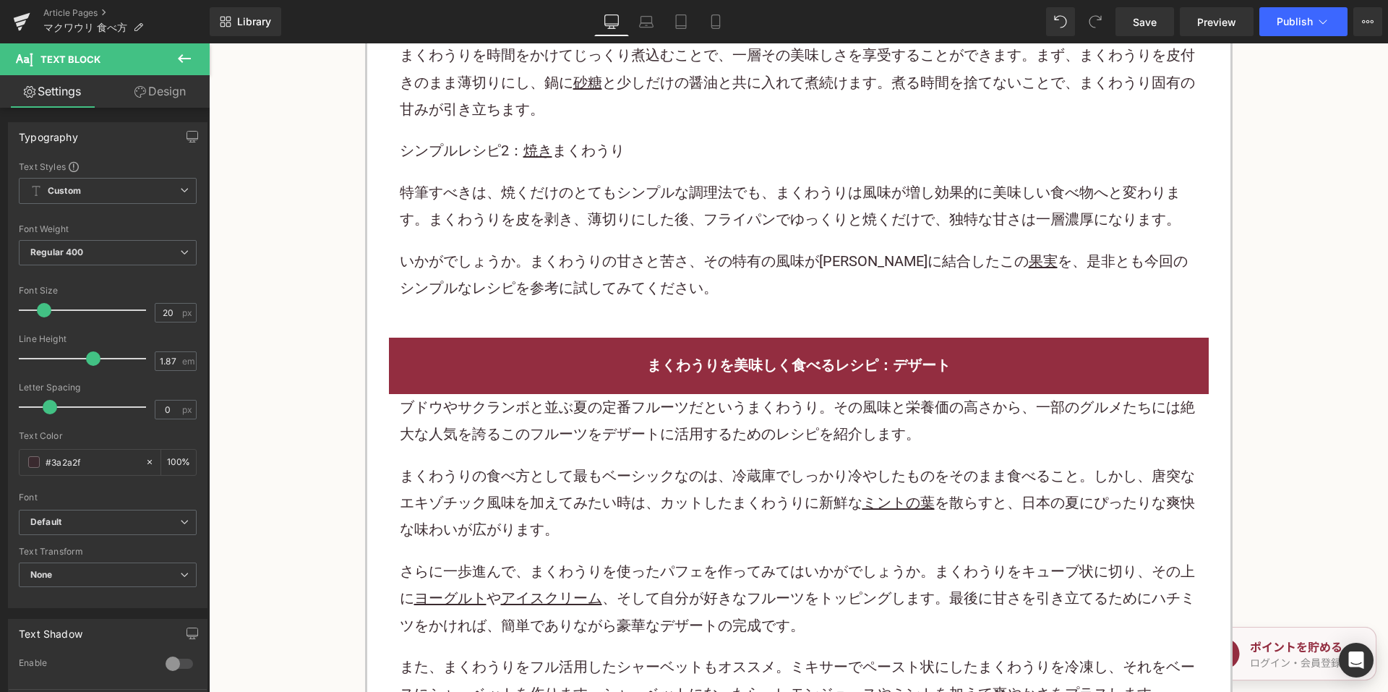
scroll to position [4192, 0]
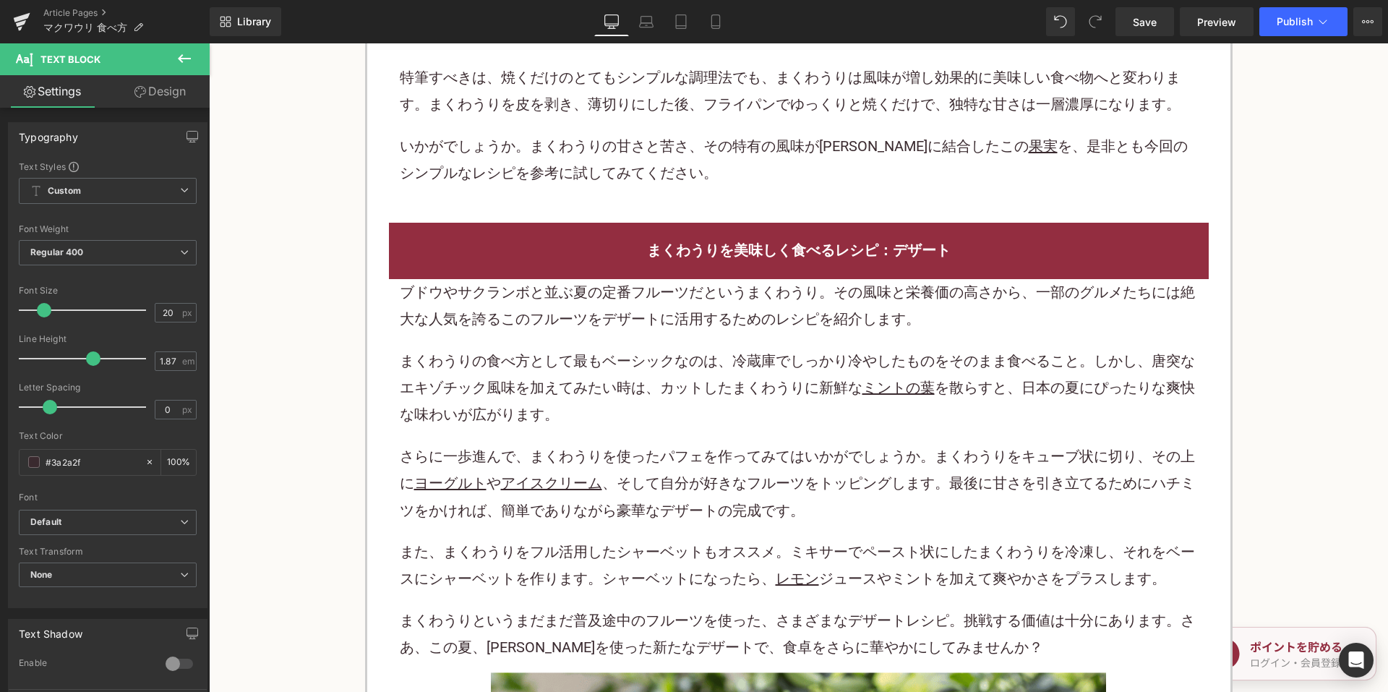
click at [532, 348] on p "まくわうりの食べ方として最もベーシックなのは、冷蔵庫でしっかり冷やしたものをそのまま食べること。しかし、唐突なエキゾチック風味を加えてみたい時は、カットしたま…" at bounding box center [799, 388] width 798 height 81
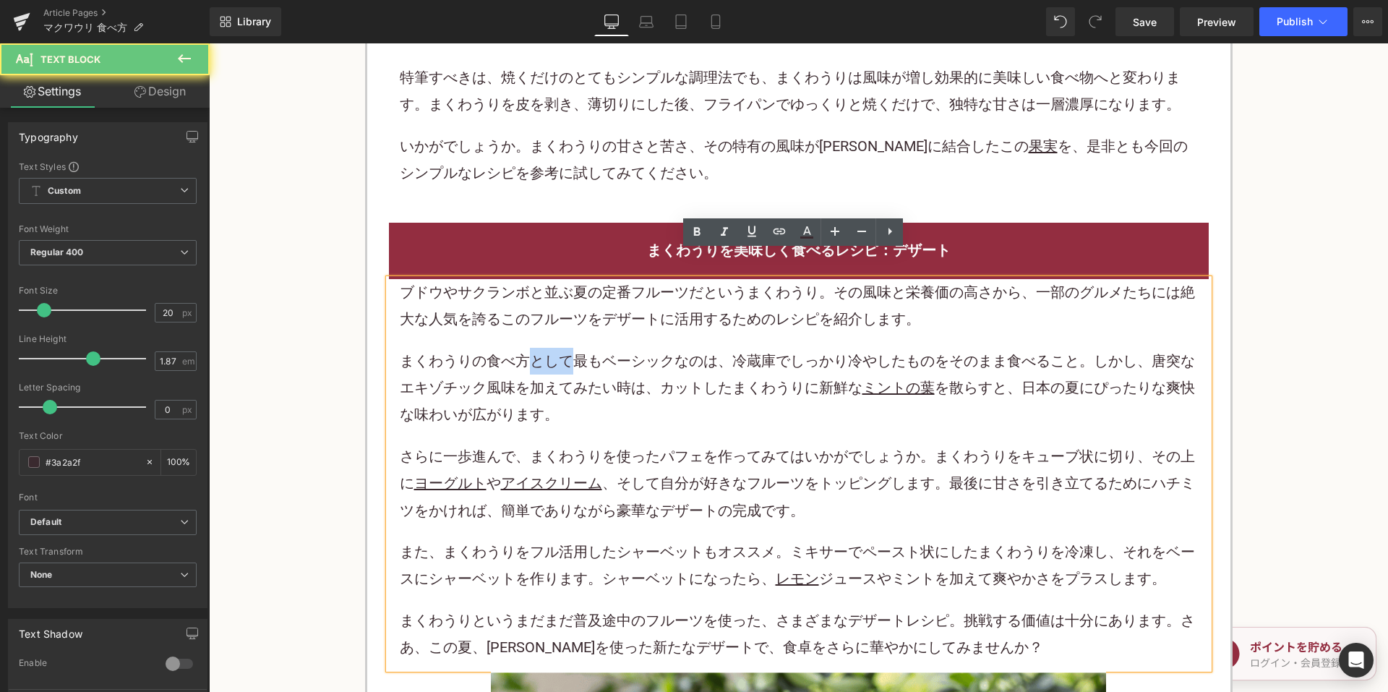
click at [532, 348] on p "まくわうりの食べ方として最もベーシックなのは、冷蔵庫でしっかり冷やしたものをそのまま食べること。しかし、唐突なエキゾチック風味を加えてみたい時は、カットしたま…" at bounding box center [799, 388] width 798 height 81
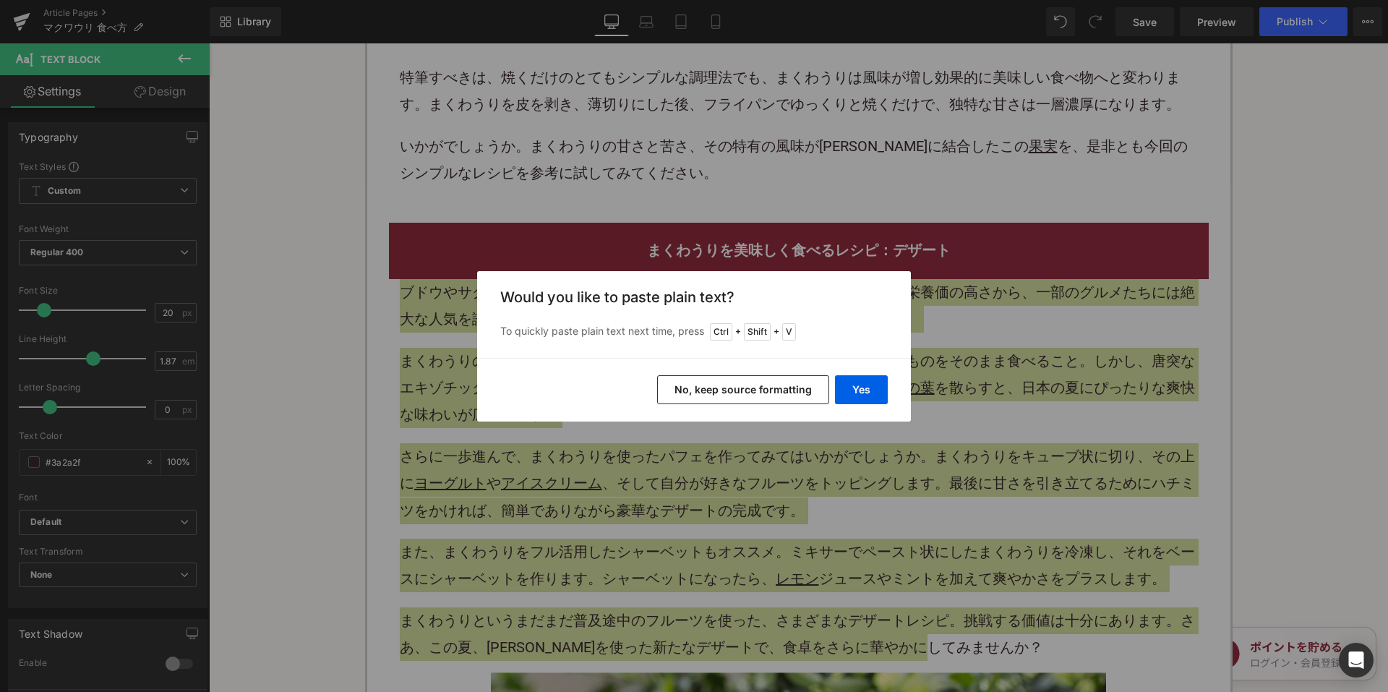
click at [703, 393] on button "No, keep source formatting" at bounding box center [743, 389] width 172 height 29
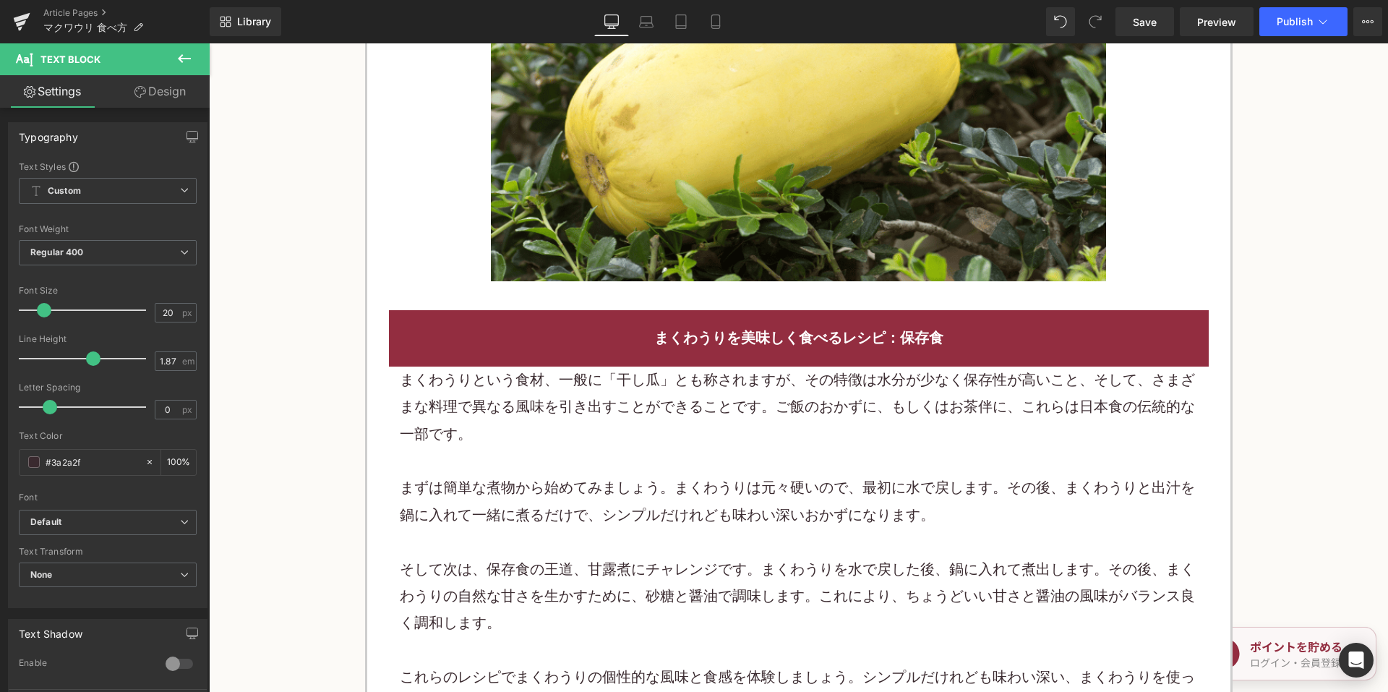
scroll to position [5059, 0]
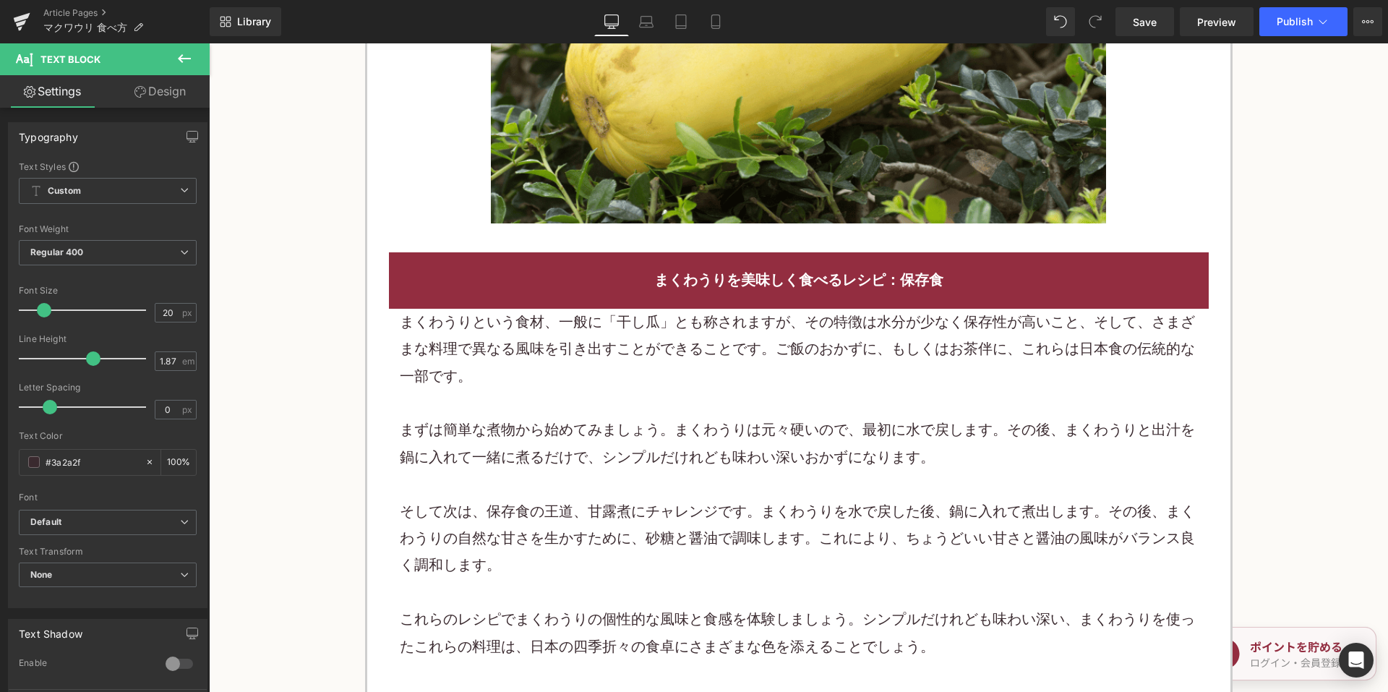
click at [538, 317] on div "まくわうりという食材、一般に「干し瓜」とも称されますが、その特徴は水分が少なく保存性が高いこと、そして、さまざまな料理で異なる風味を引き出すことができることで…" at bounding box center [799, 349] width 798 height 81
click at [538, 316] on div "まくわうりという食材、一般に「干し瓜」とも称されますが、その特徴は水分が少なく保存性が高いこと、そして、さまざまな料理で異なる風味を引き出すことができることで…" at bounding box center [799, 349] width 798 height 81
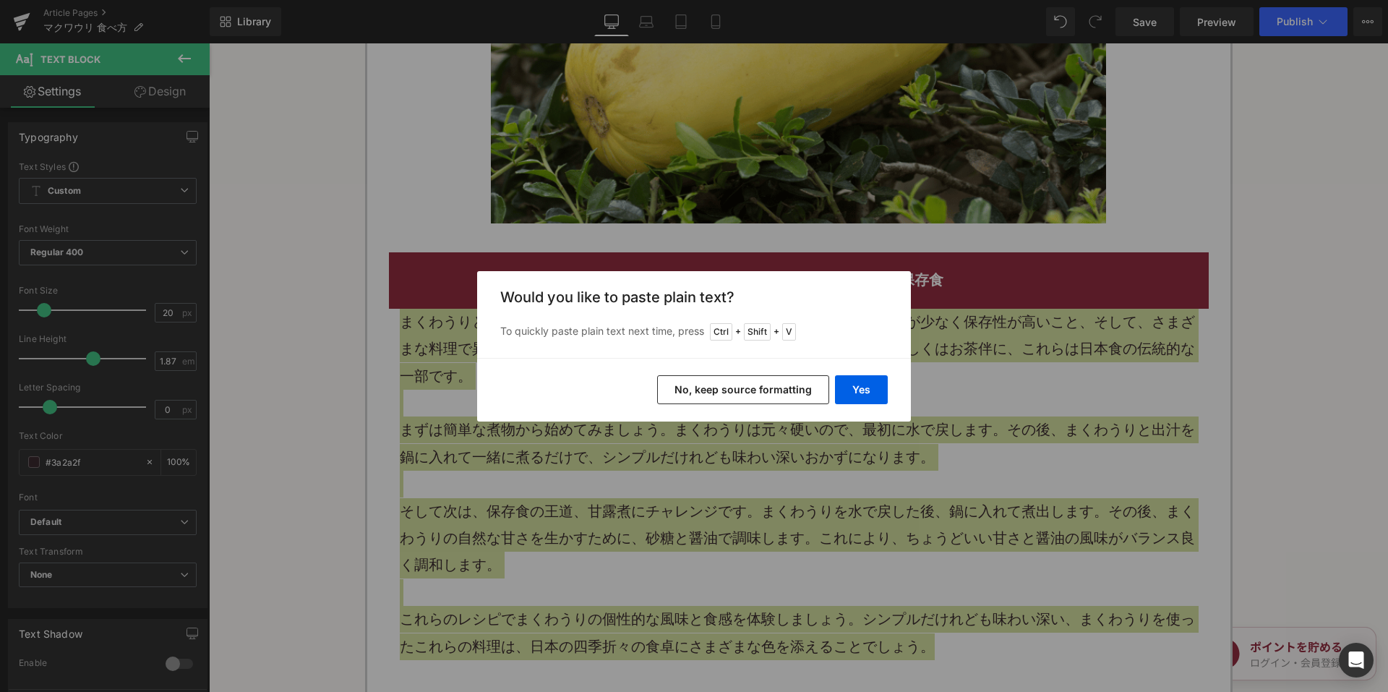
click at [734, 386] on button "No, keep source formatting" at bounding box center [743, 389] width 172 height 29
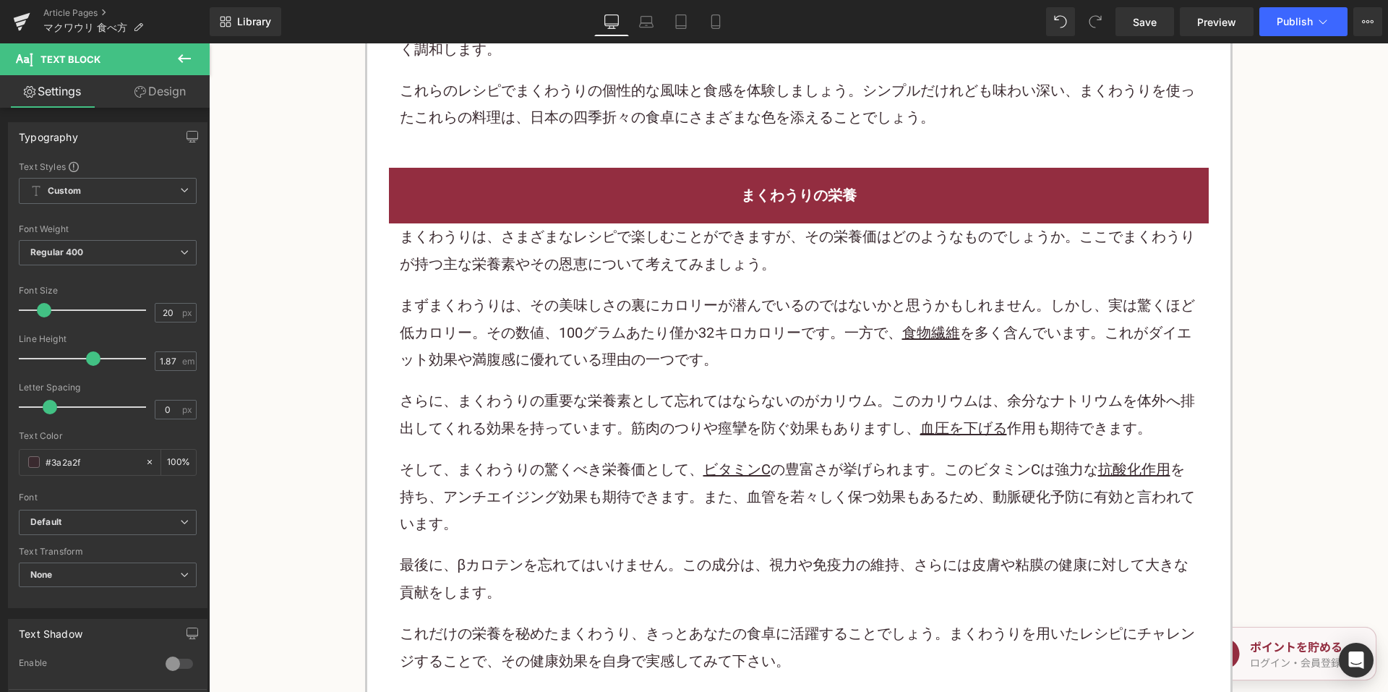
scroll to position [5637, 0]
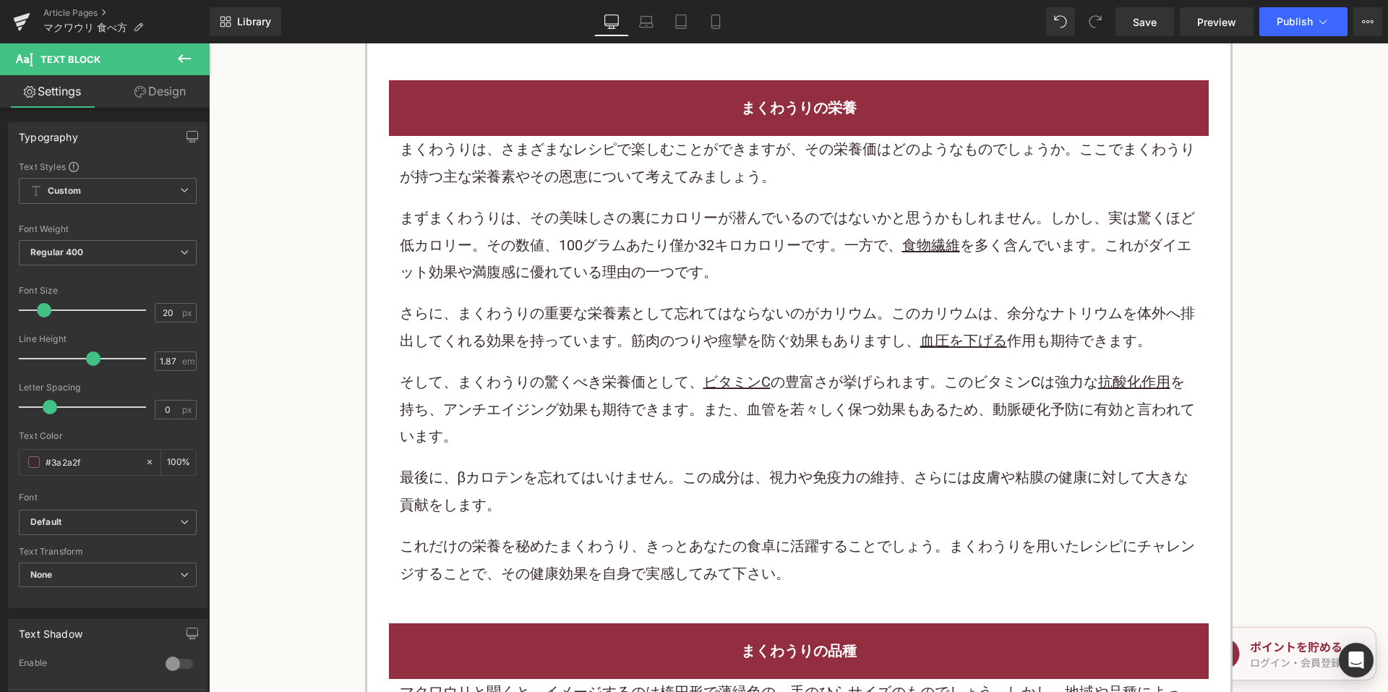
click at [608, 300] on p "さらに、まくわうりの重要な栄養素として忘れてはならないのがカリウム。このカリウムは、余分なナトリウムを体外へ排出してくれる効果を持っています。筋肉のつりや痙攣…" at bounding box center [799, 327] width 798 height 54
click at [607, 300] on p "さらに、まくわうりの重要な栄養素として忘れてはならないのがカリウム。このカリウムは、余分なナトリウムを体外へ排出してくれる効果を持っています。筋肉のつりや痙攣…" at bounding box center [799, 327] width 798 height 54
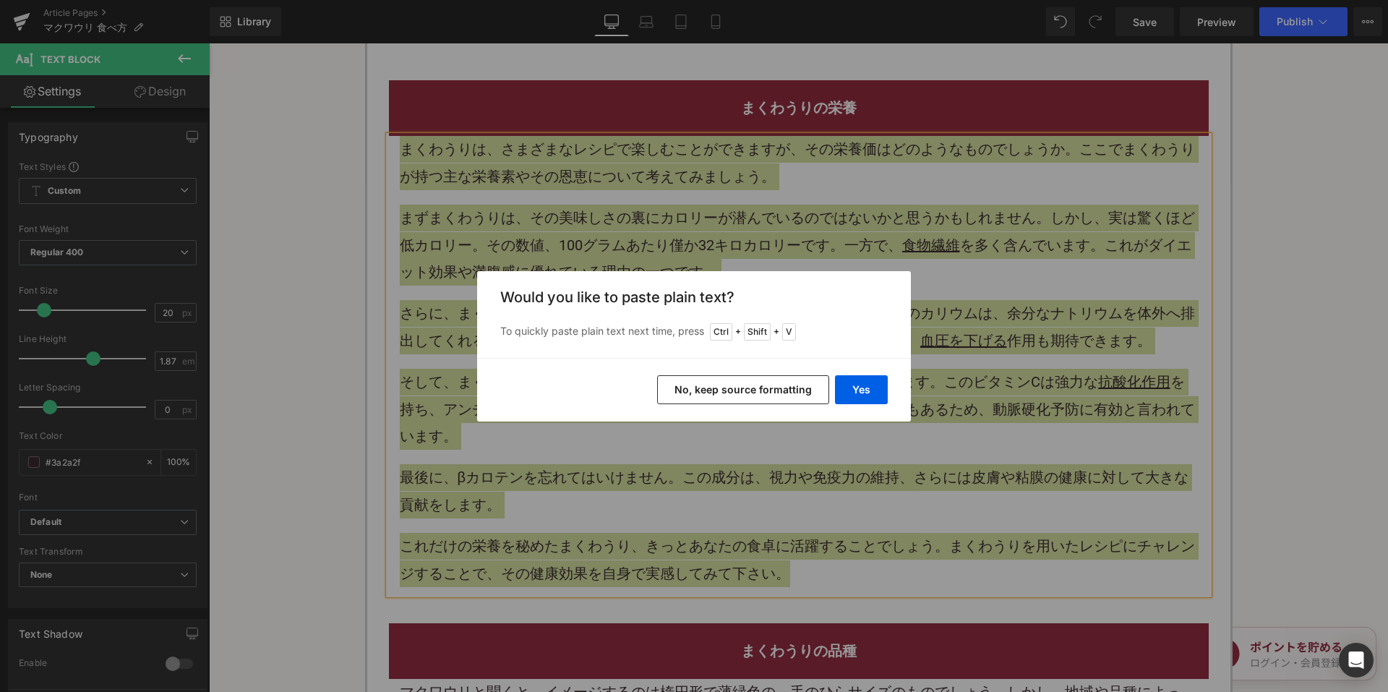
click at [731, 382] on button "No, keep source formatting" at bounding box center [743, 389] width 172 height 29
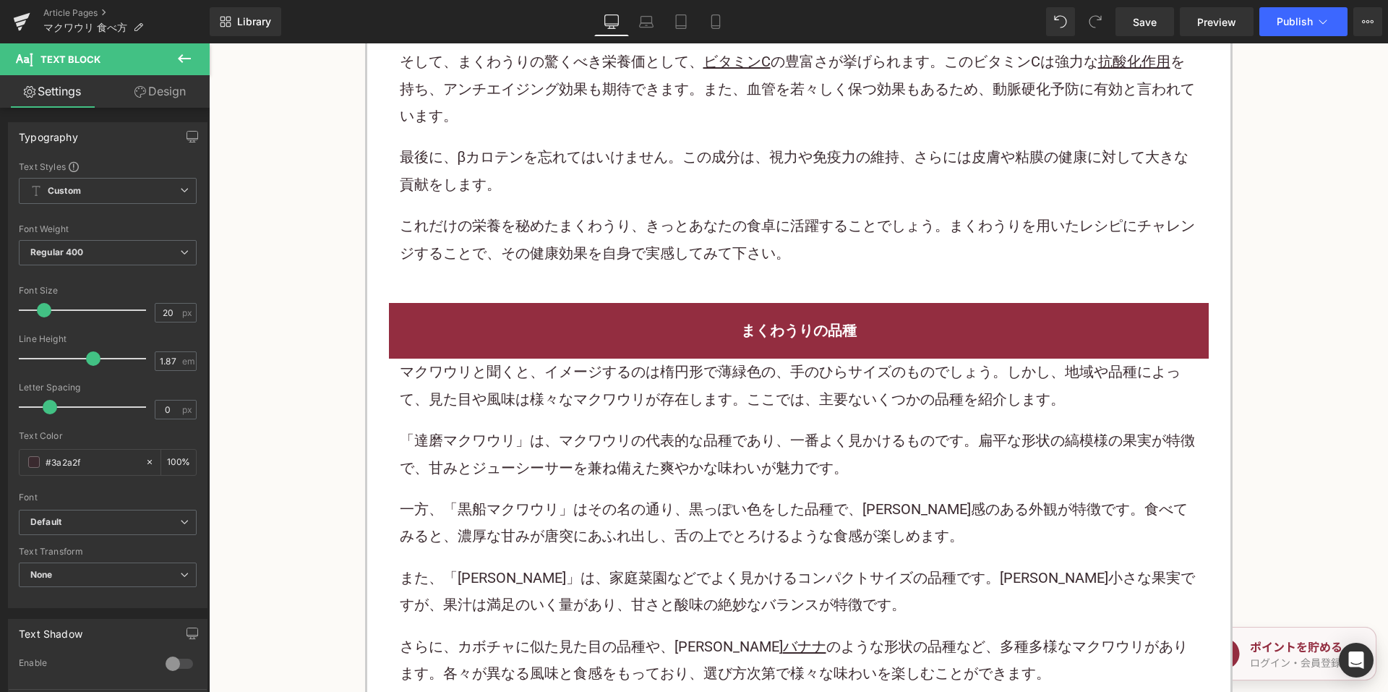
scroll to position [6143, 0]
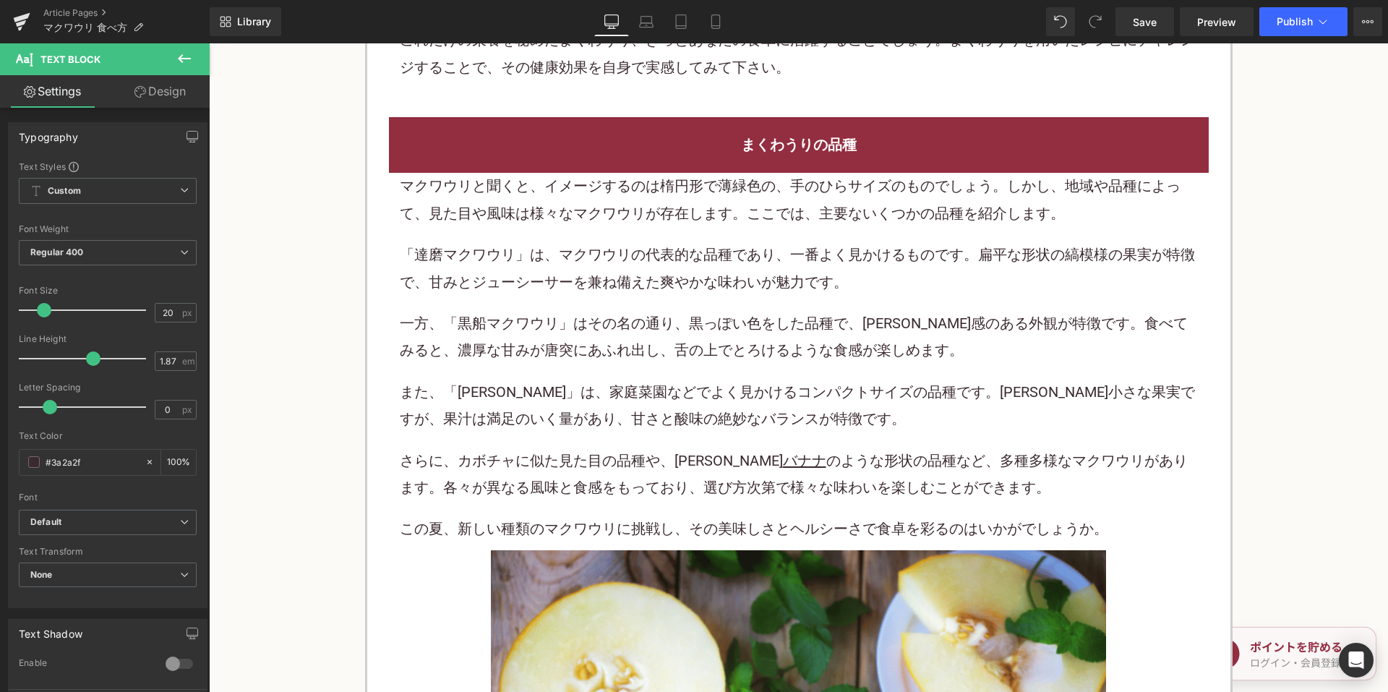
click at [575, 241] on p "「達磨マクワウリ」は、マクワウリの代表的な品種であり、一番よく見かけるものです。扁平な形状の縞模様の果実が特徴で、甘みとジューシーサーを兼ね備えた爽やかな味わ…" at bounding box center [799, 268] width 798 height 54
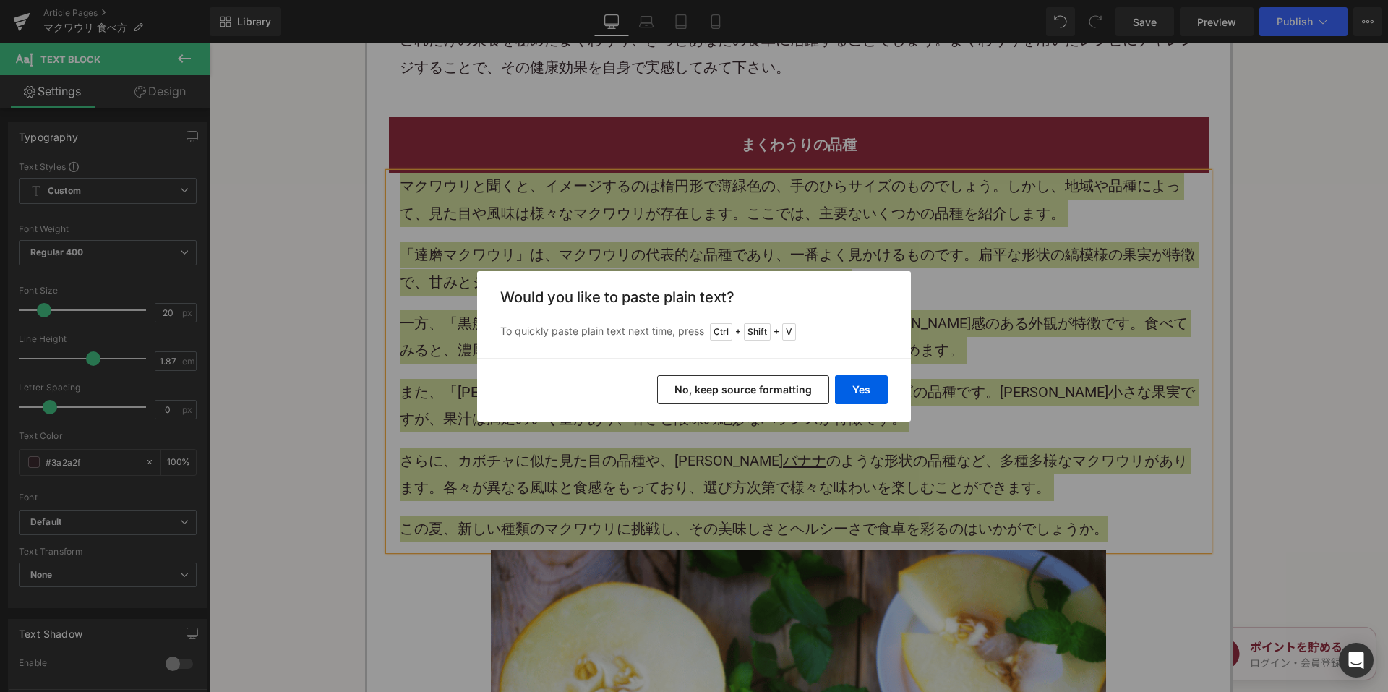
click at [710, 390] on button "No, keep source formatting" at bounding box center [743, 389] width 172 height 29
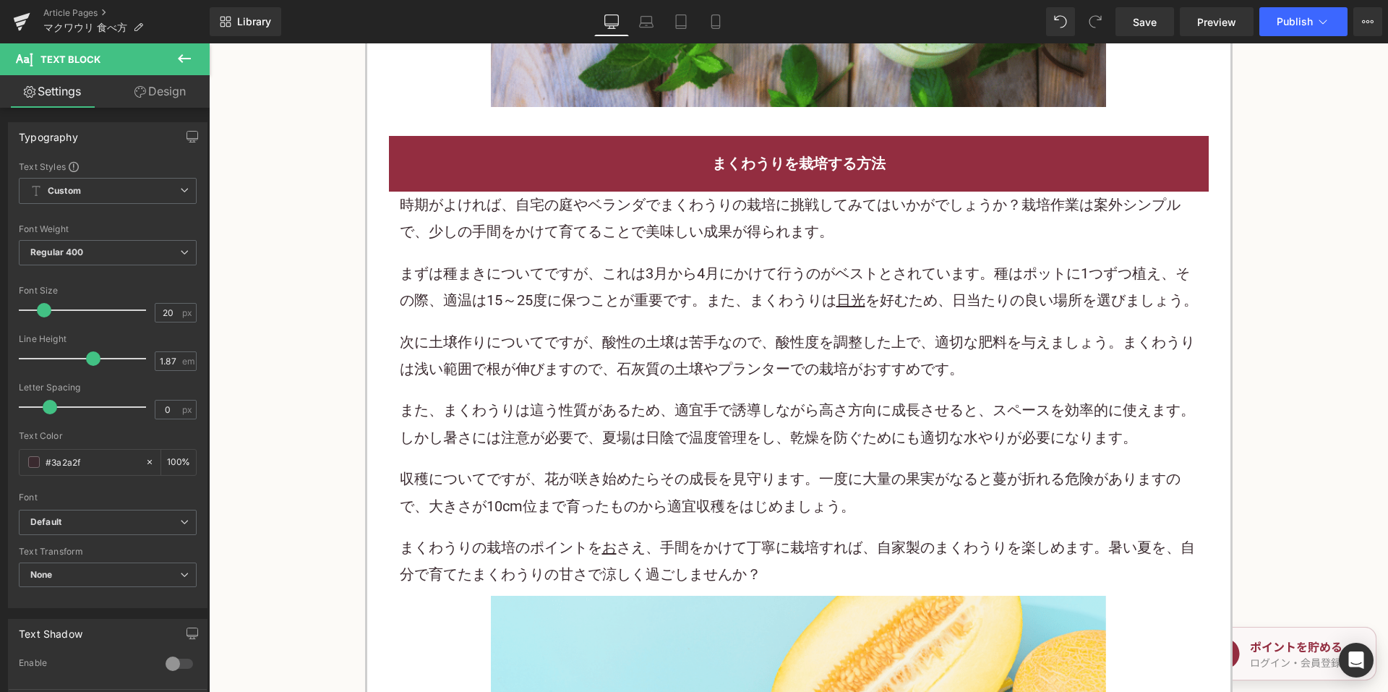
click at [653, 329] on p "次に土壌作りについてですが、酸性の土壌は苦手なので、酸性度を調整した上で、適切な肥料を与えましょう。まくわうりは浅い範囲で根が伸びますので、石灰質の土壌やプラ…" at bounding box center [799, 356] width 798 height 54
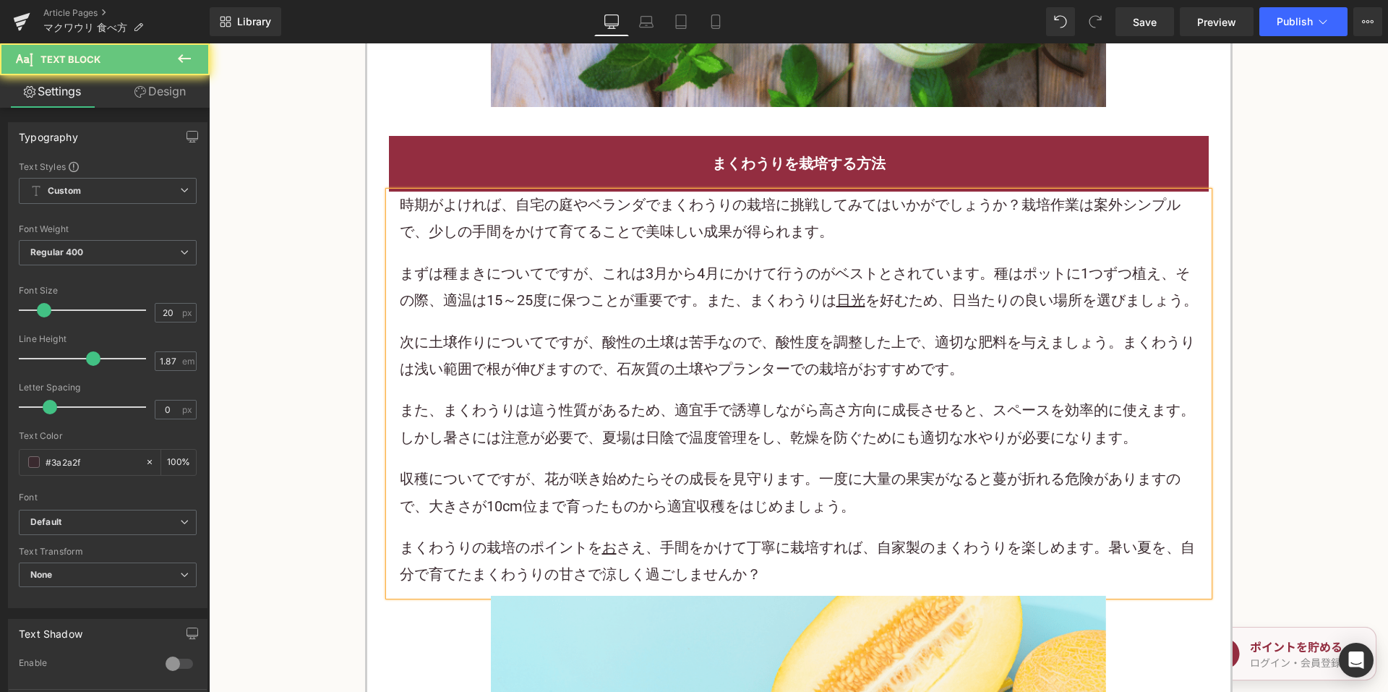
scroll to position [7011, 0]
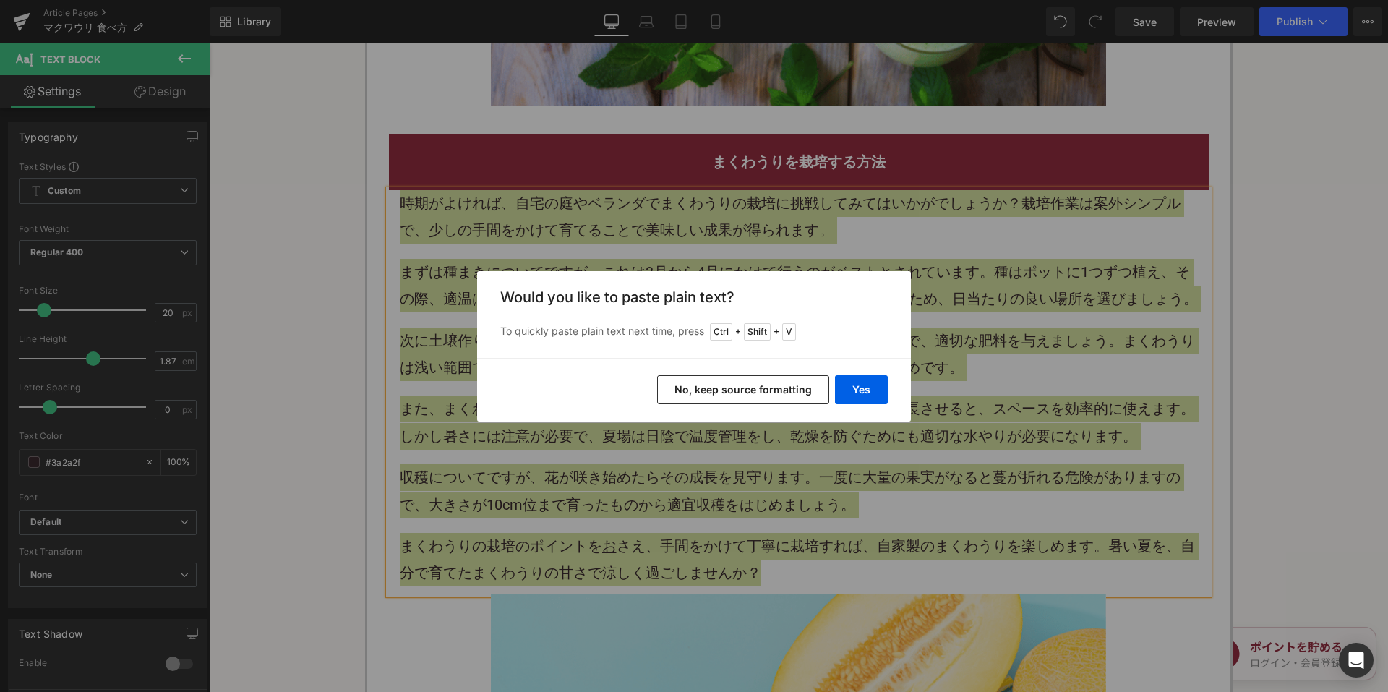
click at [713, 384] on button "No, keep source formatting" at bounding box center [743, 389] width 172 height 29
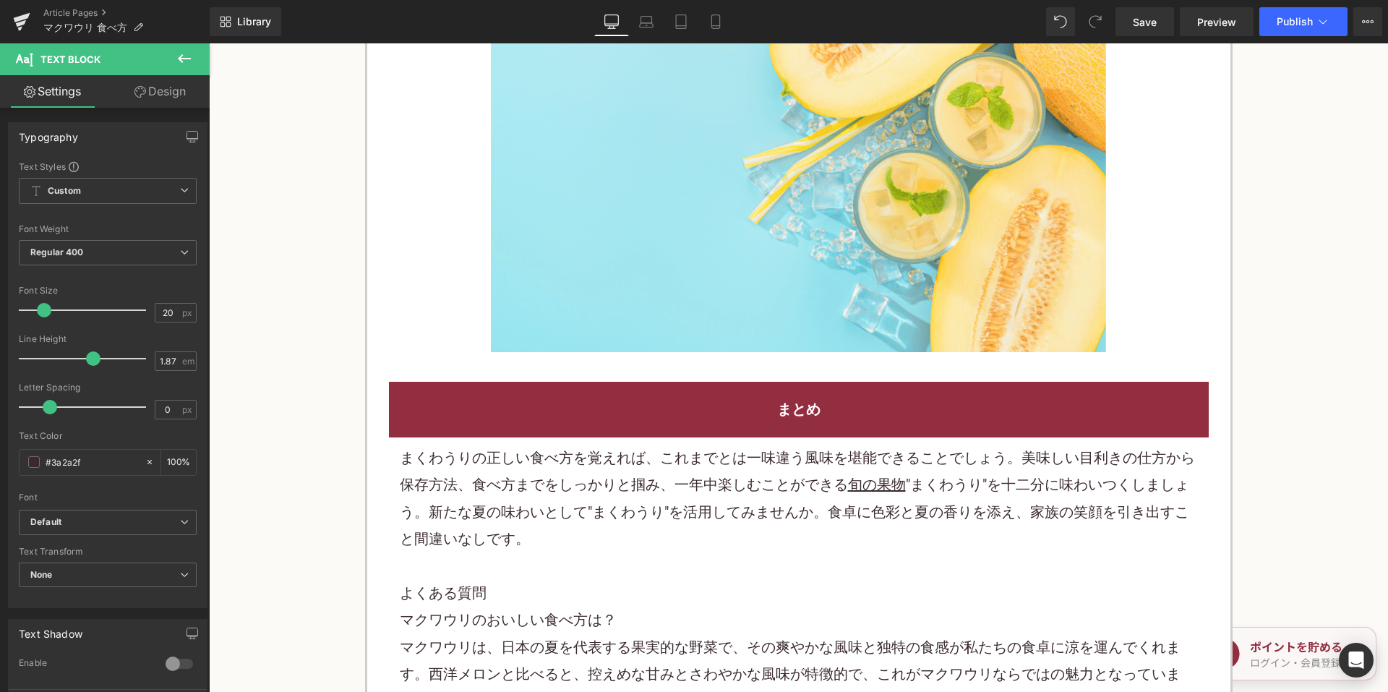
scroll to position [7878, 0]
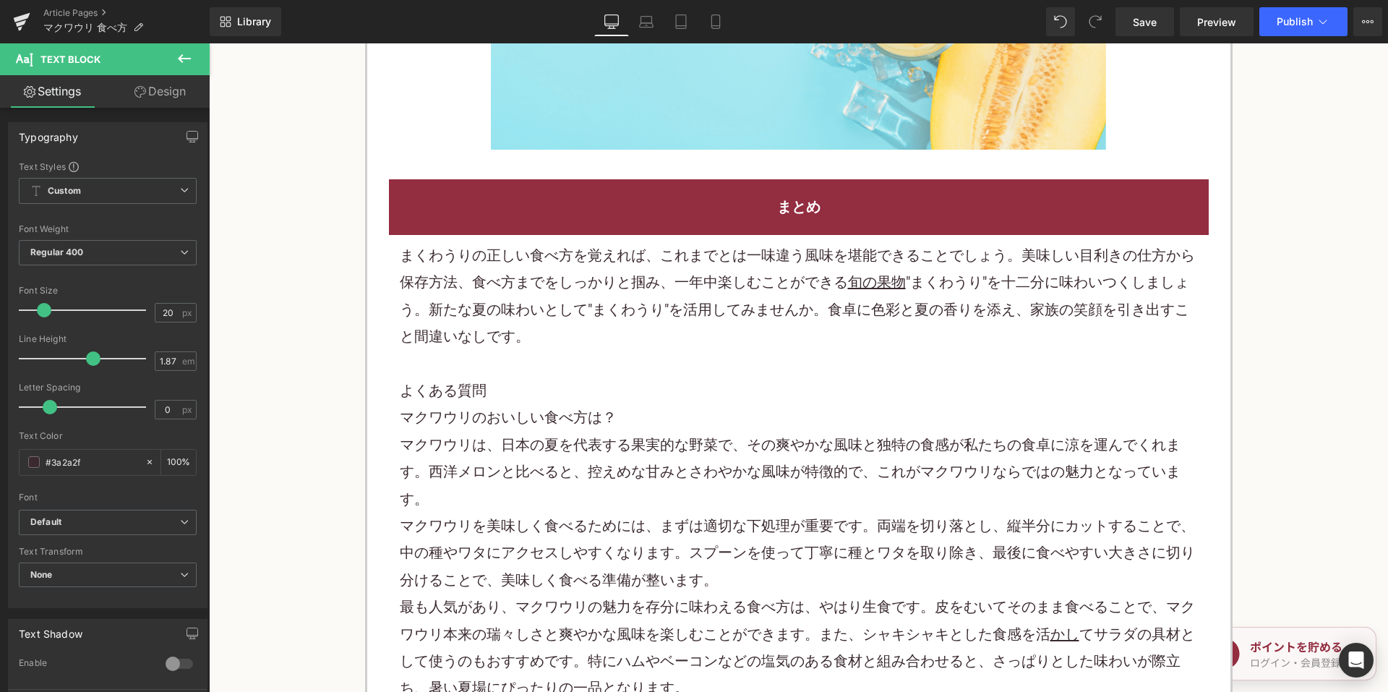
click at [598, 291] on p "まくわうりの正しい食べ方を覚えれば、これまでとは一味違う風味を堪能できることでしょう。美味しい目利きの仕方から保存方法、食べ方までをしっかりと掴み、一年中楽し…" at bounding box center [799, 296] width 798 height 108
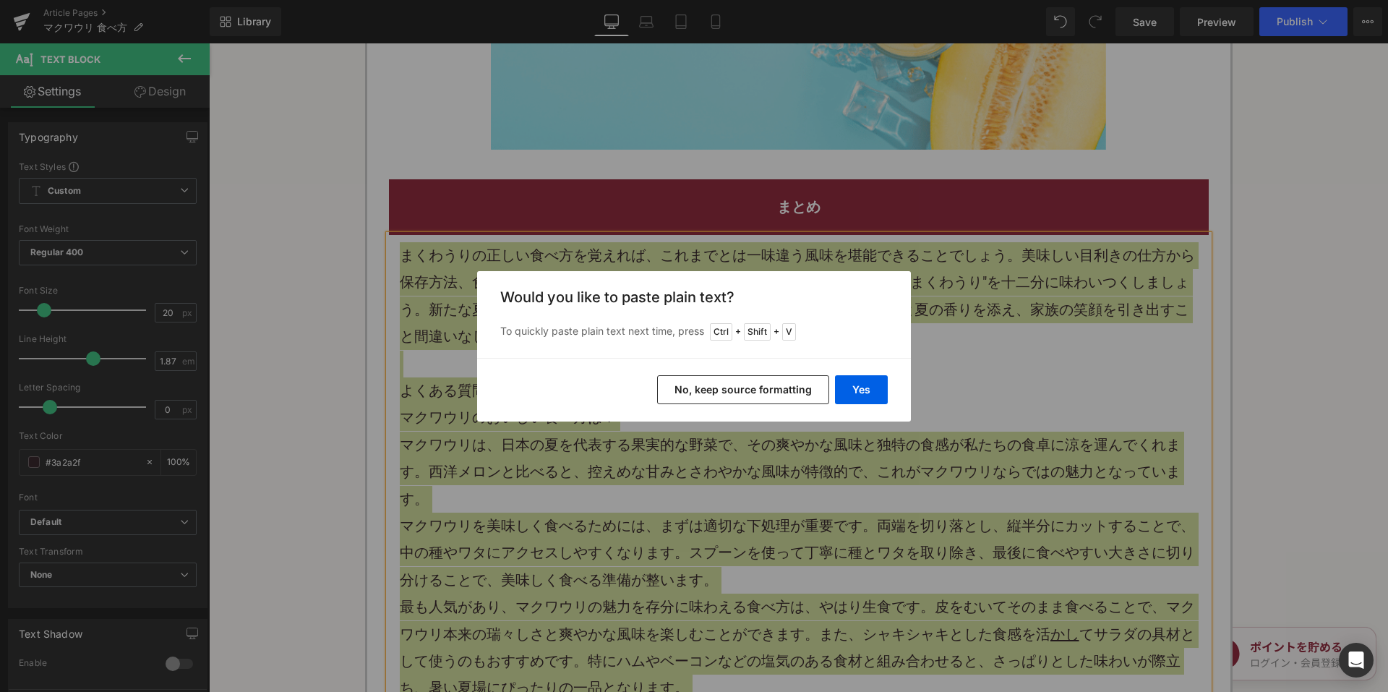
click at [686, 389] on button "No, keep source formatting" at bounding box center [743, 389] width 172 height 29
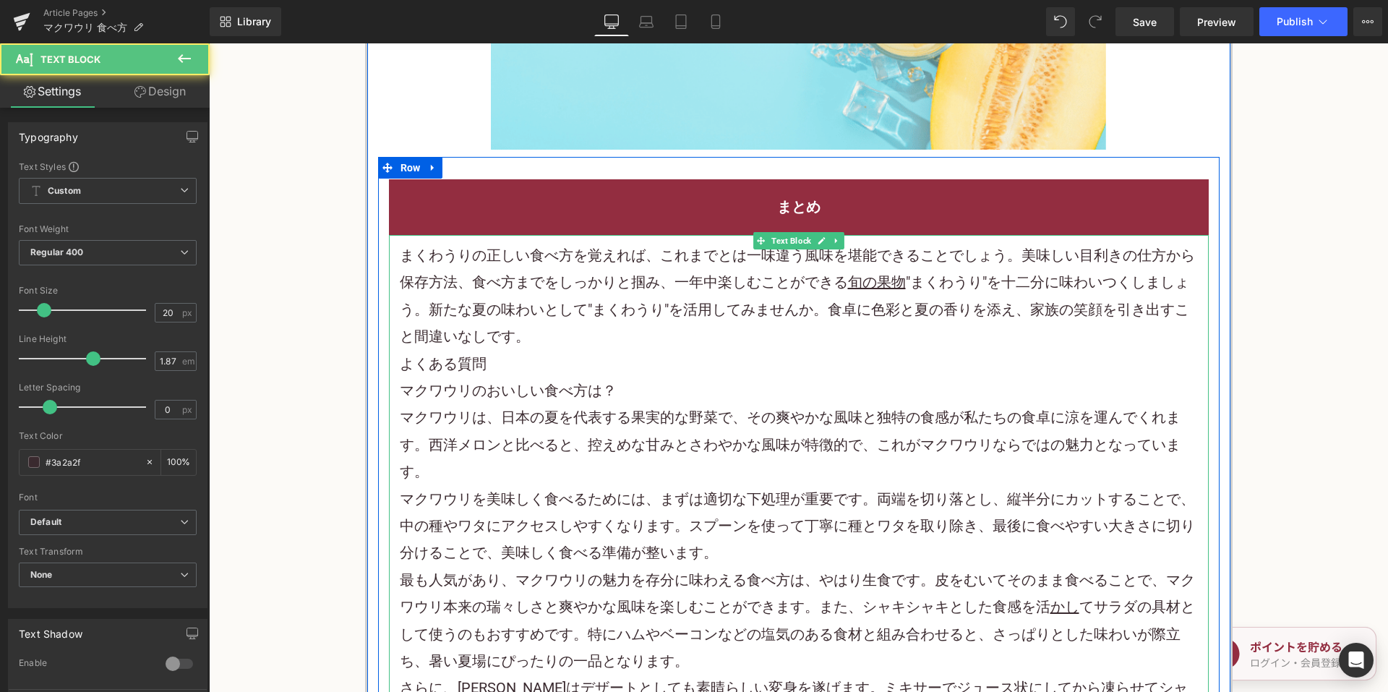
click at [606, 312] on p "まくわうりの正しい食べ方を覚えれば、これまでとは一味違う風味を堪能できることでしょう。美味しい目利きの仕方から保存方法、食べ方までをしっかりと掴み、一年中楽し…" at bounding box center [799, 296] width 798 height 108
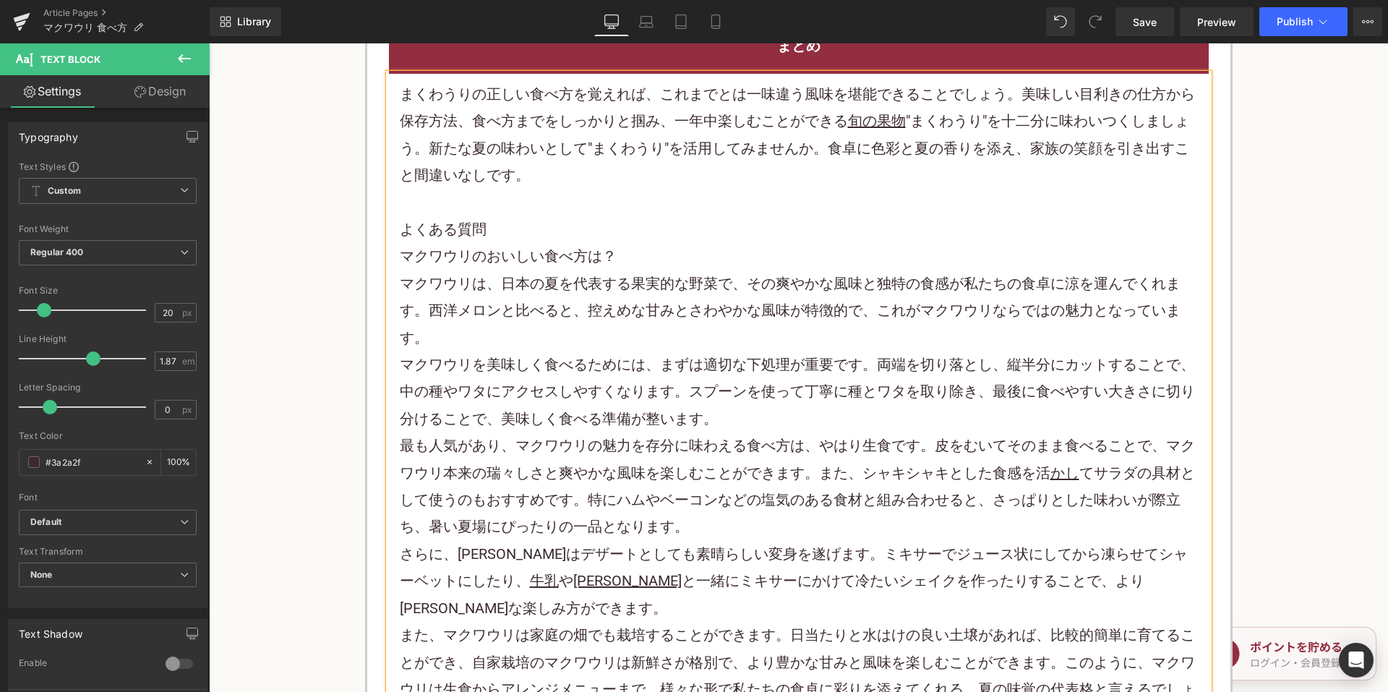
scroll to position [8311, 0]
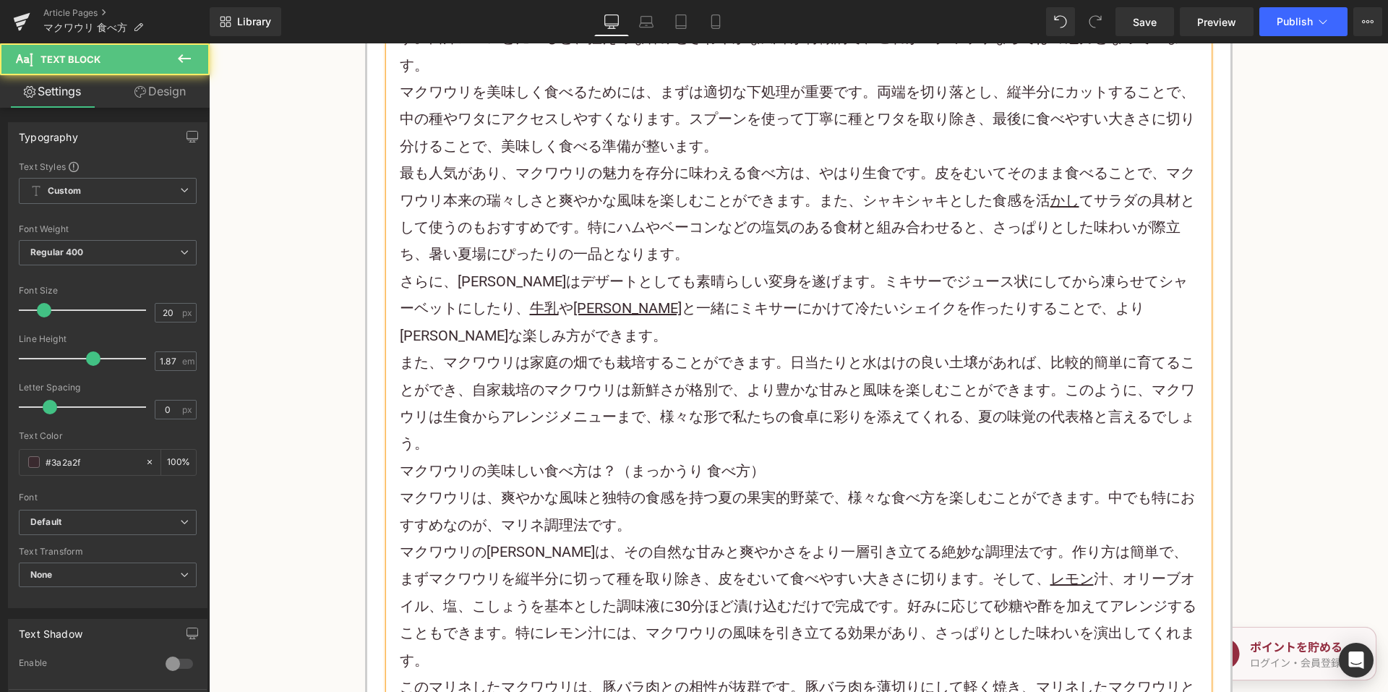
click at [545, 414] on p "また、マクワウリは家庭の畑でも栽培することができます。日当たりと水はけの良い土壌があれば、比較的簡単に育てることができ、自家栽培のマクワウリは新鮮さが格別で、…" at bounding box center [799, 403] width 798 height 108
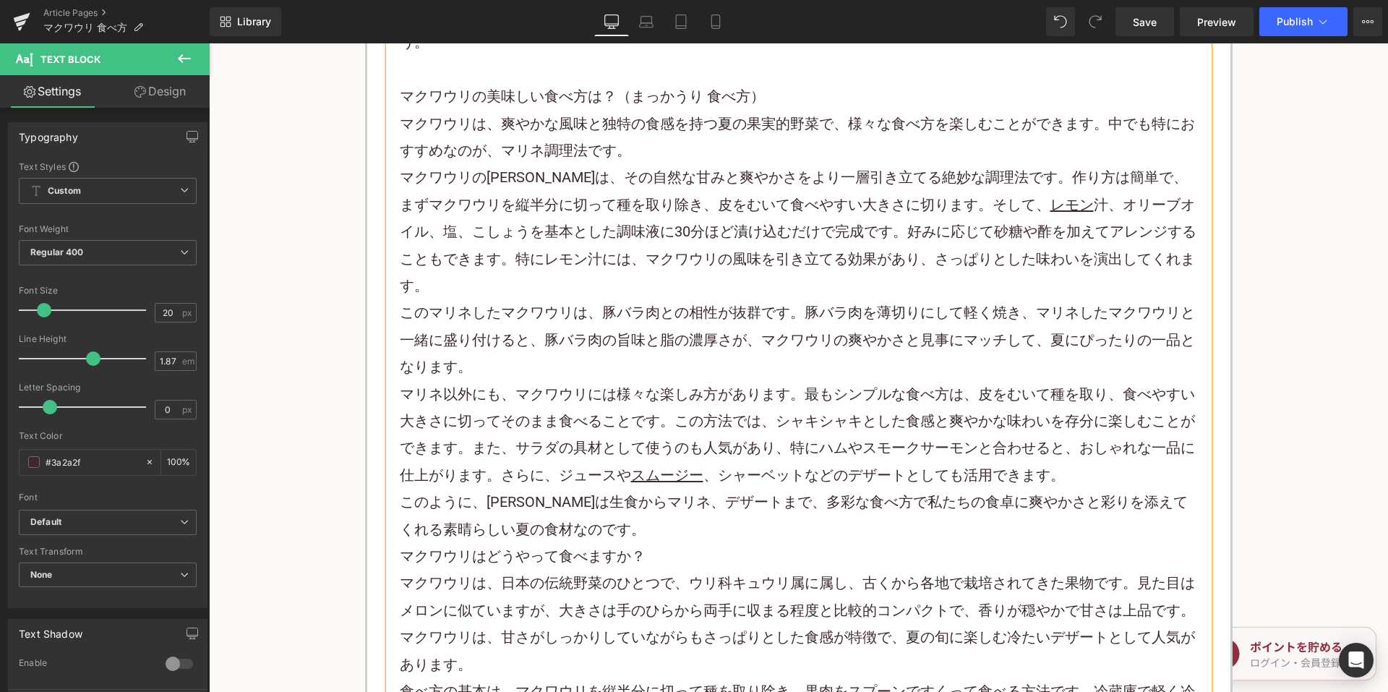
scroll to position [8890, 0]
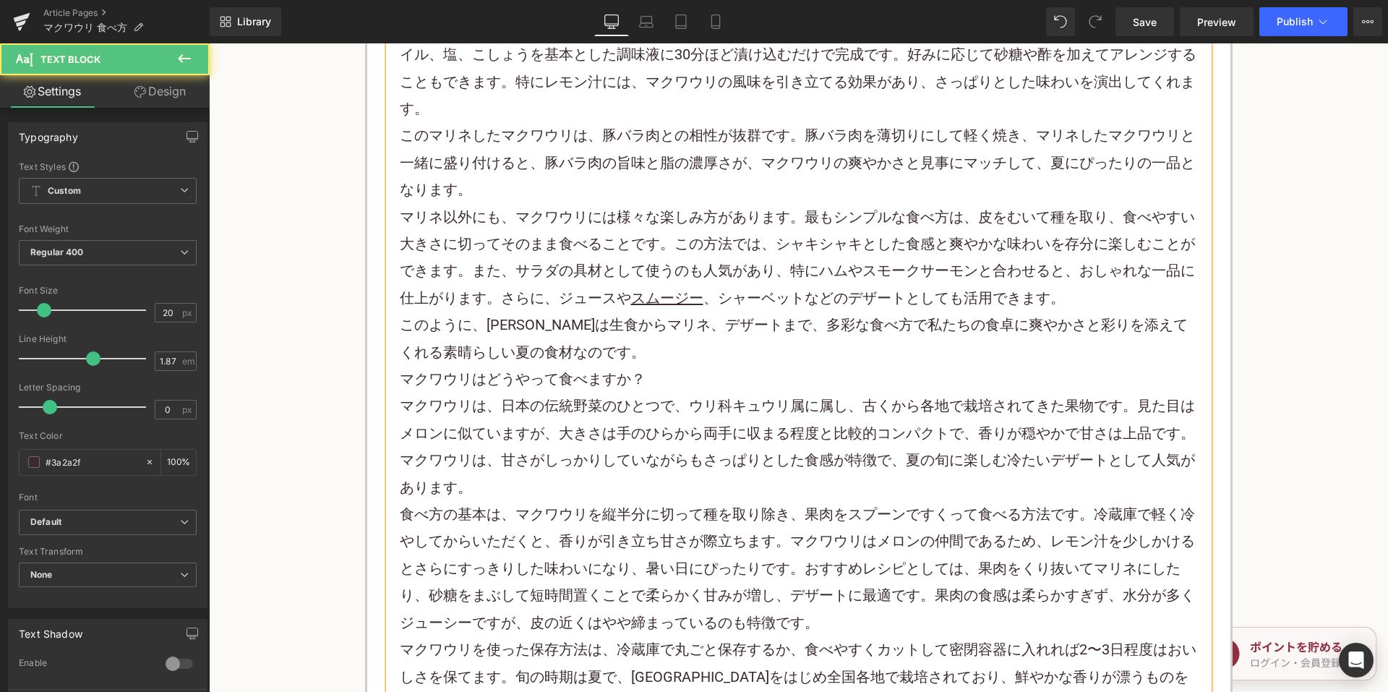
click at [605, 311] on p "このように、マクワウリは生食からマリネ、デザートまで、多彩な食べ方で私たちの食卓に爽やかさと彩りを添えてくれる素晴らしい夏の食材なのです。" at bounding box center [799, 338] width 798 height 54
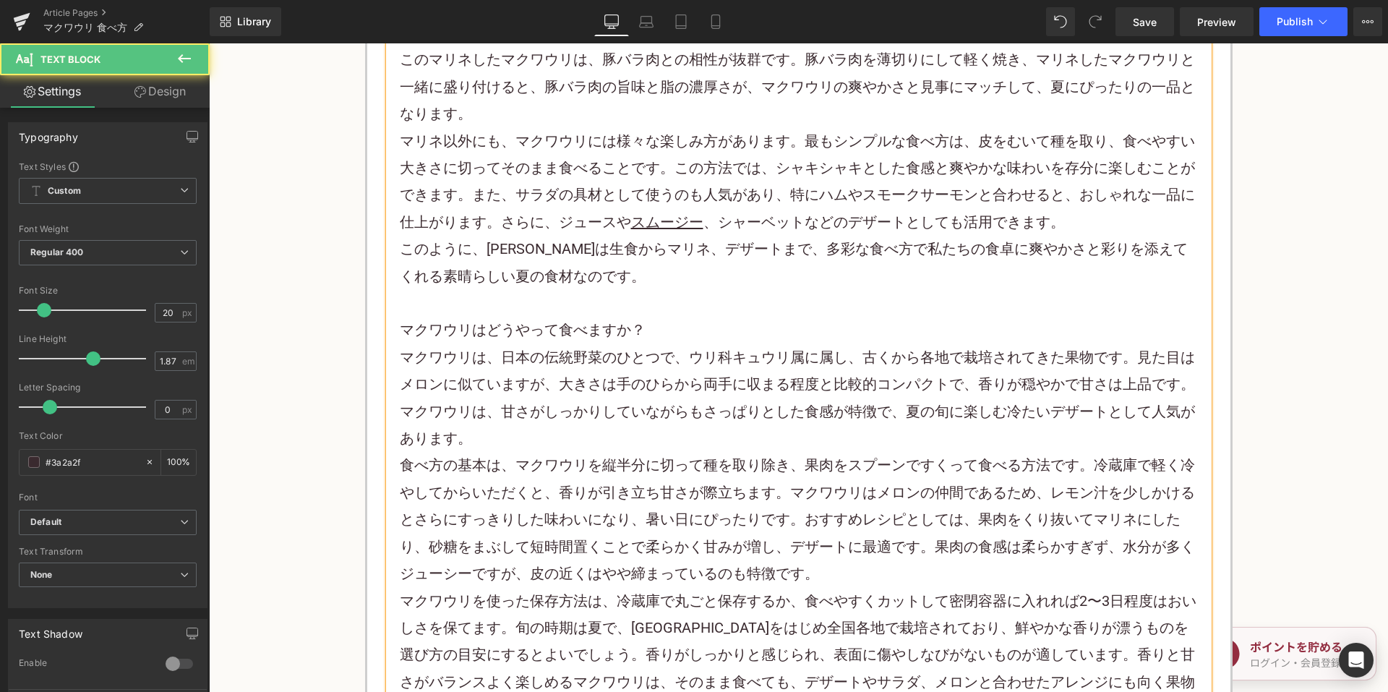
scroll to position [9323, 0]
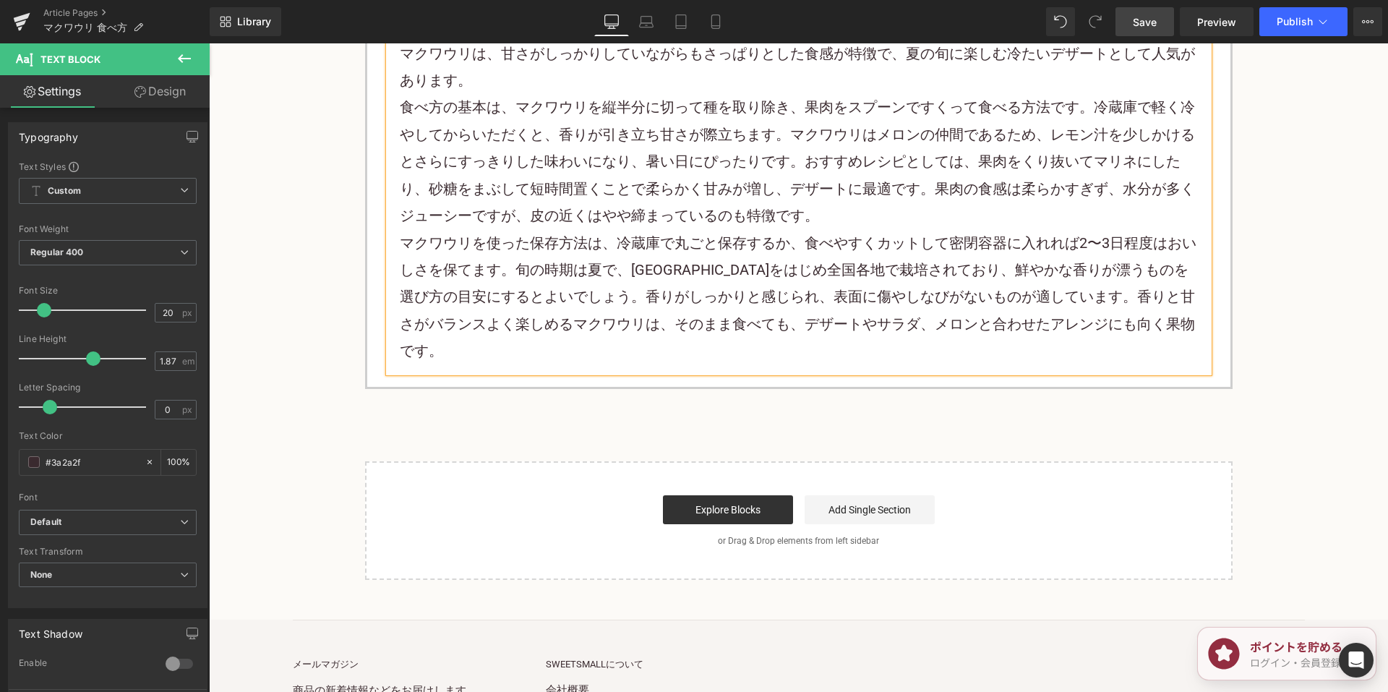
click at [1148, 22] on span "Save" at bounding box center [1145, 21] width 24 height 15
click at [1161, 34] on link "Save" at bounding box center [1144, 21] width 59 height 29
click at [93, 7] on link "Article Pages" at bounding box center [126, 13] width 166 height 12
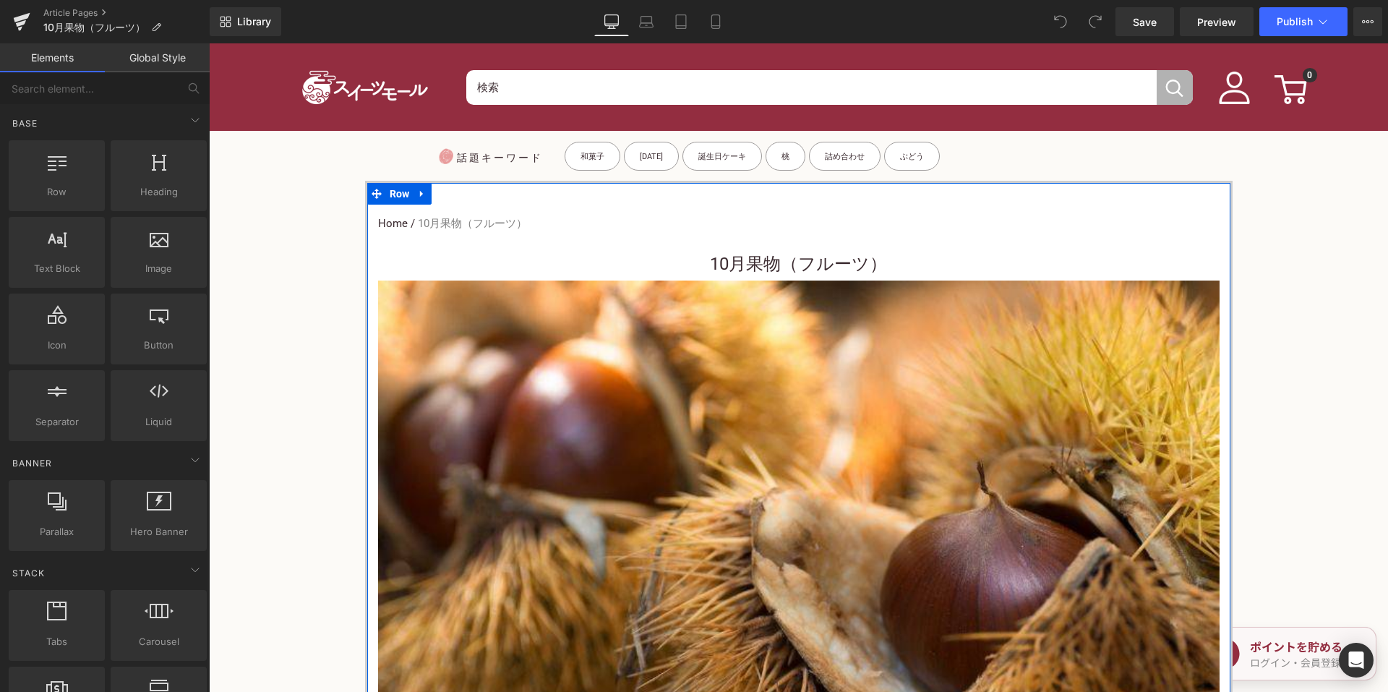
click at [687, 262] on h1 "10月果物（フルーツ）" at bounding box center [798, 264] width 841 height 33
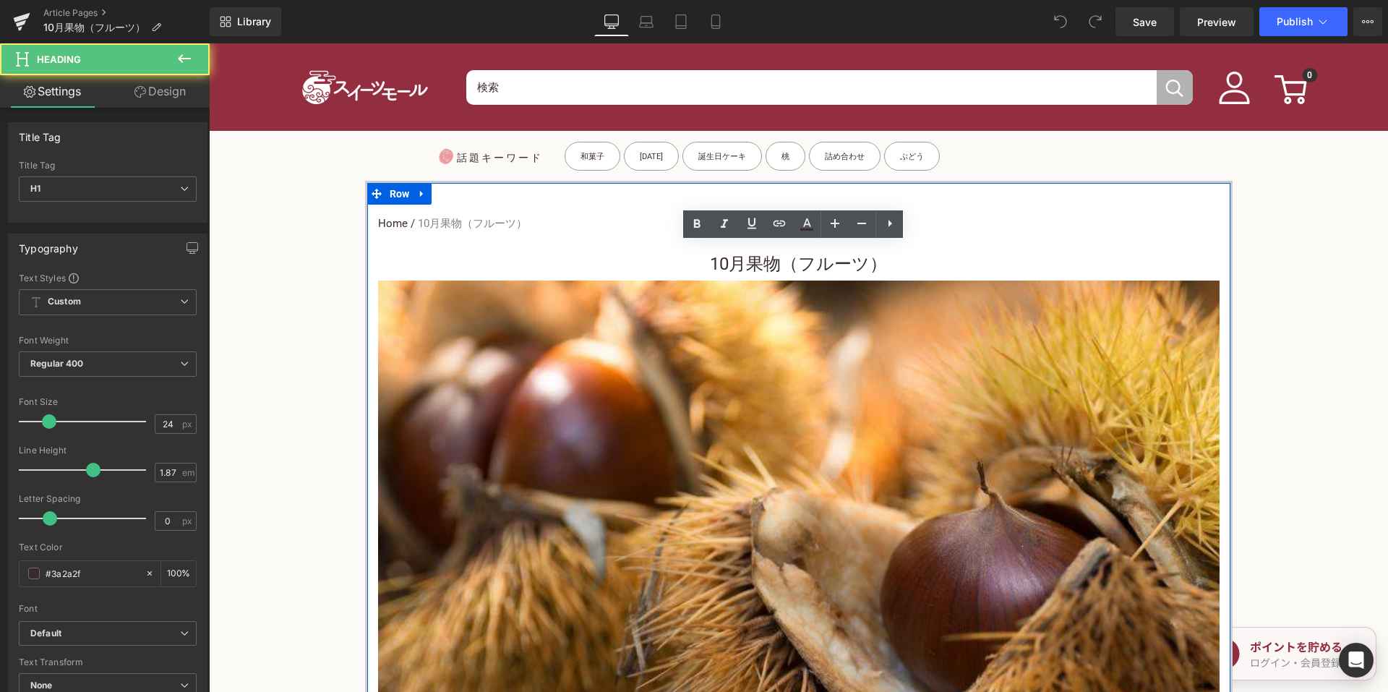
click at [694, 257] on h1 "10月果物（フルーツ）" at bounding box center [798, 264] width 841 height 33
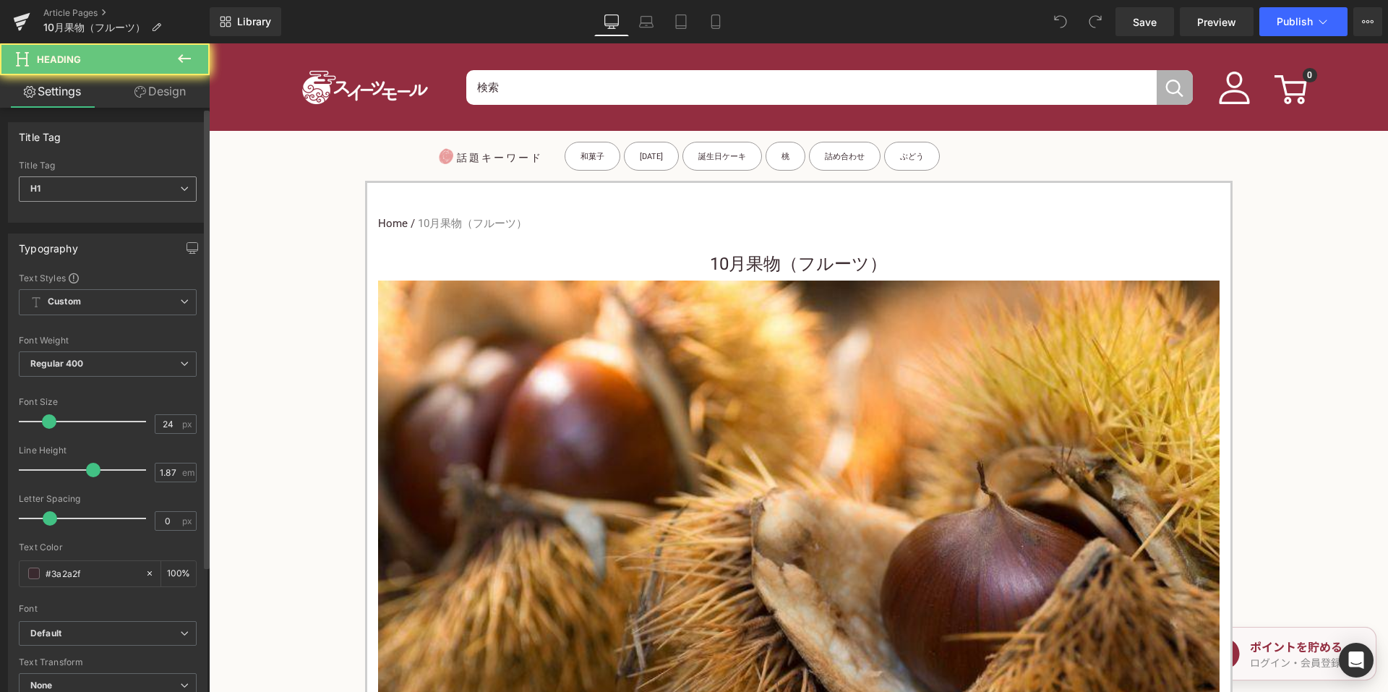
click at [123, 190] on span "H1" at bounding box center [108, 188] width 178 height 25
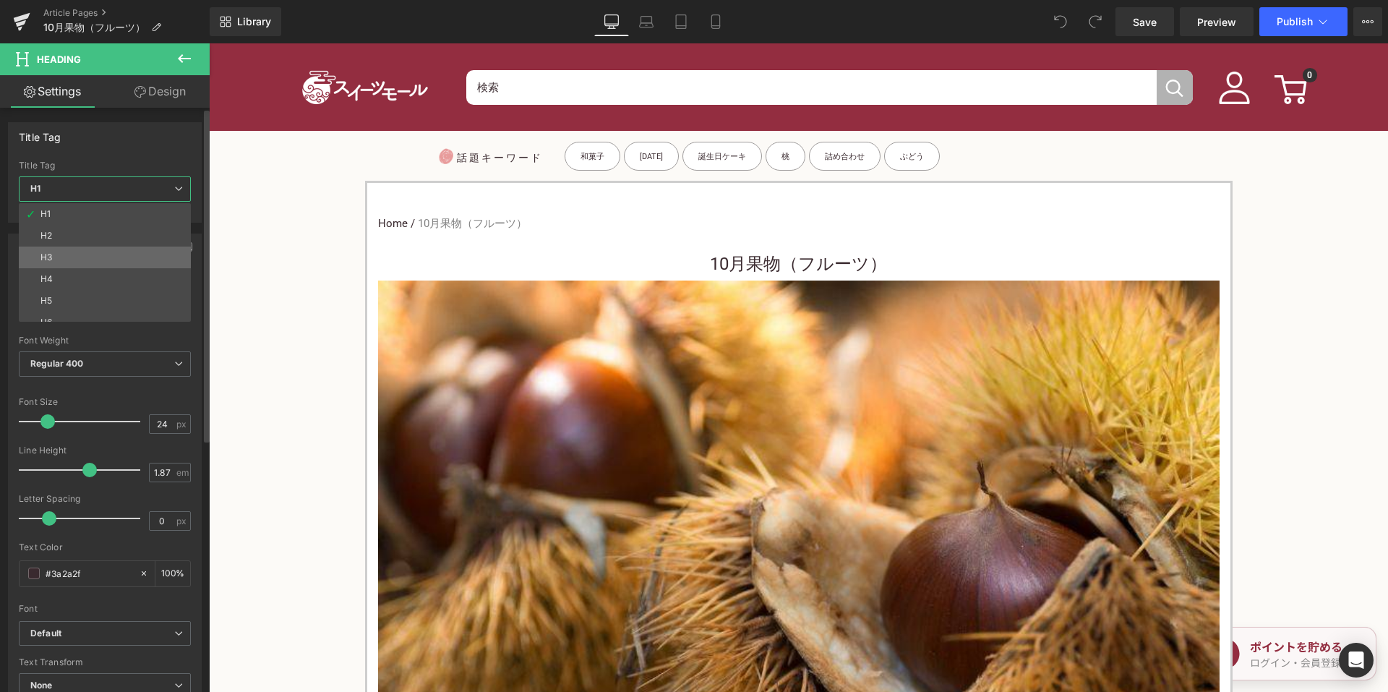
click at [74, 254] on li "H3" at bounding box center [108, 257] width 179 height 22
type input "15"
type input "100"
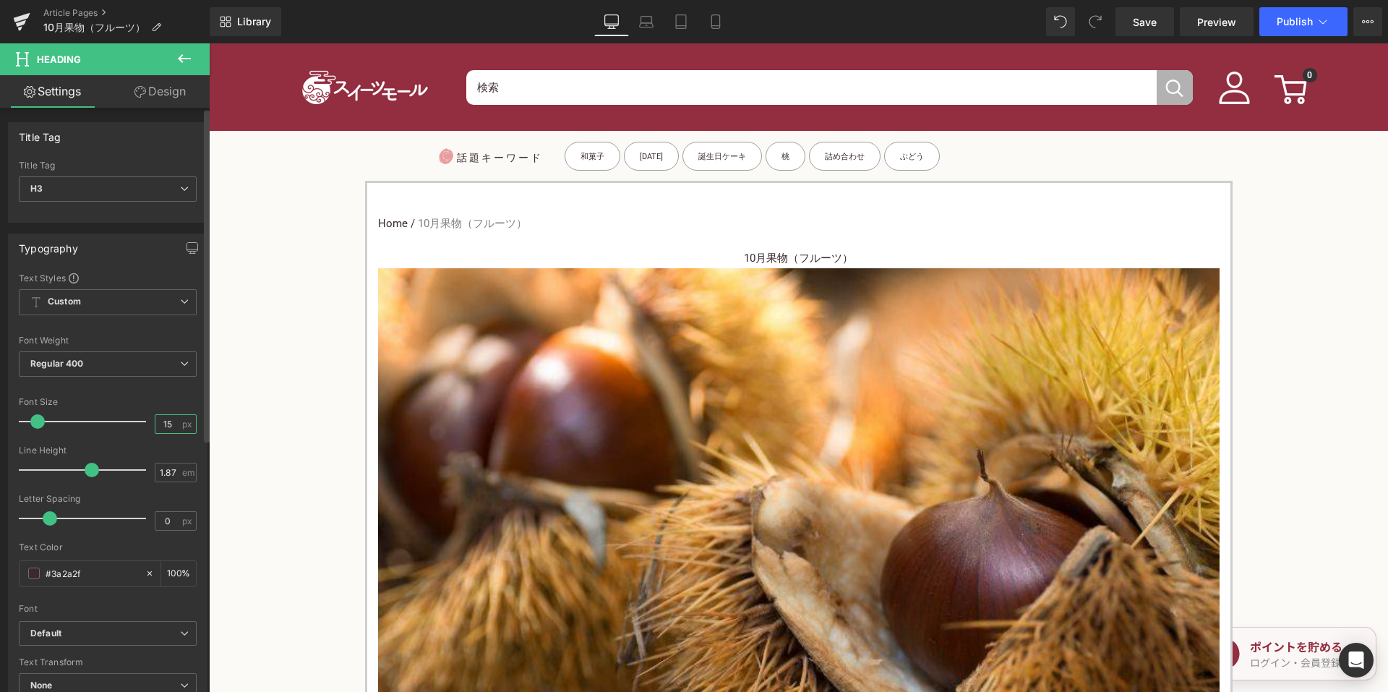
drag, startPoint x: 168, startPoint y: 429, endPoint x: 158, endPoint y: 425, distance: 11.0
click at [157, 428] on input "15" at bounding box center [167, 424] width 25 height 18
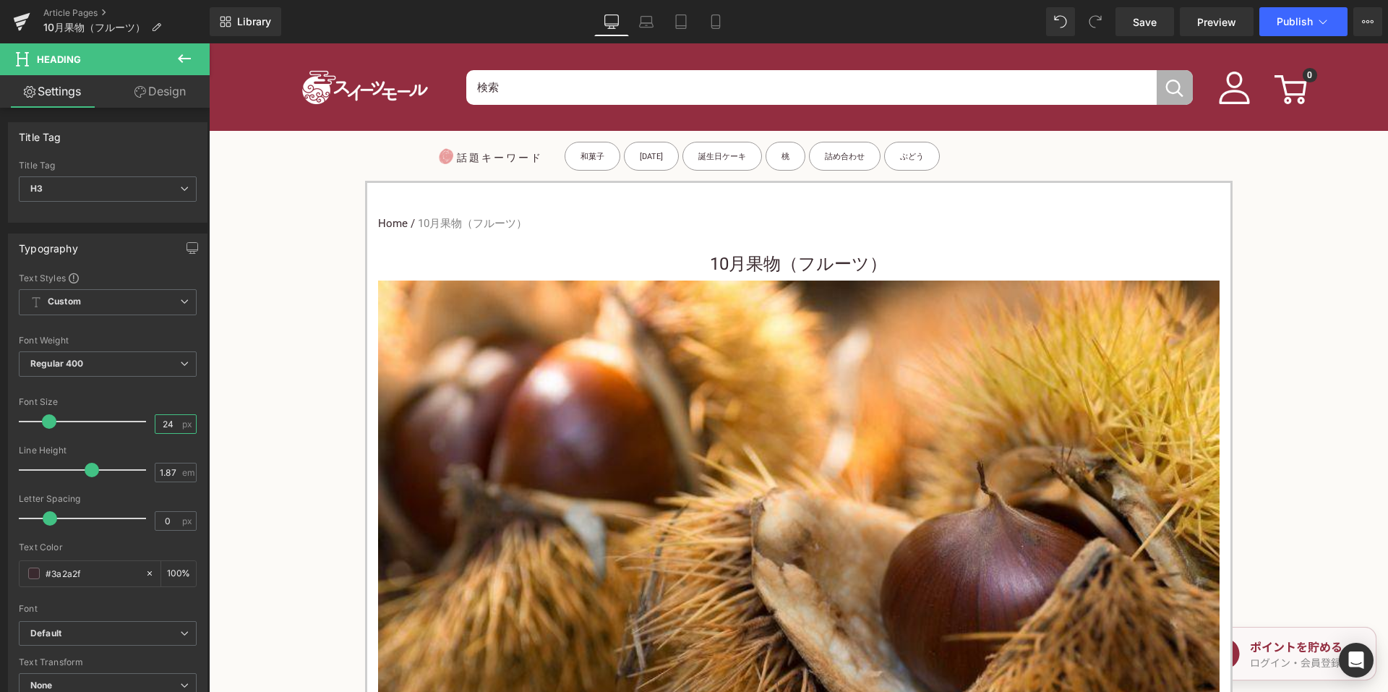
type input "24"
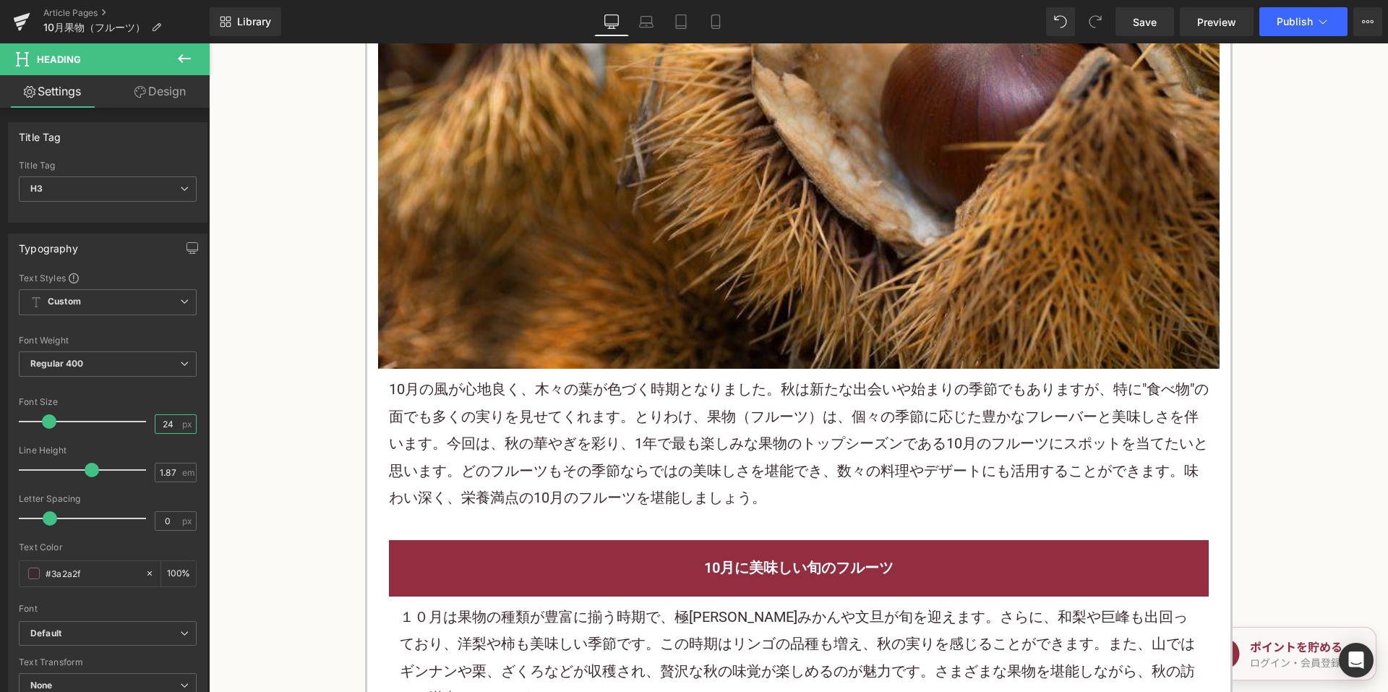
scroll to position [506, 0]
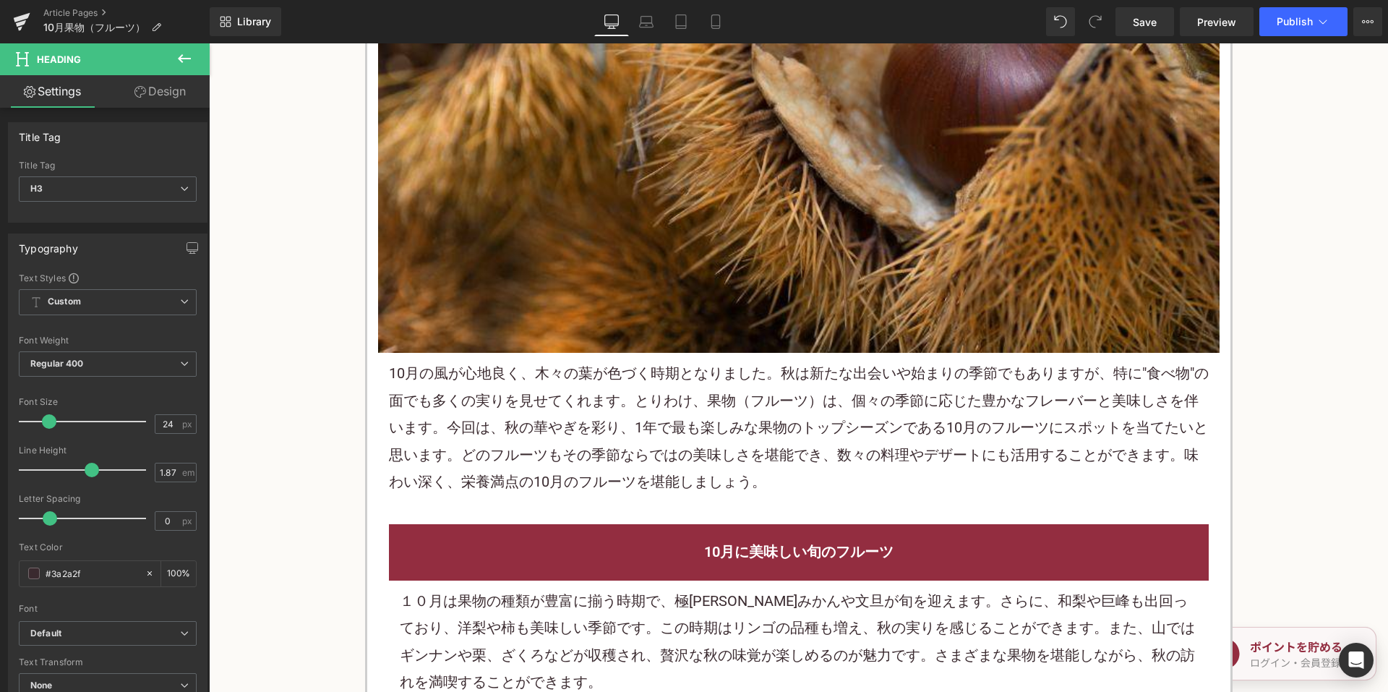
click at [584, 450] on p "10月の風が心地良く、木々の葉が色づく時期となりました。秋は新たな出会いや始まりの季節でもありますが、特に"食べ物"の面でも多くの実りを見せてくれます。とりわ…" at bounding box center [799, 427] width 820 height 135
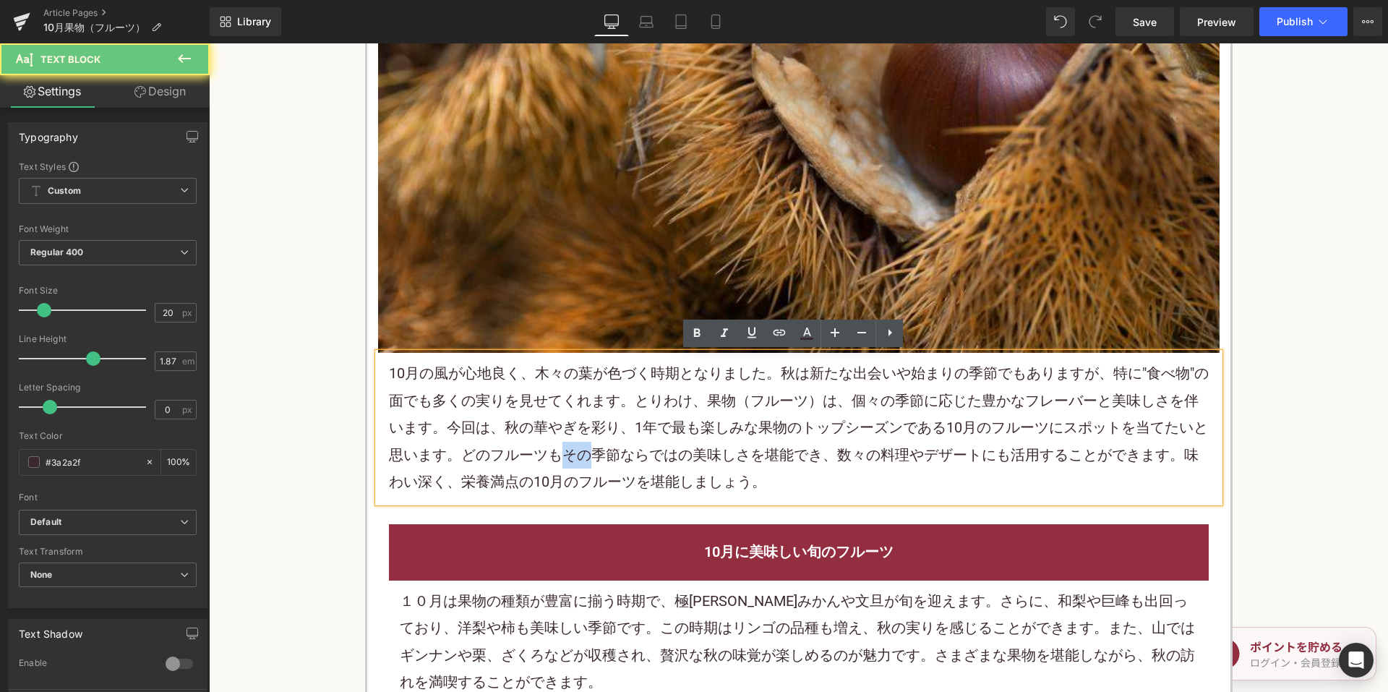
click at [584, 450] on p "10月の風が心地良く、木々の葉が色づく時期となりました。秋は新たな出会いや始まりの季節でもありますが、特に"食べ物"の面でも多くの実りを見せてくれます。とりわ…" at bounding box center [799, 427] width 820 height 135
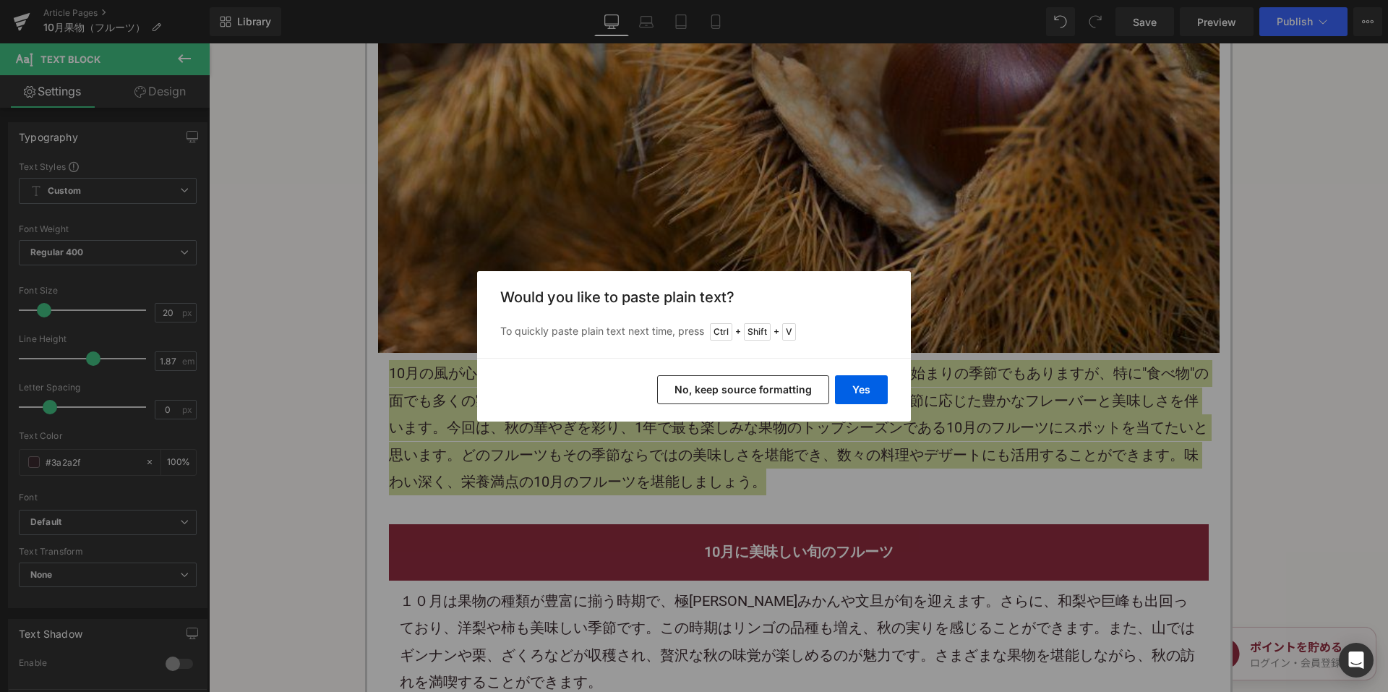
click at [689, 387] on button "No, keep source formatting" at bounding box center [743, 389] width 172 height 29
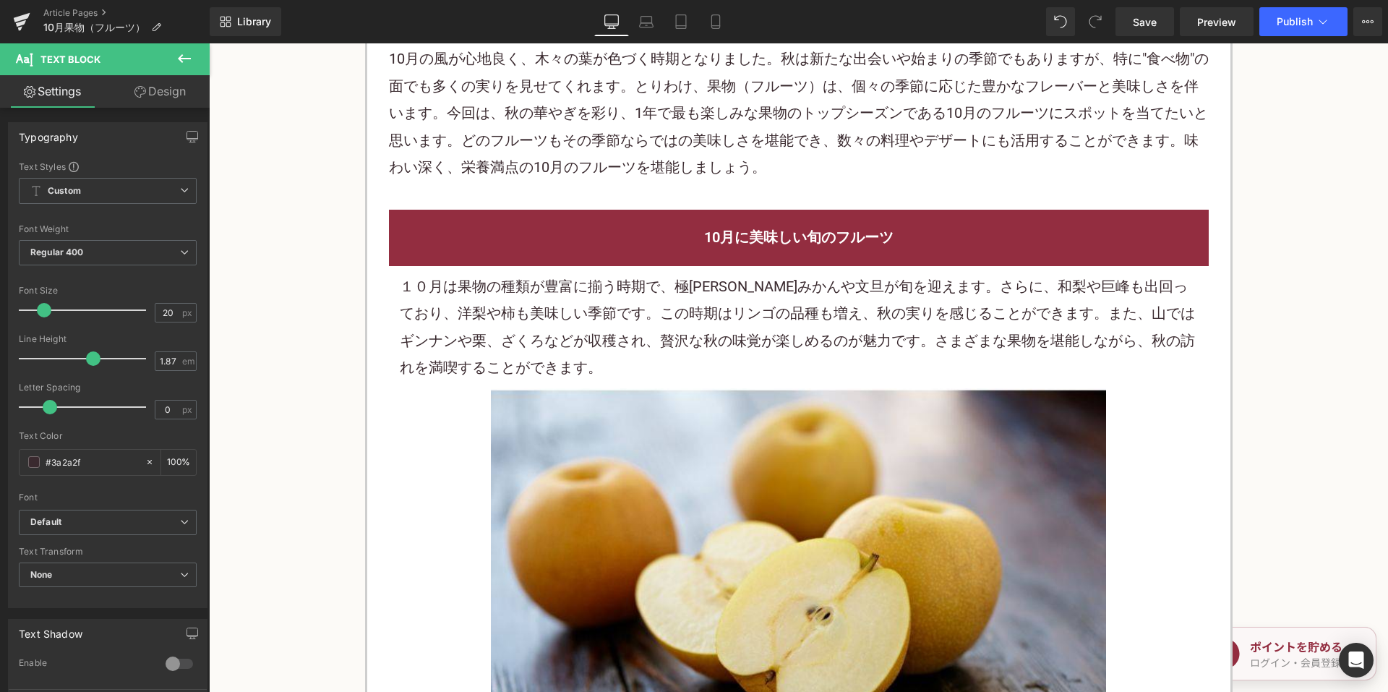
scroll to position [867, 0]
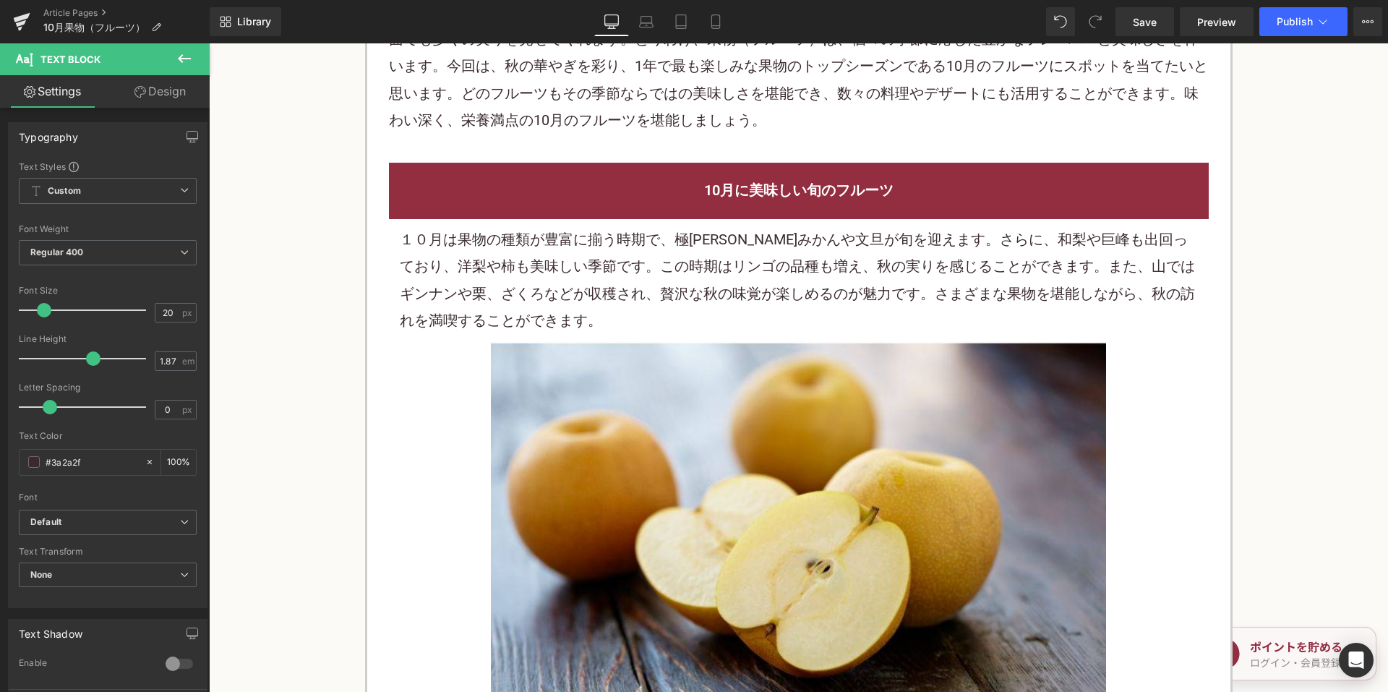
click at [616, 310] on p "１０月は果物の種類が豊富に揃う時期で、極早生みかんや文旦が旬を迎えます。さらに、和梨や巨峰も出回っており、洋梨や柿も美味しい季節です。この時期はリンゴの品種も…" at bounding box center [799, 280] width 798 height 108
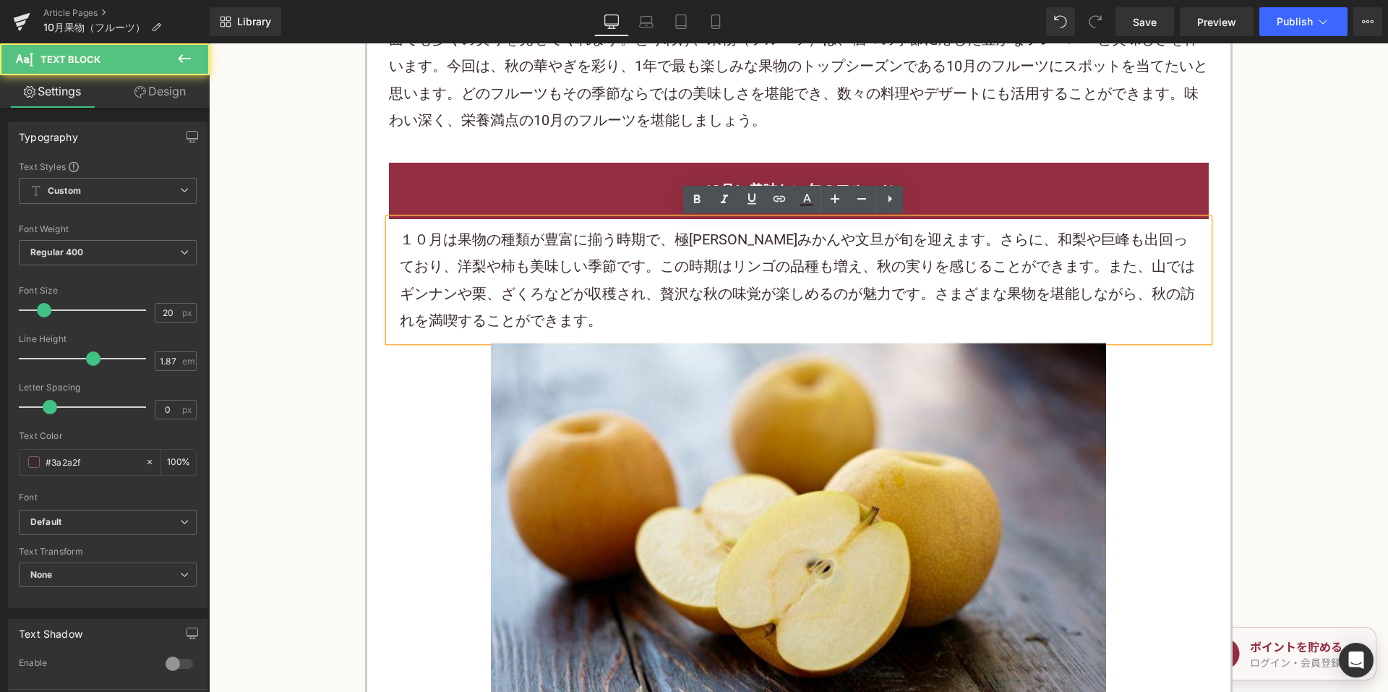
click at [609, 285] on p "１０月は果物の種類が豊富に揃う時期で、極早生みかんや文旦が旬を迎えます。さらに、和梨や巨峰も出回っており、洋梨や柿も美味しい季節です。この時期はリンゴの品種も…" at bounding box center [799, 280] width 798 height 108
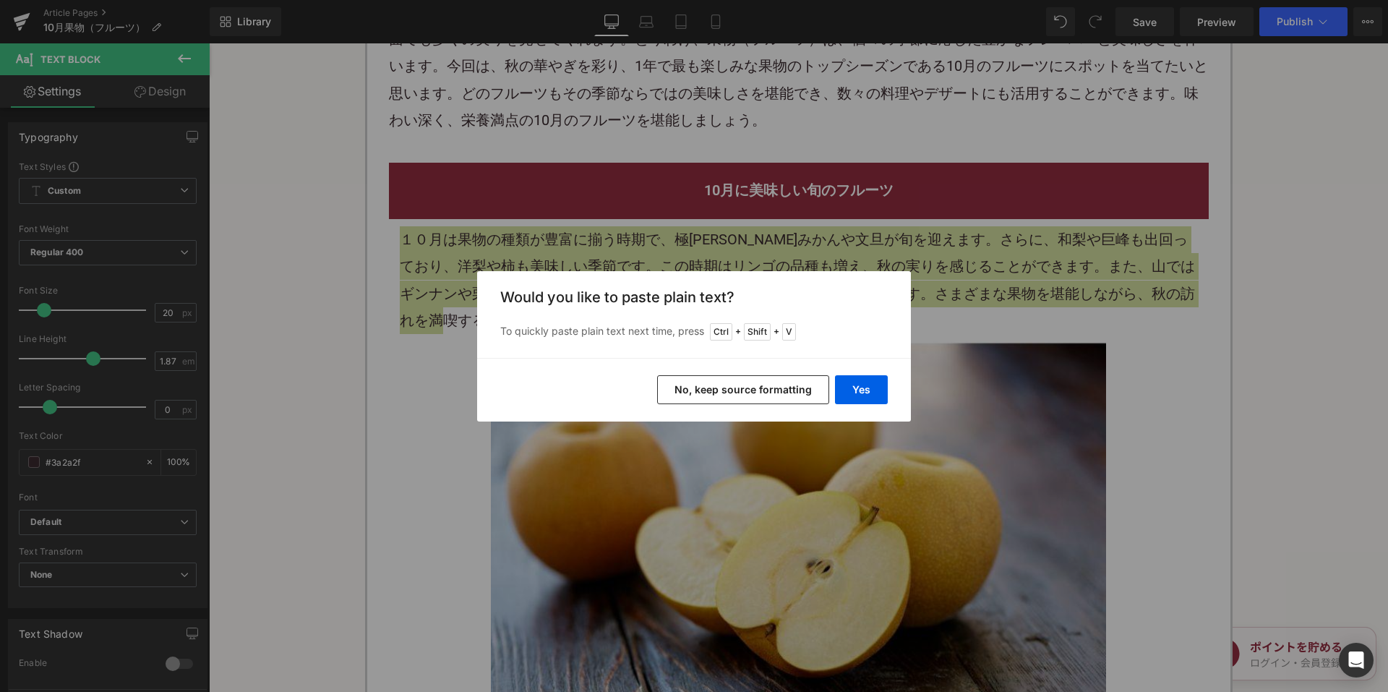
drag, startPoint x: 768, startPoint y: 392, endPoint x: 473, endPoint y: 38, distance: 461.3
click at [768, 392] on button "No, keep source formatting" at bounding box center [743, 389] width 172 height 29
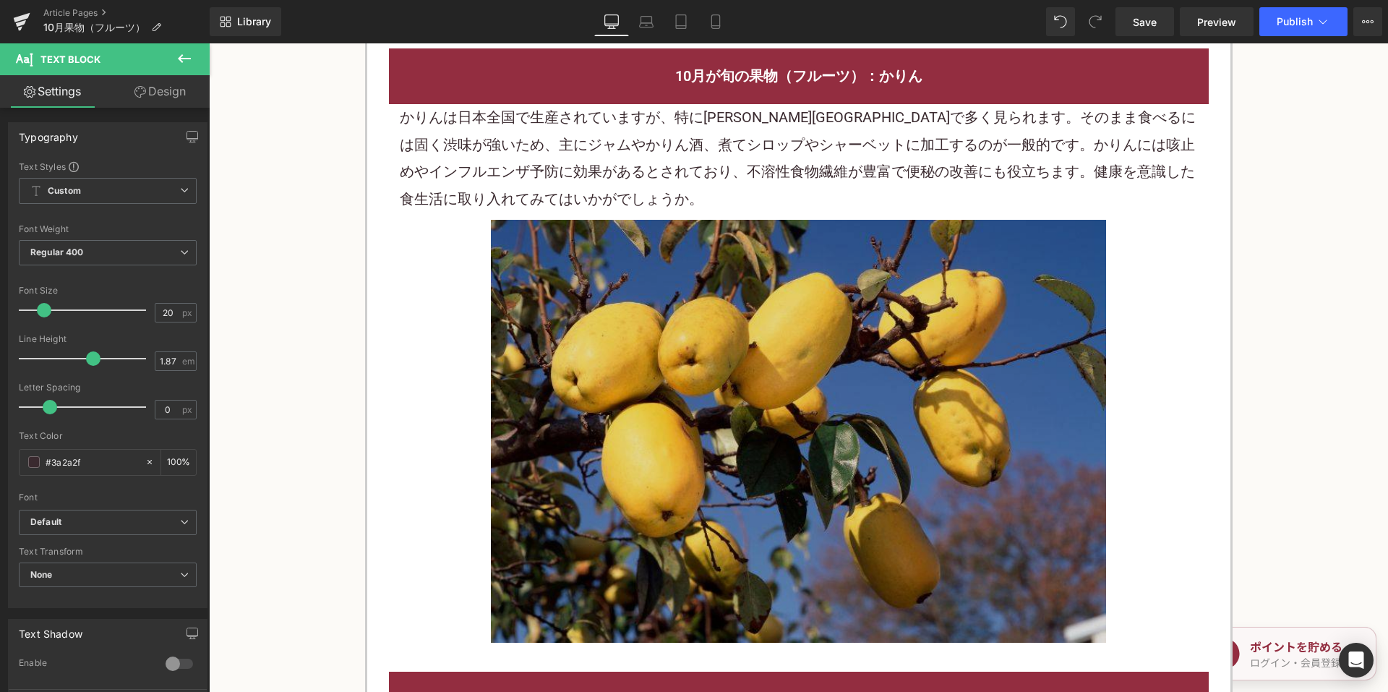
scroll to position [2457, 0]
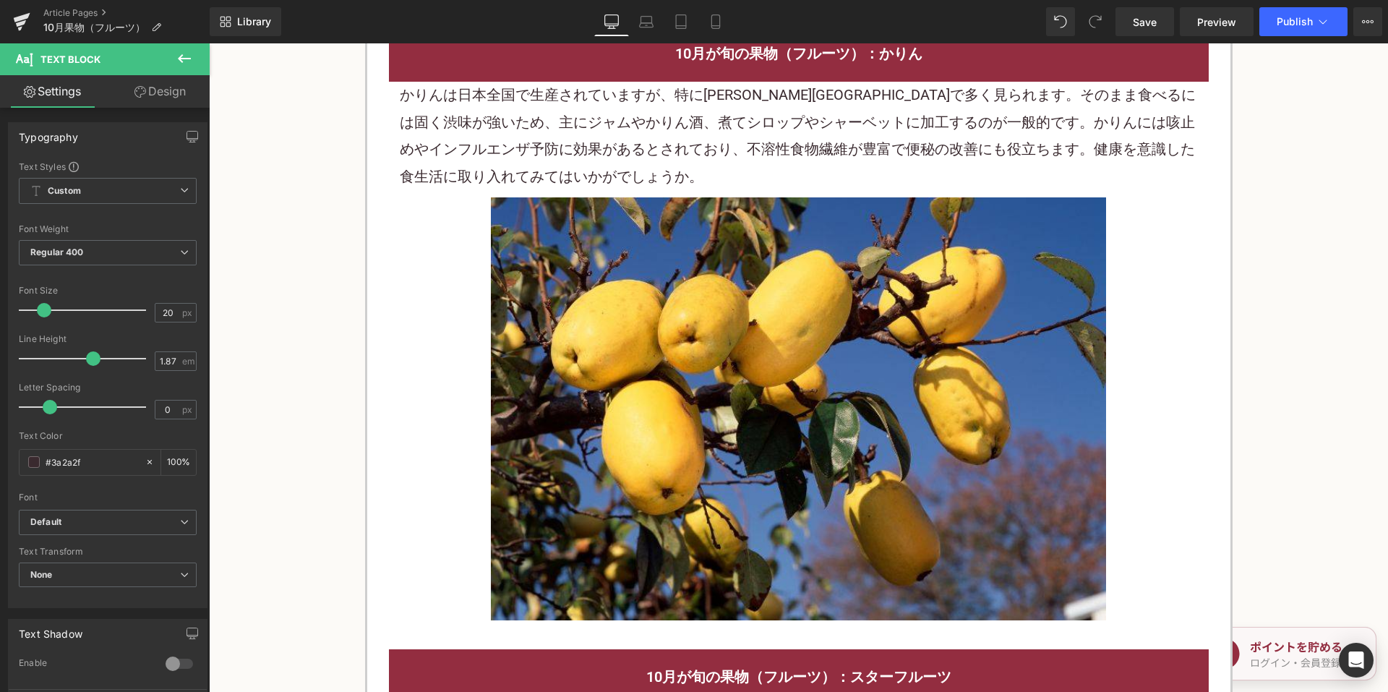
click at [518, 139] on p "かりんは日本全国で生産されていますが、特に長野県で多く見られます。そのまま食べるには固く渋味が強いため、主にジャムやかりん酒、煮てシロップやシャーベットに加工…" at bounding box center [799, 136] width 798 height 108
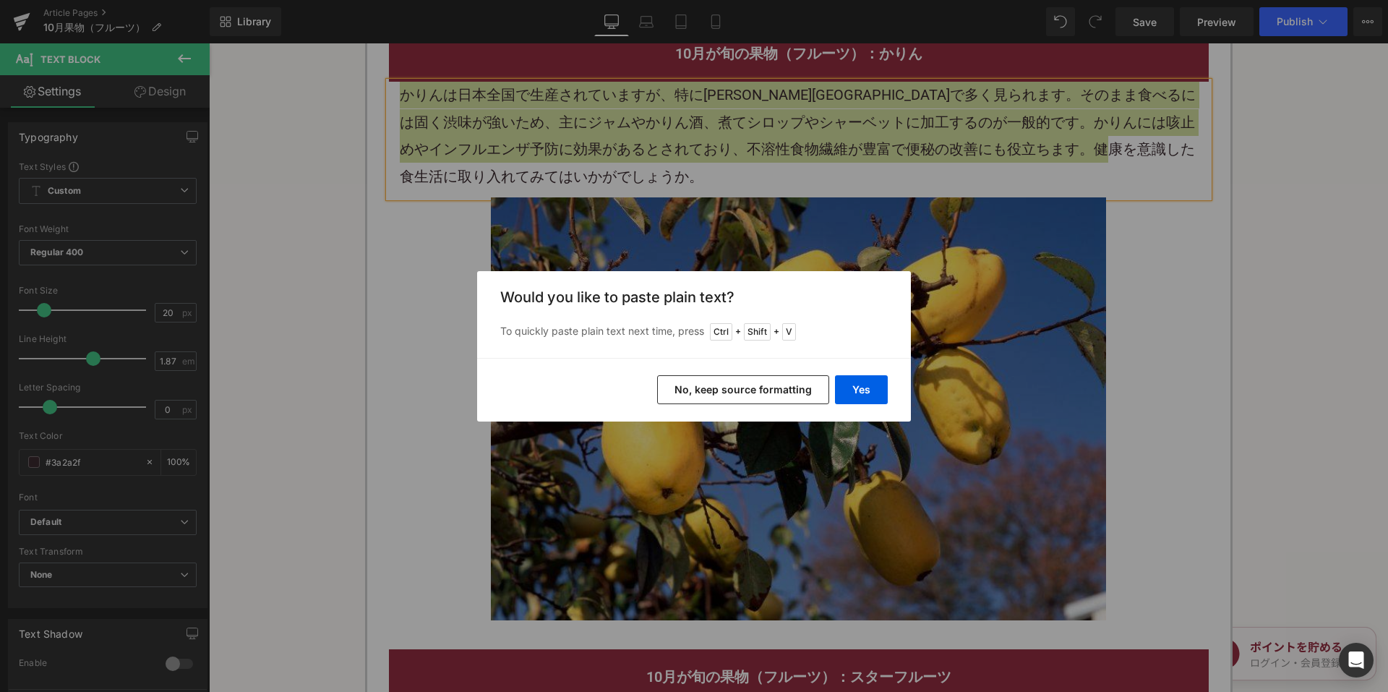
drag, startPoint x: 494, startPoint y: 336, endPoint x: 702, endPoint y: 379, distance: 212.6
click at [702, 379] on button "No, keep source formatting" at bounding box center [743, 389] width 172 height 29
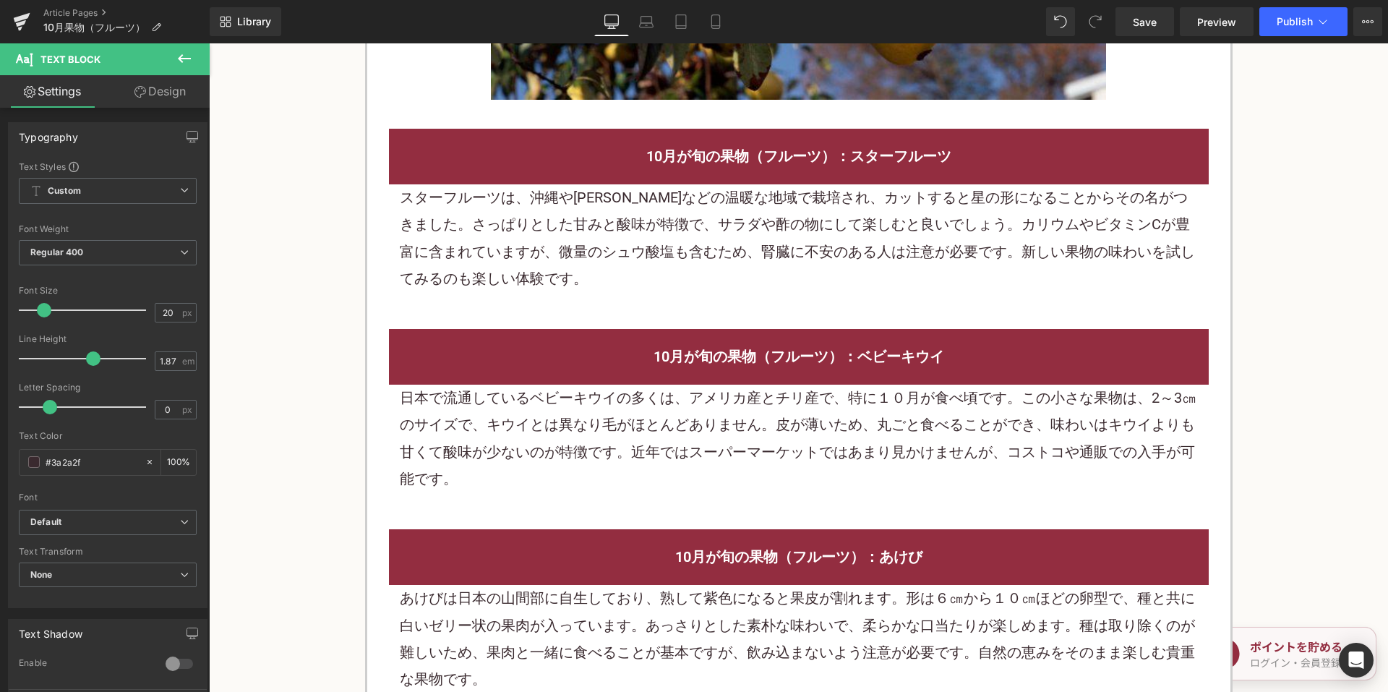
scroll to position [3252, 0]
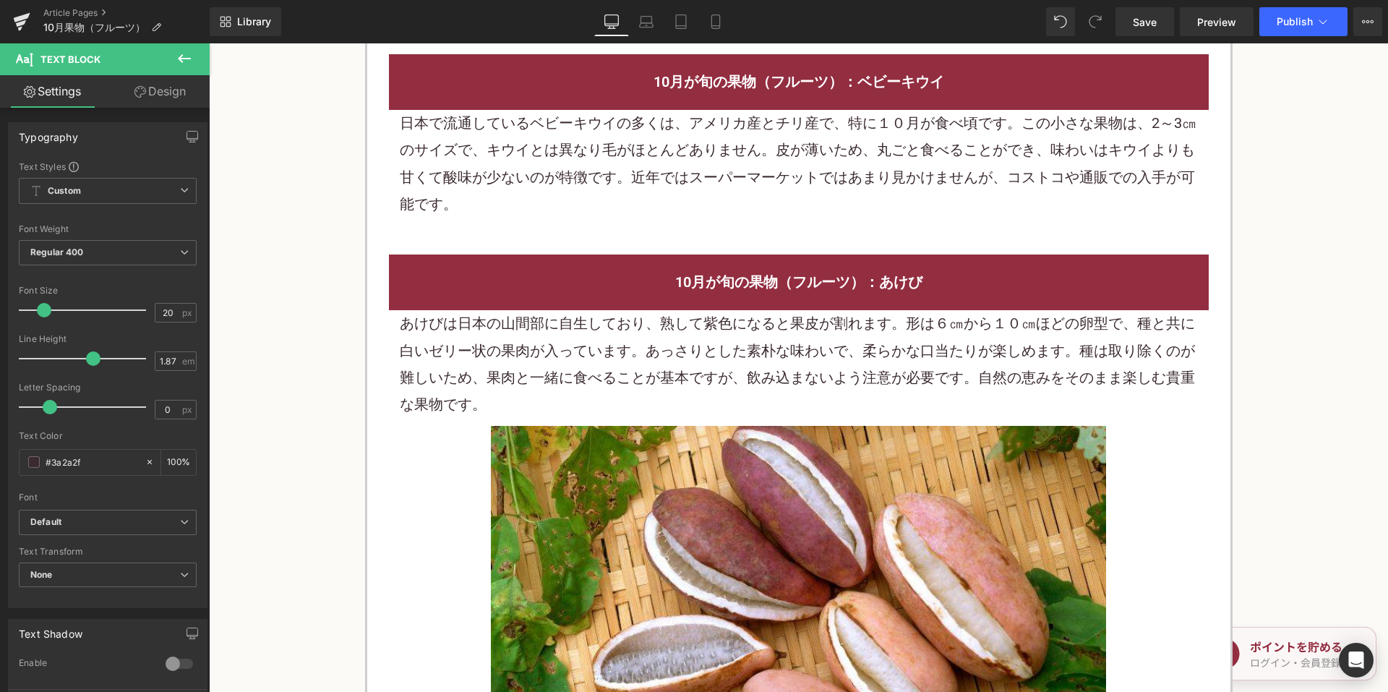
click at [559, 384] on p "あけびは日本の山間部に自生しており、熟して紫色になると果皮が割れます。形は６㎝から１０㎝ほどの卵型で、種と共に白いゼリー状の果肉が入っています。あっさりとした…" at bounding box center [799, 364] width 798 height 108
click at [558, 382] on p "あけびは日本の山間部に自生しており、熟して紫色になると果皮が割れます。形は６㎝から１０㎝ほどの卵型で、種と共に白いゼリー状の果肉が入っています。あっさりとした…" at bounding box center [799, 364] width 798 height 108
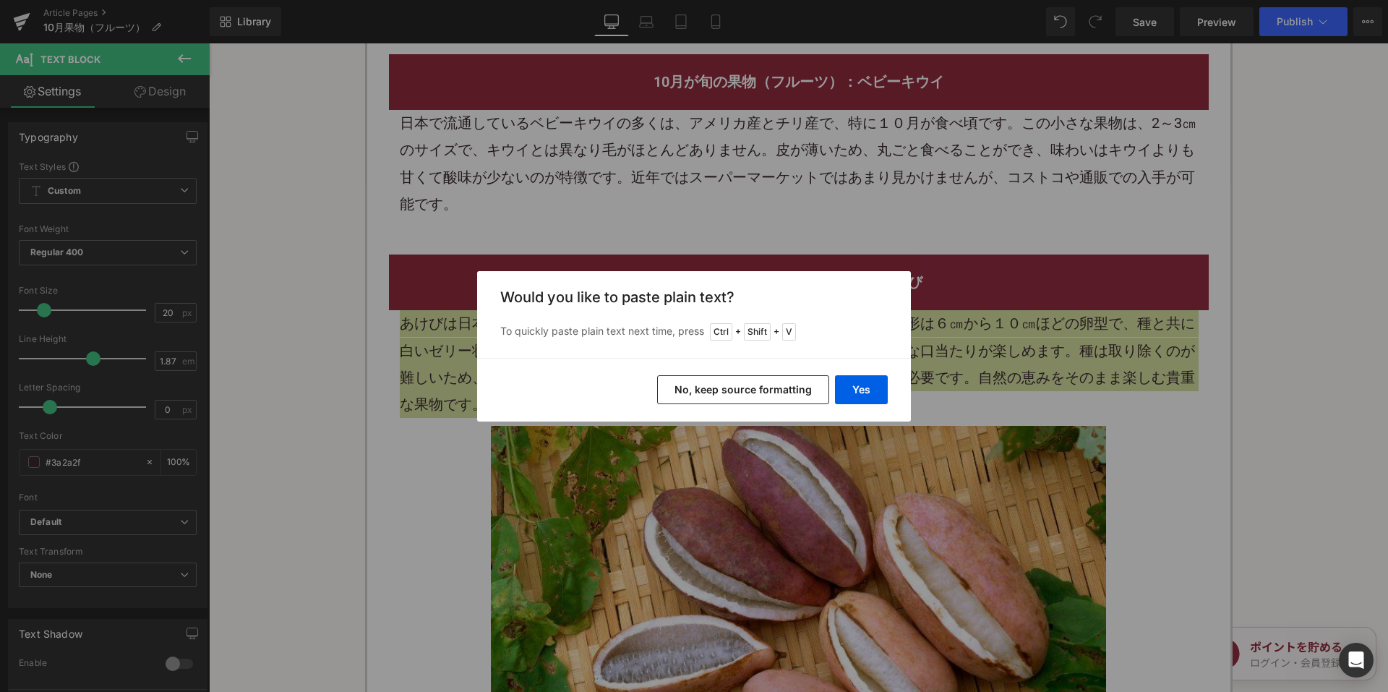
click at [686, 390] on button "No, keep source formatting" at bounding box center [743, 389] width 172 height 29
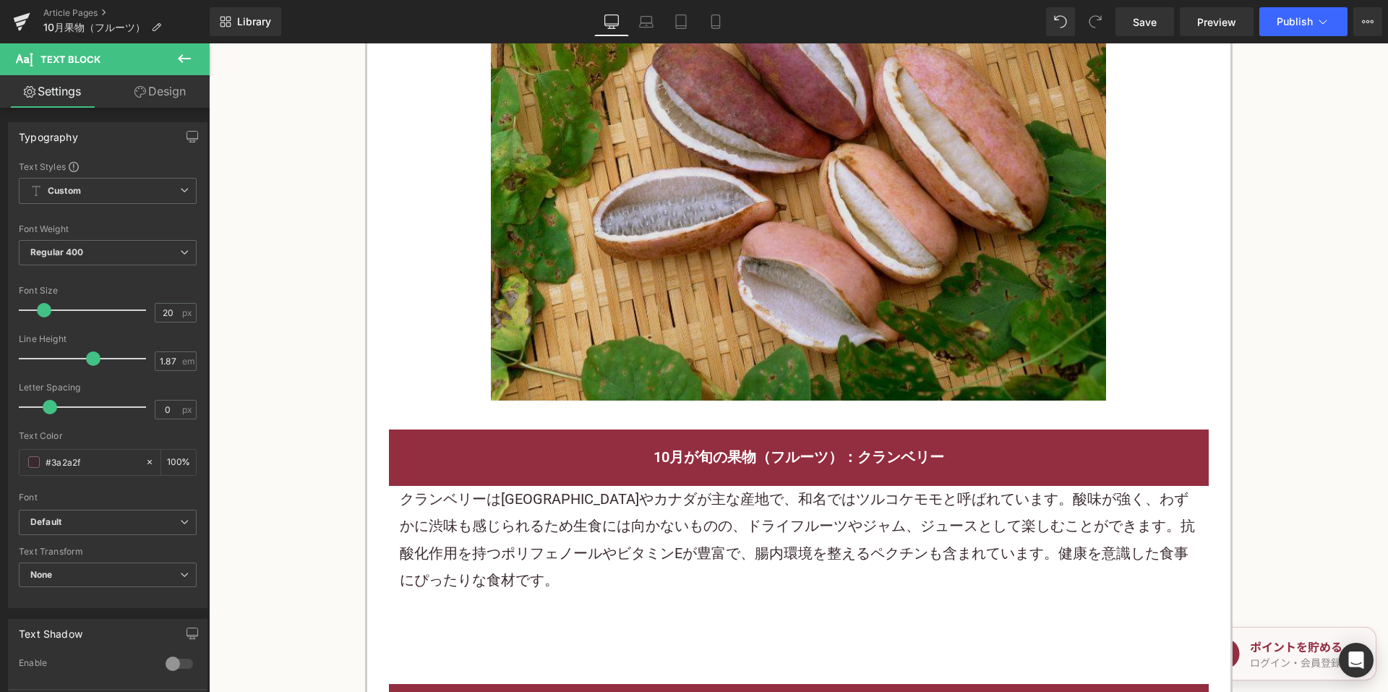
scroll to position [3831, 0]
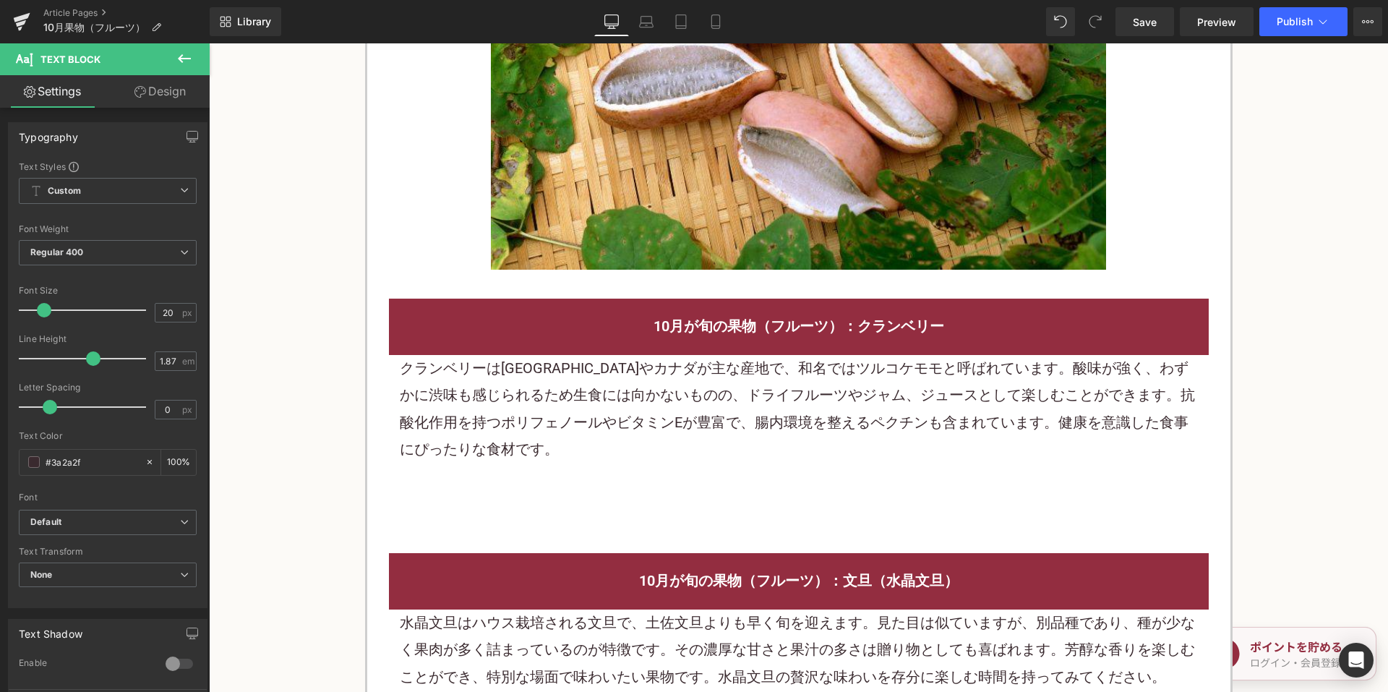
click at [584, 426] on p "クランベリーは北アメリカやカナダが主な産地で、和名ではツルコケモモと呼ばれています。酸味が強く、わずかに渋味も感じられるため生食には向かないものの、ドライフル…" at bounding box center [799, 409] width 798 height 108
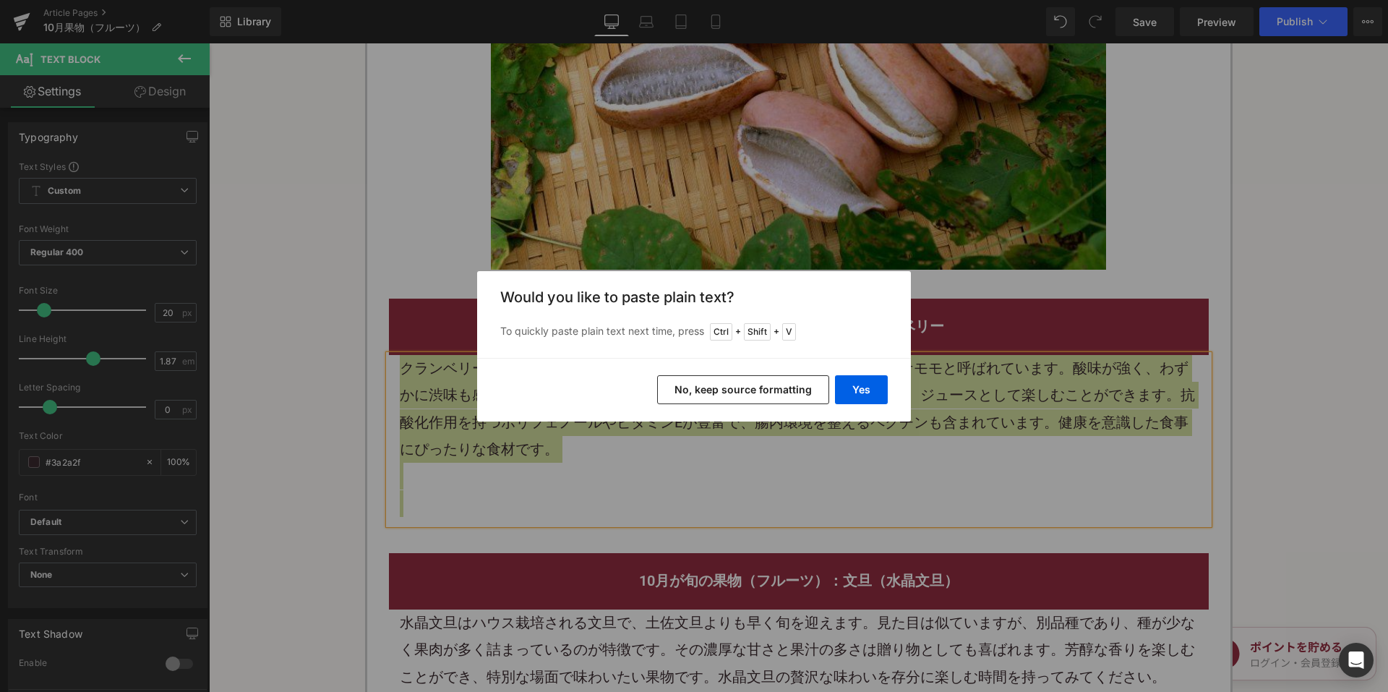
click at [682, 380] on button "No, keep source formatting" at bounding box center [743, 389] width 172 height 29
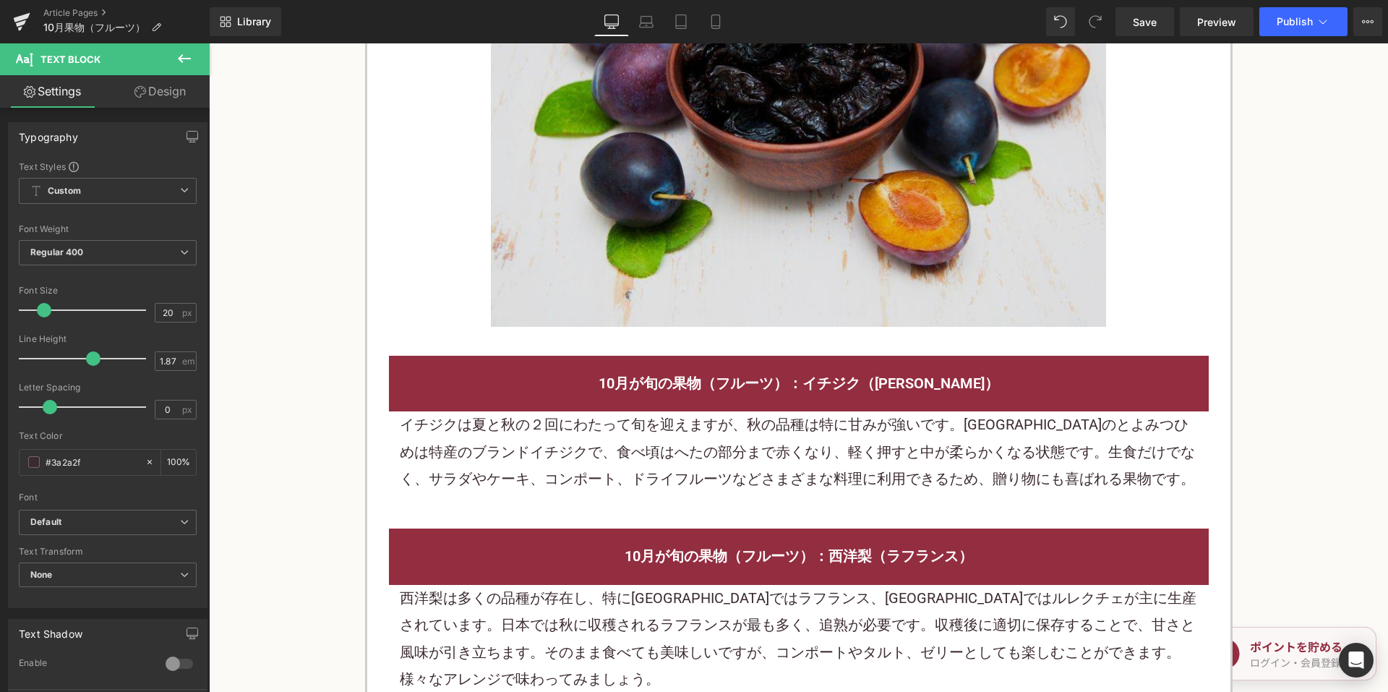
scroll to position [4987, 0]
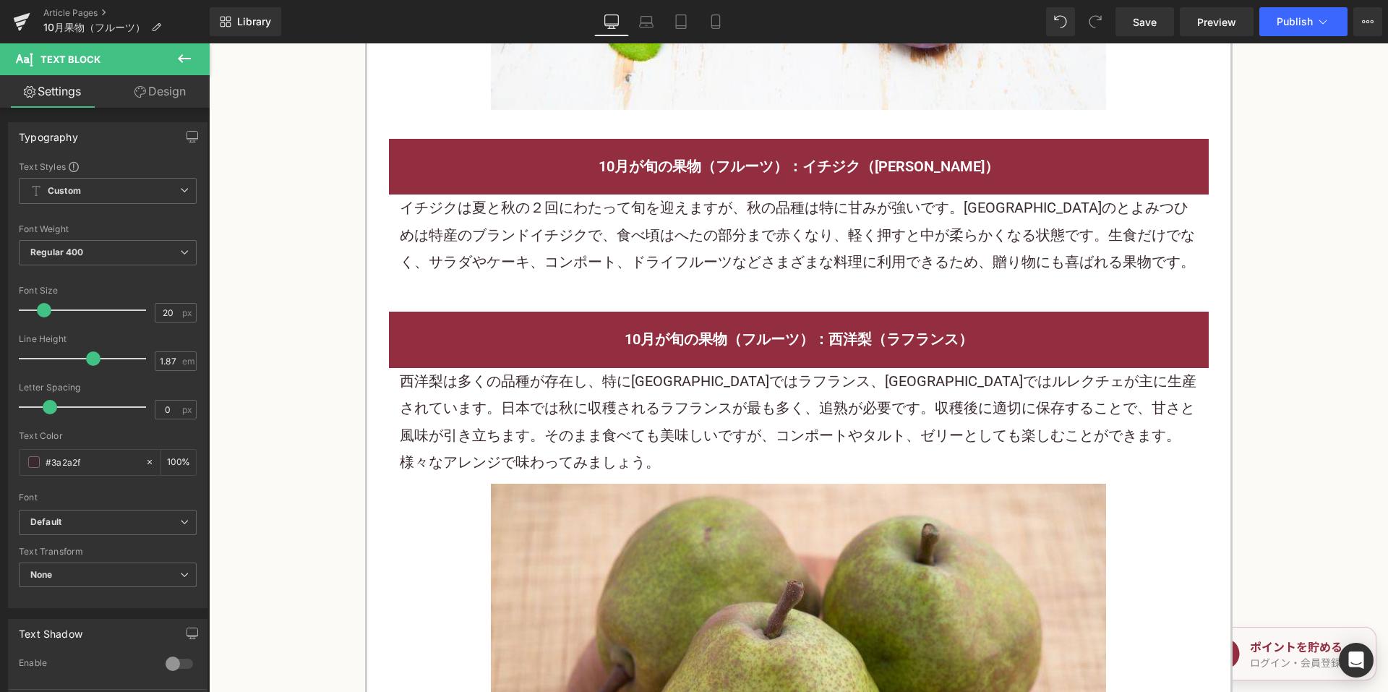
click at [568, 223] on p "イチジクは夏と秋の２回にわたって旬を迎えますが、秋の品種は特に甘みが強いです。福岡県のとよみつひめは特産のブランドイチジクで、食べ頃はへたの部分まで赤くなり、…" at bounding box center [799, 234] width 798 height 81
click at [567, 223] on p "イチジクは夏と秋の２回にわたって旬を迎えますが、秋の品種は特に甘みが強いです。福岡県のとよみつひめは特産のブランドイチジクで、食べ頃はへたの部分まで赤くなり、…" at bounding box center [799, 234] width 798 height 81
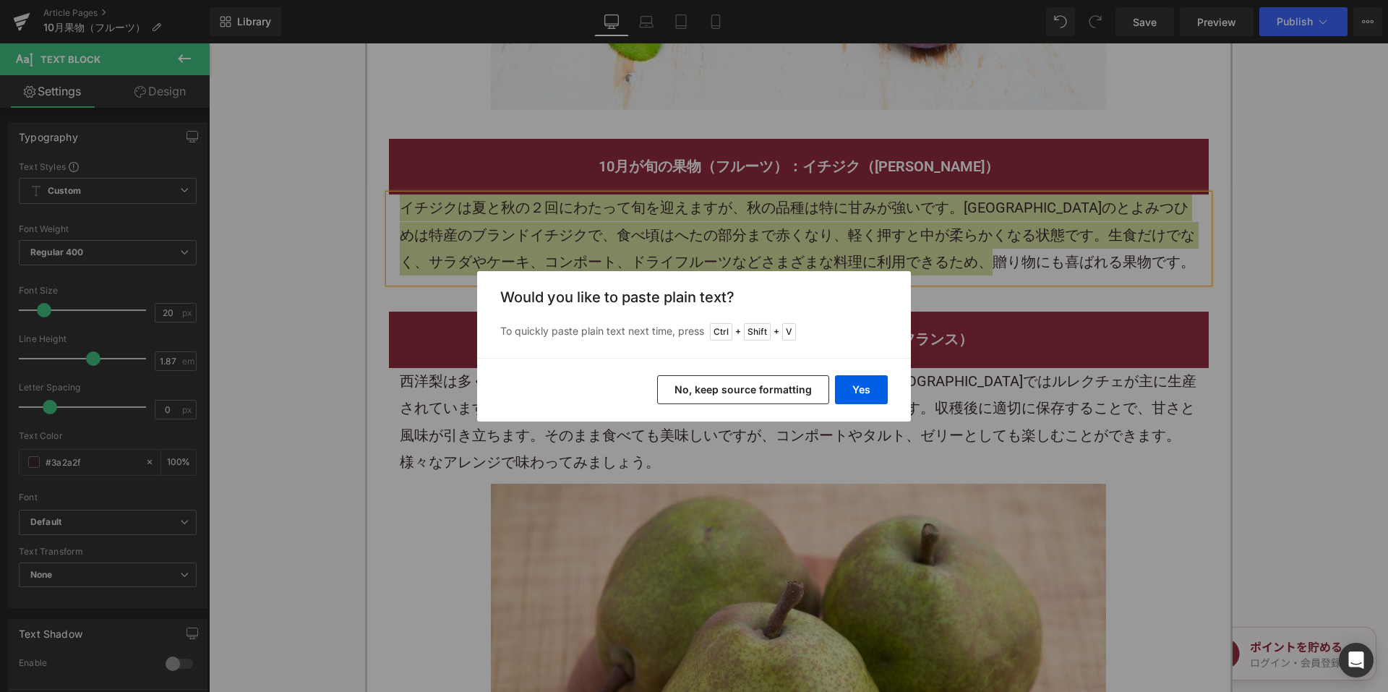
click at [705, 397] on button "No, keep source formatting" at bounding box center [743, 389] width 172 height 29
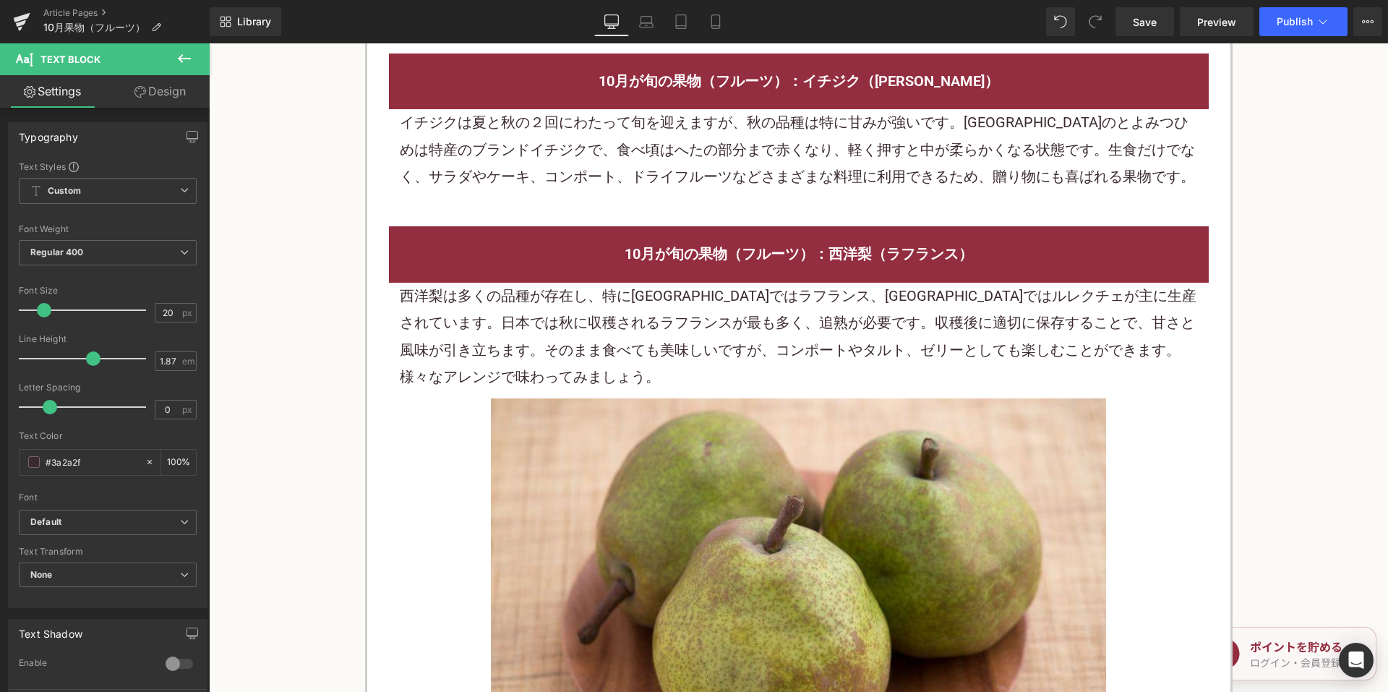
scroll to position [5204, 0]
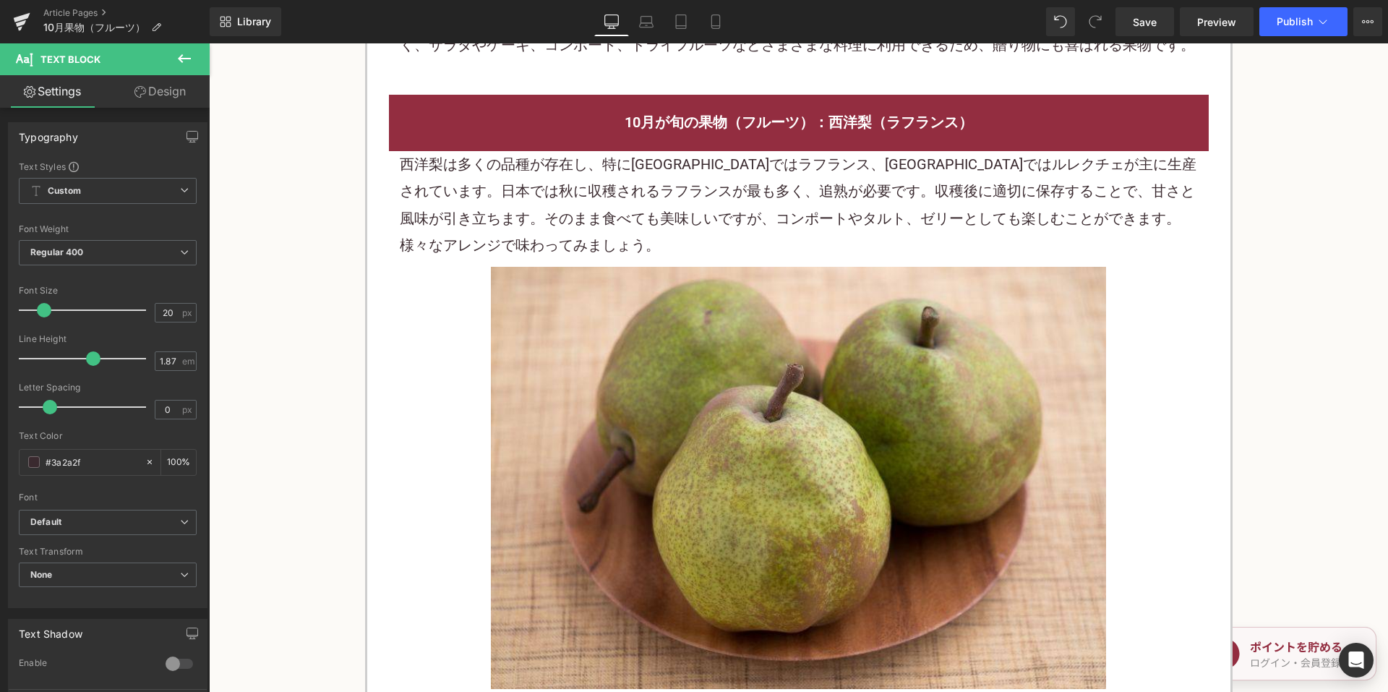
click at [548, 161] on p "西洋梨は多くの品種が存在し、特に山形県ではラフランス、新潟県ではルレクチェが主に生産されています。日本では秋に収穫されるラフランスが最も多く、追熟が必要です。…" at bounding box center [799, 205] width 798 height 108
click at [546, 161] on p "西洋梨は多くの品種が存在し、特に山形県ではラフランス、新潟県ではルレクチェが主に生産されています。日本では秋に収穫されるラフランスが最も多く、追熟が必要です。…" at bounding box center [799, 205] width 798 height 108
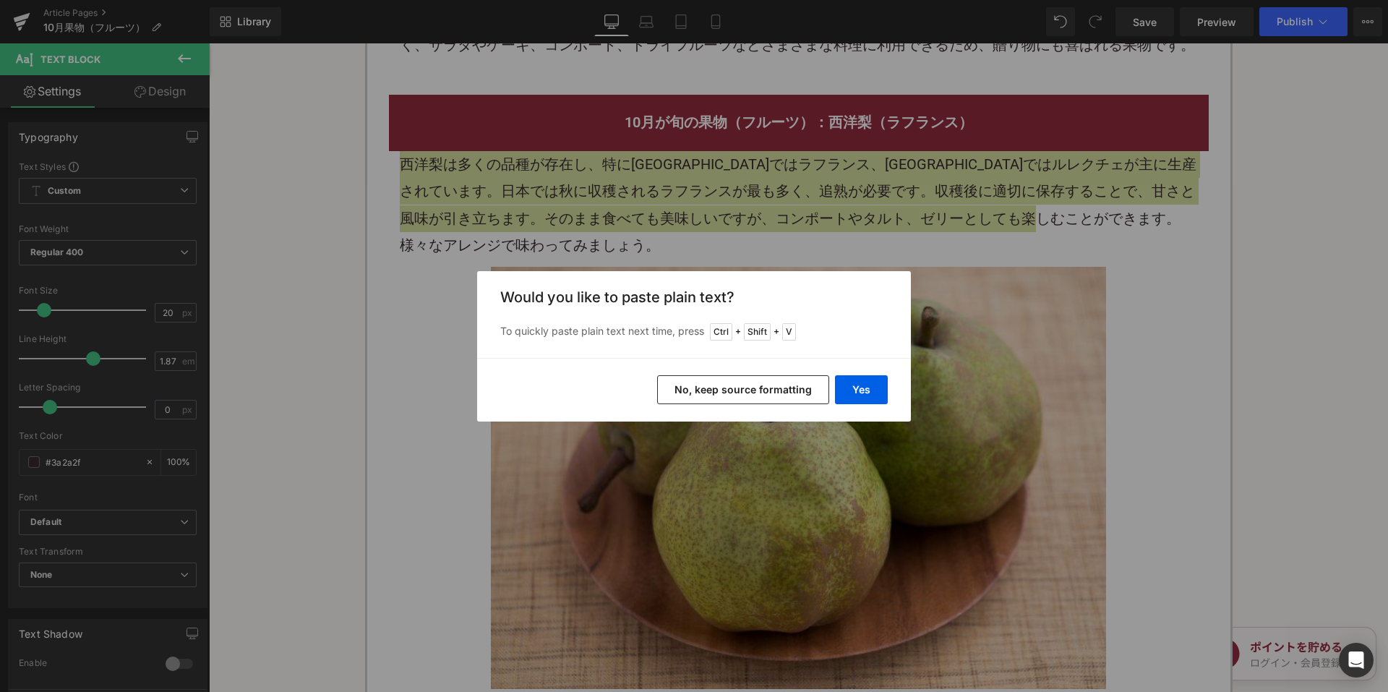
click at [688, 369] on div "Yes No, keep source formatting" at bounding box center [694, 390] width 434 height 64
drag, startPoint x: 692, startPoint y: 381, endPoint x: 379, endPoint y: 9, distance: 485.7
click at [692, 381] on button "No, keep source formatting" at bounding box center [743, 389] width 172 height 29
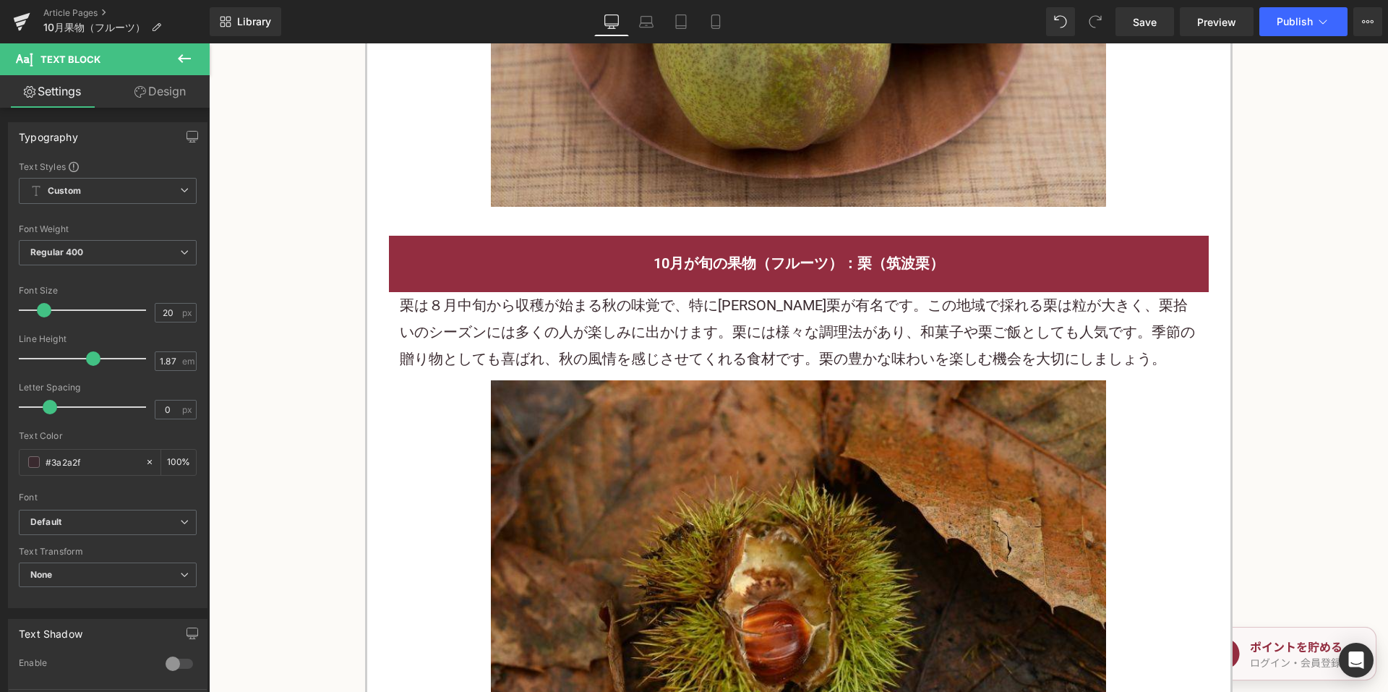
scroll to position [5710, 0]
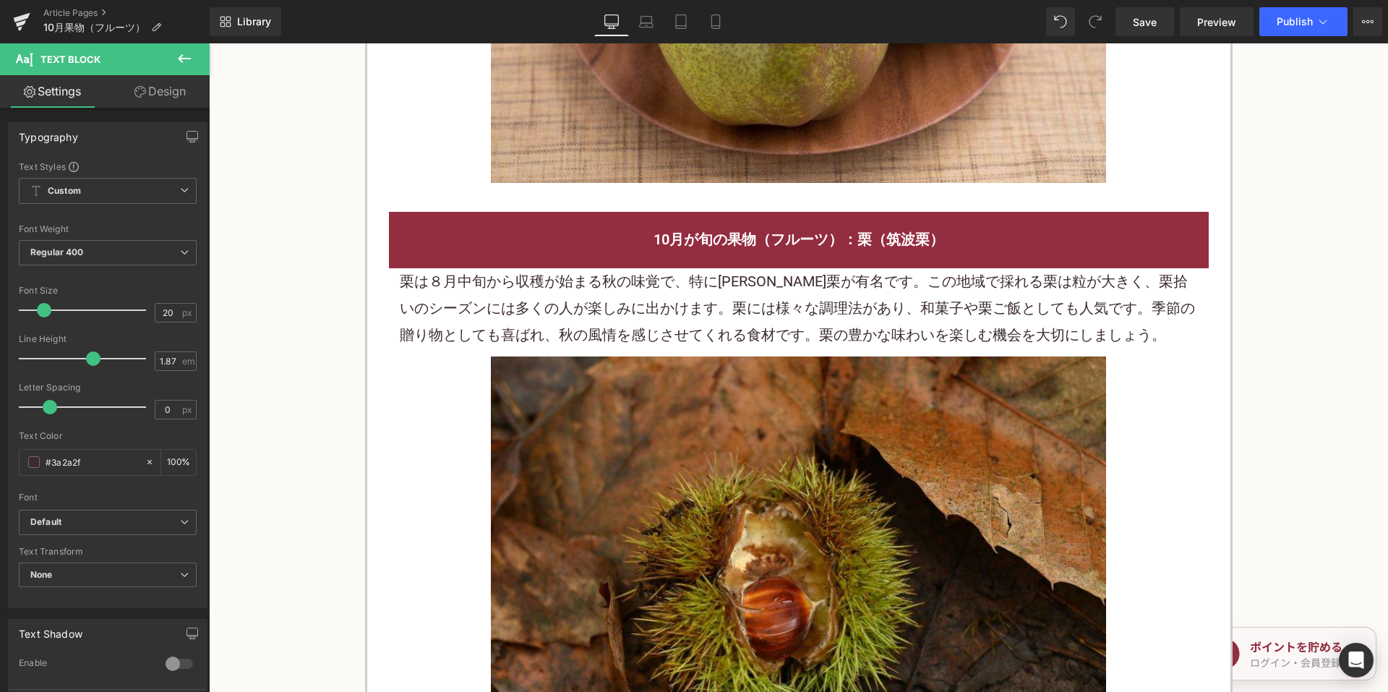
click at [599, 268] on p "栗は８月中旬から収穫が始まる秋の味覚で、特に丹波栗が有名です。この地域で採れる栗は粒が大きく、栗拾いのシーズンには多くの人が楽しみに出かけます。栗には様々な調…" at bounding box center [799, 308] width 798 height 81
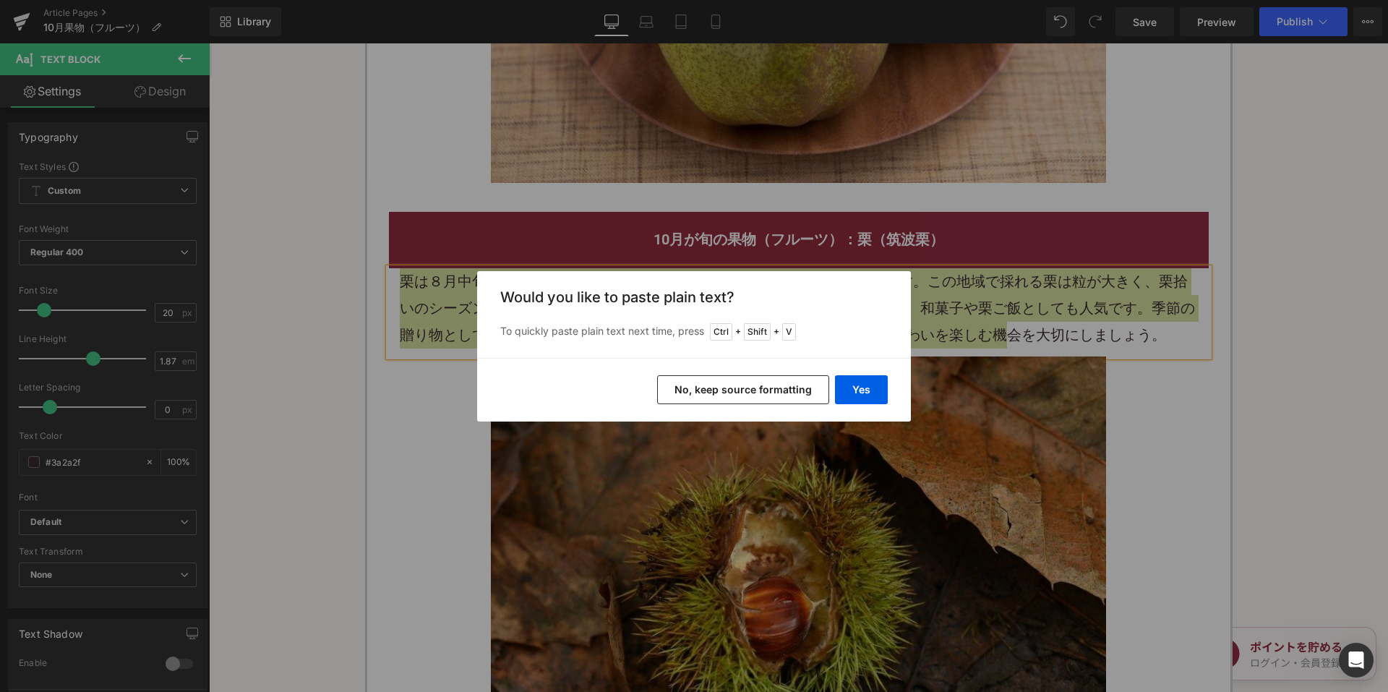
drag, startPoint x: 691, startPoint y: 395, endPoint x: 477, endPoint y: 56, distance: 401.4
click at [691, 395] on button "No, keep source formatting" at bounding box center [743, 389] width 172 height 29
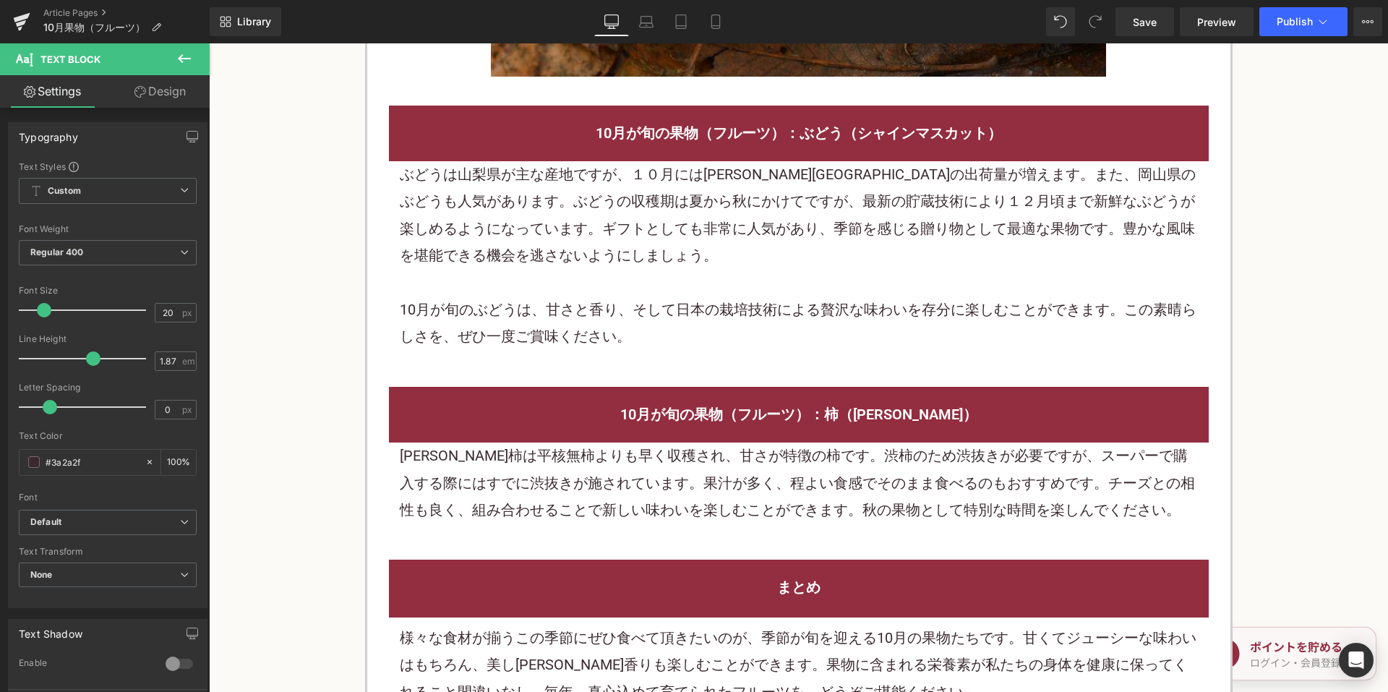
scroll to position [6505, 0]
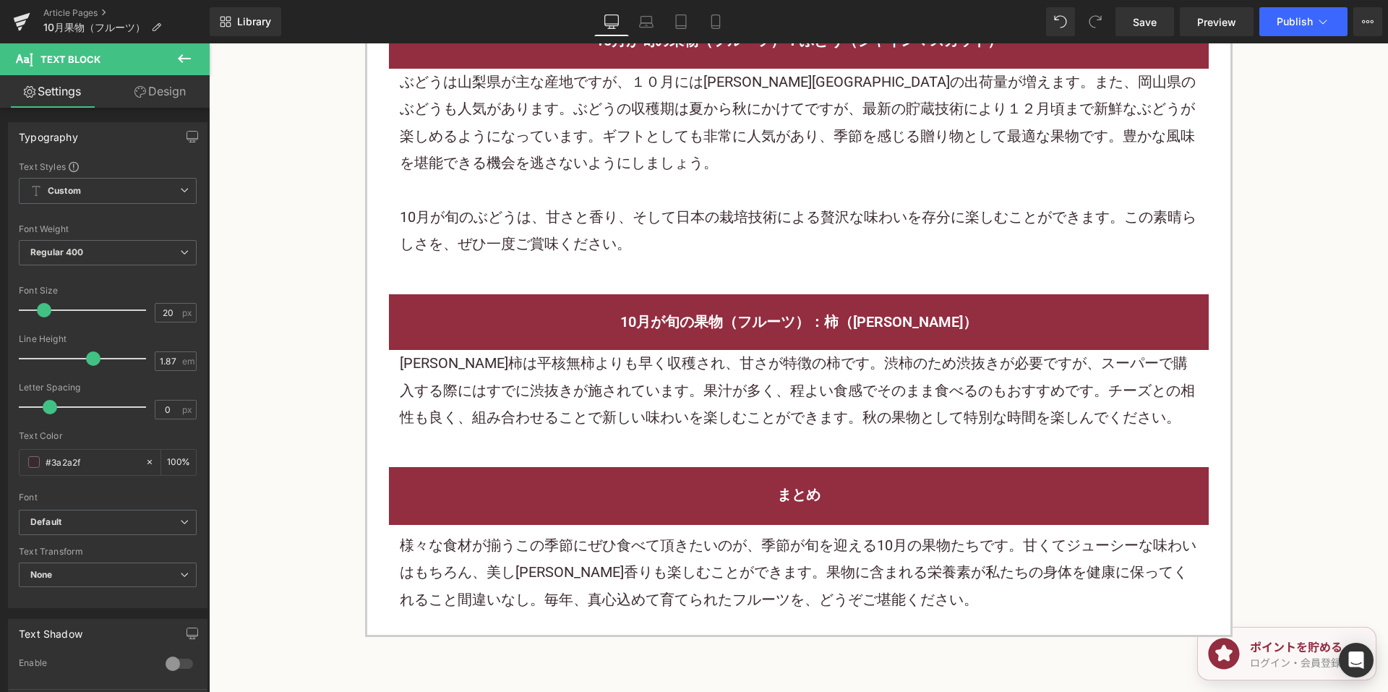
click at [651, 350] on p "刀根早生柿は平核無柿よりも早く収穫され、甘さが特徴の柿です。渋柿のため渋抜きが必要ですが、スーパーで購入する際にはすでに渋抜きが施されています。果汁が多く、程…" at bounding box center [799, 390] width 798 height 81
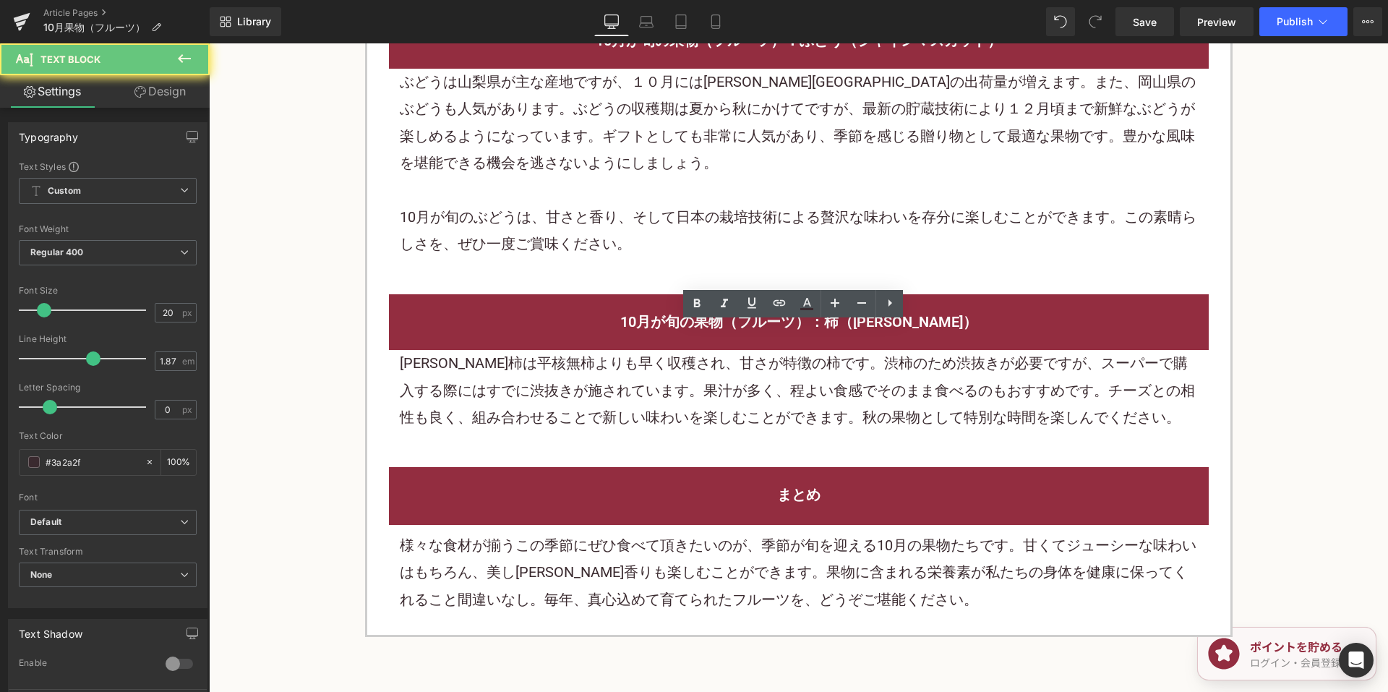
click at [622, 350] on p "刀根早生柿は平核無柿よりも早く収穫され、甘さが特徴の柿です。渋柿のため渋抜きが必要ですが、スーパーで購入する際にはすでに渋抜きが施されています。果汁が多く、程…" at bounding box center [799, 390] width 798 height 81
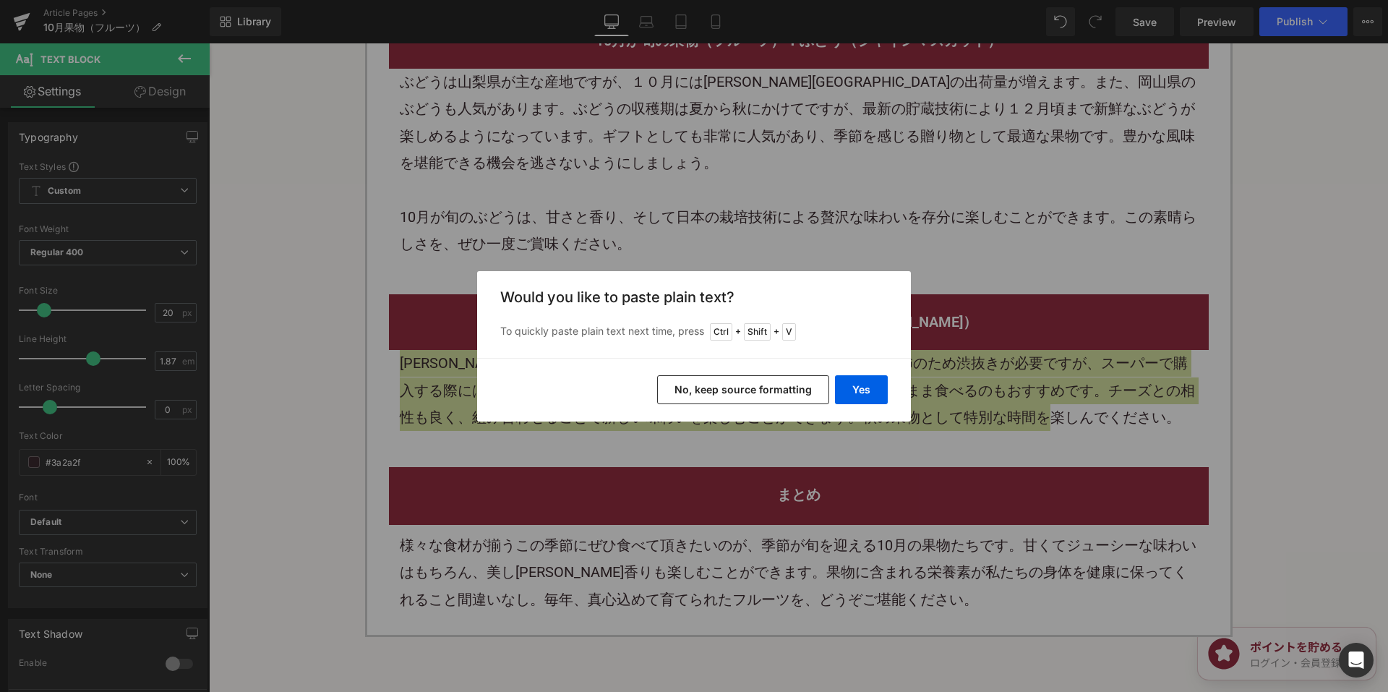
click at [682, 374] on div "Yes No, keep source formatting" at bounding box center [694, 390] width 434 height 64
click at [686, 390] on button "No, keep source formatting" at bounding box center [743, 389] width 172 height 29
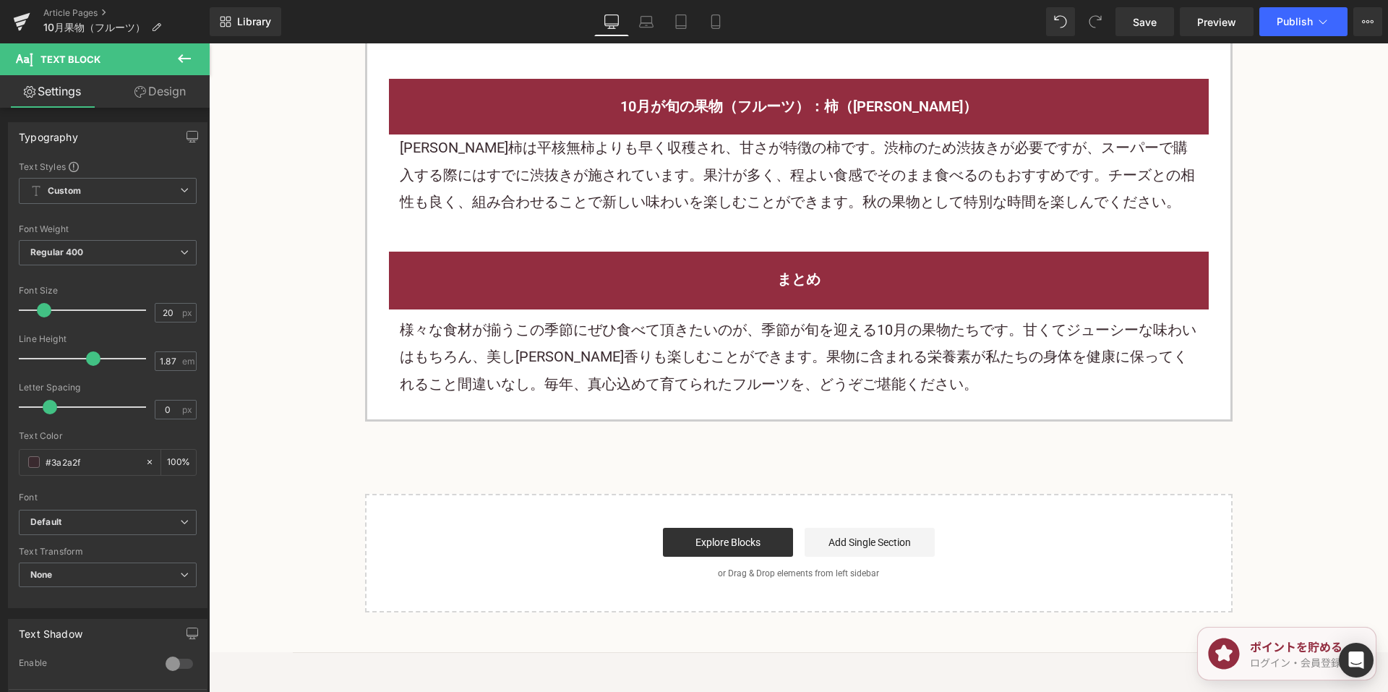
scroll to position [6721, 0]
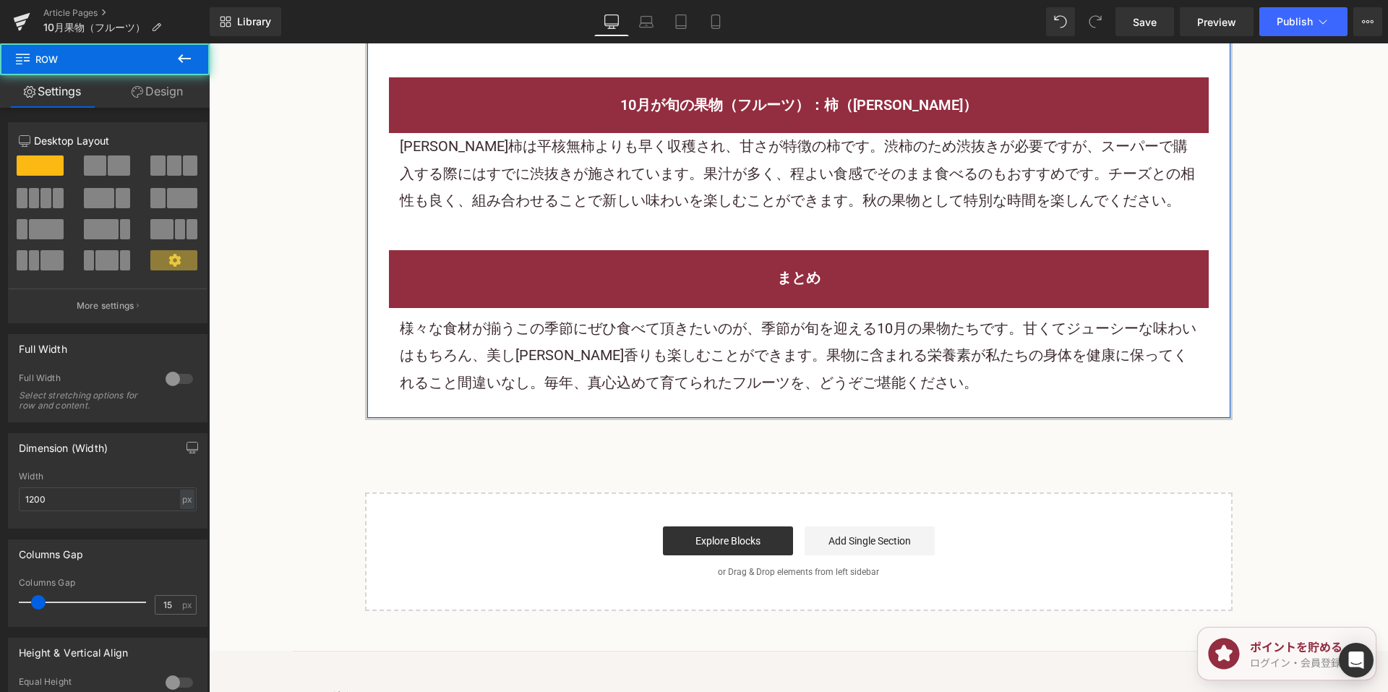
click at [535, 351] on p "様々な食材が揃うこの季節にぜひ食べて頂きたいのが、季節が旬を迎える10月の果物たちです。甘くてジューシーな味わいはもちろん、美しさや香りも楽しむことができます…" at bounding box center [799, 355] width 798 height 81
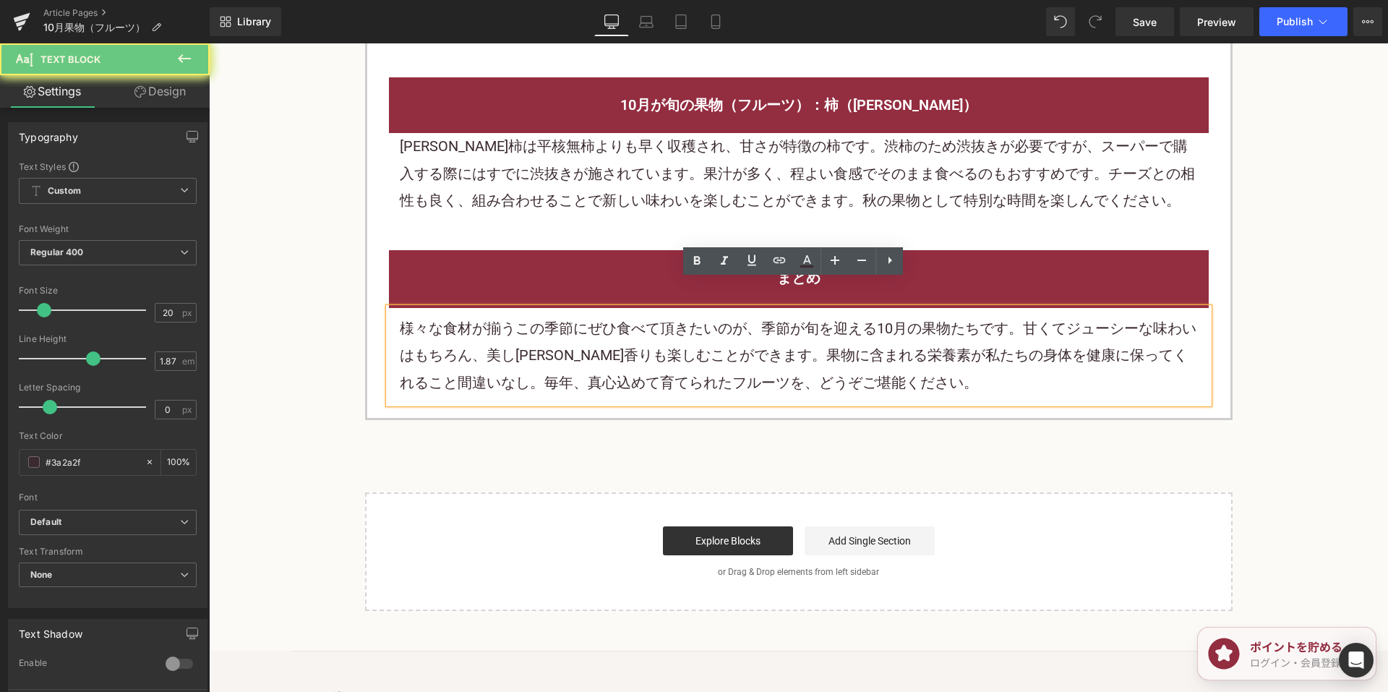
click at [539, 349] on p "様々な食材が揃うこの季節にぜひ食べて頂きたいのが、季節が旬を迎える10月の果物たちです。甘くてジューシーな味わいはもちろん、美しさや香りも楽しむことができます…" at bounding box center [799, 355] width 798 height 81
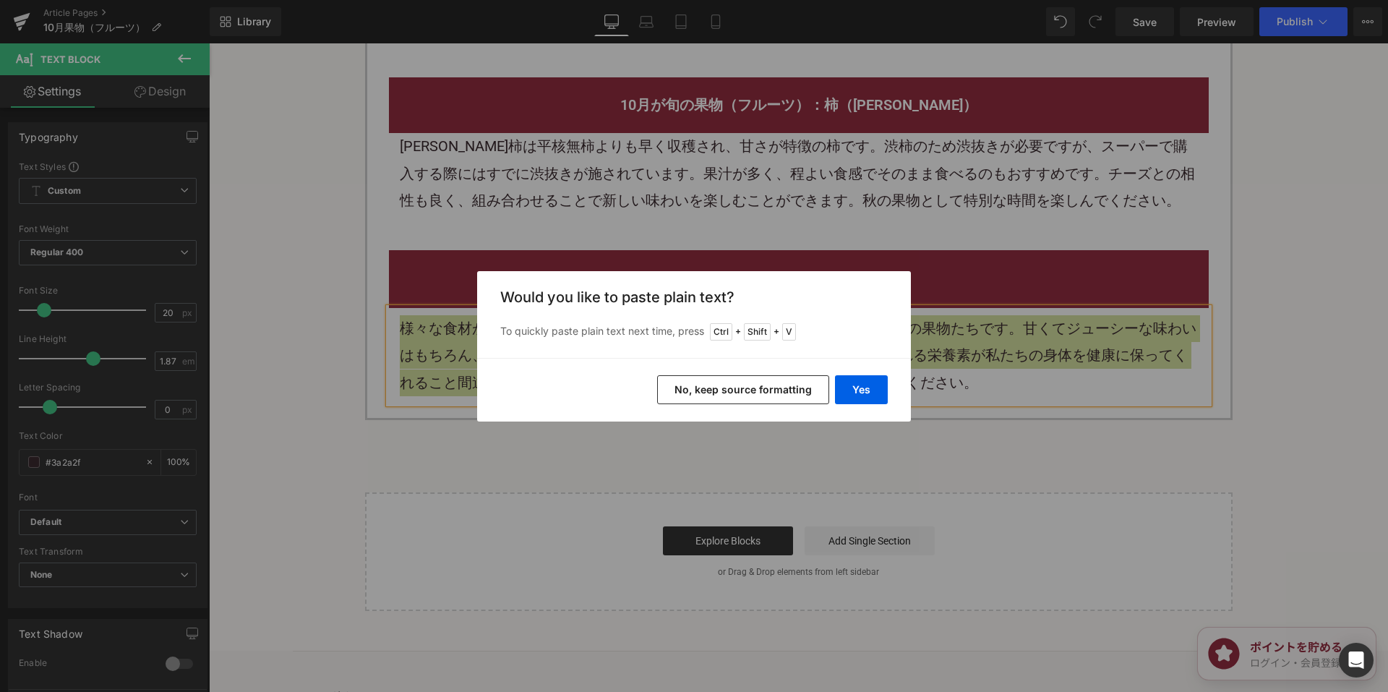
click at [727, 392] on button "No, keep source formatting" at bounding box center [743, 389] width 172 height 29
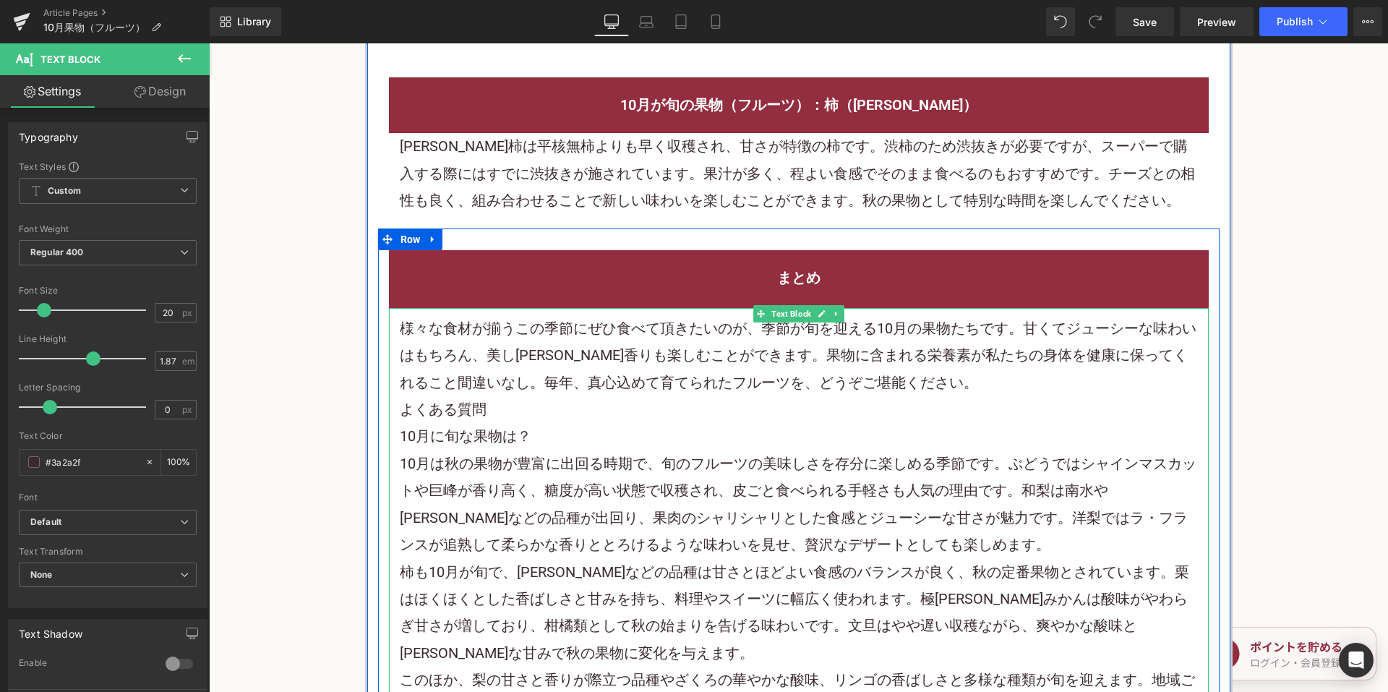
click at [916, 361] on p "様々な食材が揃うこの季節にぜひ食べて頂きたいのが、季節が旬を迎える10月の果物たちです。甘くてジューシーな味わいはもちろん、美しさや香りも楽しむことができます…" at bounding box center [799, 355] width 798 height 81
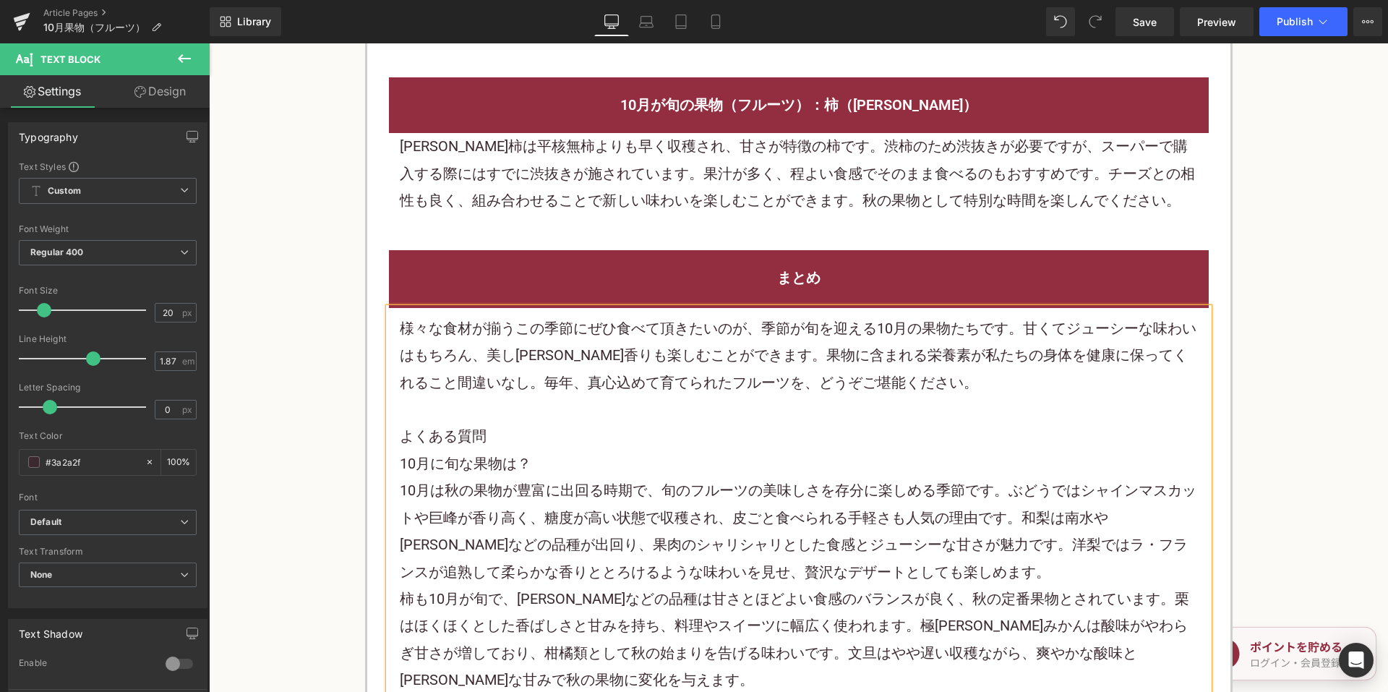
click at [776, 363] on p "様々な食材が揃うこの季節にぜひ食べて頂きたいのが、季節が旬を迎える10月の果物たちです。甘くてジューシーな味わいはもちろん、美しさや香りも楽しむことができます…" at bounding box center [799, 355] width 798 height 81
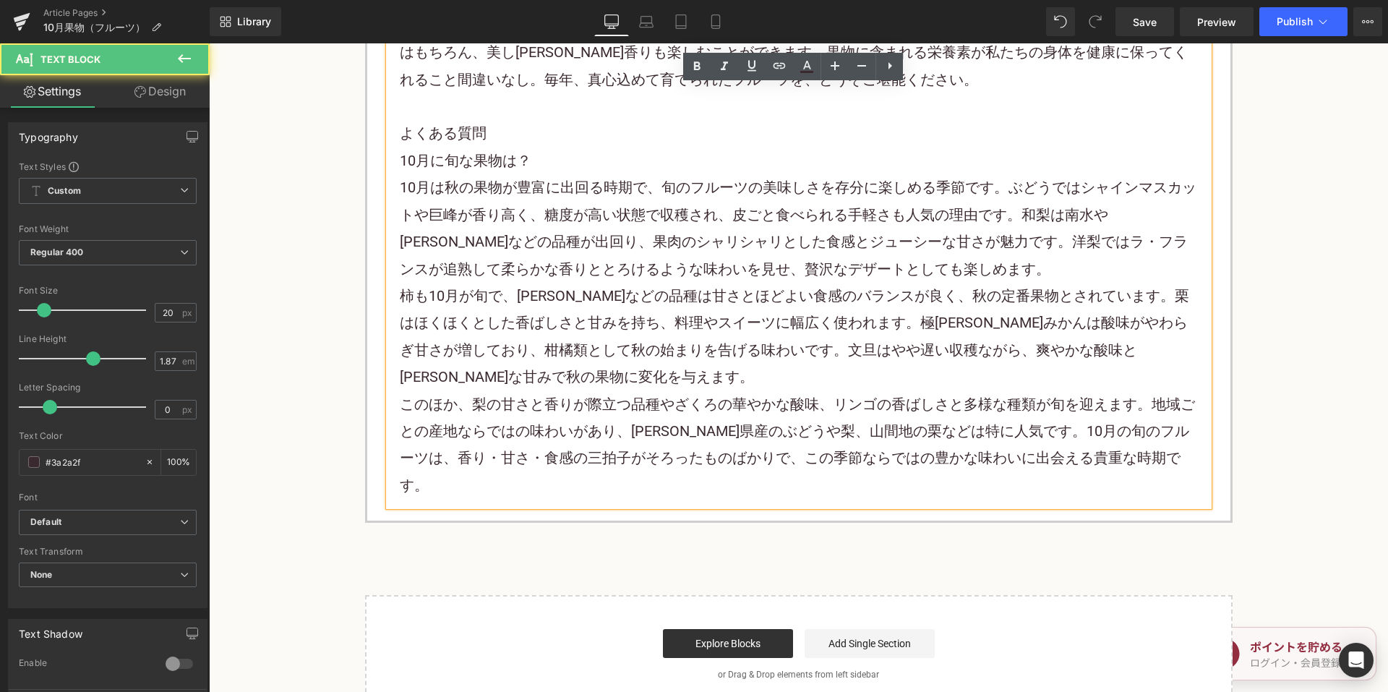
scroll to position [7155, 0]
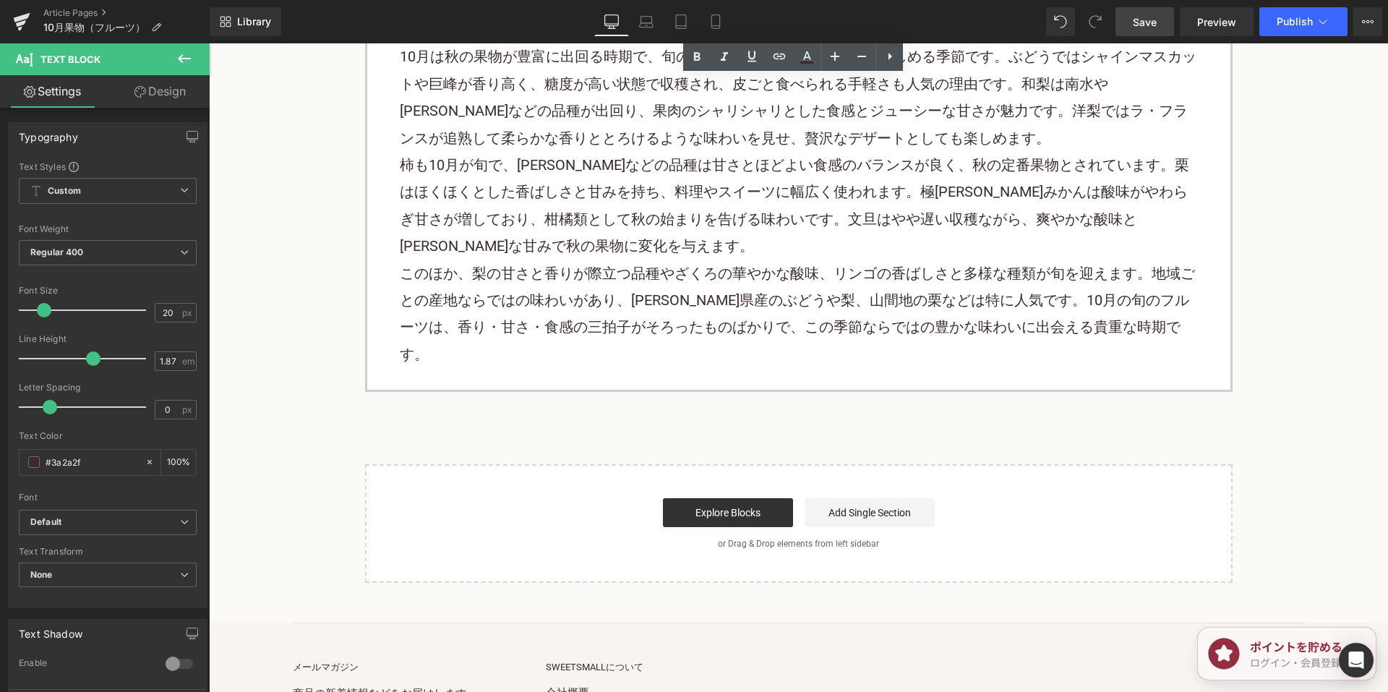
click at [1148, 26] on span "Save" at bounding box center [1145, 21] width 24 height 15
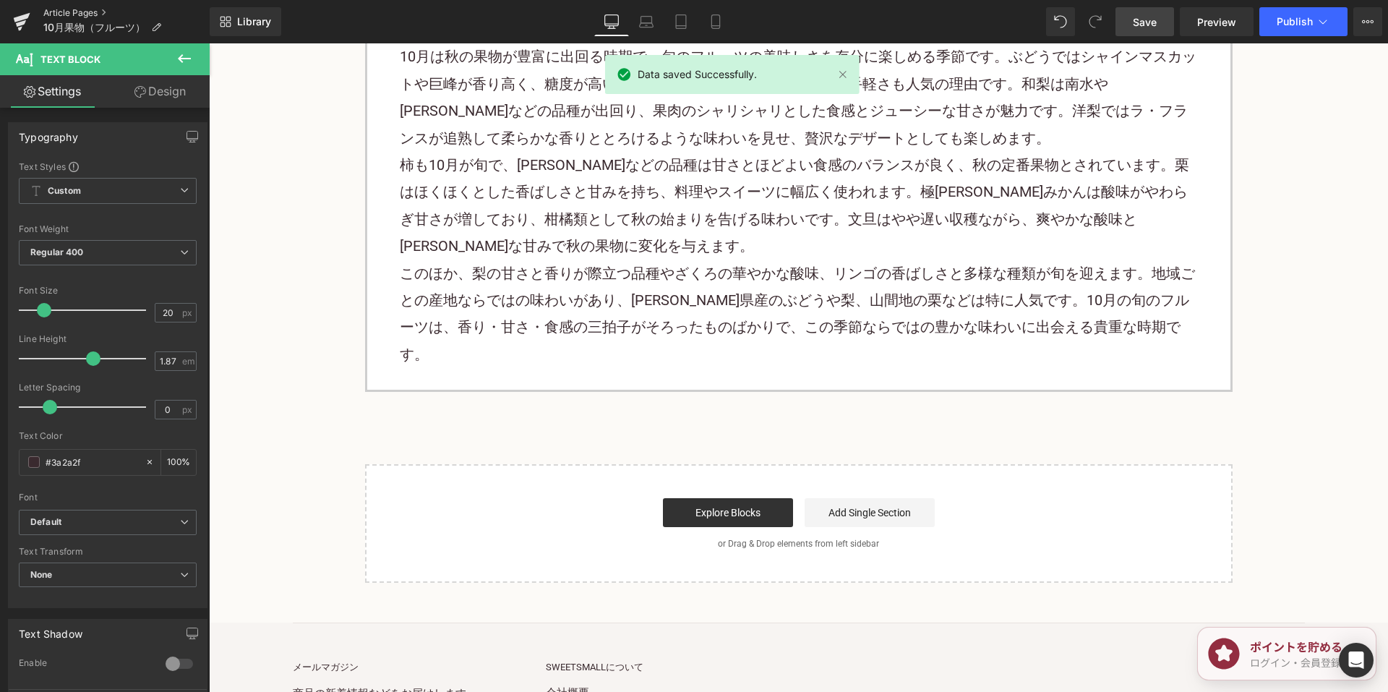
click at [54, 12] on link "Article Pages" at bounding box center [126, 13] width 166 height 12
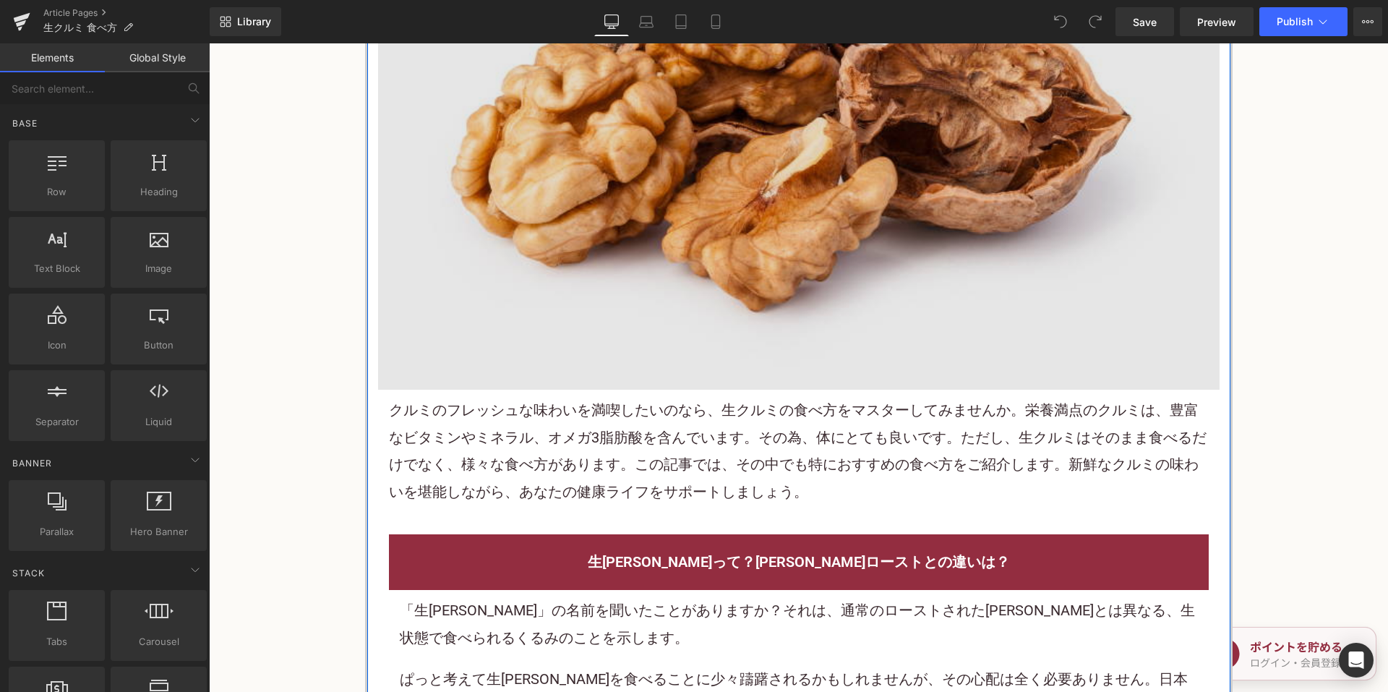
scroll to position [434, 0]
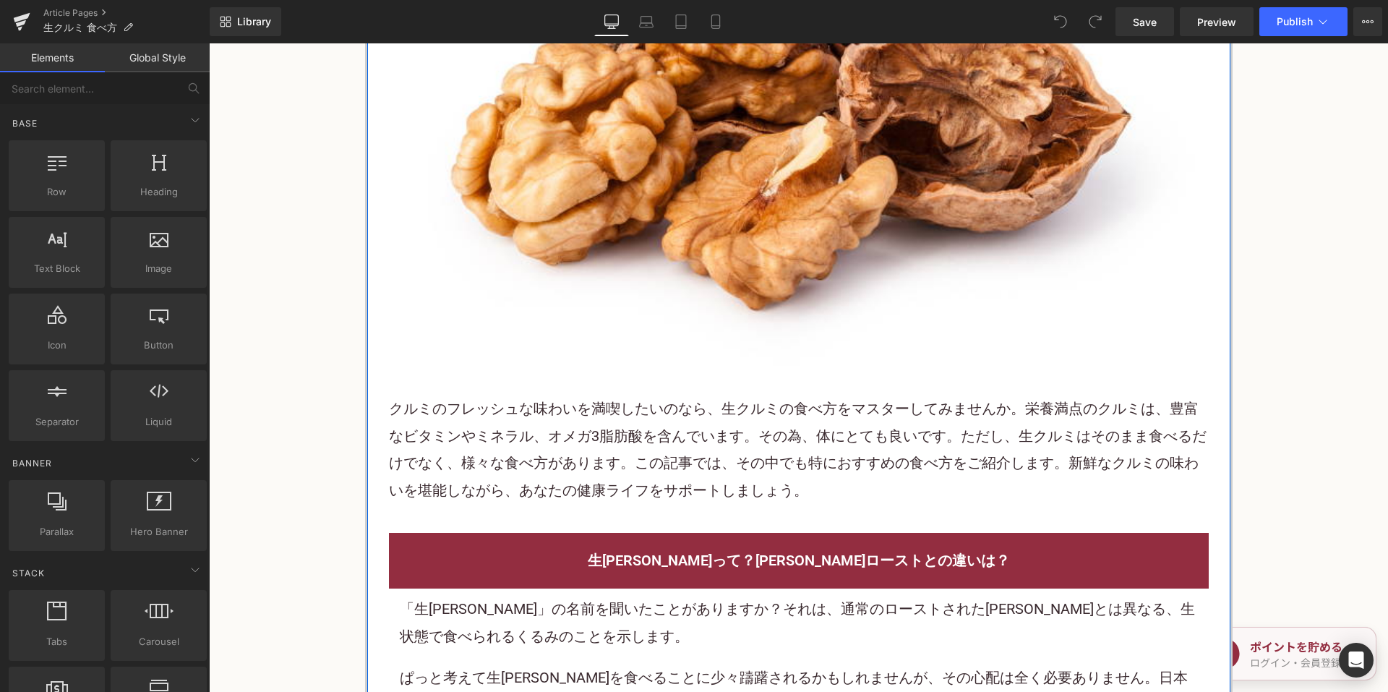
click at [567, 424] on p "クルミのフレッシュな味わいを満喫したいのなら、生クルミの食べ方をマスターしてみませんか。栄養満点のクルミは、豊富な ビタミン やミネラル、オメガ3脂肪酸を含ん…" at bounding box center [799, 449] width 820 height 108
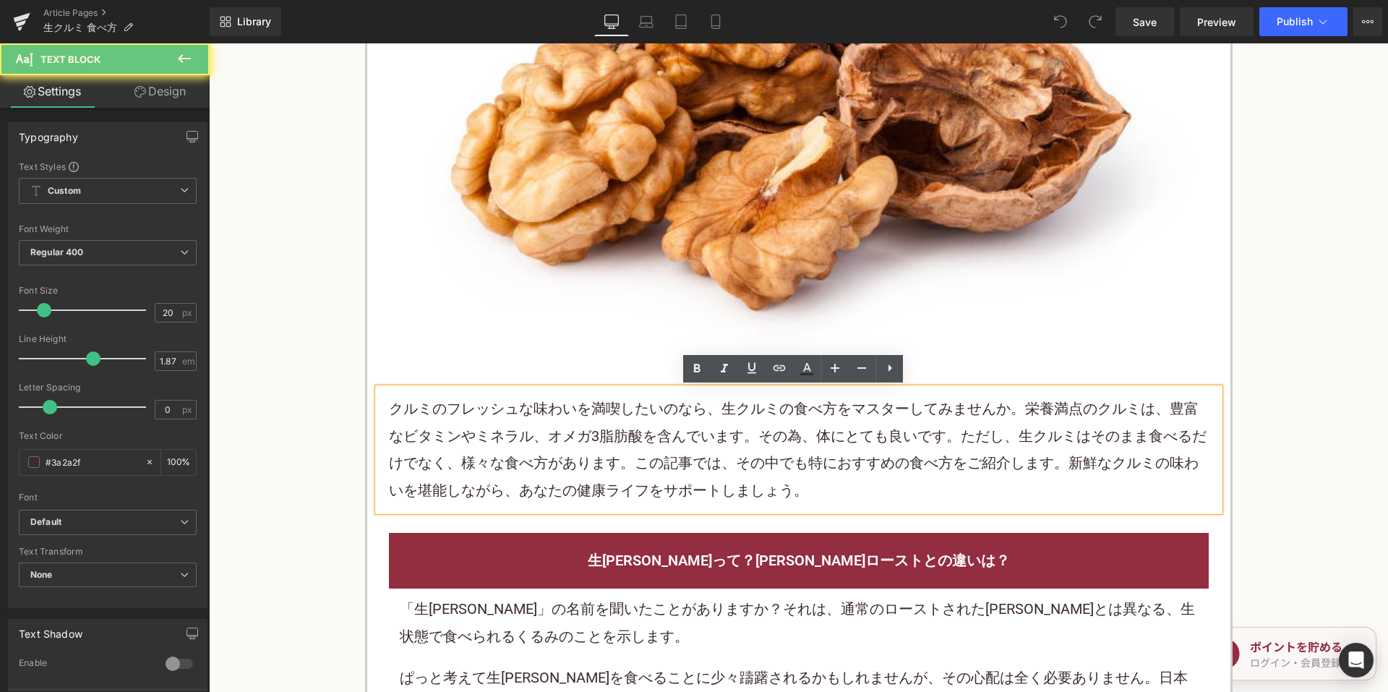
click at [567, 424] on p "クルミのフレッシュな味わいを満喫したいのなら、生クルミの食べ方をマスターしてみませんか。栄養満点のクルミは、豊富な ビタミン やミネラル、オメガ3脂肪酸を含ん…" at bounding box center [799, 449] width 820 height 108
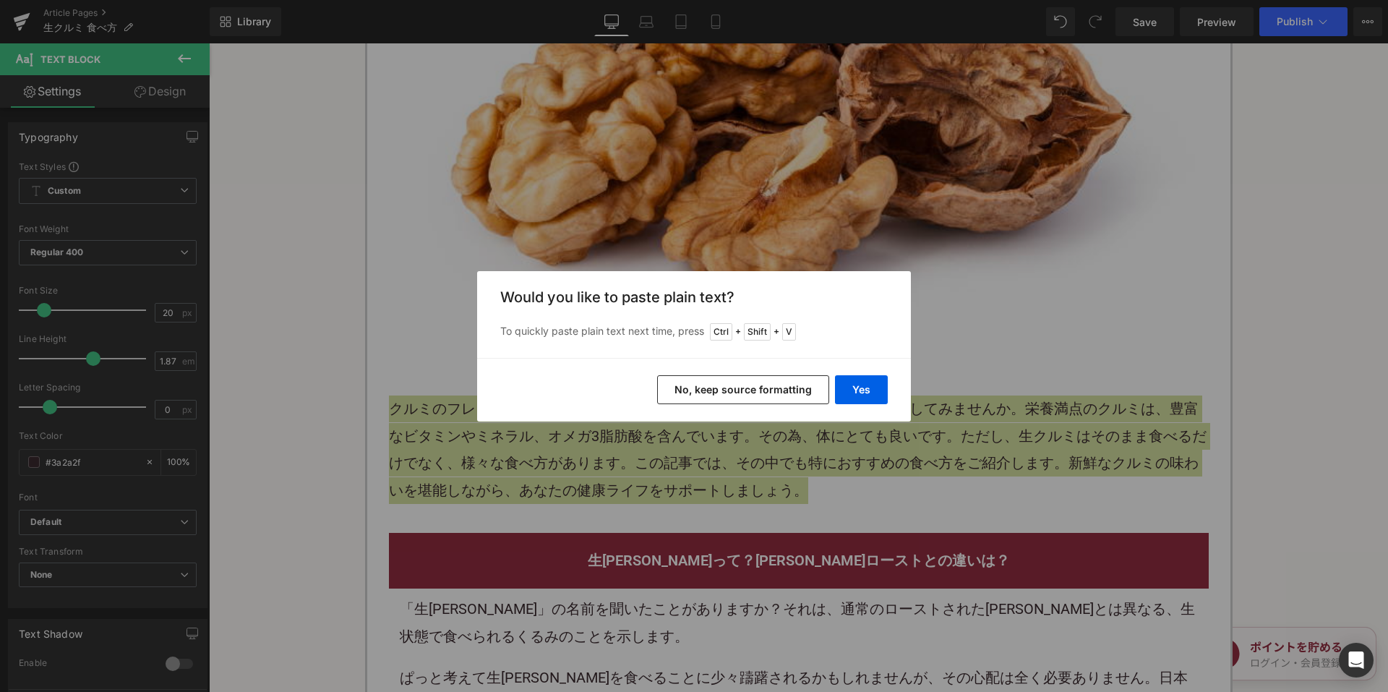
click at [729, 391] on button "No, keep source formatting" at bounding box center [743, 389] width 172 height 29
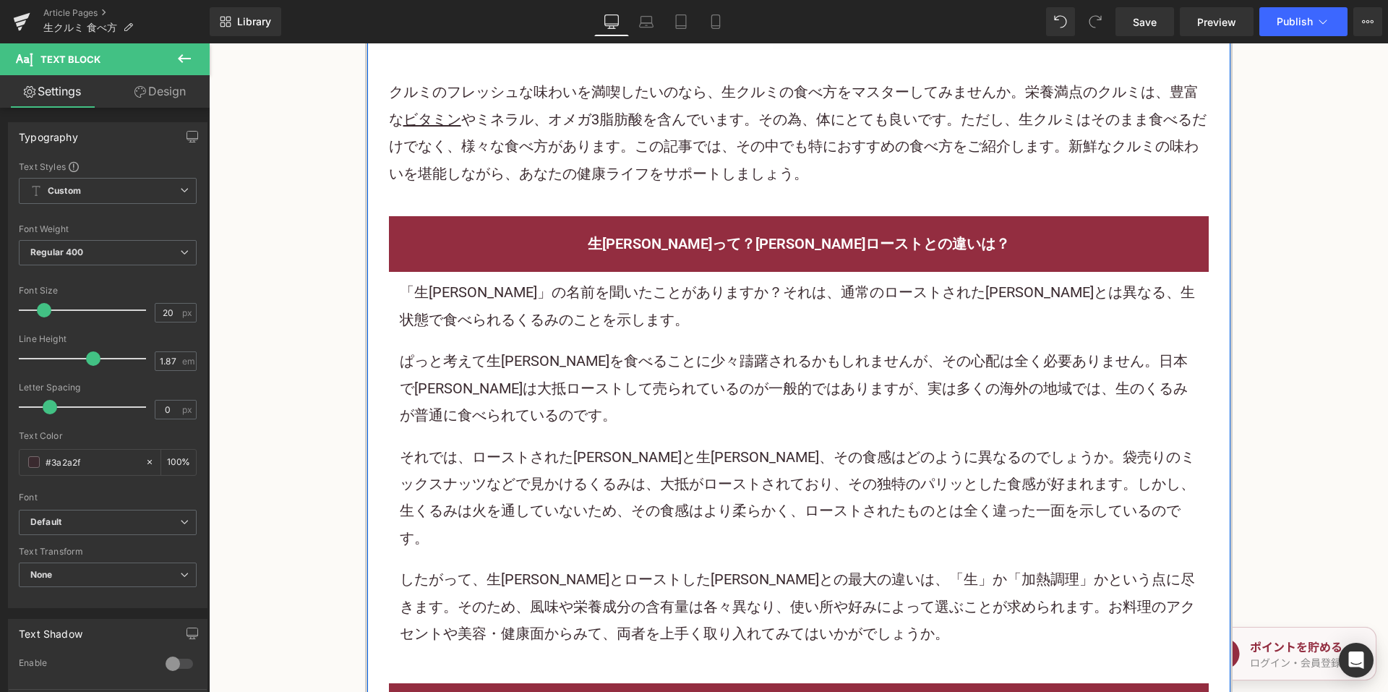
scroll to position [867, 0]
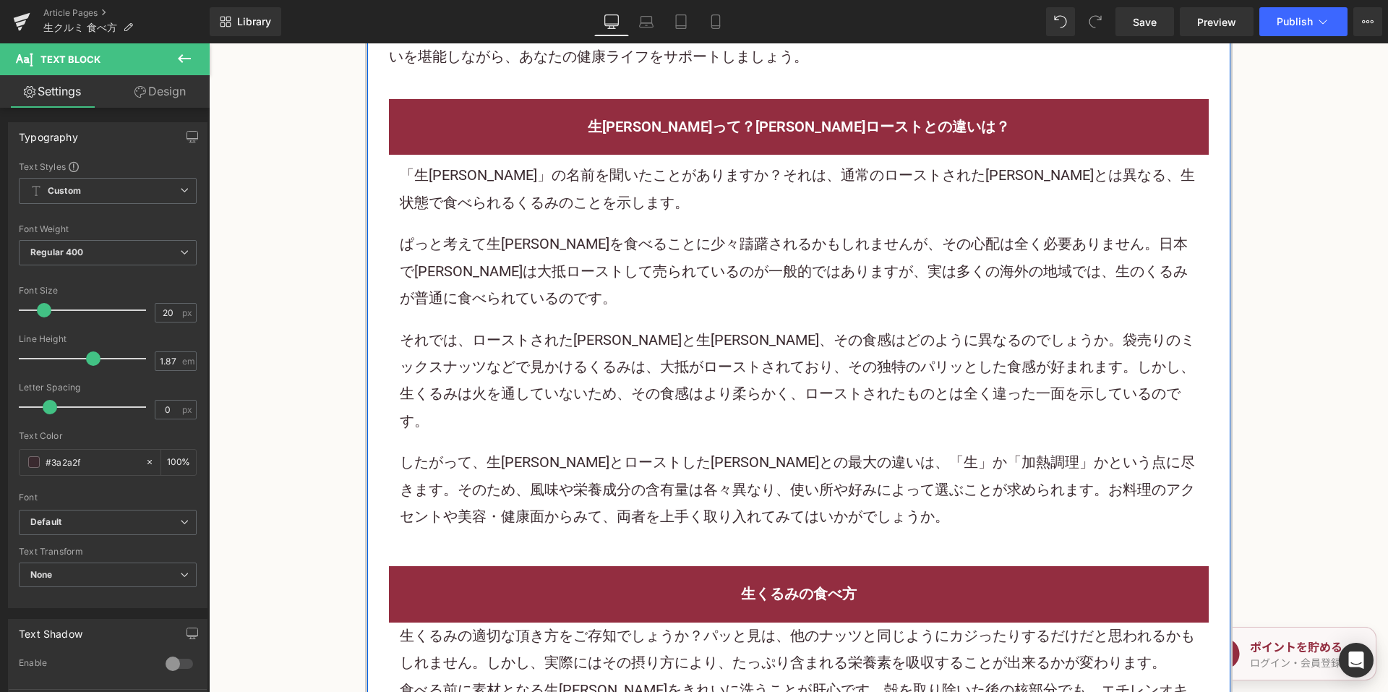
click at [623, 309] on p "ぱっと考えて生[PERSON_NAME]を食べることに少々躊躇されるかもしれませんが、その心配は全く必要ありません。日本で[PERSON_NAME]は大抵ロー…" at bounding box center [799, 271] width 798 height 81
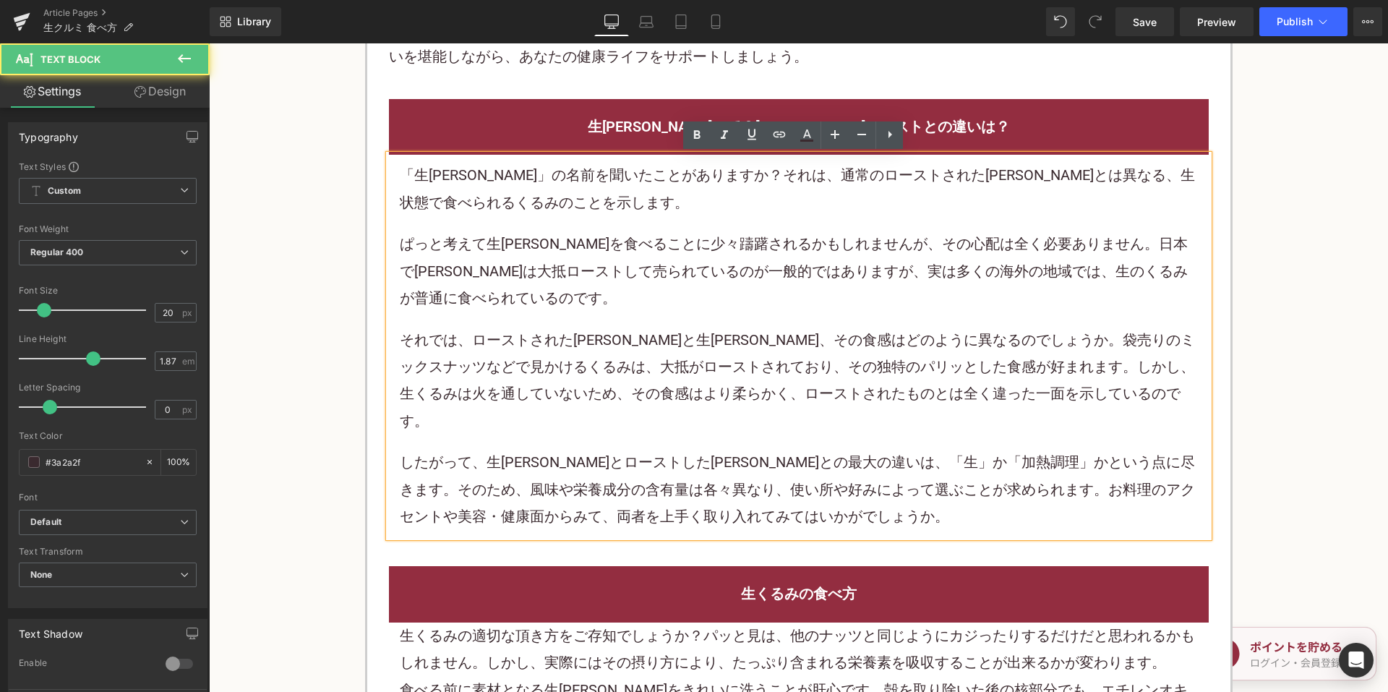
click at [620, 295] on p "ぱっと考えて生[PERSON_NAME]を食べることに少々躊躇されるかもしれませんが、その心配は全く必要ありません。日本で[PERSON_NAME]は大抵ロー…" at bounding box center [799, 271] width 798 height 81
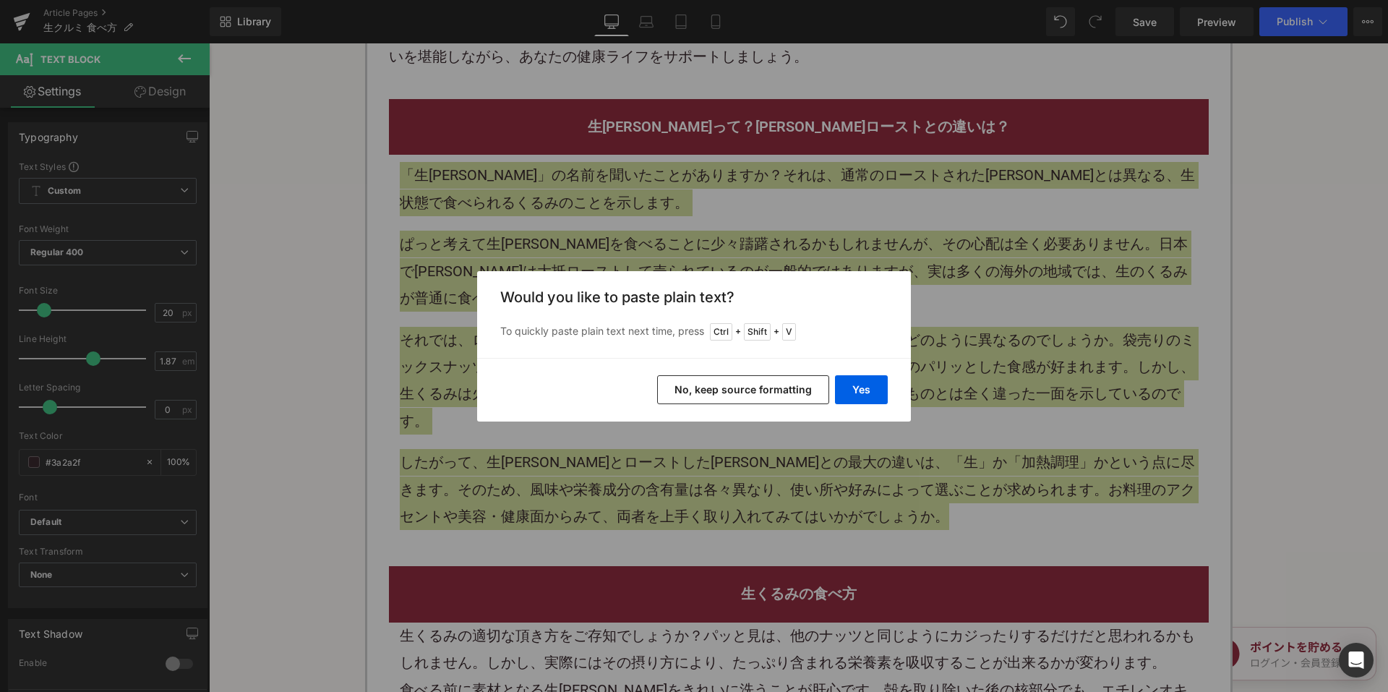
click at [684, 378] on button "No, keep source formatting" at bounding box center [743, 389] width 172 height 29
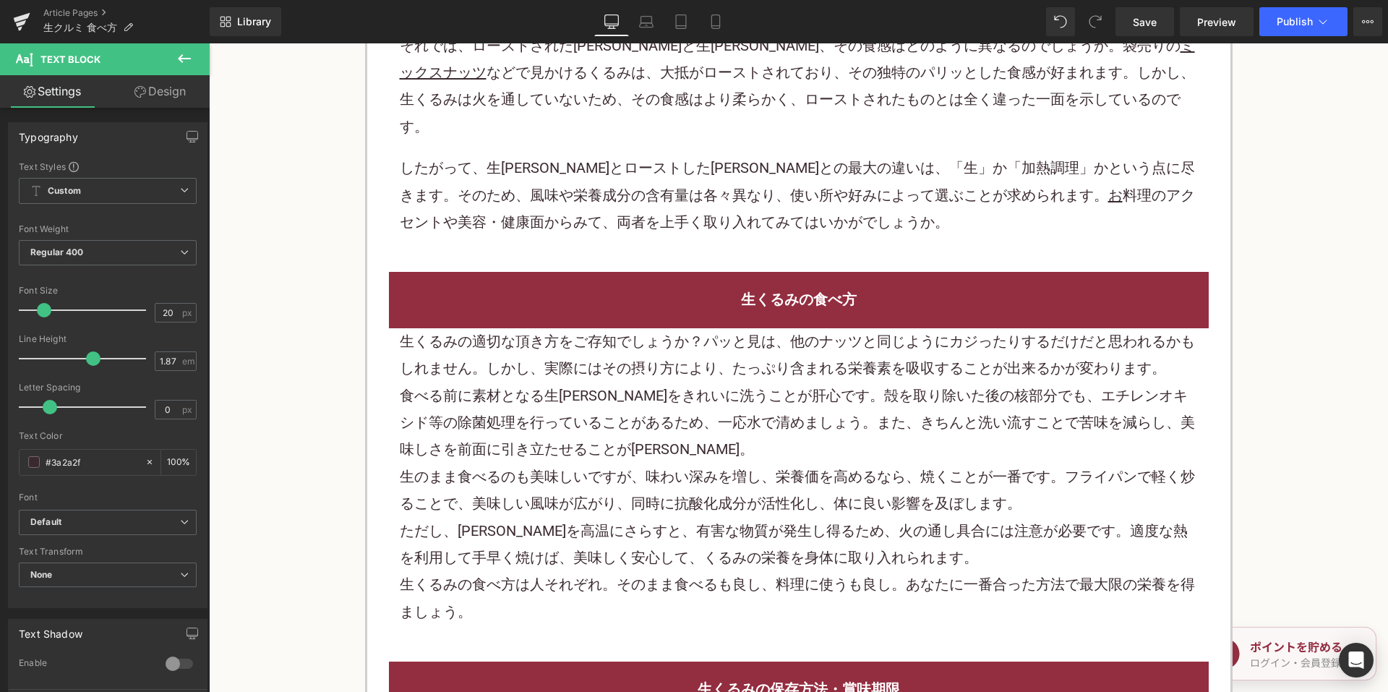
scroll to position [1229, 0]
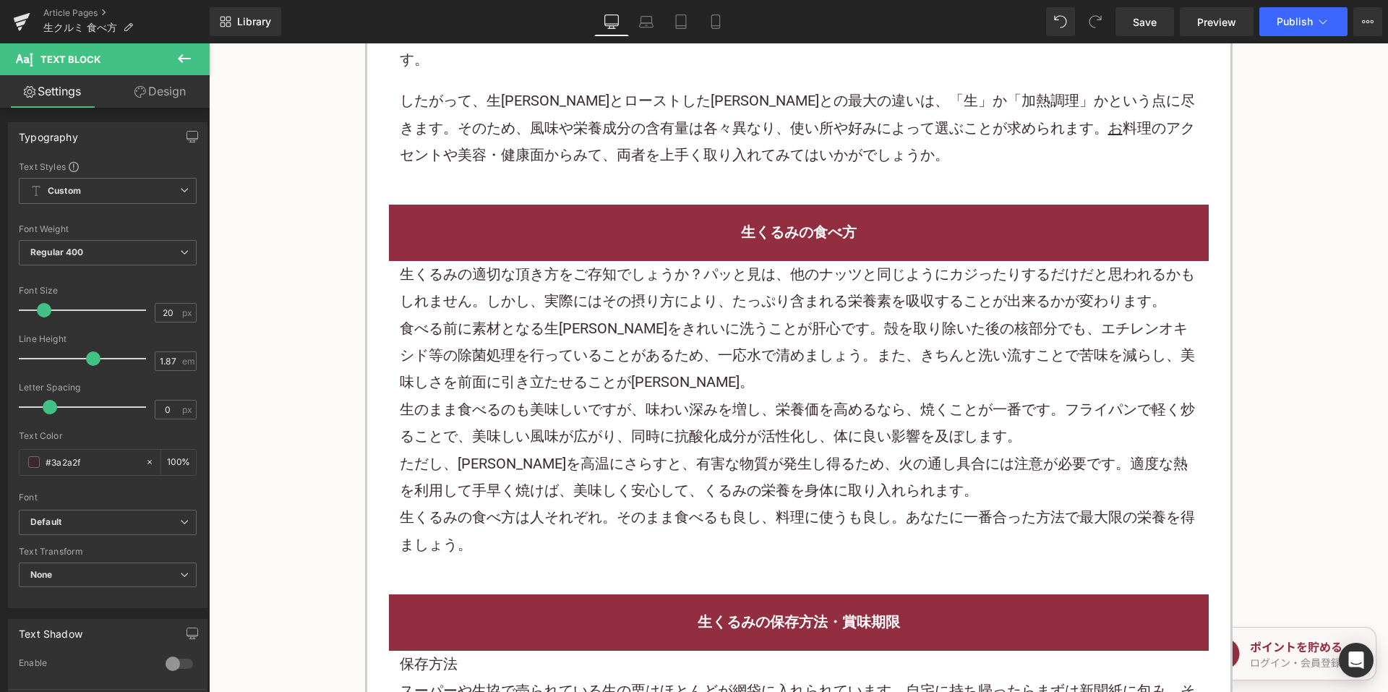
click at [582, 331] on div "食べる前に素材となる生[PERSON_NAME]をきれいに洗うことが肝心です。殻を取り除いた後の核部分でも、エチレンオキシド等の除菌処理を行っていることがある…" at bounding box center [799, 355] width 798 height 81
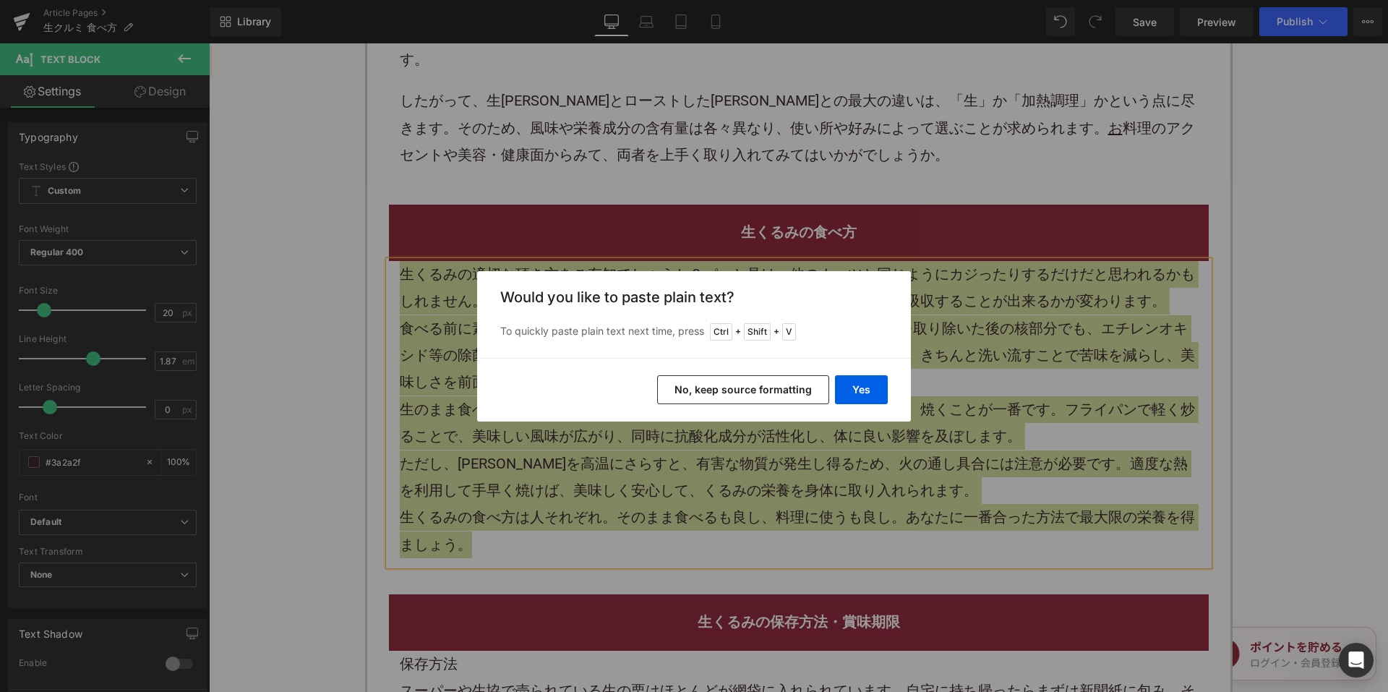
click at [736, 384] on button "No, keep source formatting" at bounding box center [743, 389] width 172 height 29
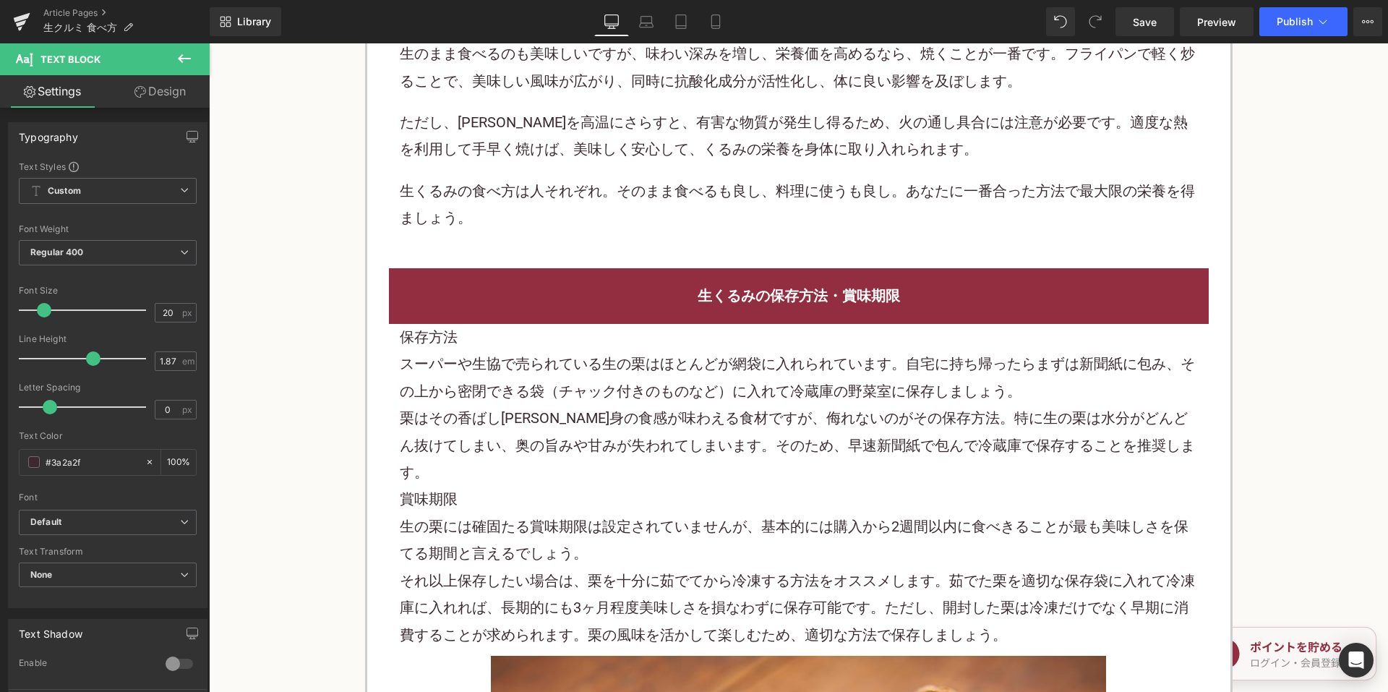
scroll to position [1662, 0]
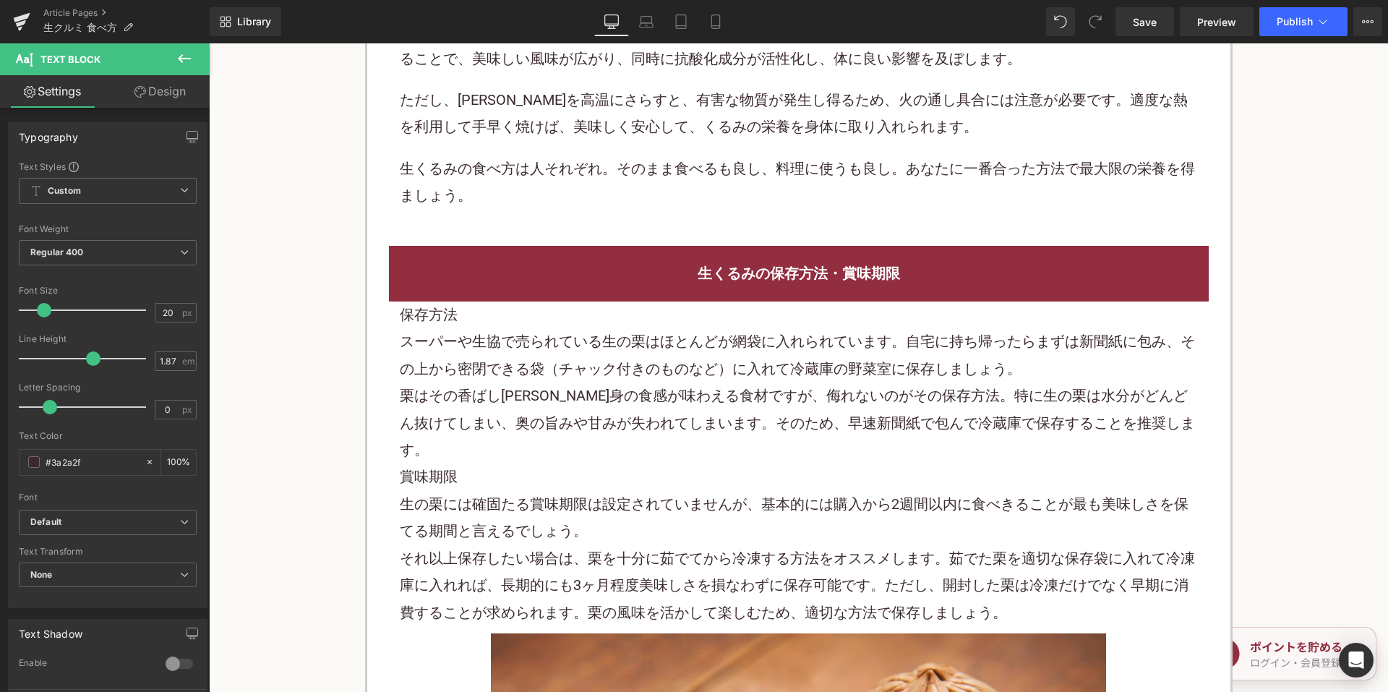
click at [541, 328] on p "スーパーや生協で売られている生の 栗 はほとんどが網袋に入れられています。自宅に持ち帰ったらまずは新聞紙に包み、その上から密閉できる袋（チャック付きのものなど…" at bounding box center [799, 355] width 798 height 54
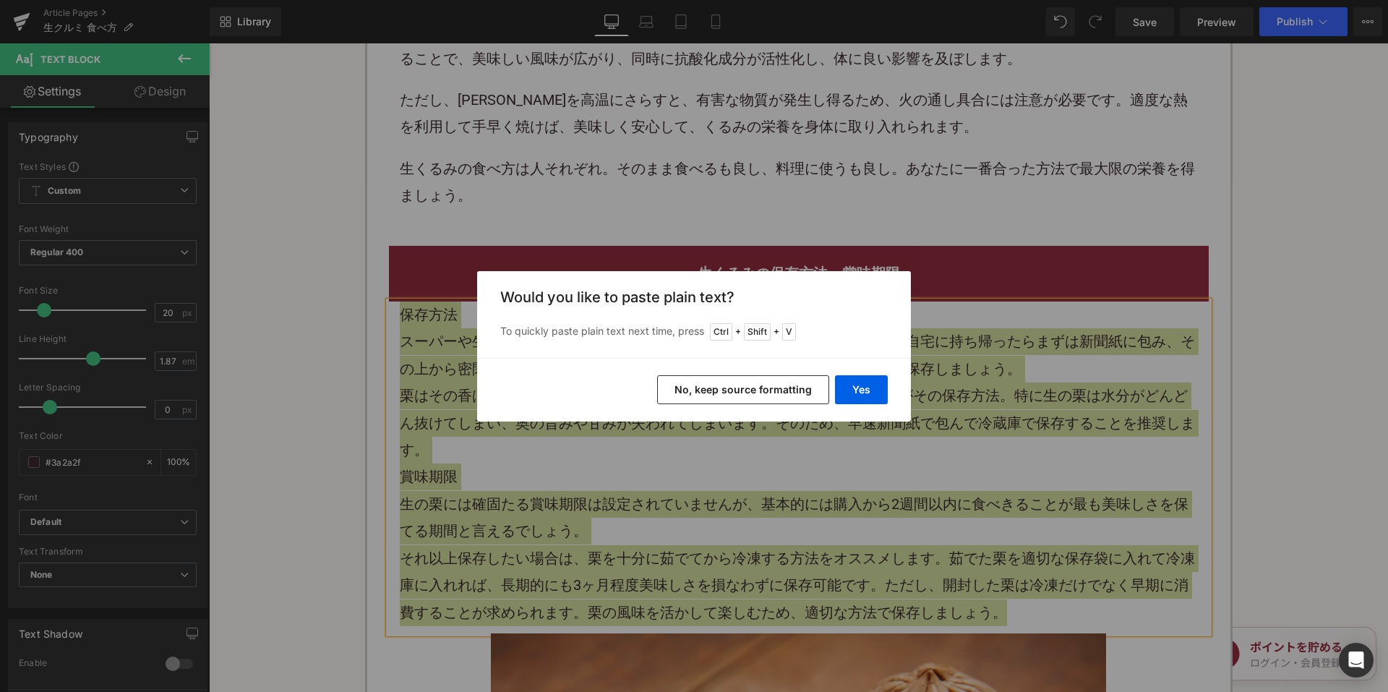
click at [692, 377] on button "No, keep source formatting" at bounding box center [743, 389] width 172 height 29
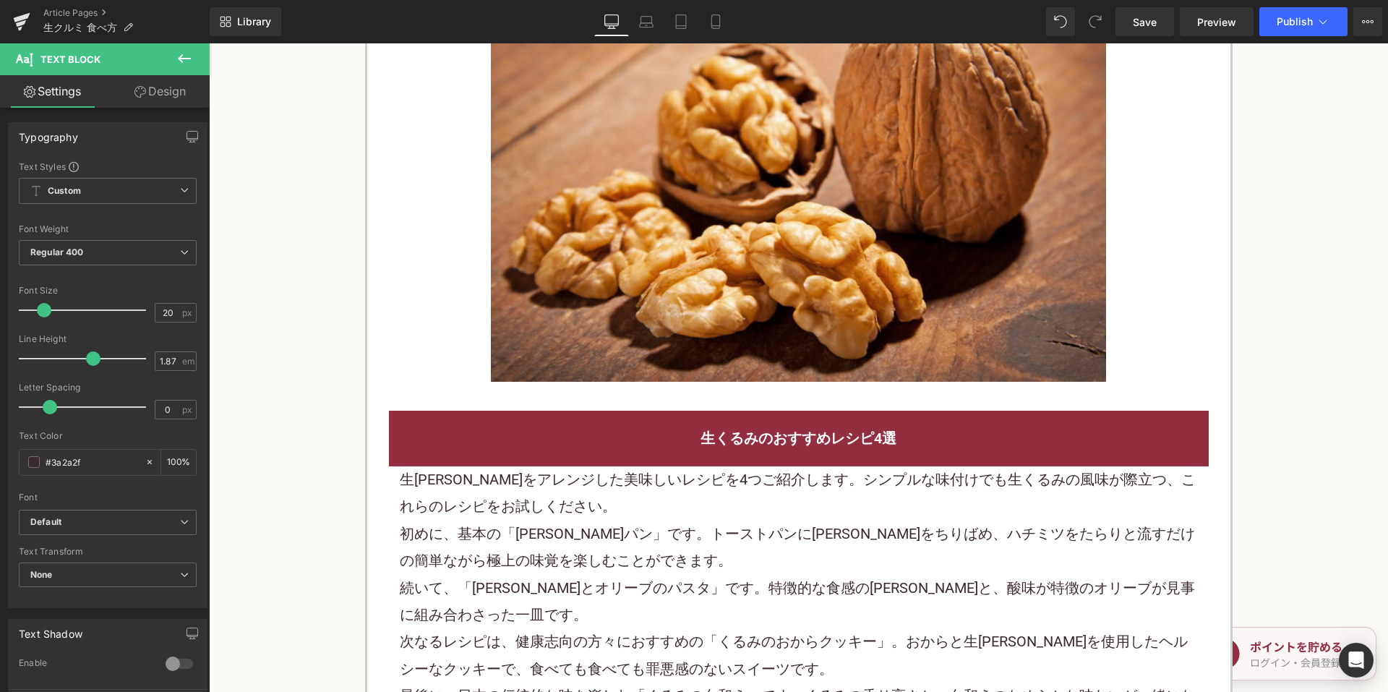
scroll to position [2530, 0]
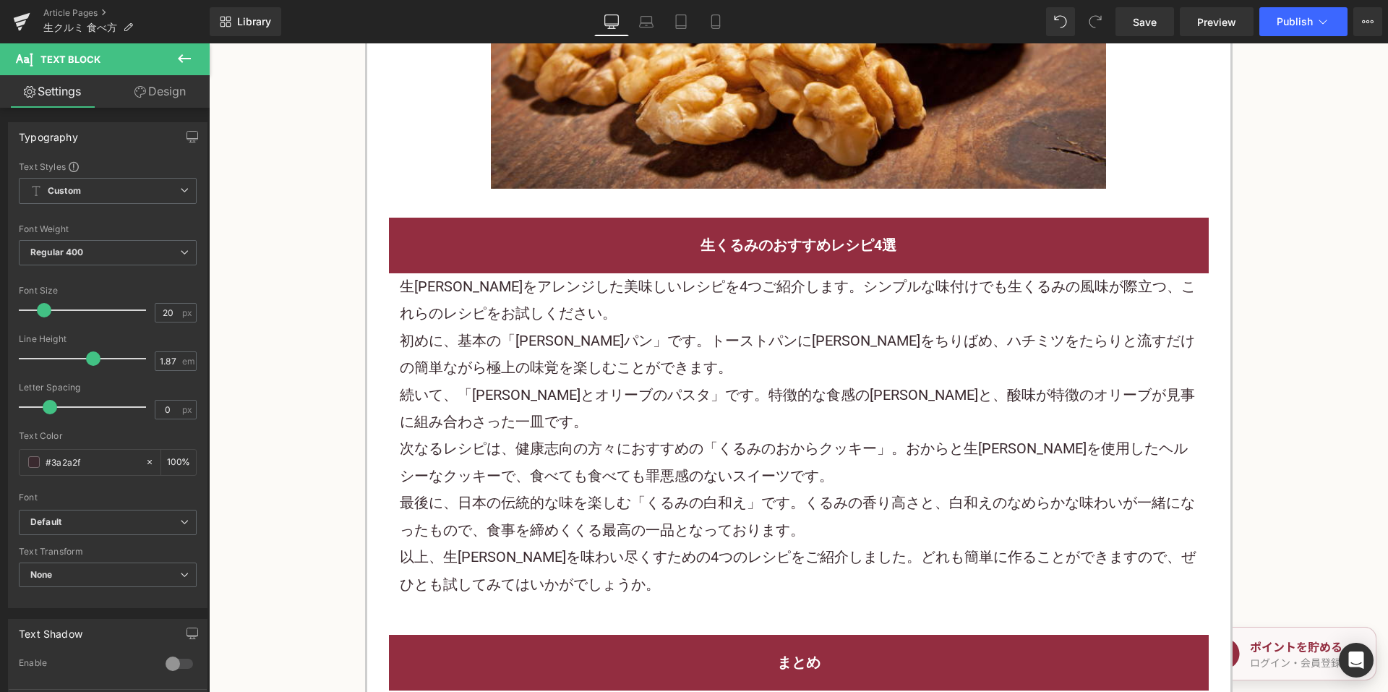
click at [610, 327] on p "初めに、基本の「[PERSON_NAME] パン 」です。トーストパンに[PERSON_NAME]をちりばめ、ハチミツをたらりと流すだけの簡単ながら極上の味覚…" at bounding box center [799, 354] width 798 height 54
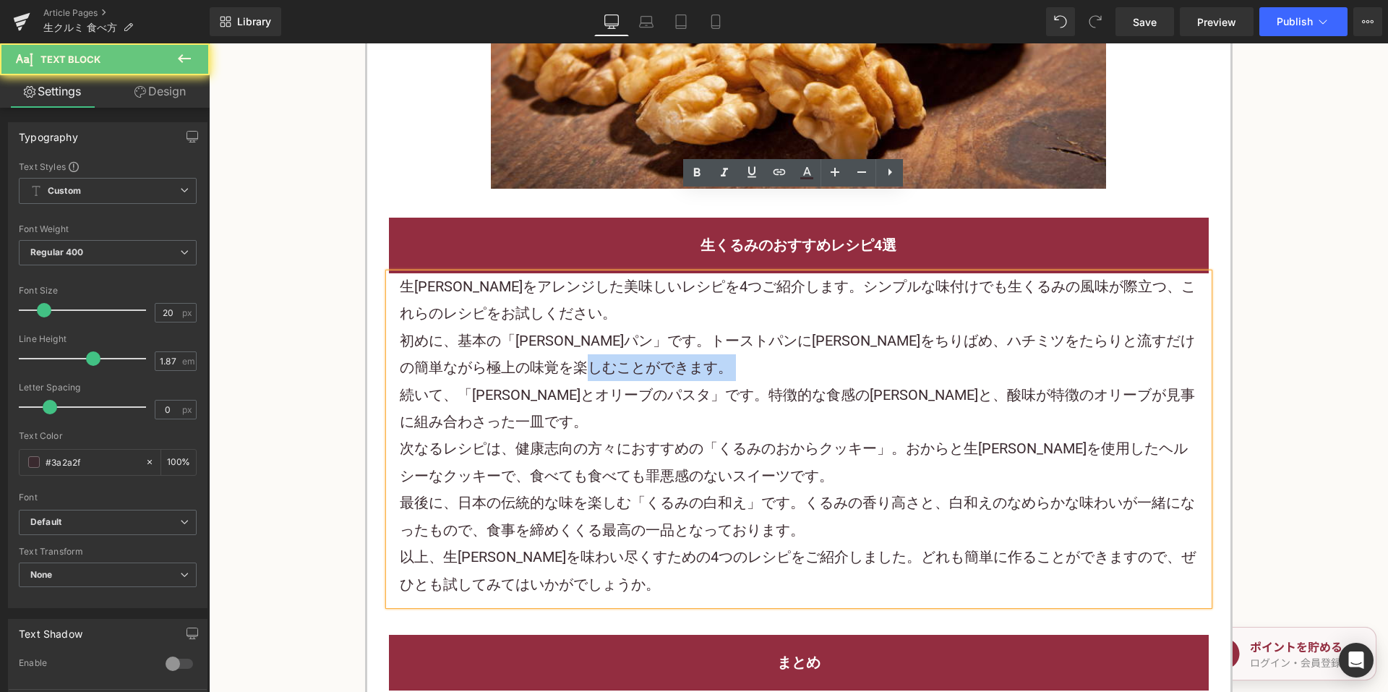
click at [610, 327] on p "初めに、基本の「[PERSON_NAME] パン 」です。トーストパンに[PERSON_NAME]をちりばめ、ハチミツをたらりと流すだけの簡単ながら極上の味覚…" at bounding box center [799, 354] width 798 height 54
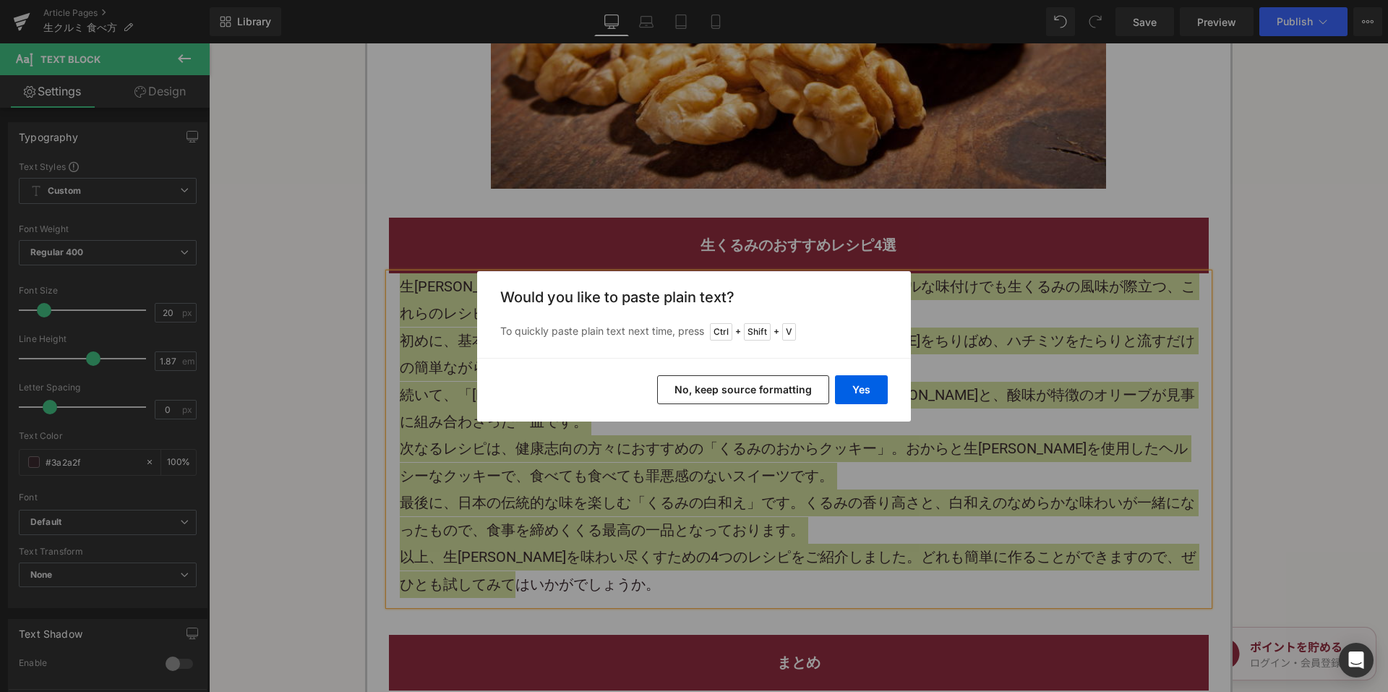
click at [726, 397] on button "No, keep source formatting" at bounding box center [743, 389] width 172 height 29
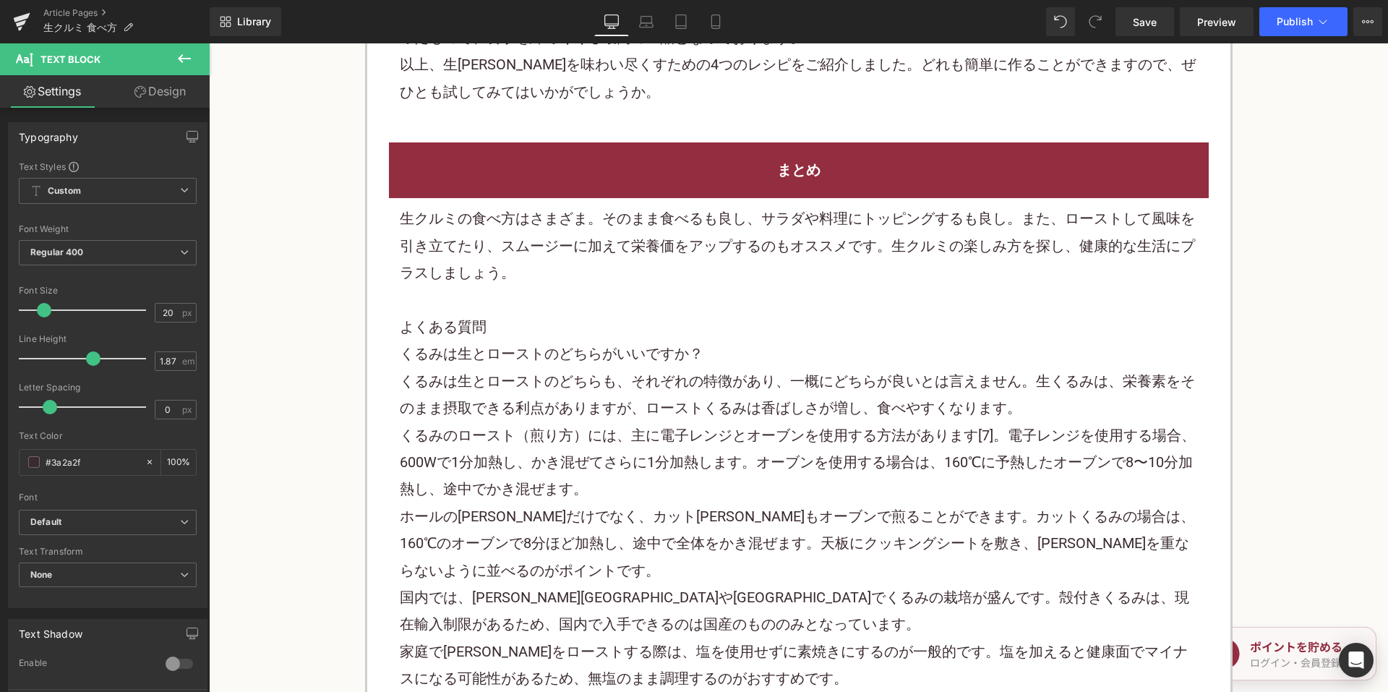
scroll to position [3035, 0]
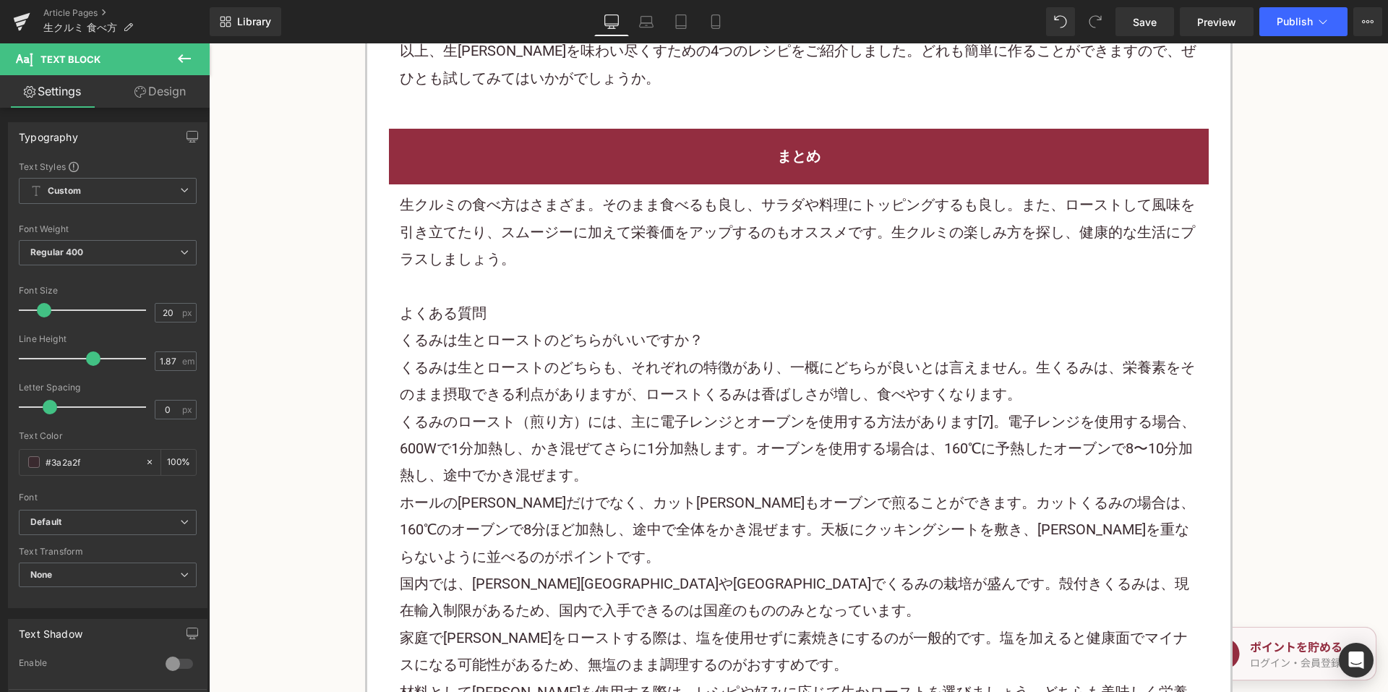
click at [547, 300] on h2 "よくある質問" at bounding box center [799, 313] width 798 height 27
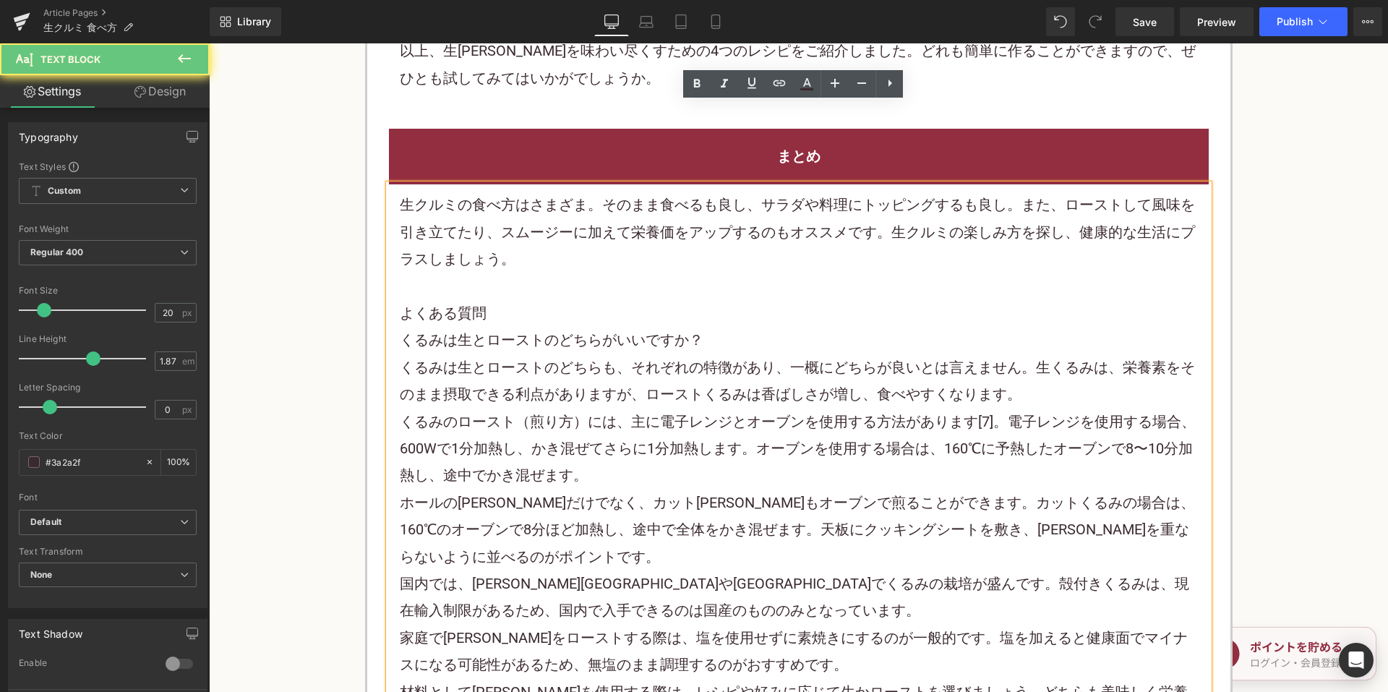
click at [546, 300] on h2 "よくある質問" at bounding box center [799, 313] width 798 height 27
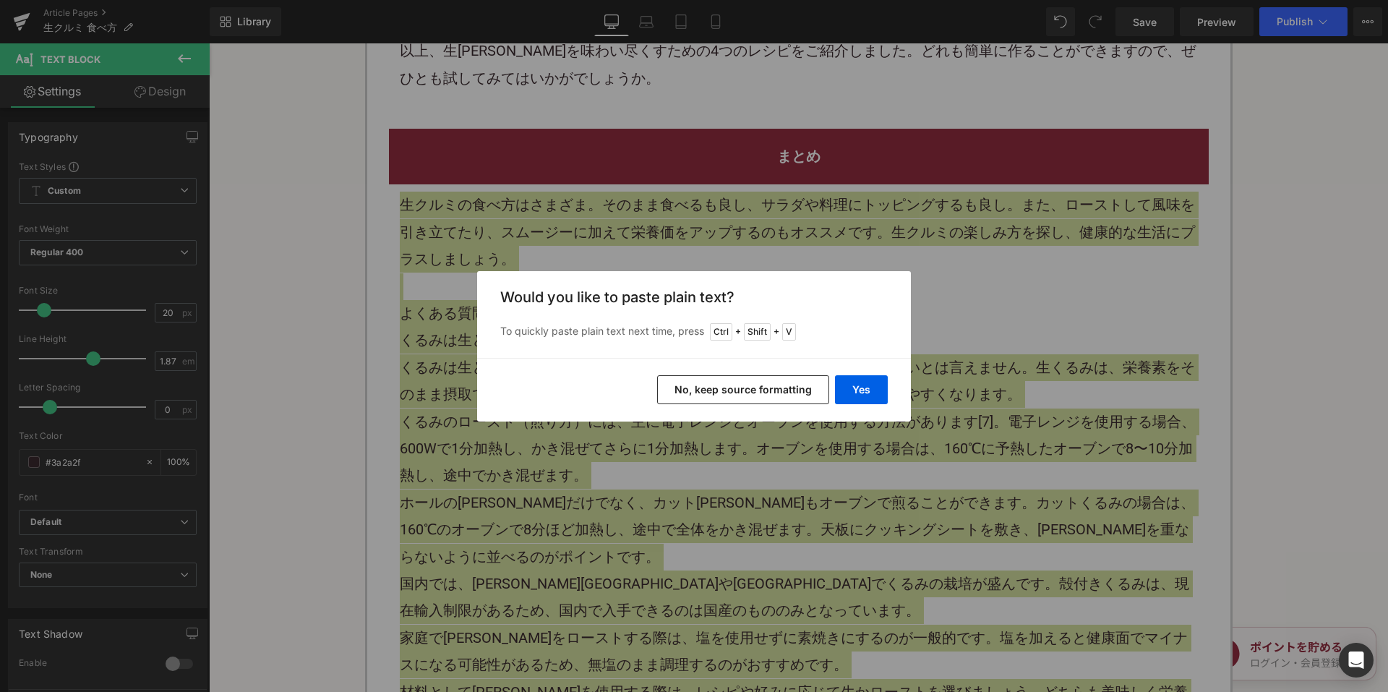
click at [675, 391] on button "No, keep source formatting" at bounding box center [743, 389] width 172 height 29
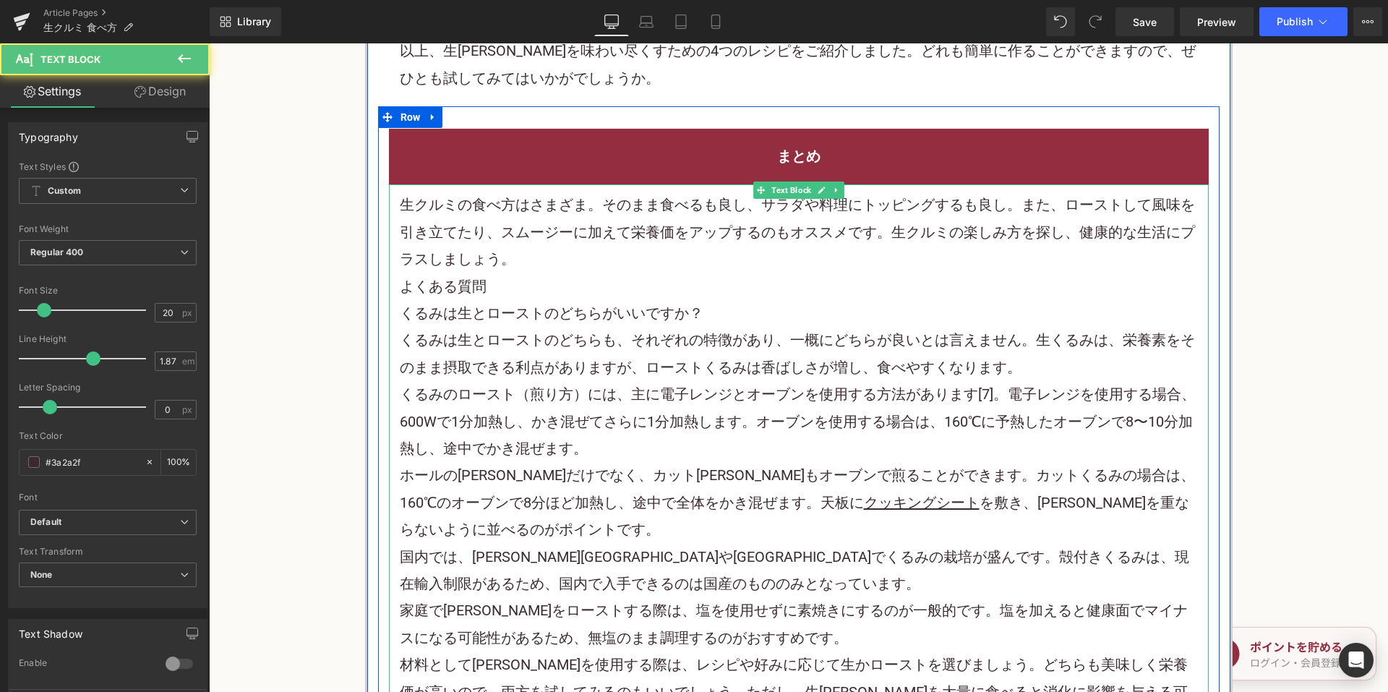
click at [575, 192] on p "生クルミの食べ方はさまざま。そのまま食べるも良し、サラダや料理に トッピング するも良し。また、ローストして風味を引き立てたり、 スムージー に加えて栄養価を…" at bounding box center [799, 232] width 798 height 81
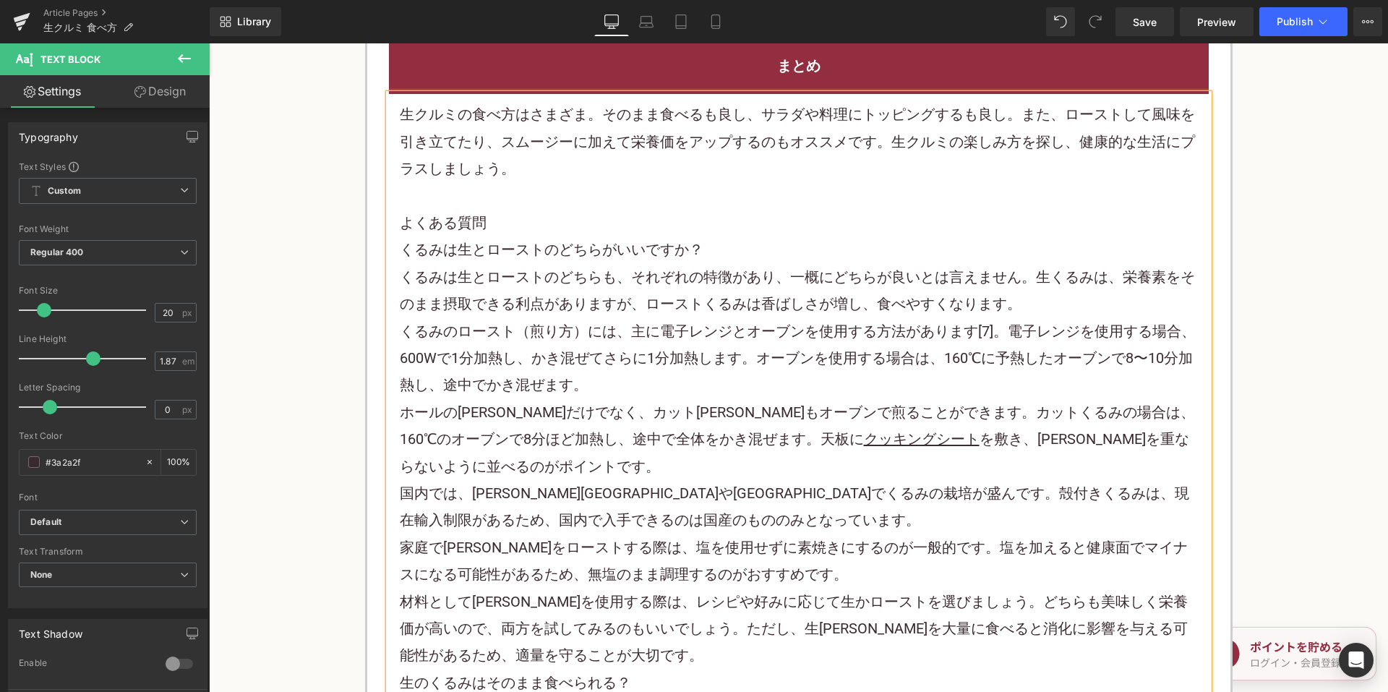
scroll to position [3252, 0]
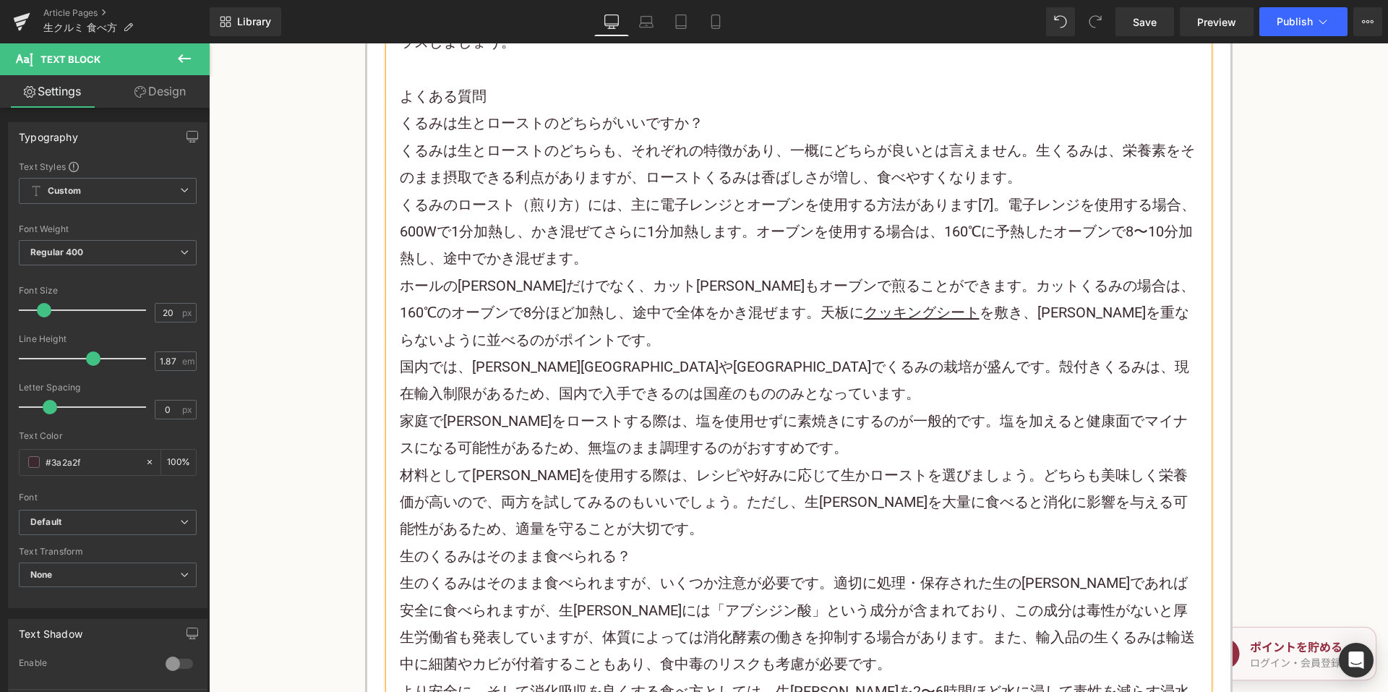
click at [595, 462] on p "材料として[PERSON_NAME]を使用する際は、レシピや好みに応じて生かローストを選びましょう。どちらも美味しく栄養価が高いので、両方を試してみるのもいい…" at bounding box center [799, 502] width 798 height 81
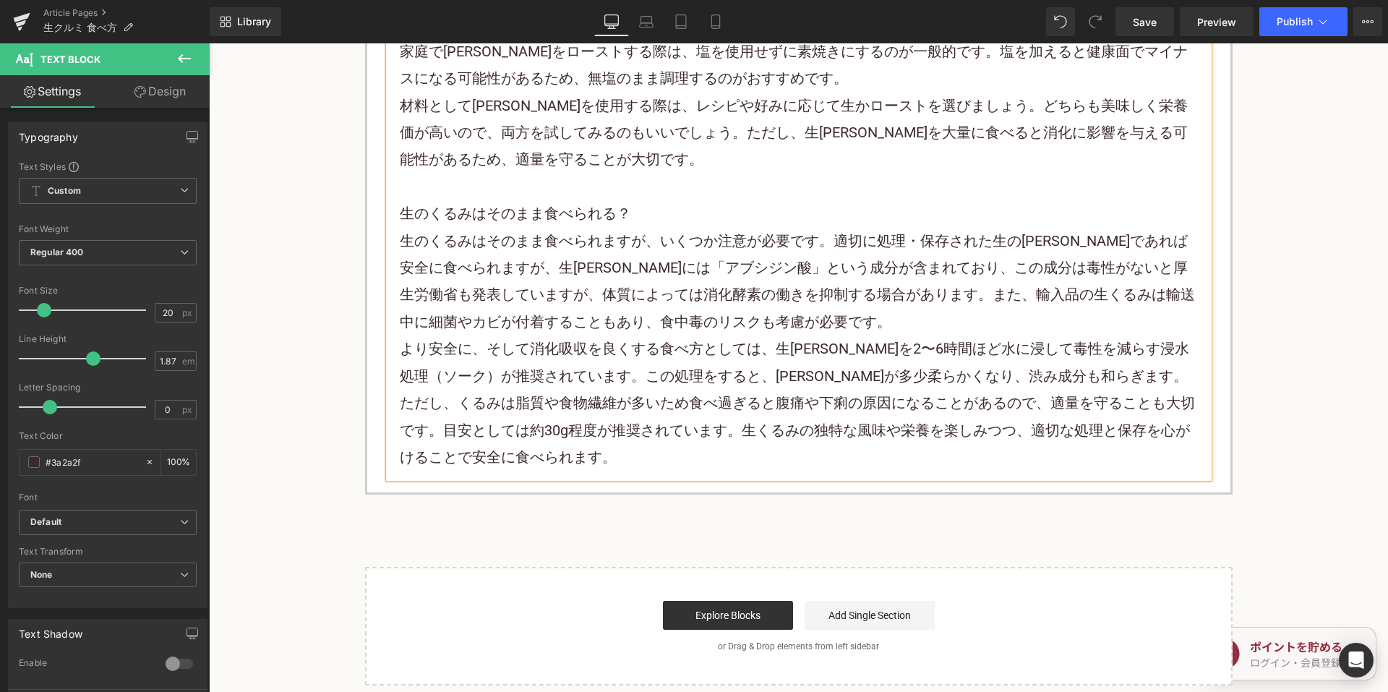
scroll to position [3686, 0]
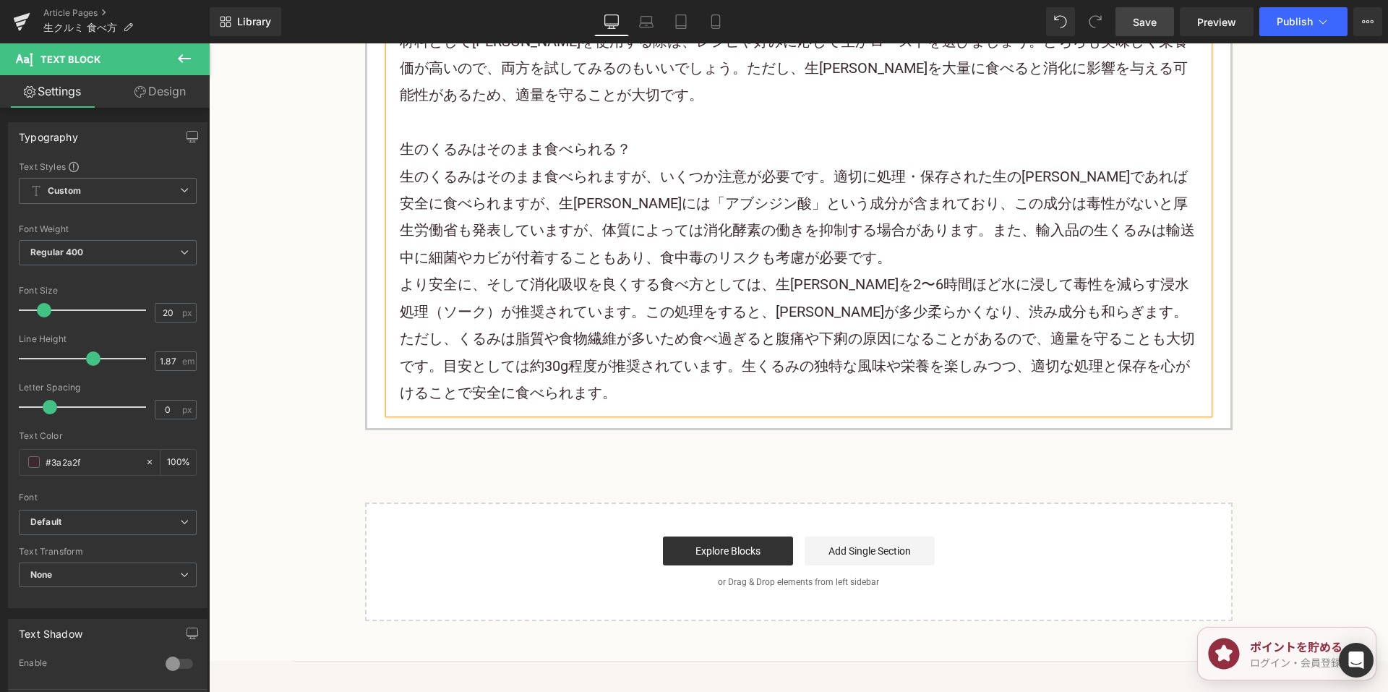
click at [1148, 22] on span "Save" at bounding box center [1145, 21] width 24 height 15
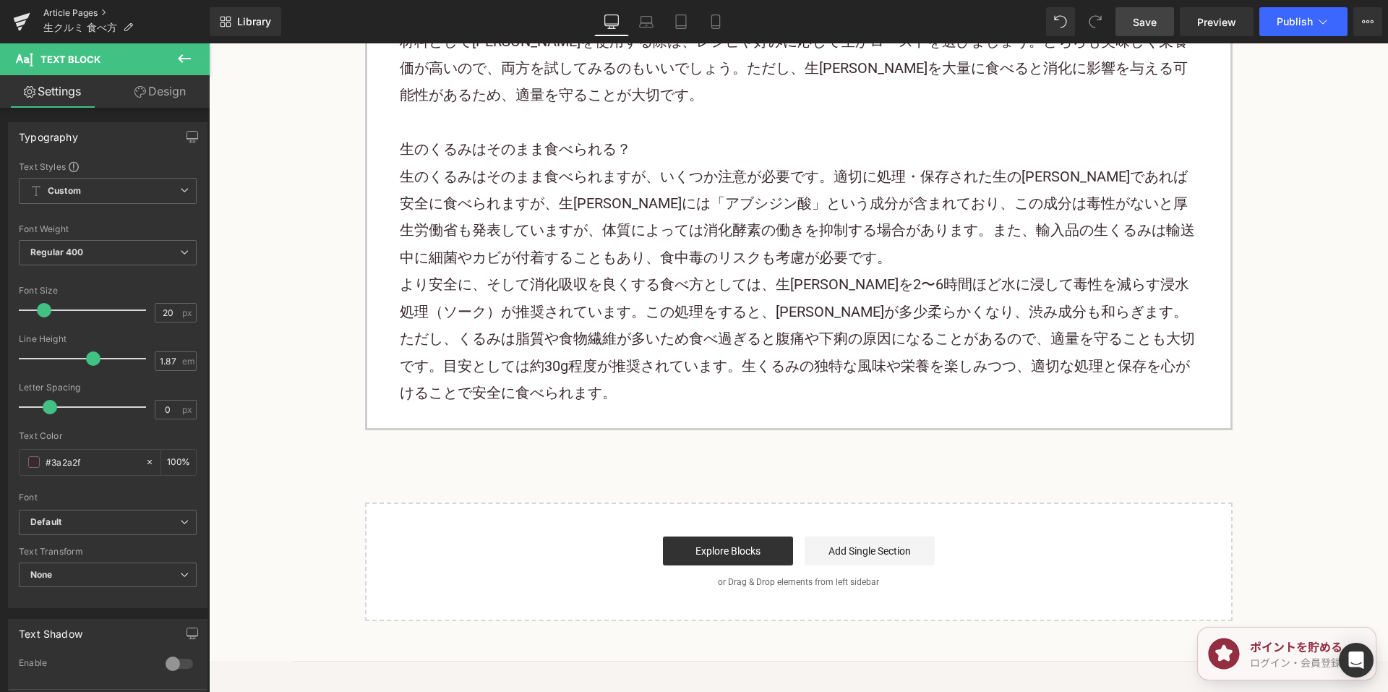
click at [95, 10] on link "Article Pages" at bounding box center [126, 13] width 166 height 12
